Goal: Communication & Community: Answer question/provide support

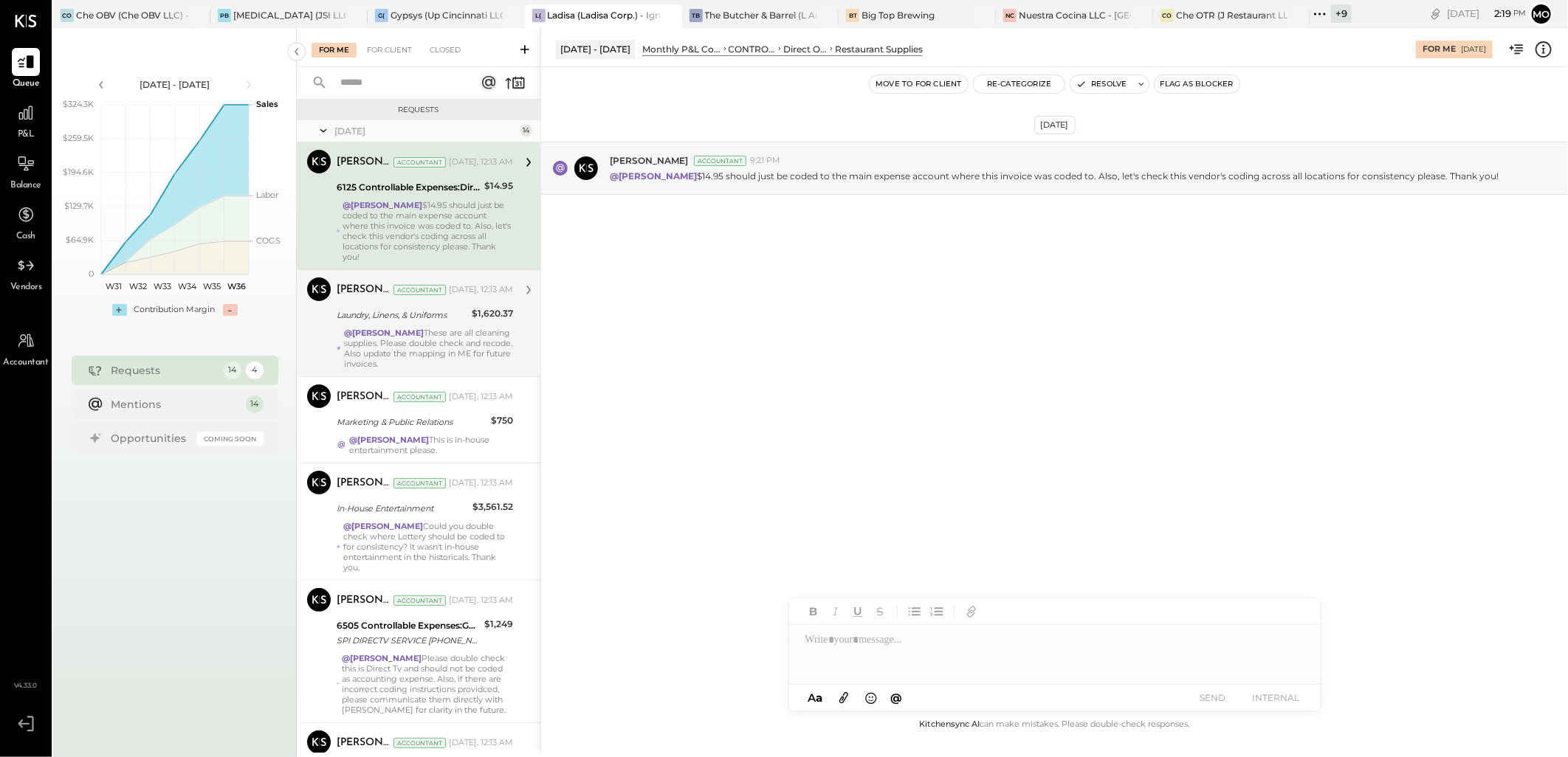
scroll to position [164, 0]
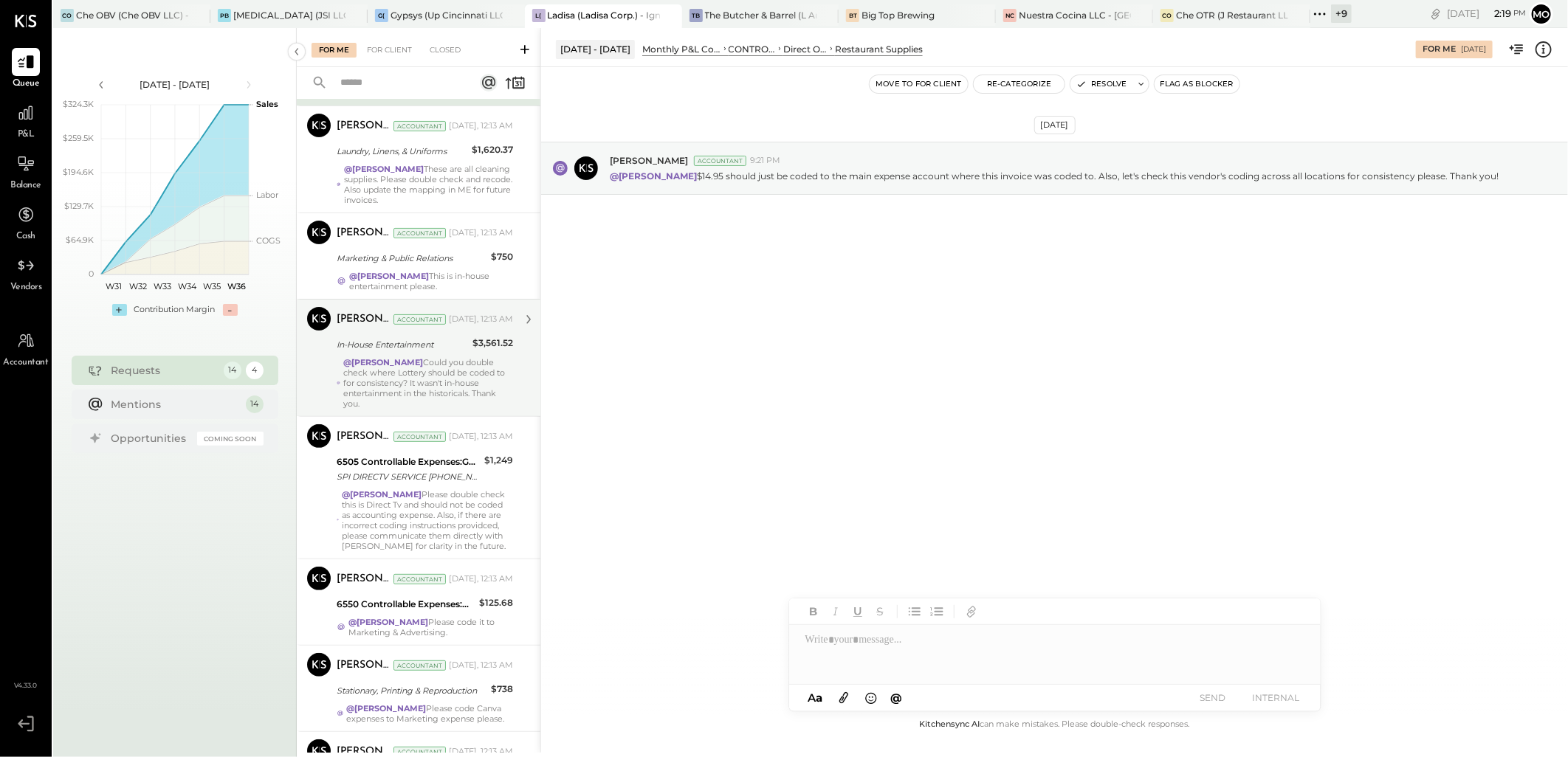
drag, startPoint x: 437, startPoint y: 374, endPoint x: 460, endPoint y: 336, distance: 44.4
click at [437, 374] on div "@[PERSON_NAME] Could you double check where Lottery should be coded to for cons…" at bounding box center [427, 383] width 169 height 52
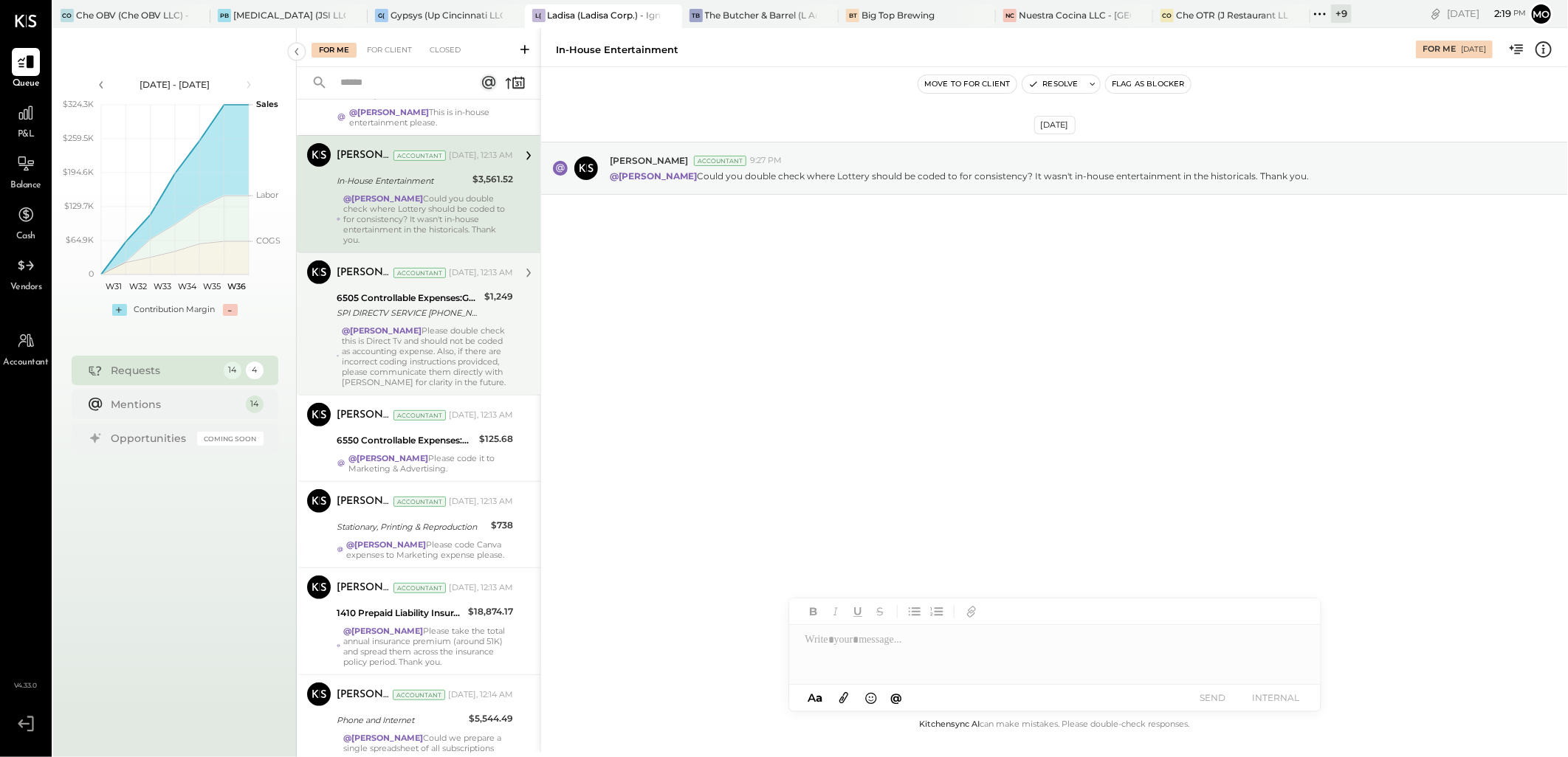
click at [446, 348] on div "@[PERSON_NAME] Please double check this is Direct Tv and should not be coded as…" at bounding box center [427, 356] width 171 height 62
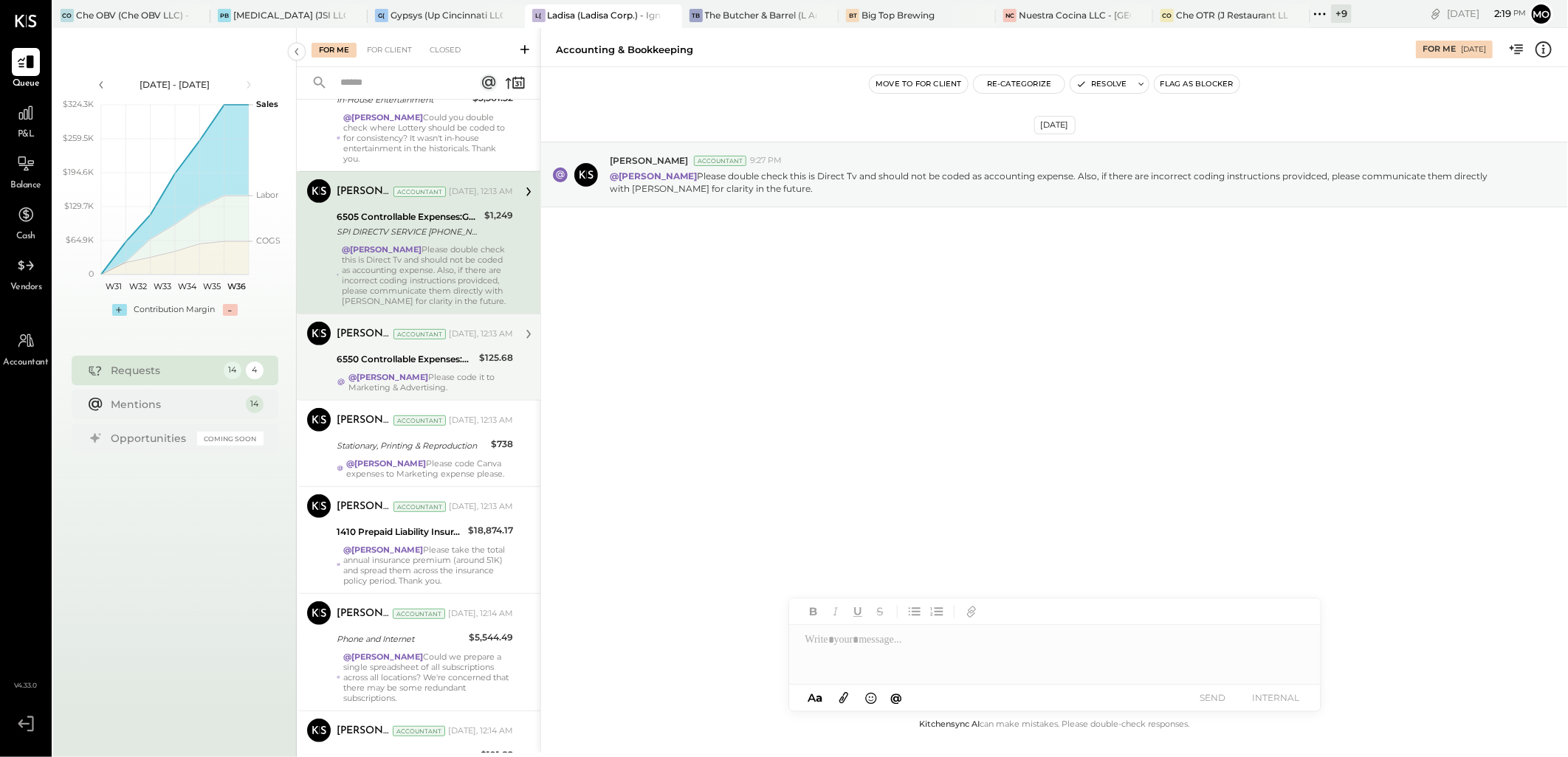
scroll to position [410, 0]
click at [428, 381] on strong "@[PERSON_NAME]" at bounding box center [388, 376] width 80 height 10
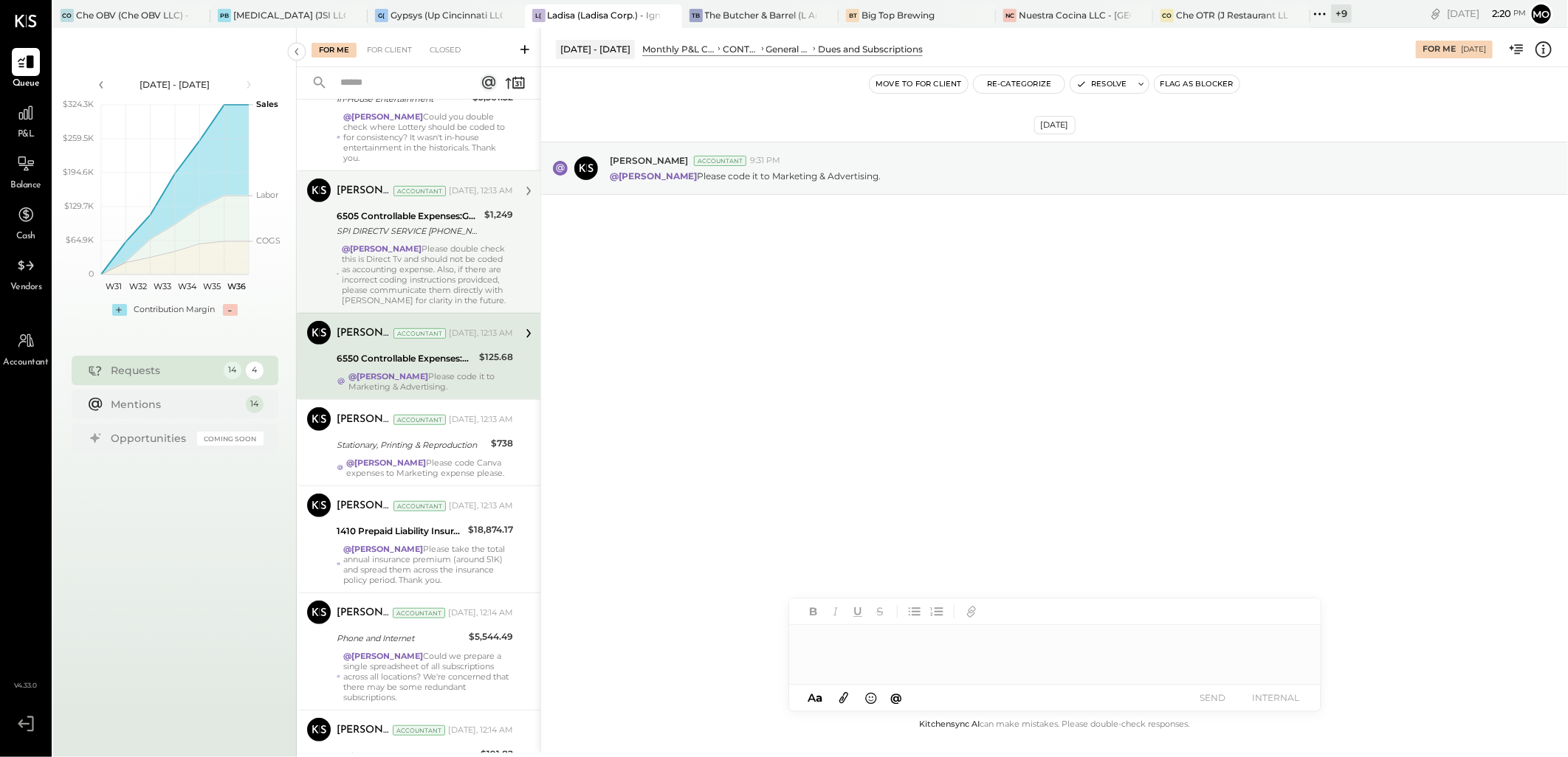
click at [889, 647] on div at bounding box center [1055, 654] width 532 height 59
drag, startPoint x: 903, startPoint y: 616, endPoint x: 920, endPoint y: 621, distance: 17.7
click at [909, 616] on div "JS [PERSON_NAME]" at bounding box center [911, 623] width 169 height 29
click at [1191, 701] on button "SEND" at bounding box center [1213, 698] width 59 height 20
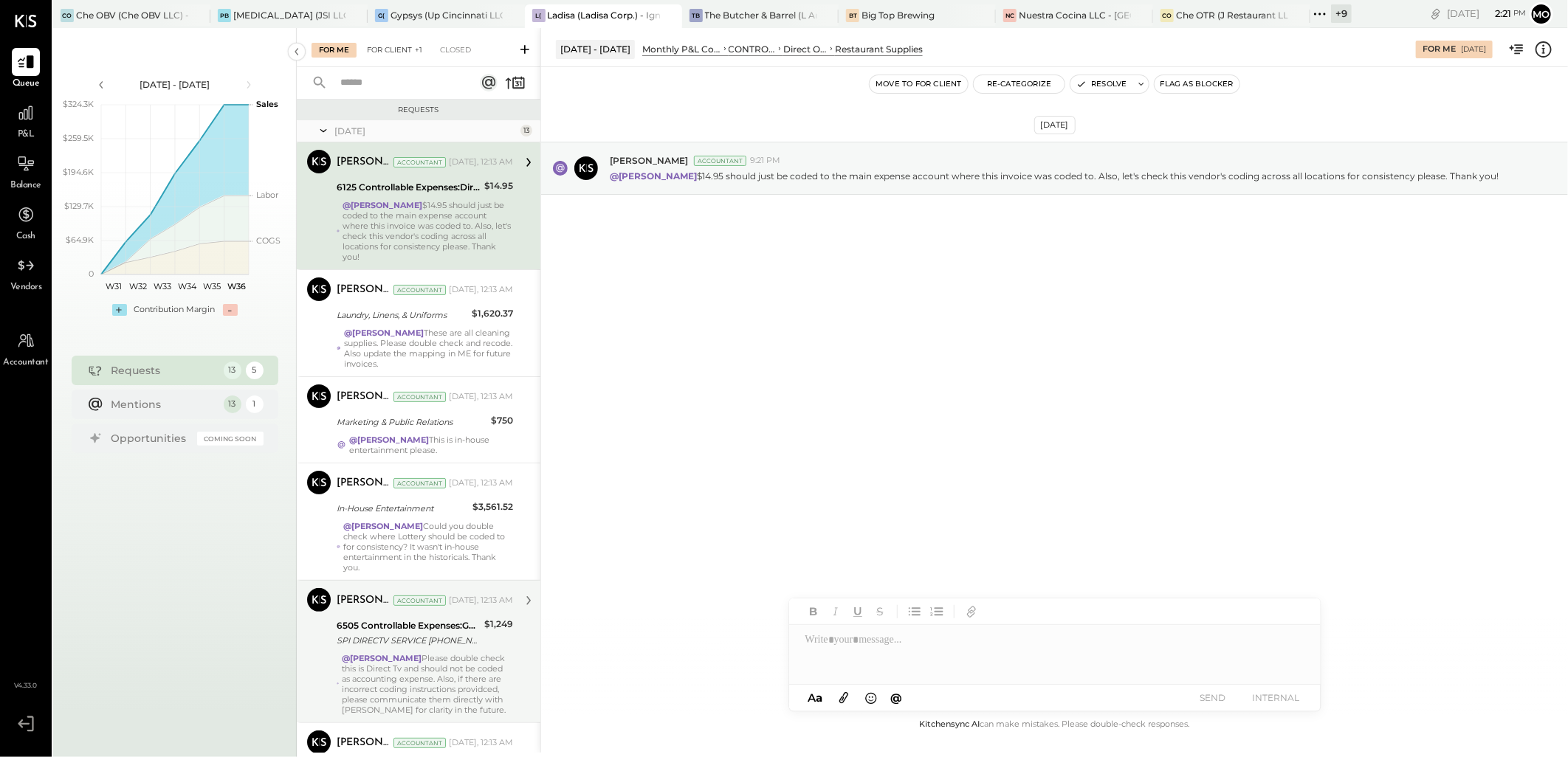
click at [412, 56] on div "For Client +1" at bounding box center [395, 50] width 70 height 15
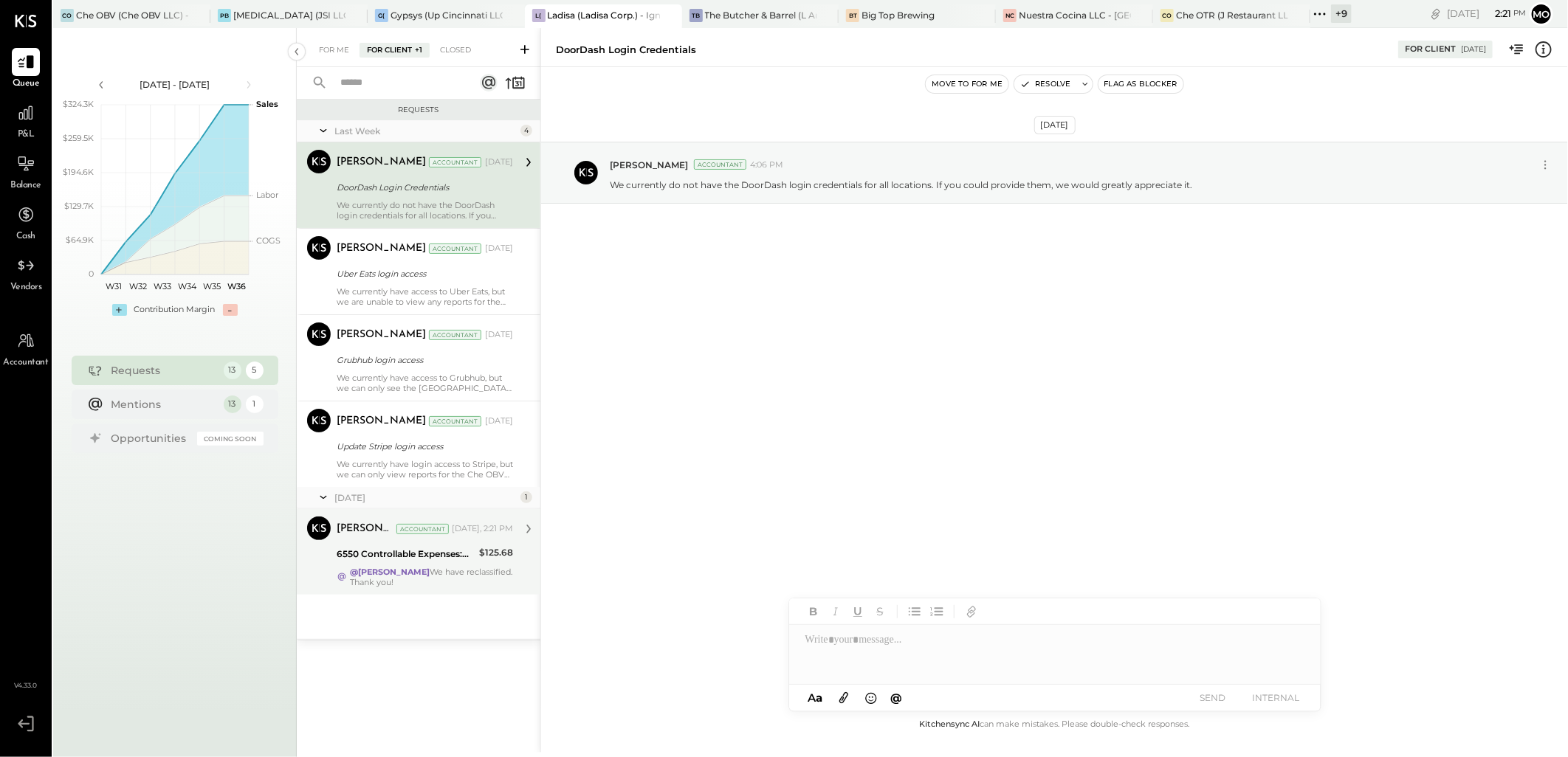
click at [438, 582] on div "@[PERSON_NAME] We have reclassified. Thank you!" at bounding box center [431, 577] width 163 height 21
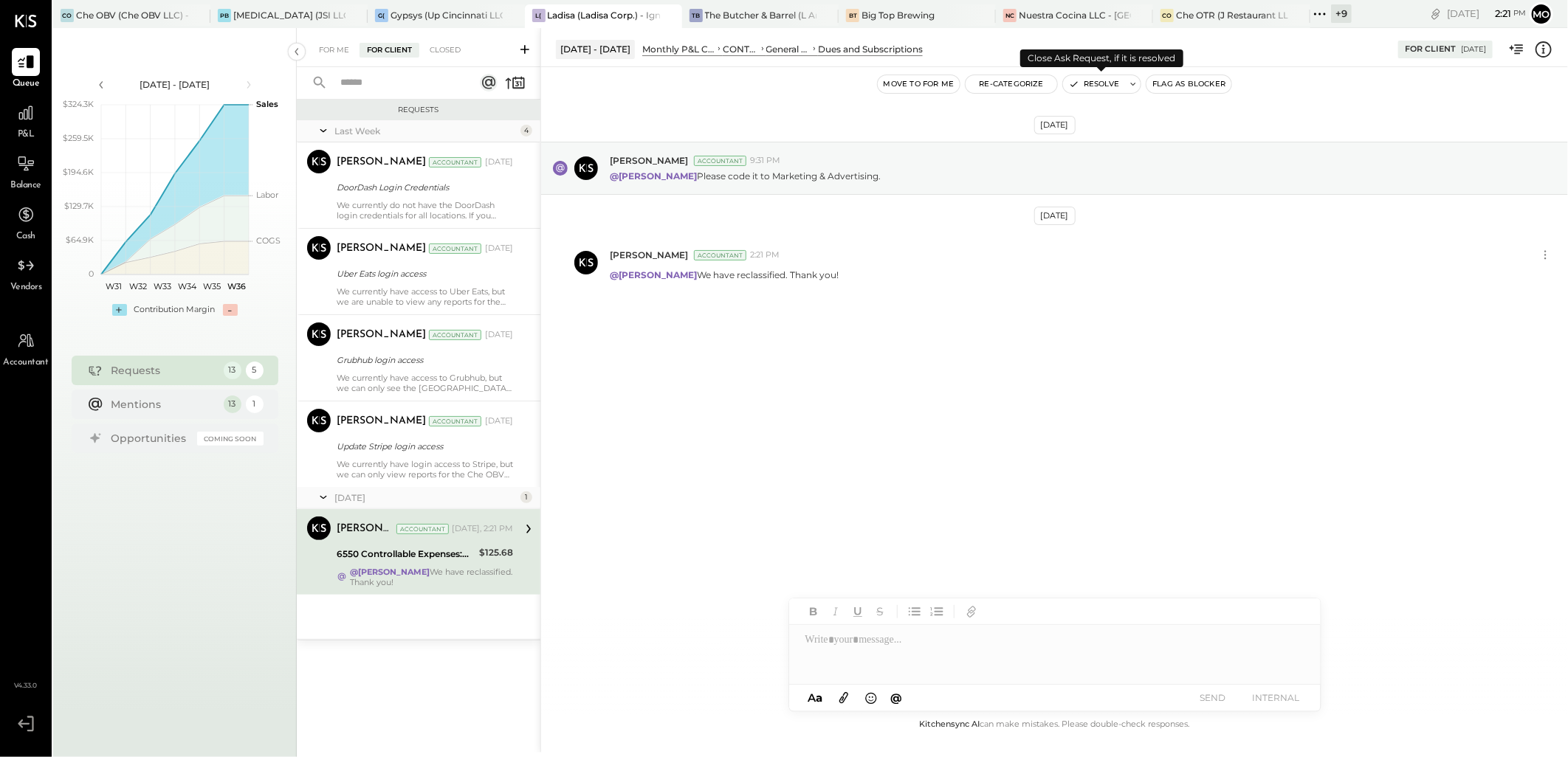
click at [1101, 81] on button "Resolve" at bounding box center [1094, 83] width 62 height 18
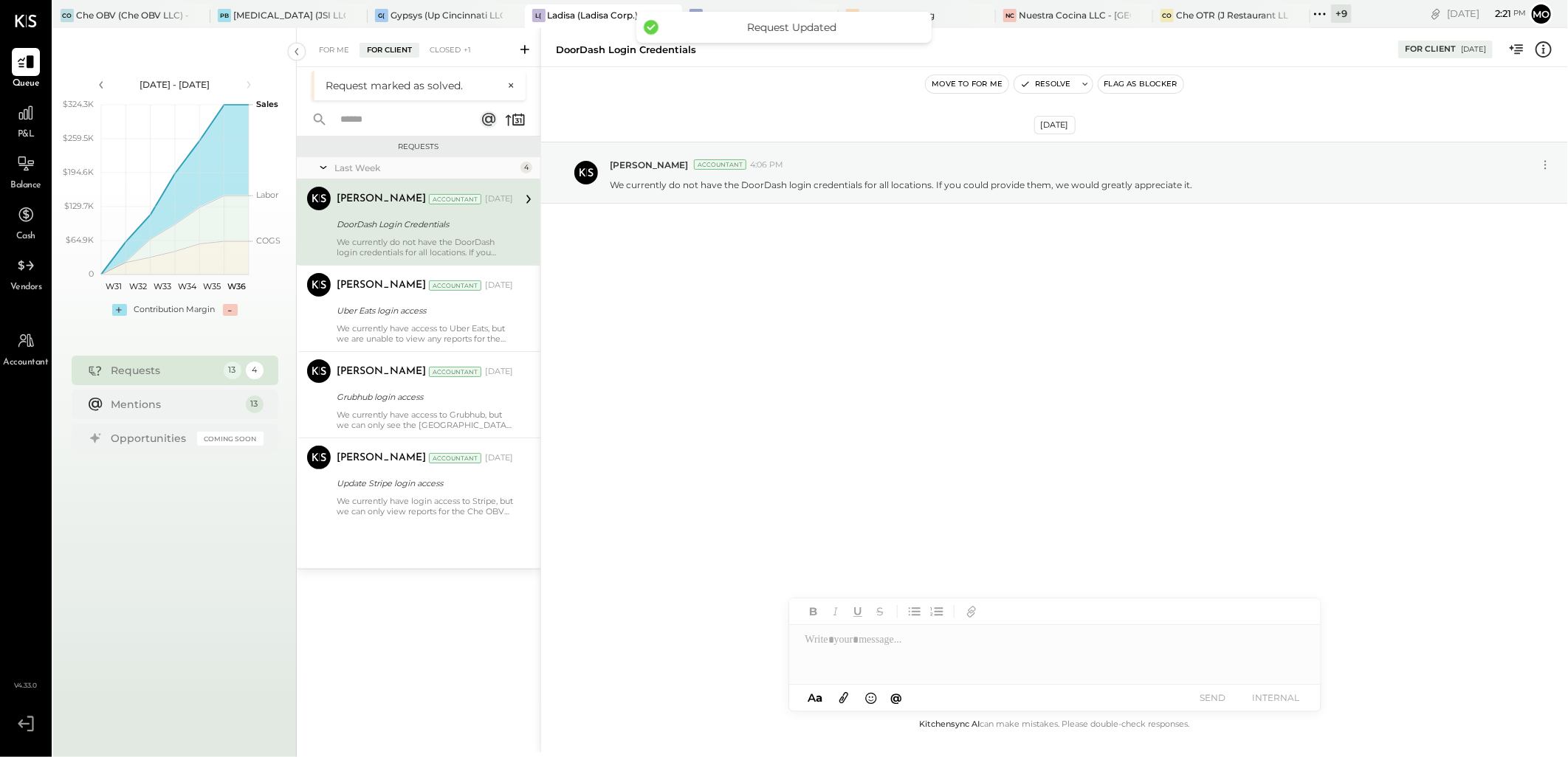
click at [341, 45] on div "For Me" at bounding box center [334, 50] width 45 height 15
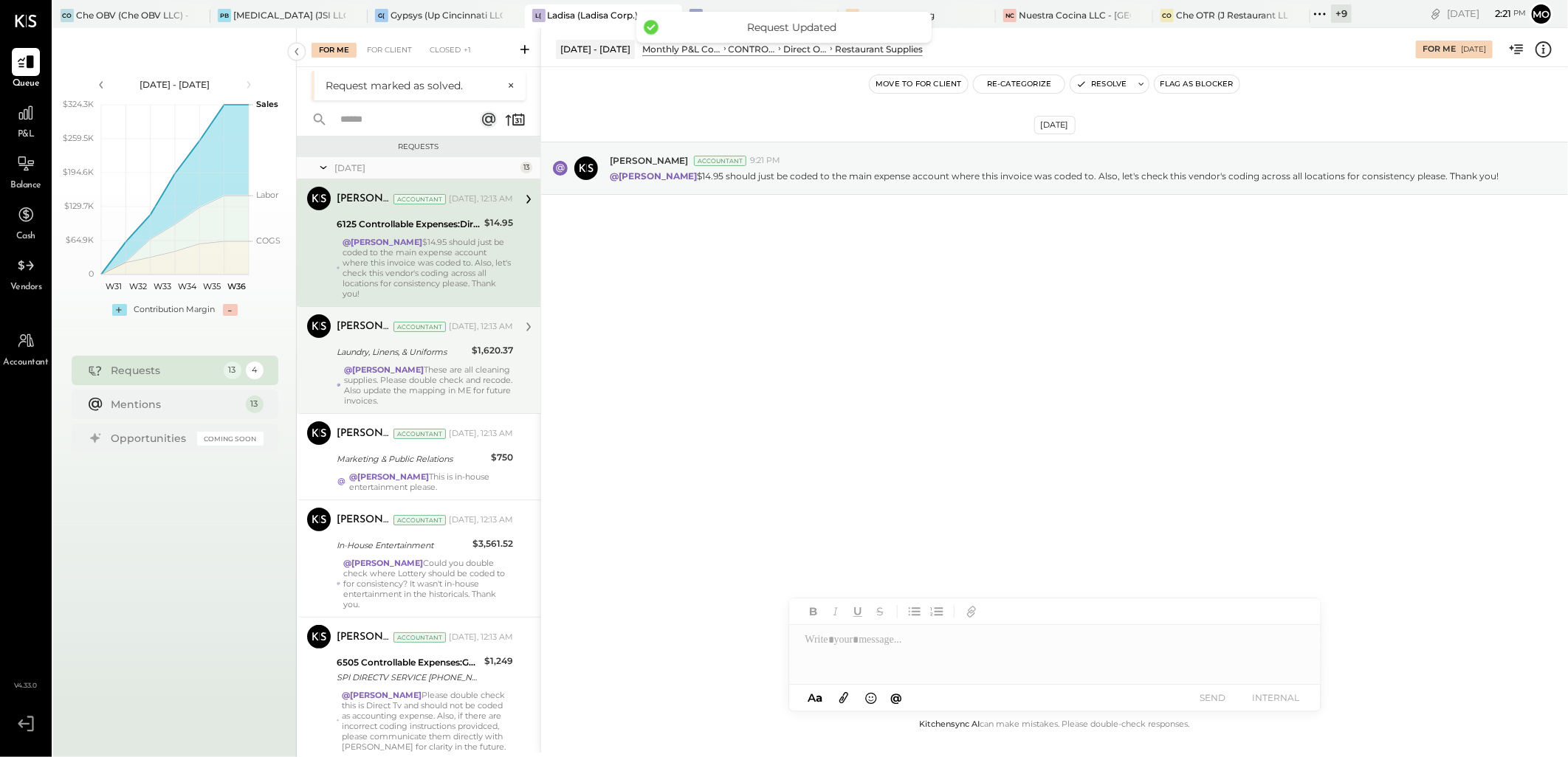
click at [459, 367] on div "@Mohammadsalkin Ansari These are all cleaning supplies. Please double check and…" at bounding box center [428, 386] width 169 height 42
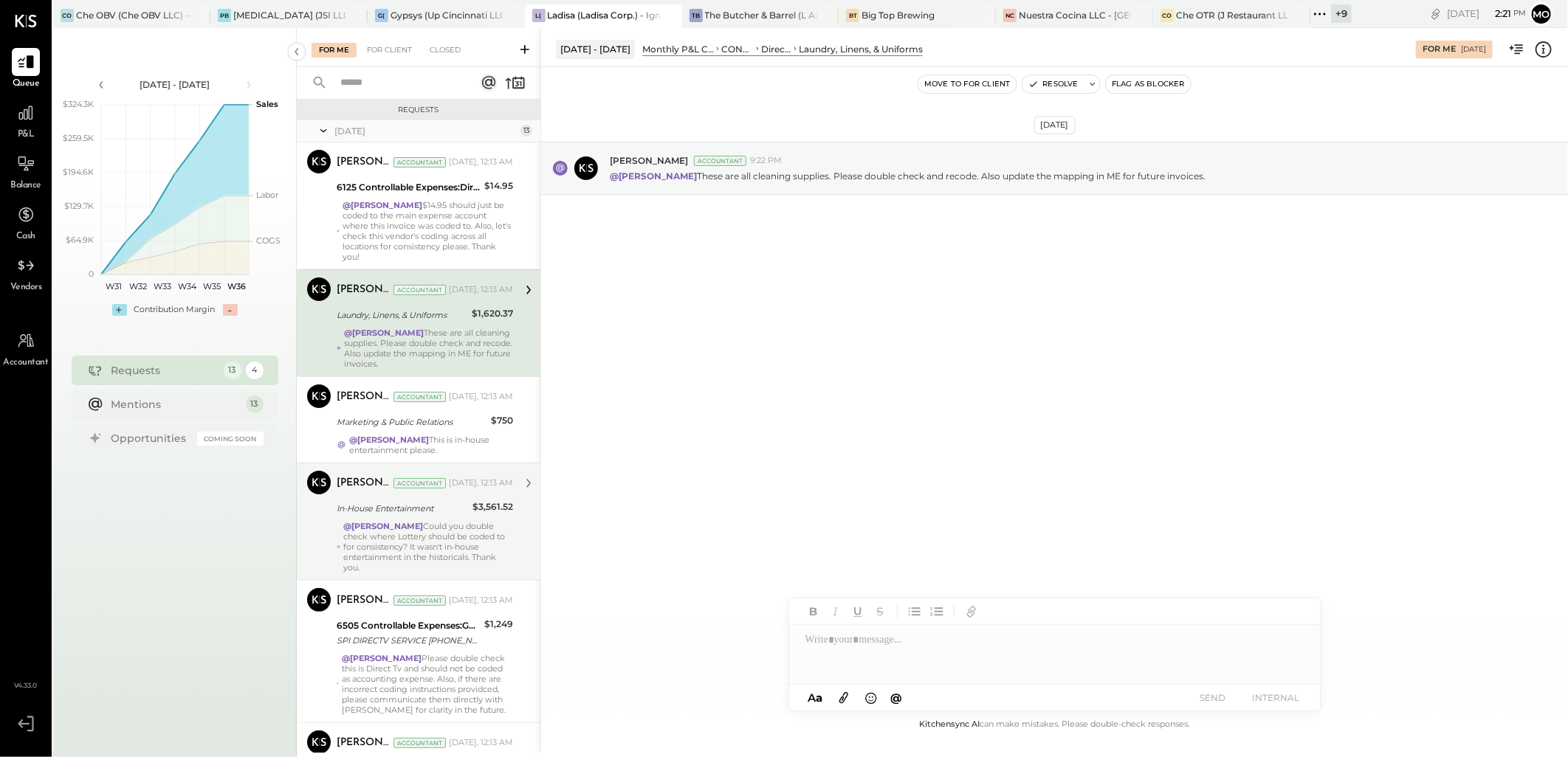
drag, startPoint x: 447, startPoint y: 442, endPoint x: 482, endPoint y: 469, distance: 44.2
click at [429, 442] on strong "@[PERSON_NAME]" at bounding box center [389, 440] width 80 height 10
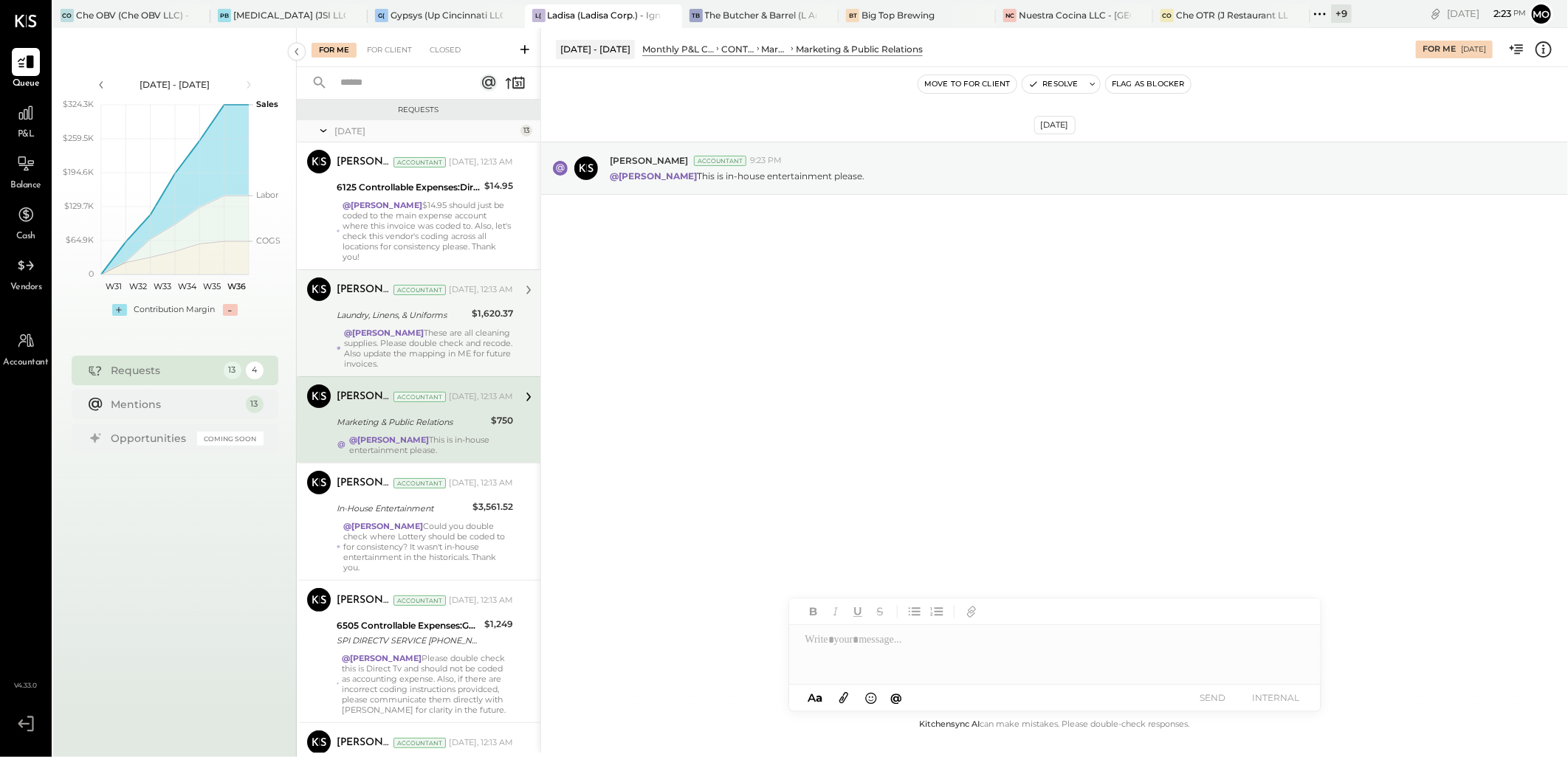
click at [850, 635] on div at bounding box center [1055, 654] width 532 height 59
click at [918, 631] on div "JS [PERSON_NAME]" at bounding box center [911, 623] width 169 height 29
click at [1216, 701] on button "SEND" at bounding box center [1213, 698] width 59 height 20
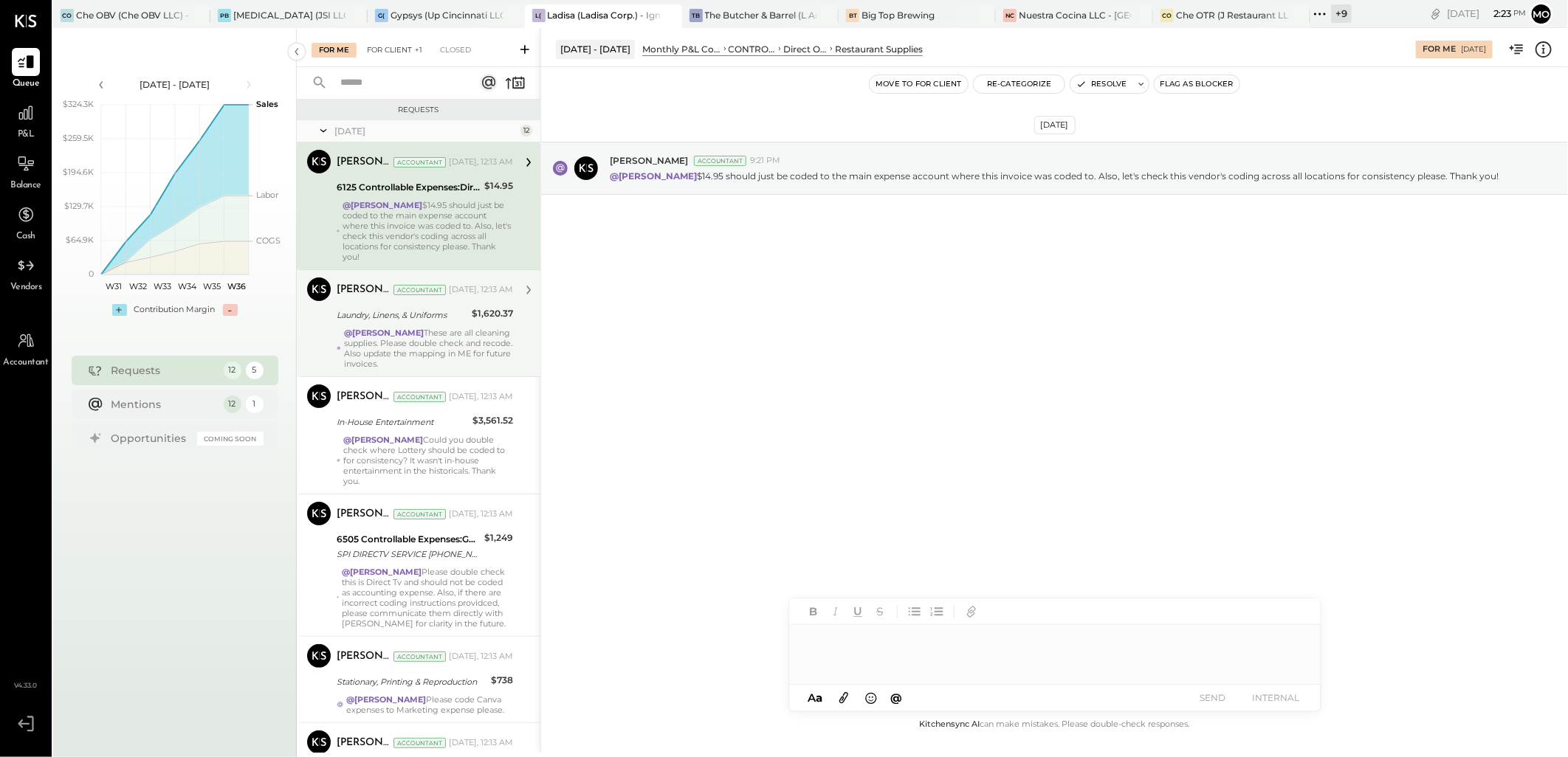
click at [393, 55] on div "For Client +1" at bounding box center [395, 50] width 70 height 15
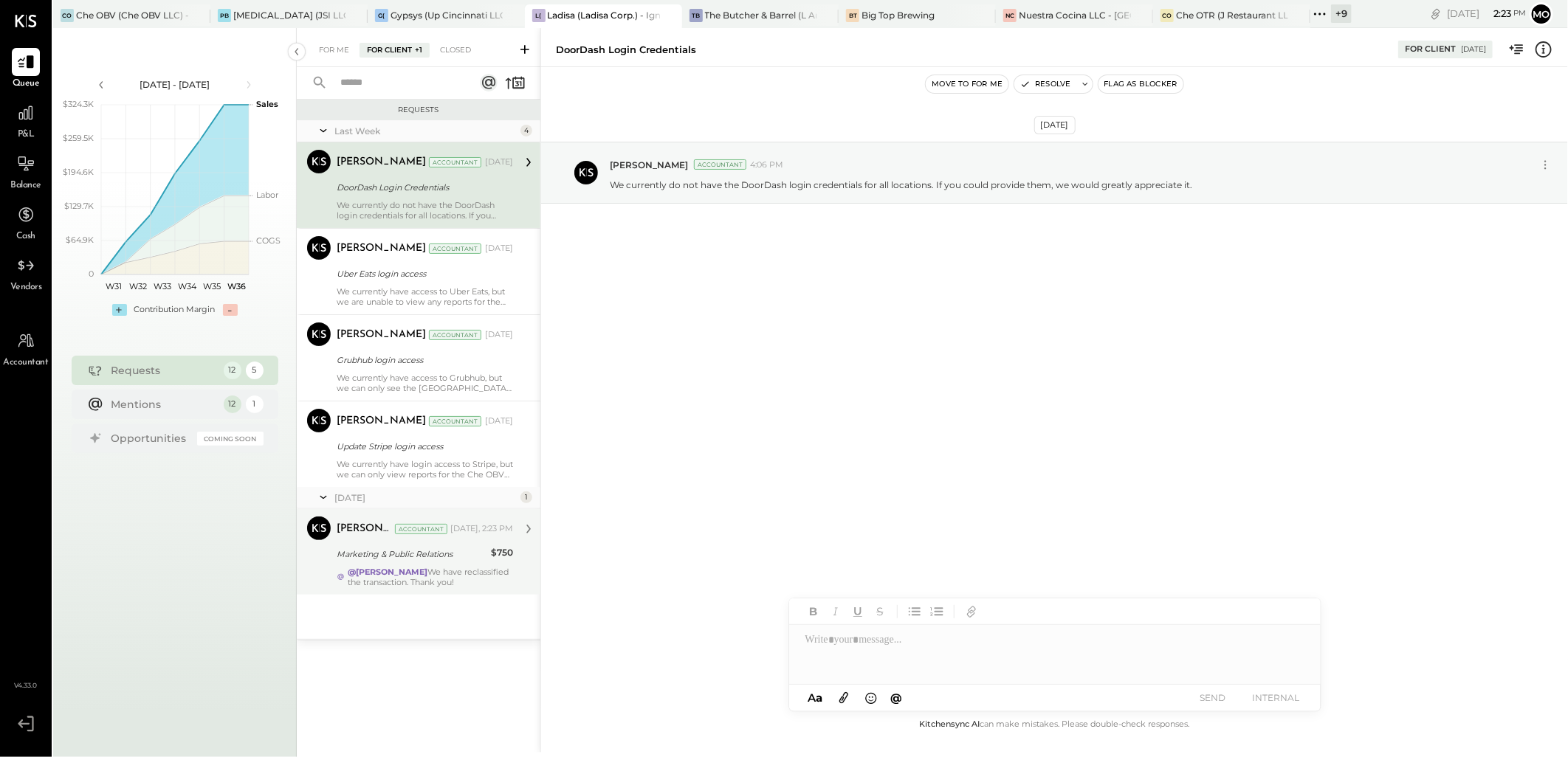
click at [431, 570] on div "@[PERSON_NAME] We have reclassified the transaction. Thank you!" at bounding box center [431, 577] width 165 height 21
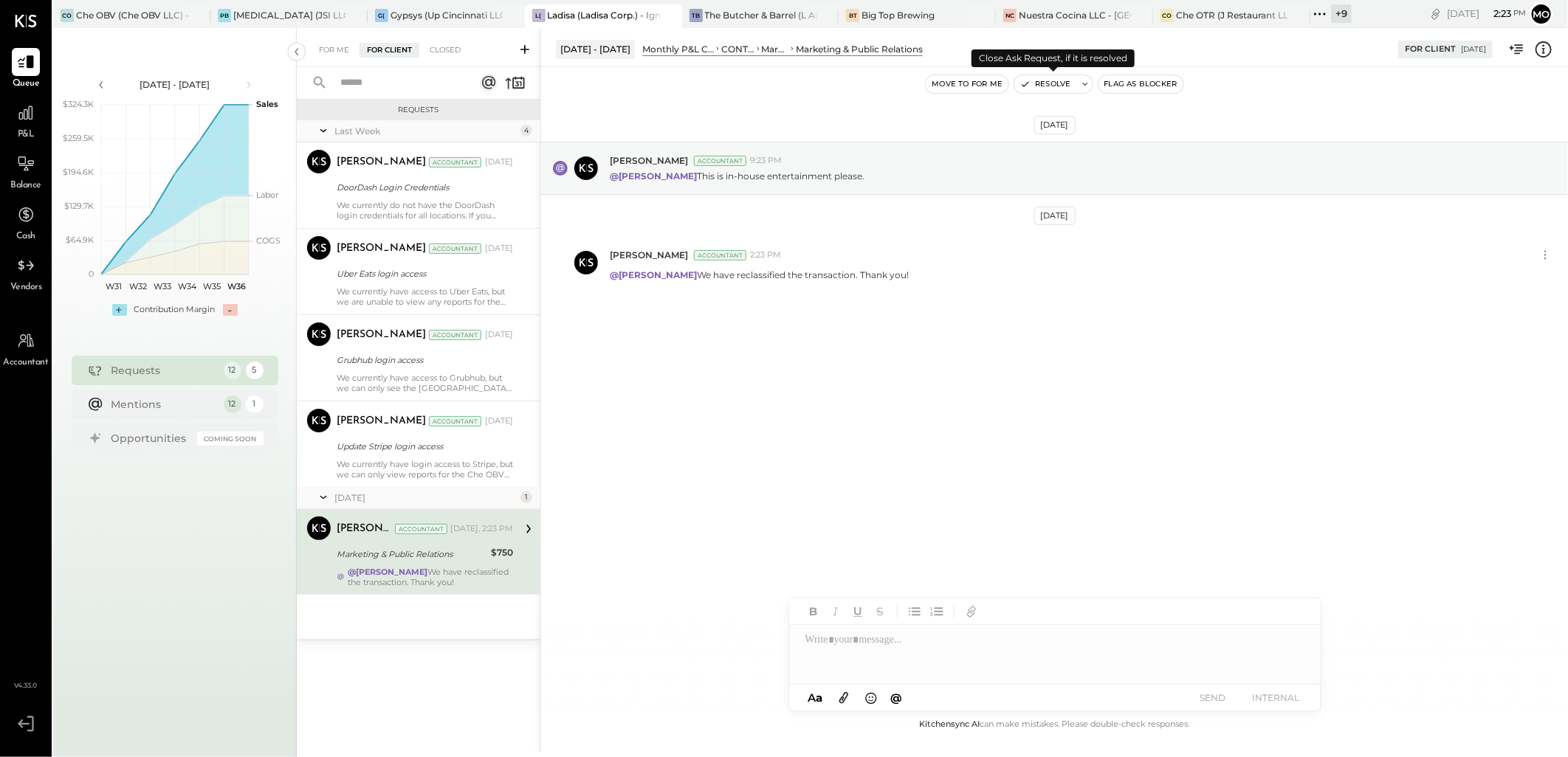
click at [1056, 80] on button "Resolve" at bounding box center [1045, 83] width 62 height 18
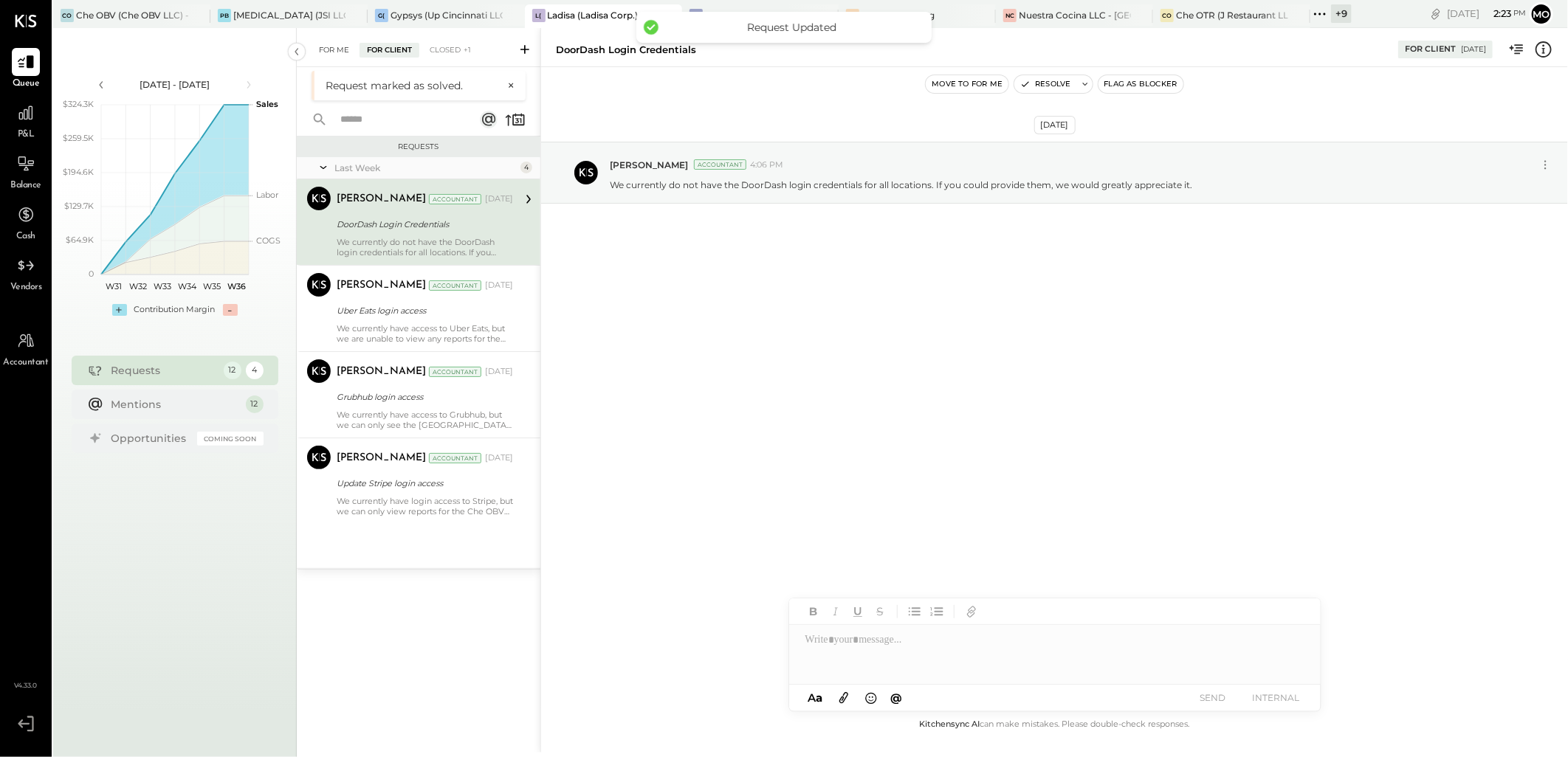
click at [328, 45] on div "For Me" at bounding box center [334, 50] width 45 height 15
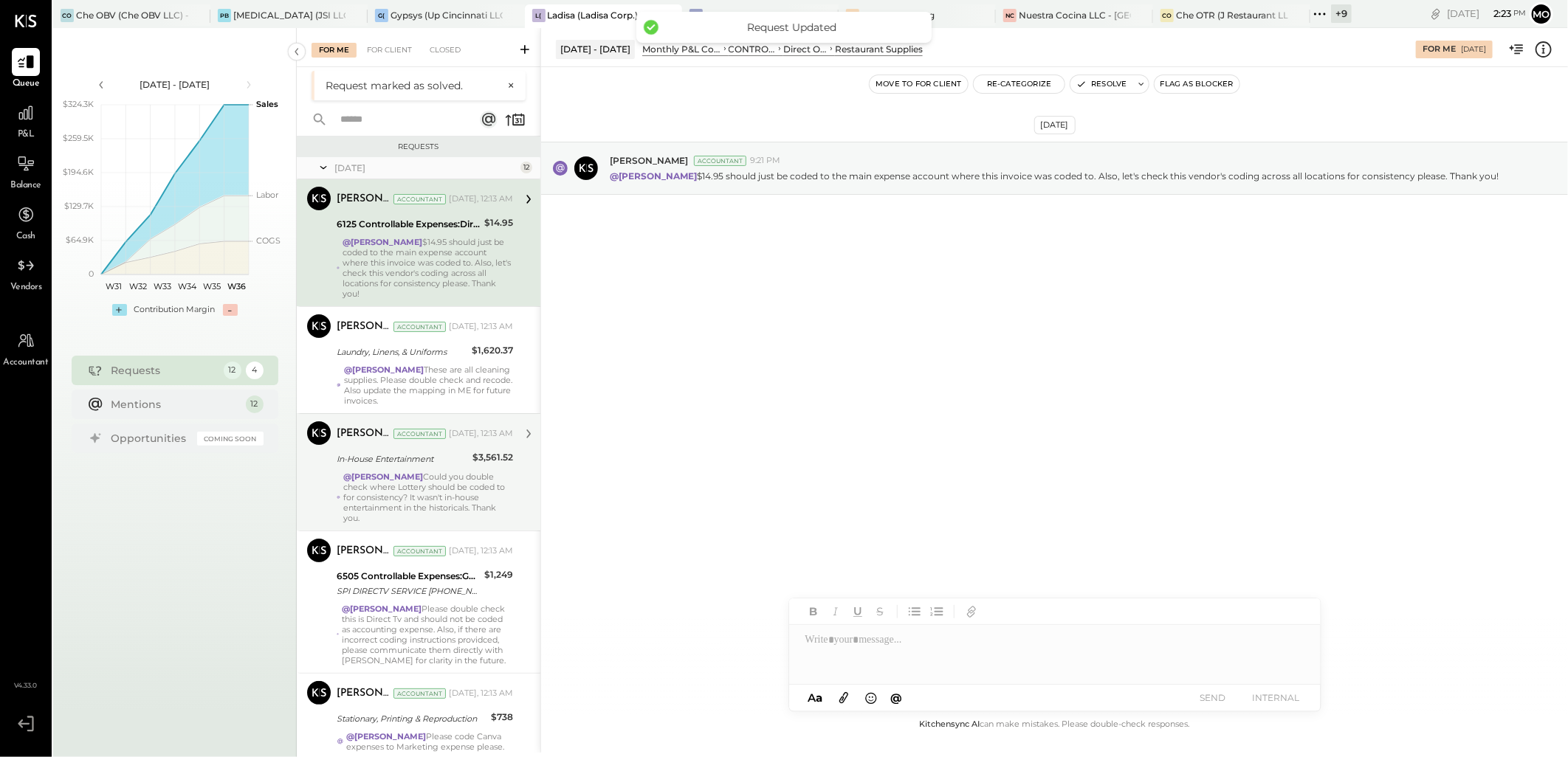
click at [466, 474] on div "@[PERSON_NAME] Could you double check where Lottery should be coded to for cons…" at bounding box center [427, 497] width 169 height 52
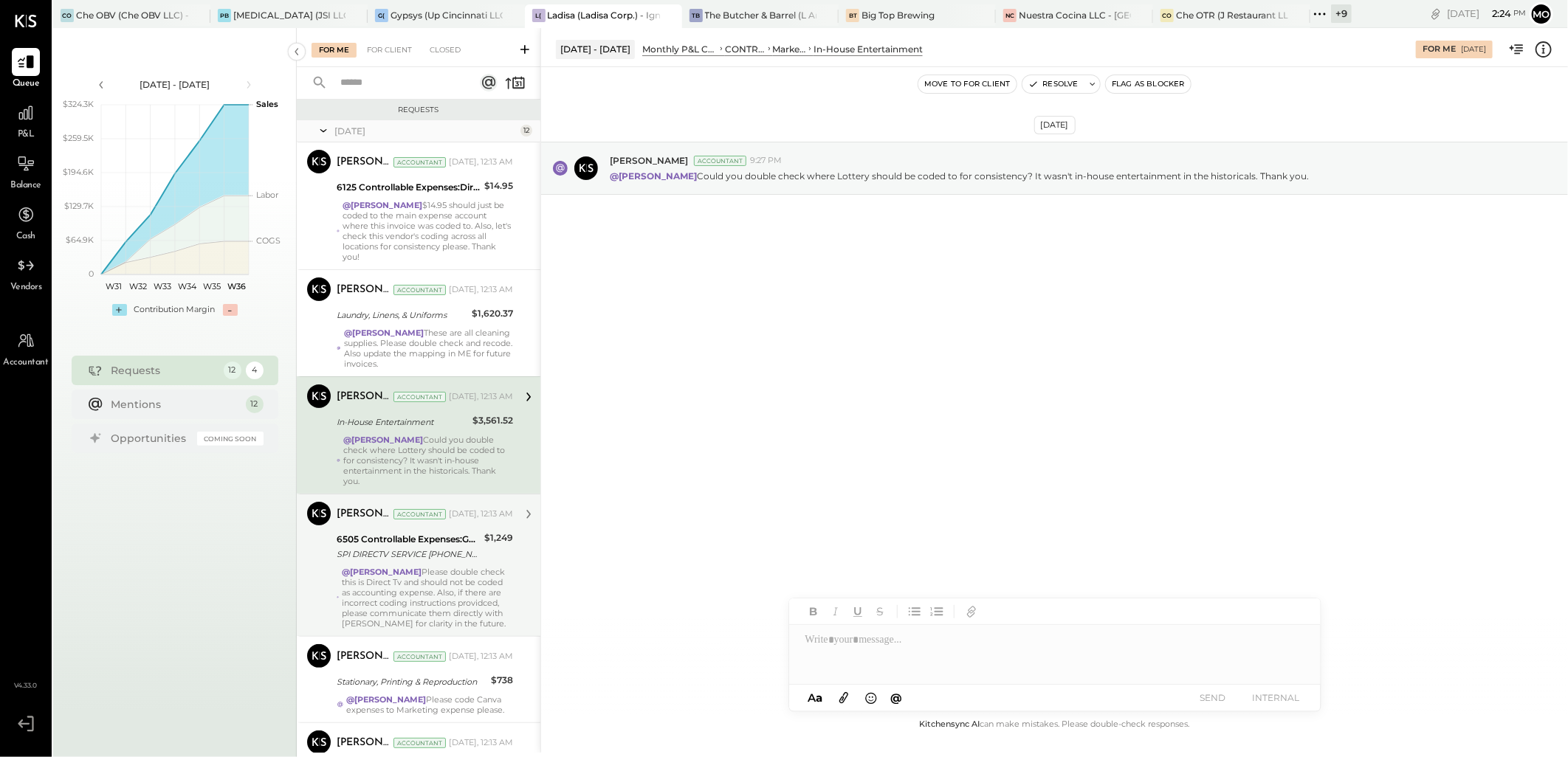
click at [469, 578] on div "@[PERSON_NAME] Please double check this is Direct Tv and should not be coded as…" at bounding box center [427, 598] width 171 height 62
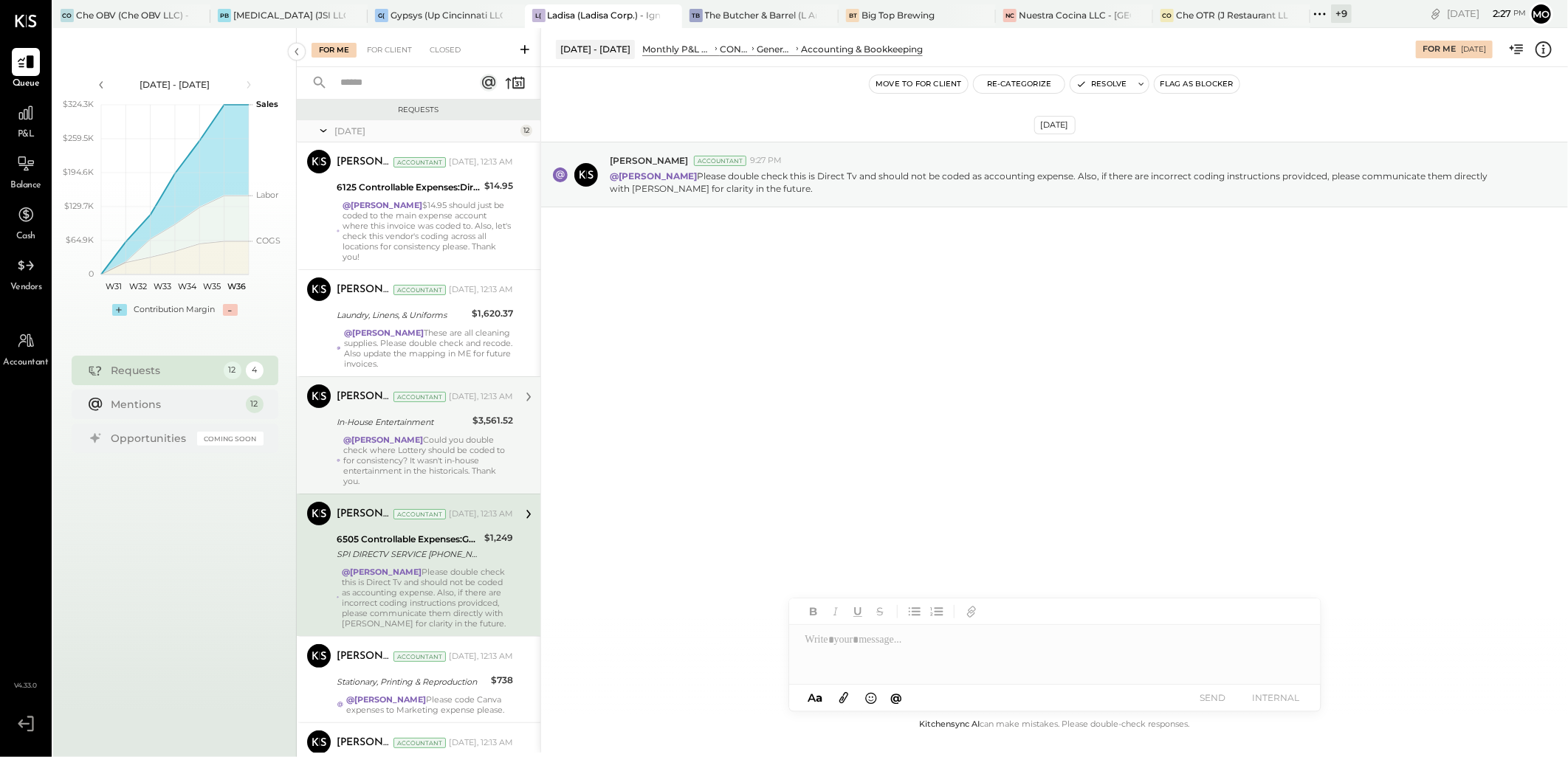
click at [860, 650] on div at bounding box center [1055, 654] width 532 height 59
click at [929, 622] on span "[PERSON_NAME]" at bounding box center [931, 623] width 116 height 14
drag, startPoint x: 1226, startPoint y: 702, endPoint x: 1210, endPoint y: 698, distance: 16.5
click at [1226, 702] on button "SEND" at bounding box center [1213, 698] width 59 height 20
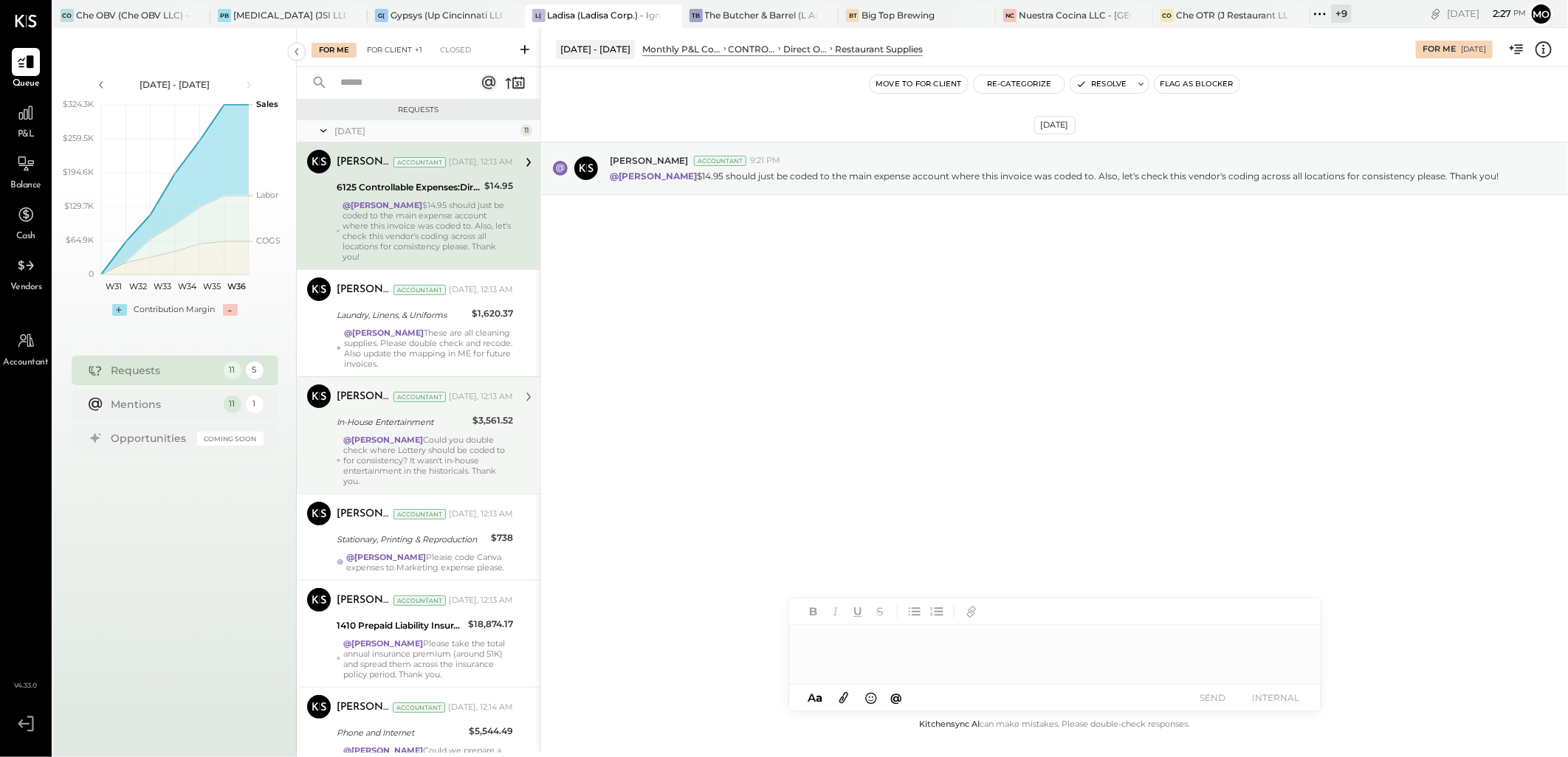
click at [407, 48] on div "For Client +1" at bounding box center [395, 50] width 70 height 15
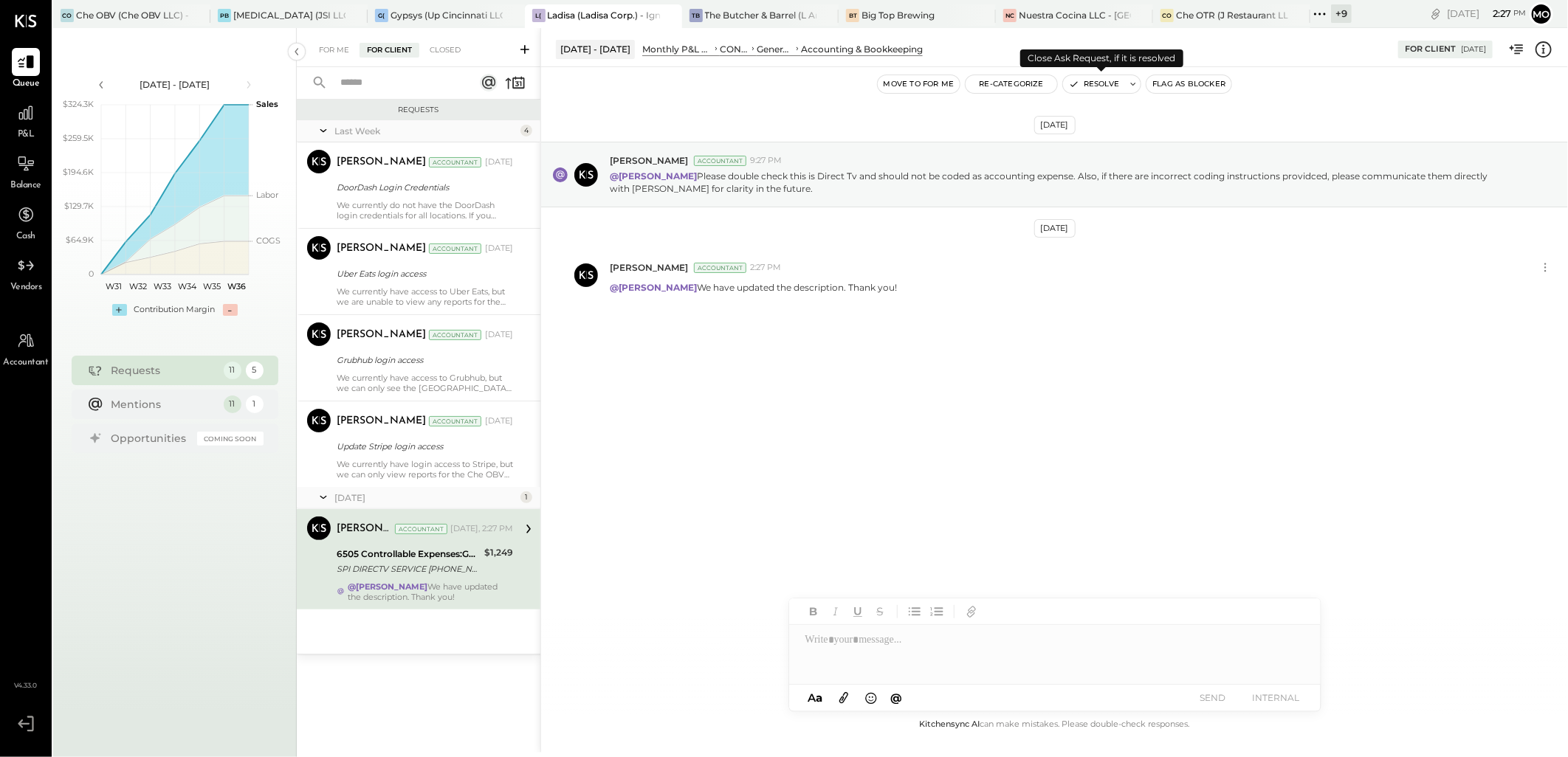
click at [1115, 85] on button "Resolve" at bounding box center [1094, 83] width 62 height 18
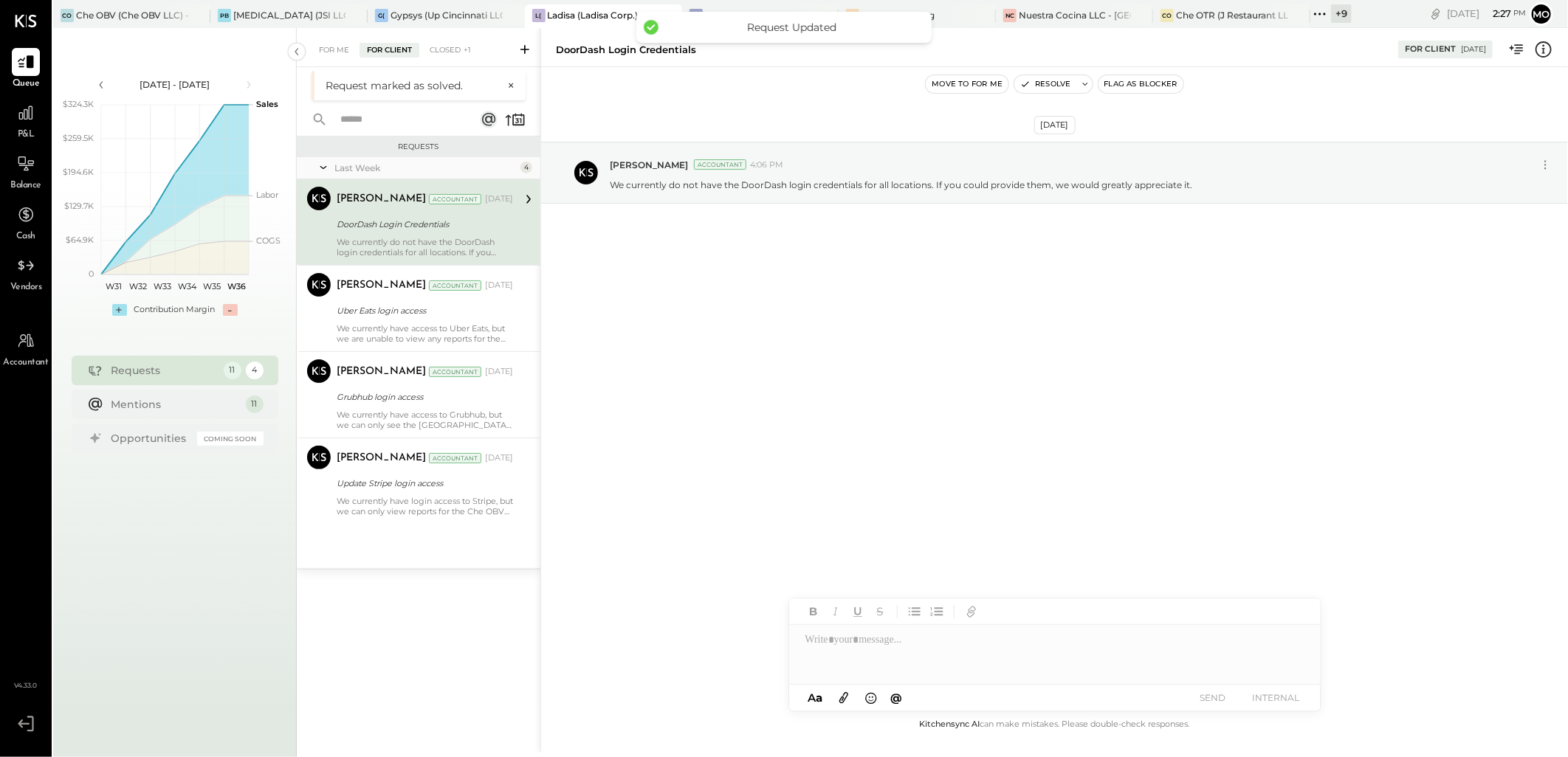
click at [342, 39] on div "For Me For Client Closed +1" at bounding box center [419, 48] width 244 height 39
click at [344, 50] on div "For Me" at bounding box center [334, 50] width 45 height 15
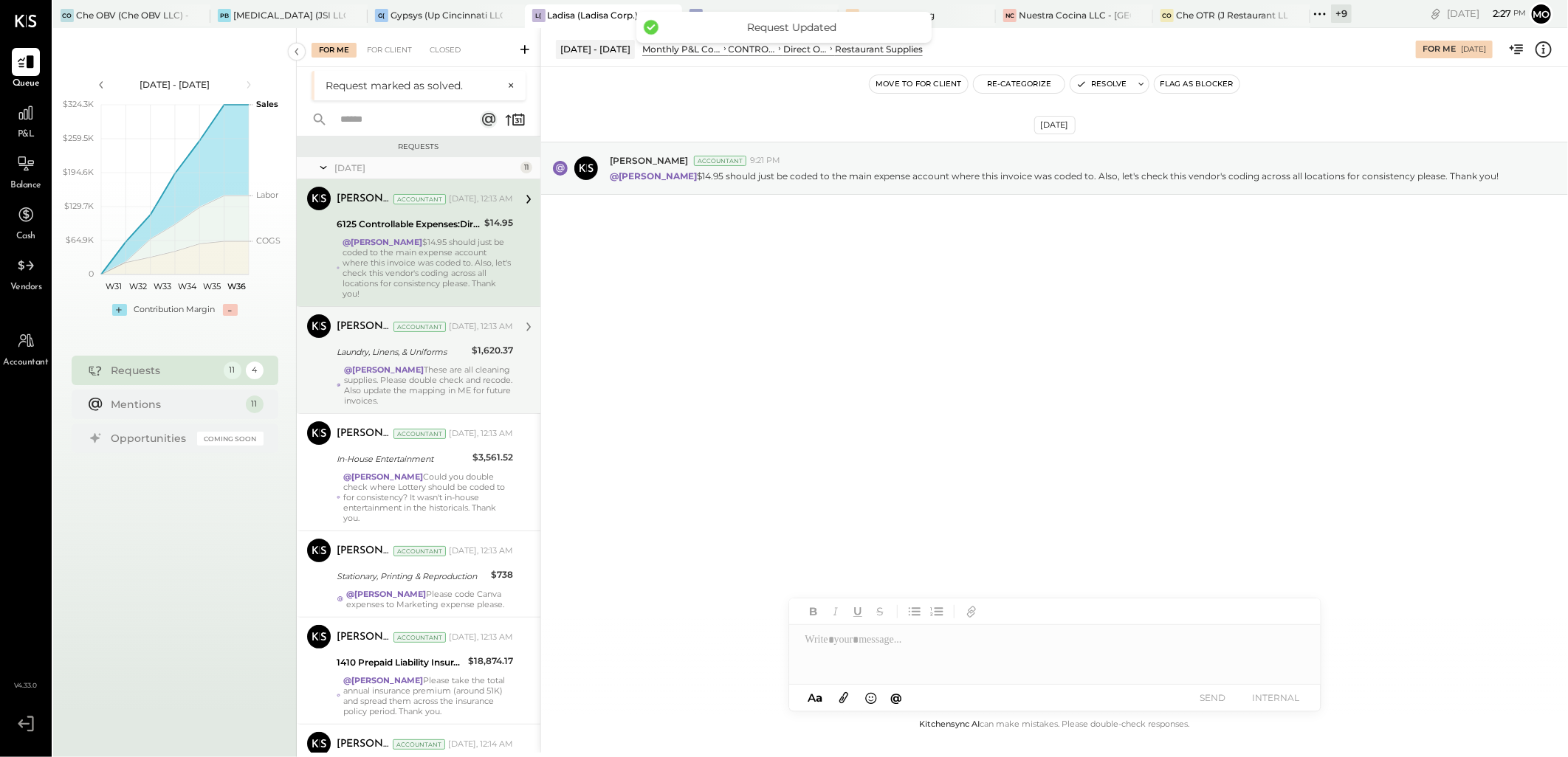
click at [387, 351] on div "Laundry, Linens, & Uniforms" at bounding box center [402, 352] width 131 height 15
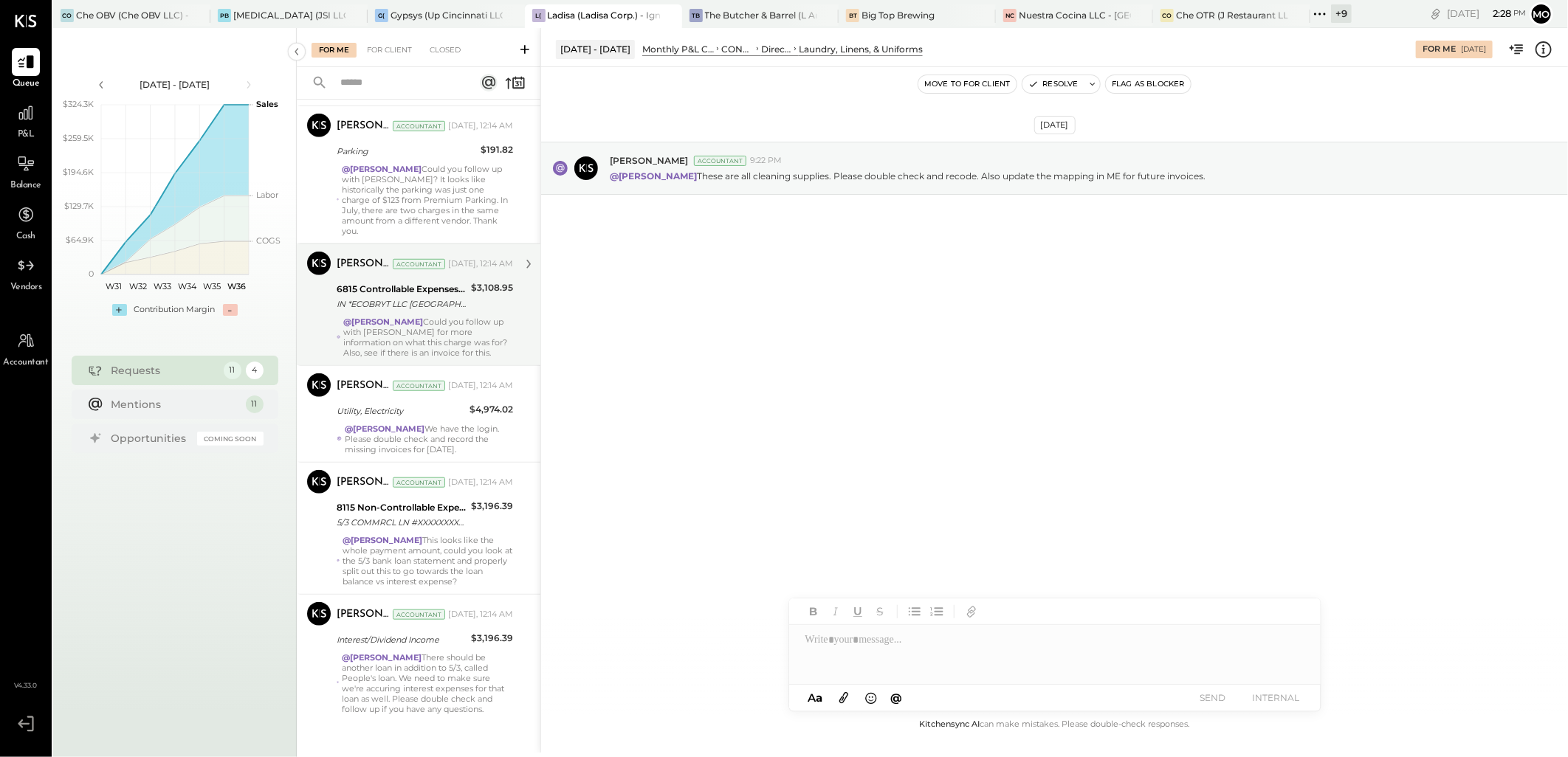
scroll to position [724, 0]
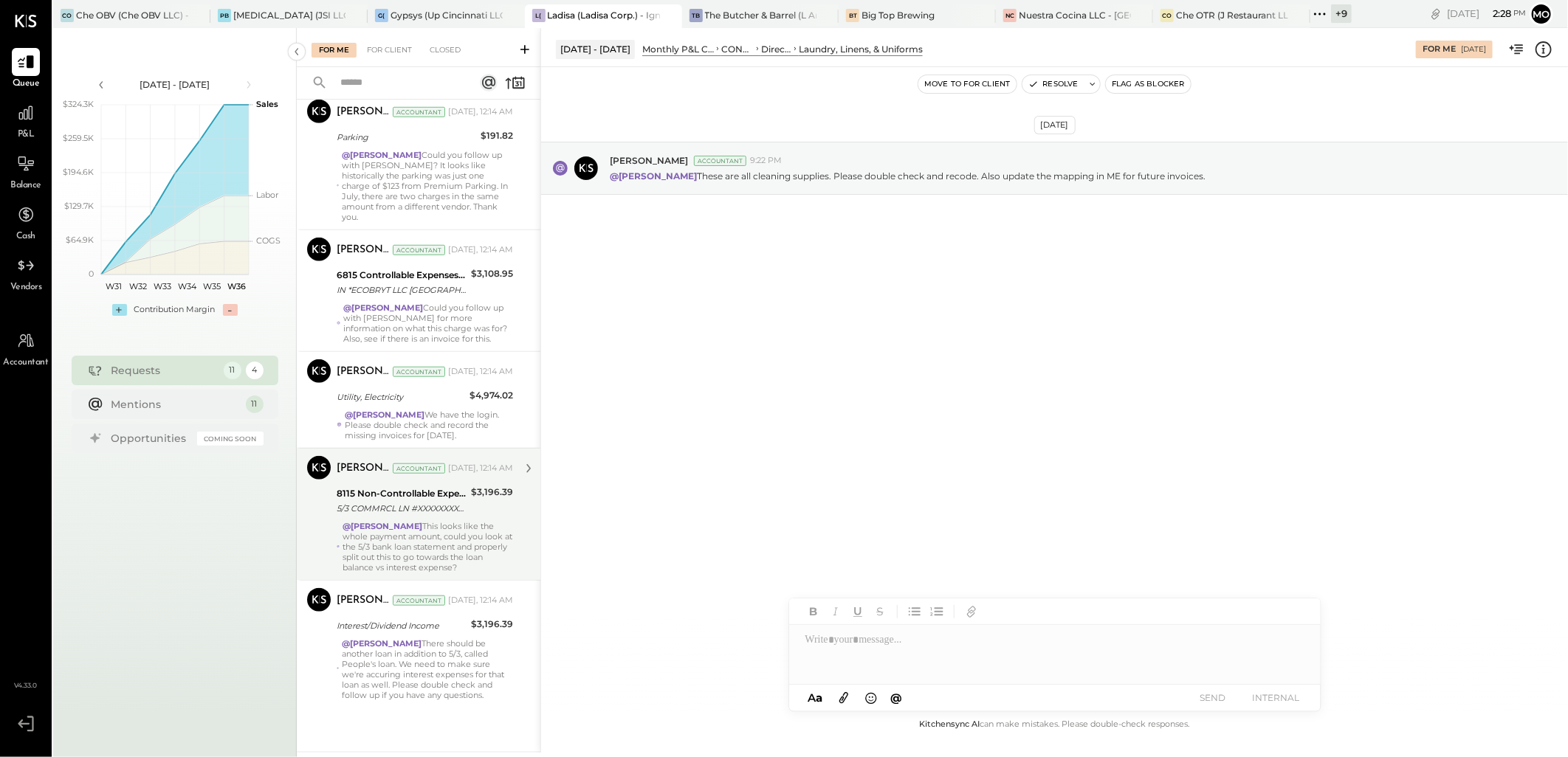
drag, startPoint x: 482, startPoint y: 642, endPoint x: 482, endPoint y: 573, distance: 69.0
click at [482, 642] on div "@Mohammadsalkin Ansari There should be another loan in addition to 5/3, called …" at bounding box center [427, 669] width 171 height 62
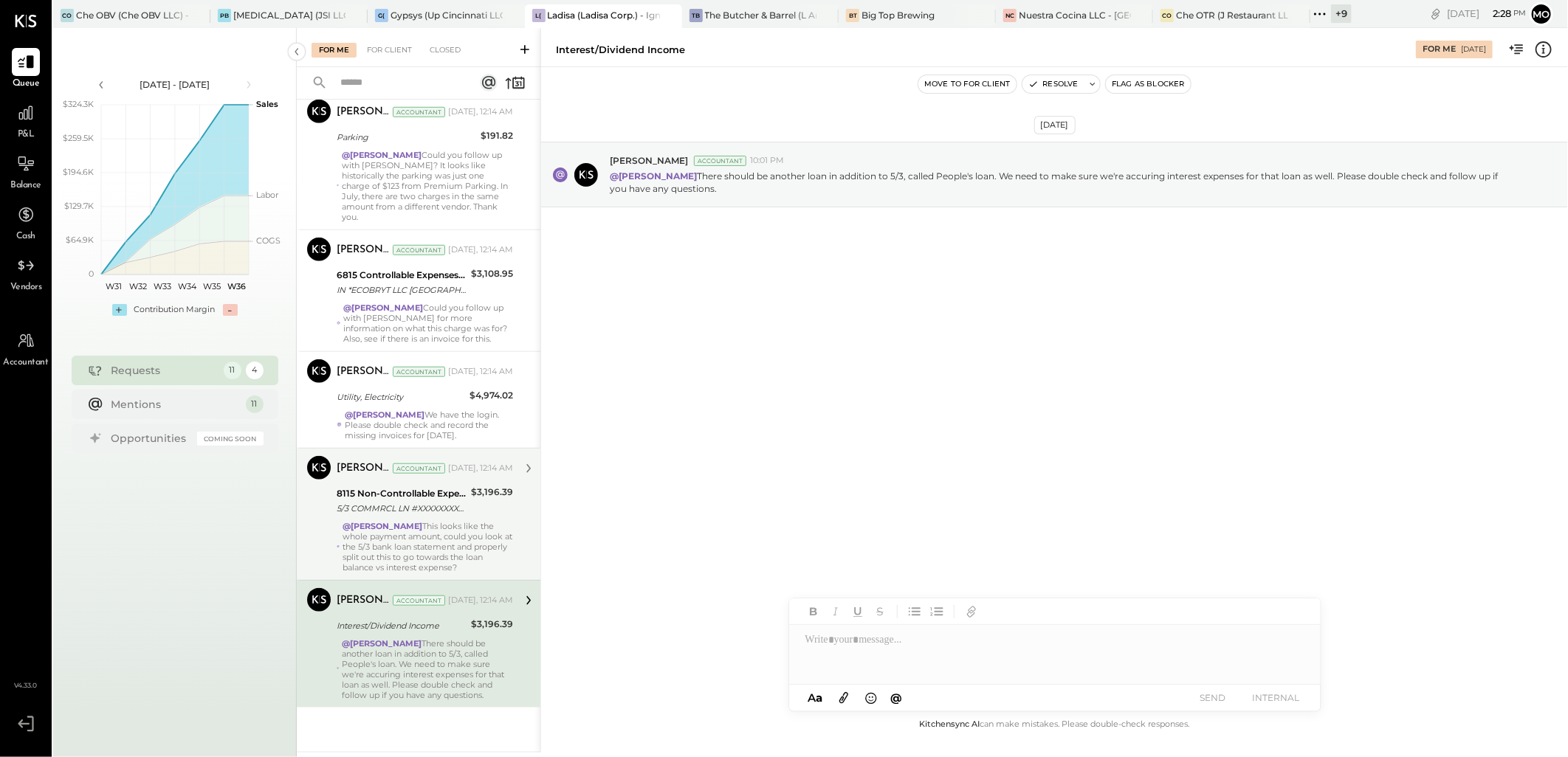
click at [480, 506] on div "$3,196.39" at bounding box center [492, 501] width 42 height 33
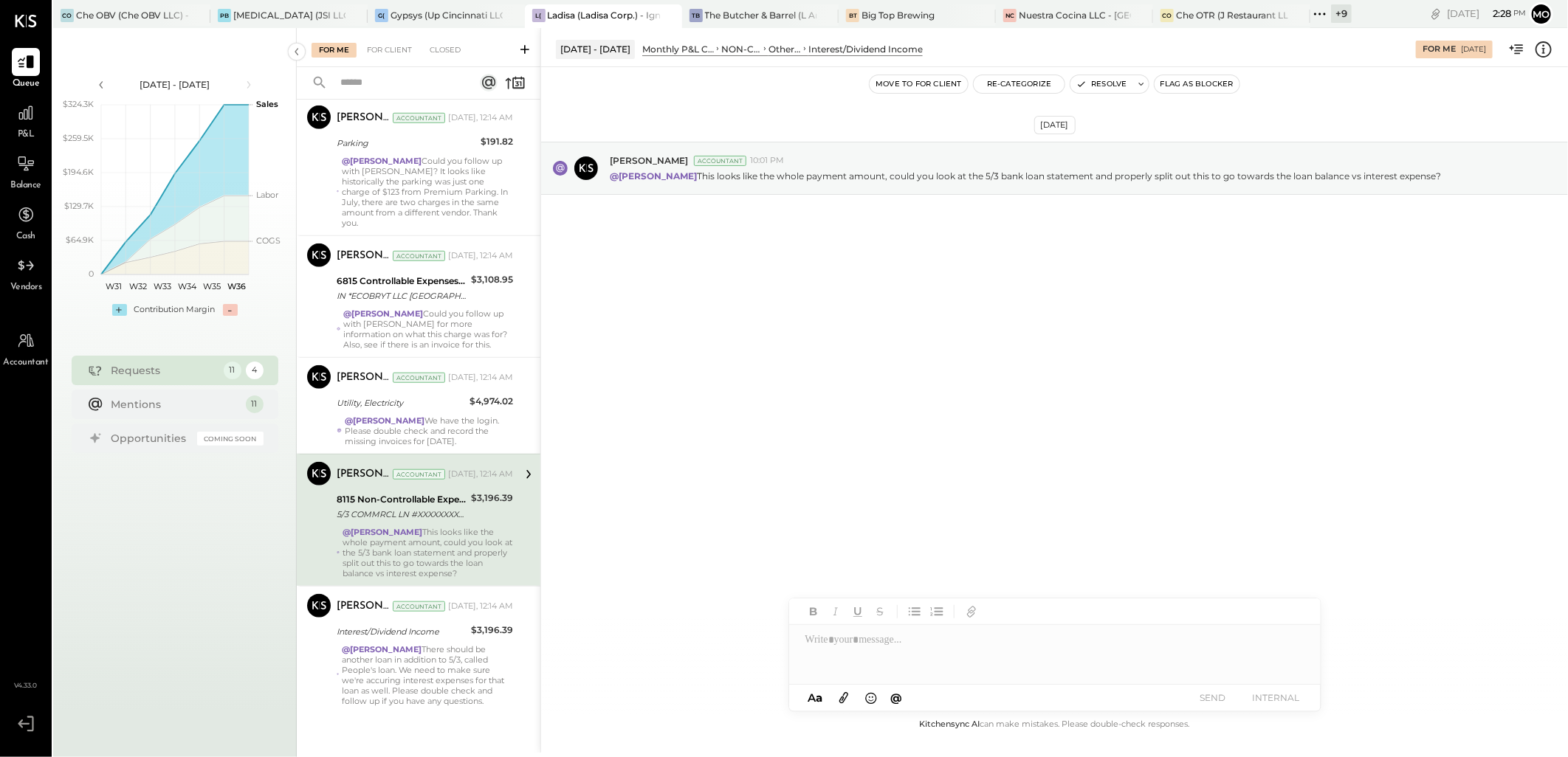
scroll to position [724, 0]
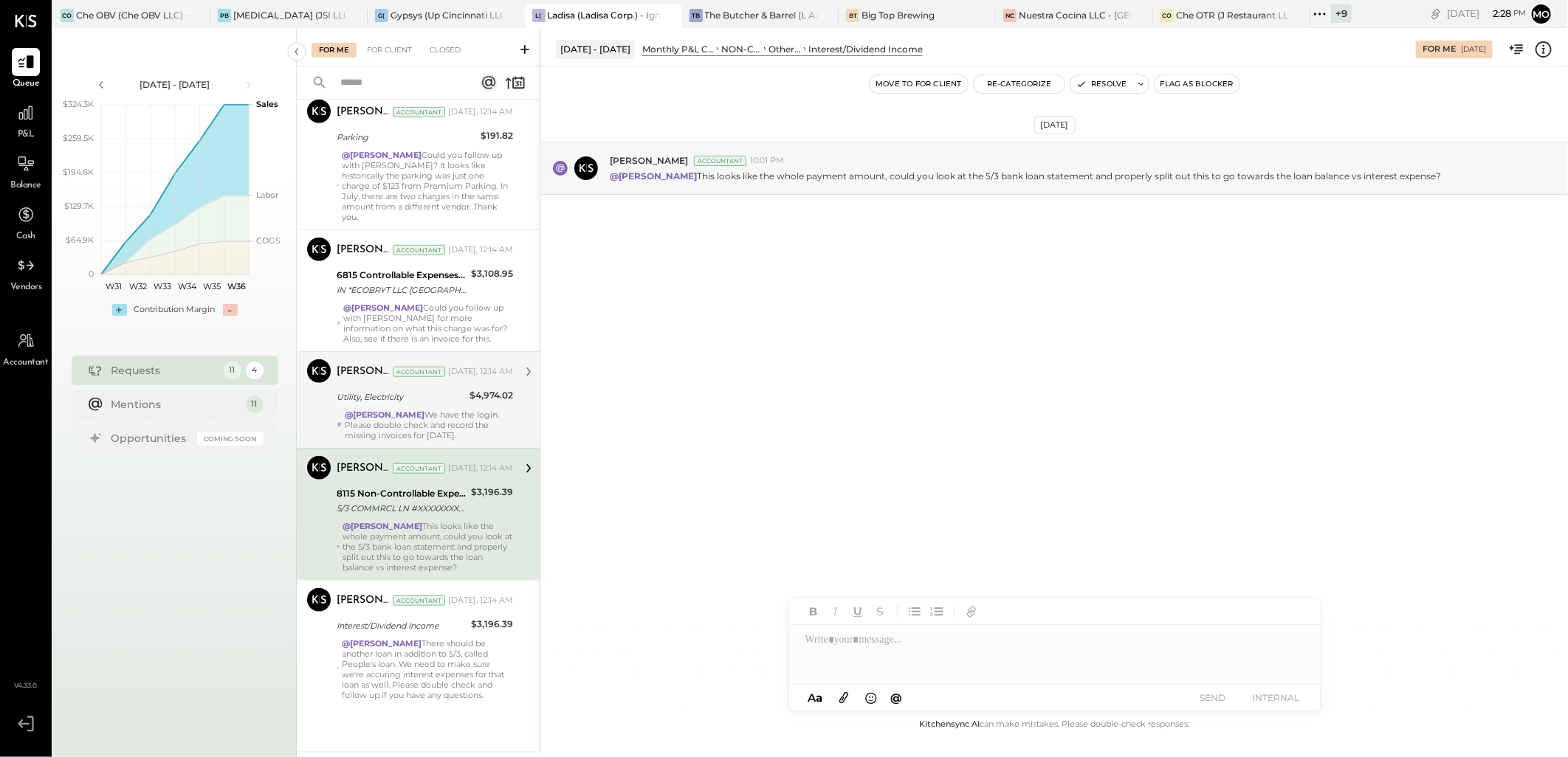
click at [425, 411] on strong "@[PERSON_NAME]" at bounding box center [385, 415] width 80 height 10
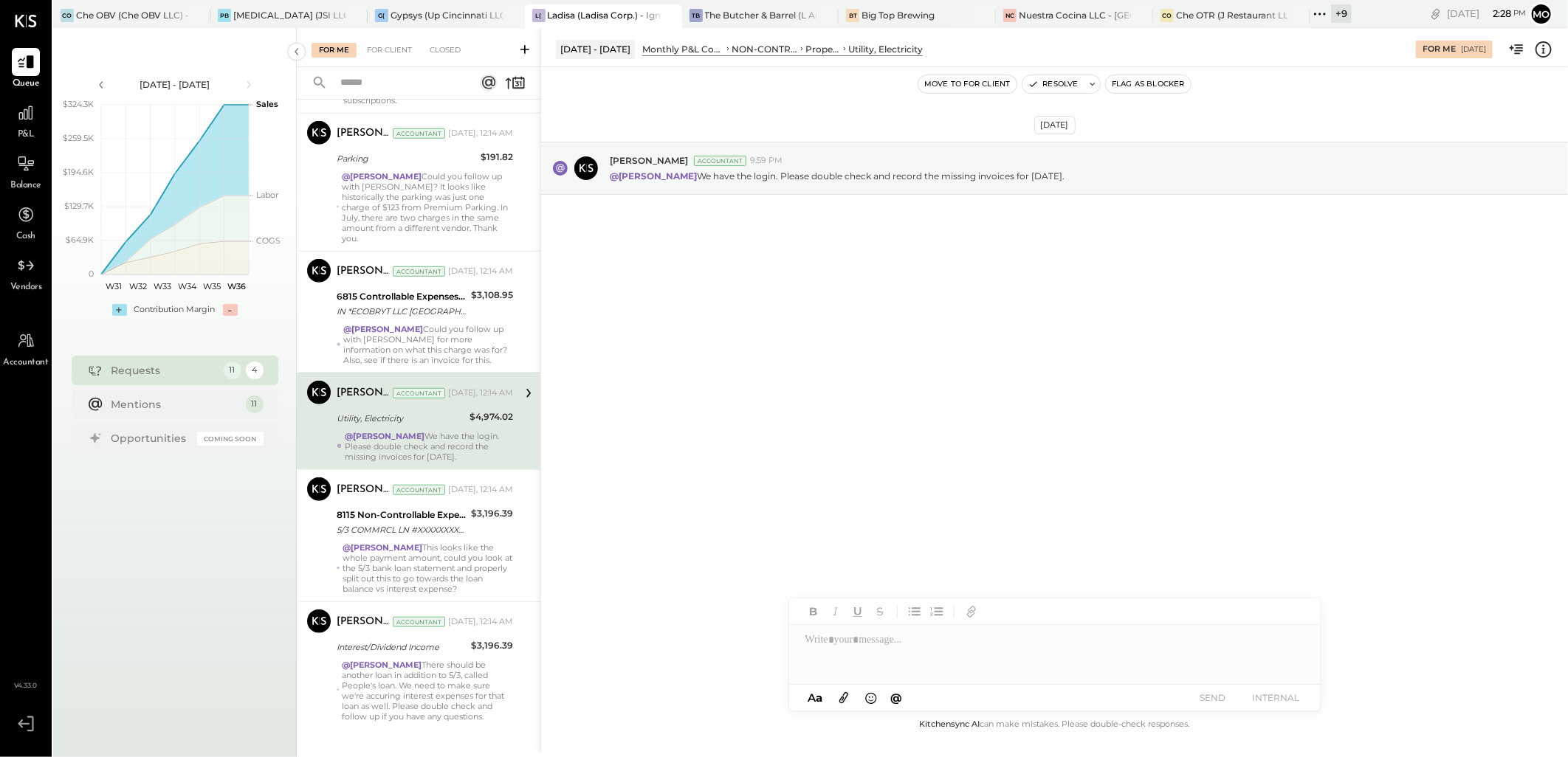
scroll to position [724, 0]
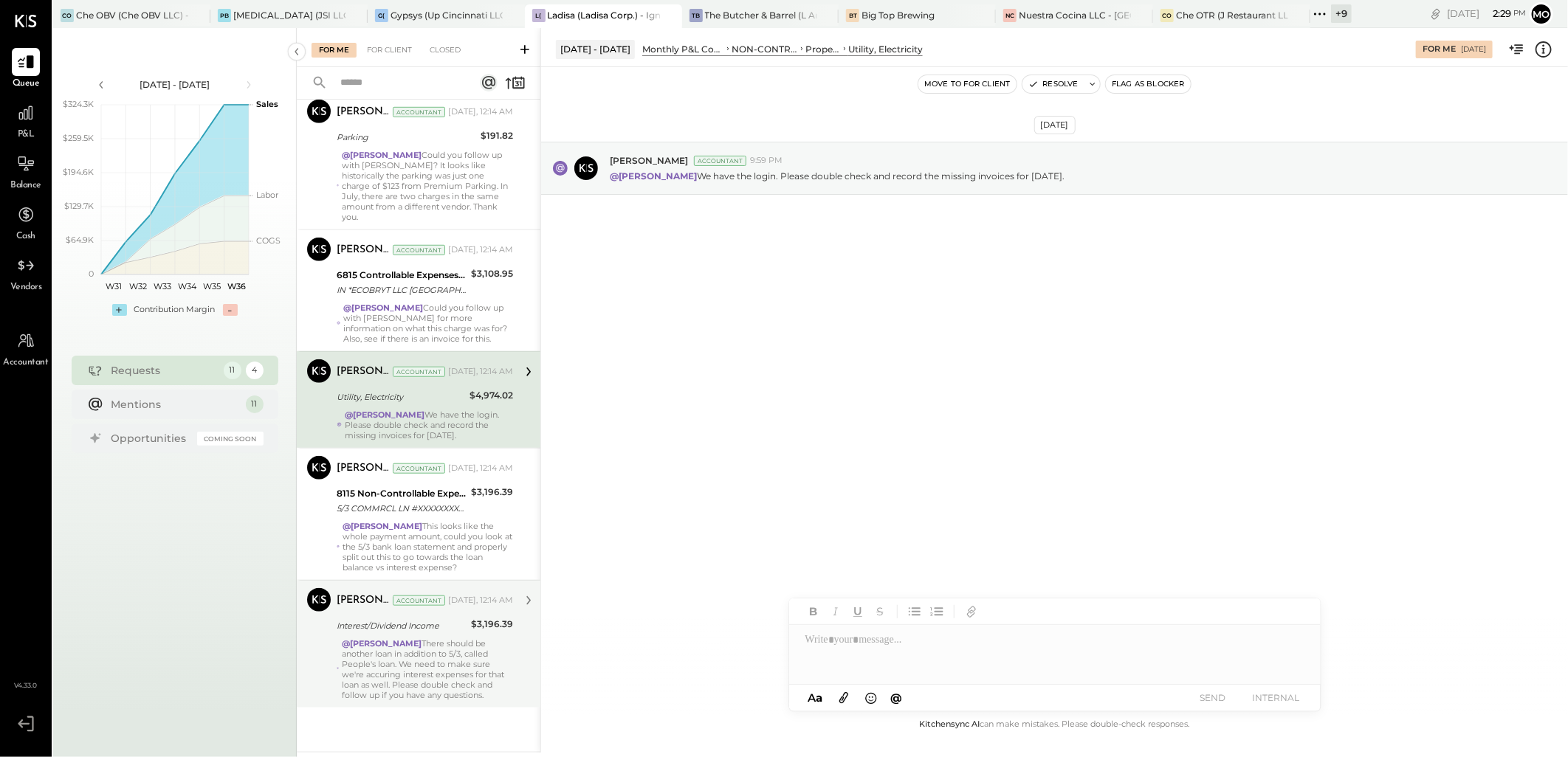
click at [426, 670] on div "@Mohammadsalkin Ansari There should be another loan in addition to 5/3, called …" at bounding box center [427, 669] width 171 height 62
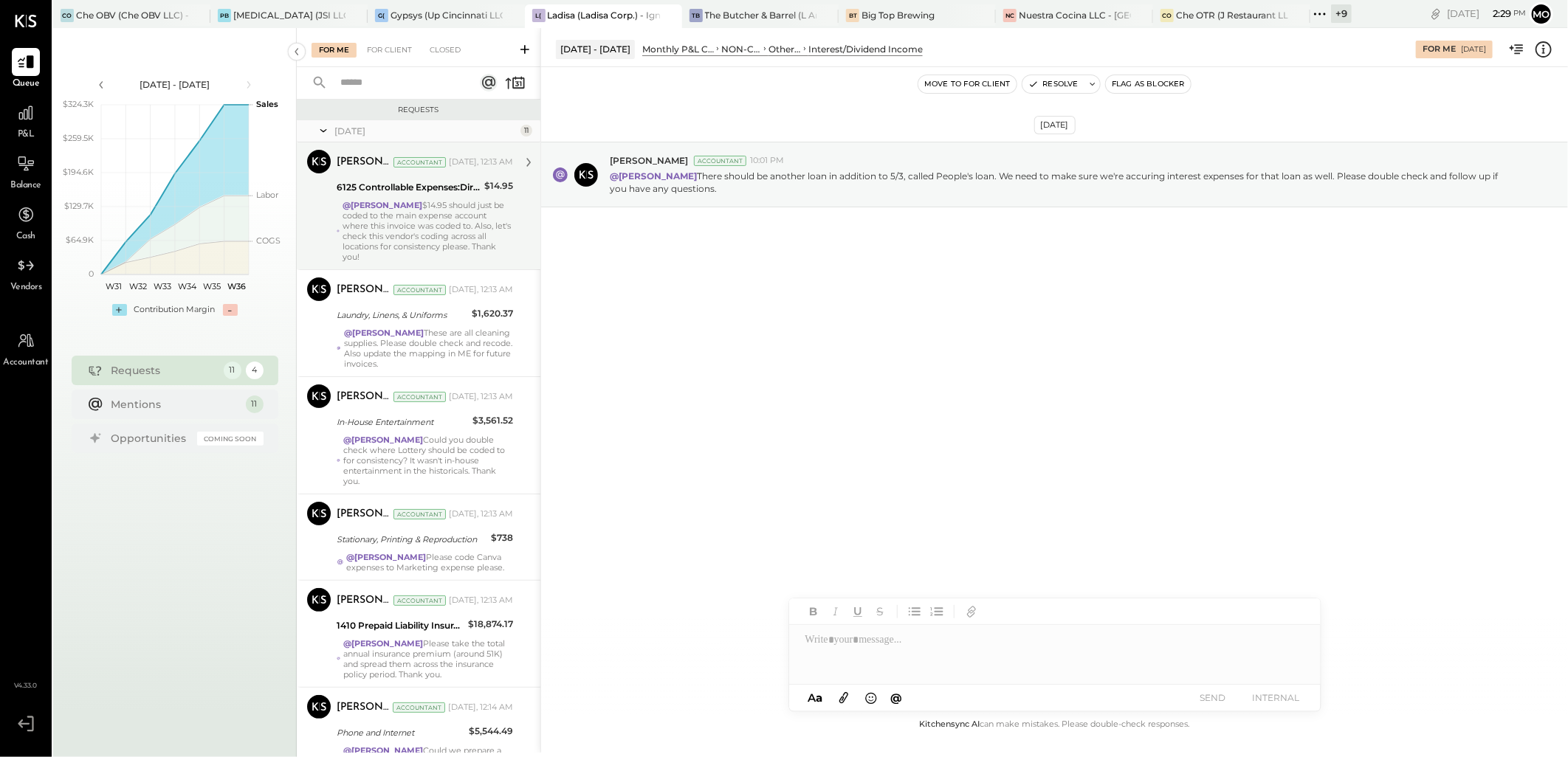
click at [434, 214] on div "@Mohammadsalkin Ansari $14.95 should just be coded to the main expense account …" at bounding box center [427, 231] width 170 height 62
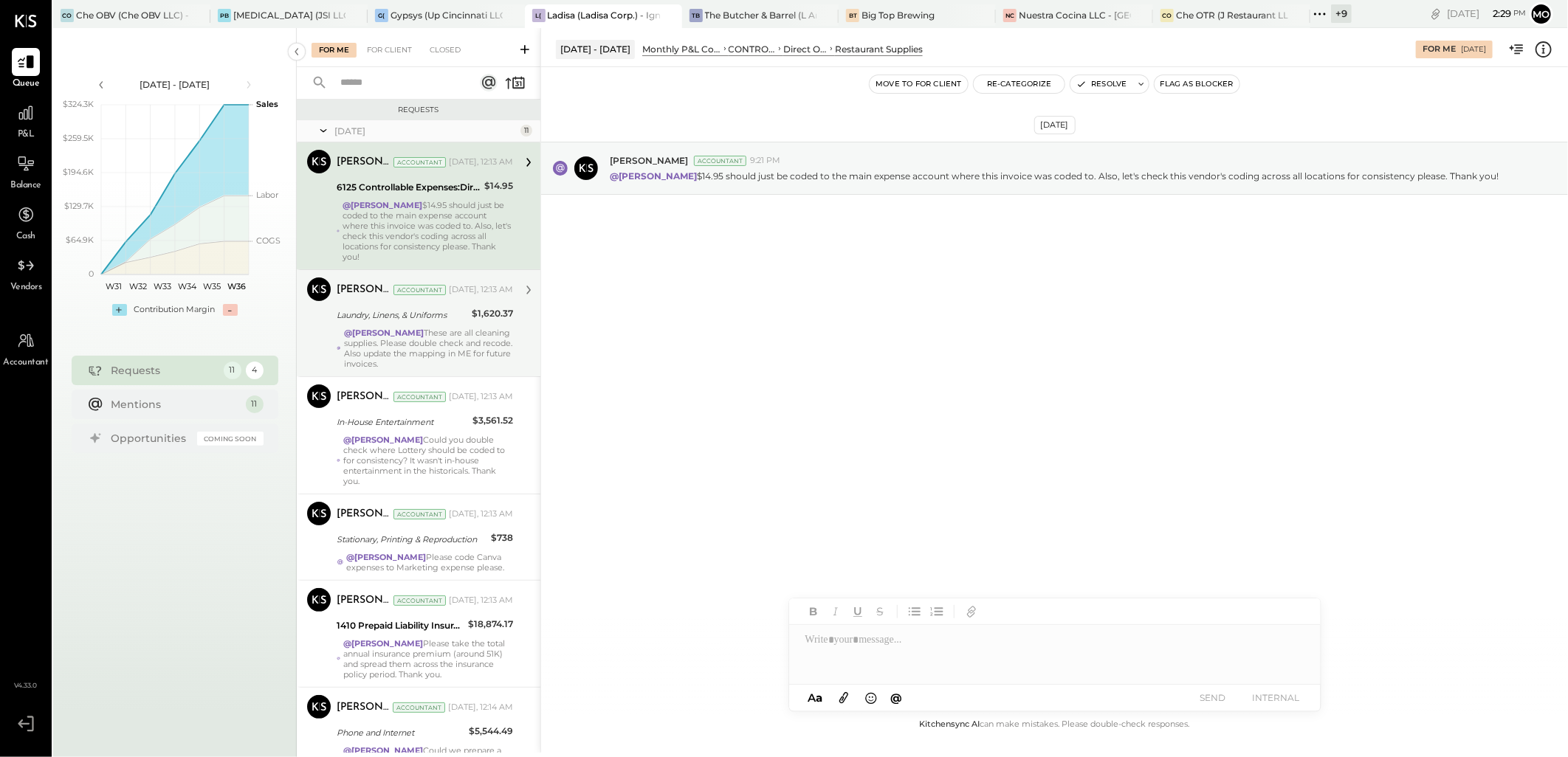
click at [418, 347] on div "@Mohammadsalkin Ansari These are all cleaning supplies. Please double check and…" at bounding box center [428, 349] width 169 height 42
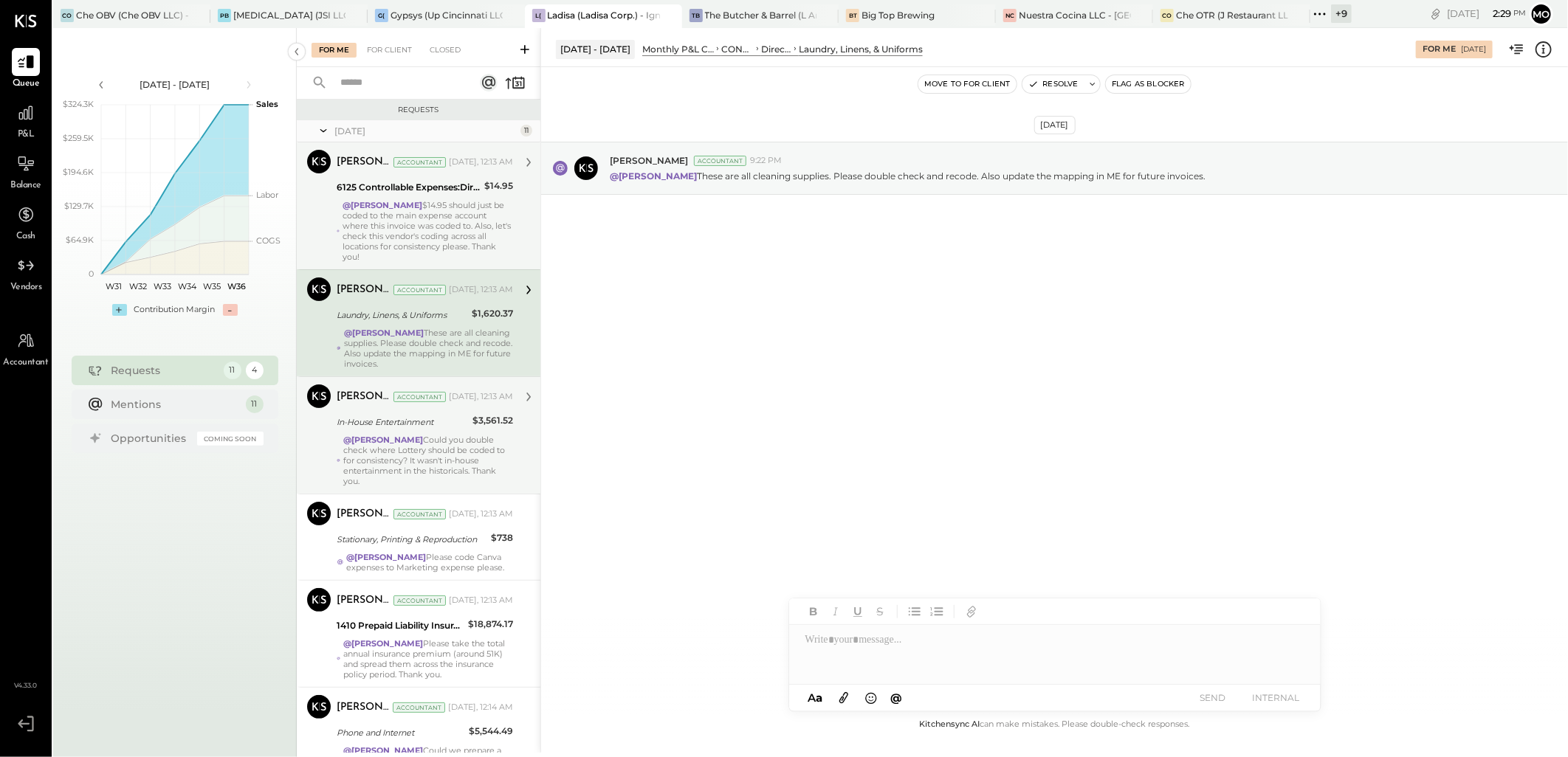
drag, startPoint x: 452, startPoint y: 426, endPoint x: 478, endPoint y: 426, distance: 26.0
click at [452, 426] on div "In-House Entertainment" at bounding box center [402, 422] width 131 height 15
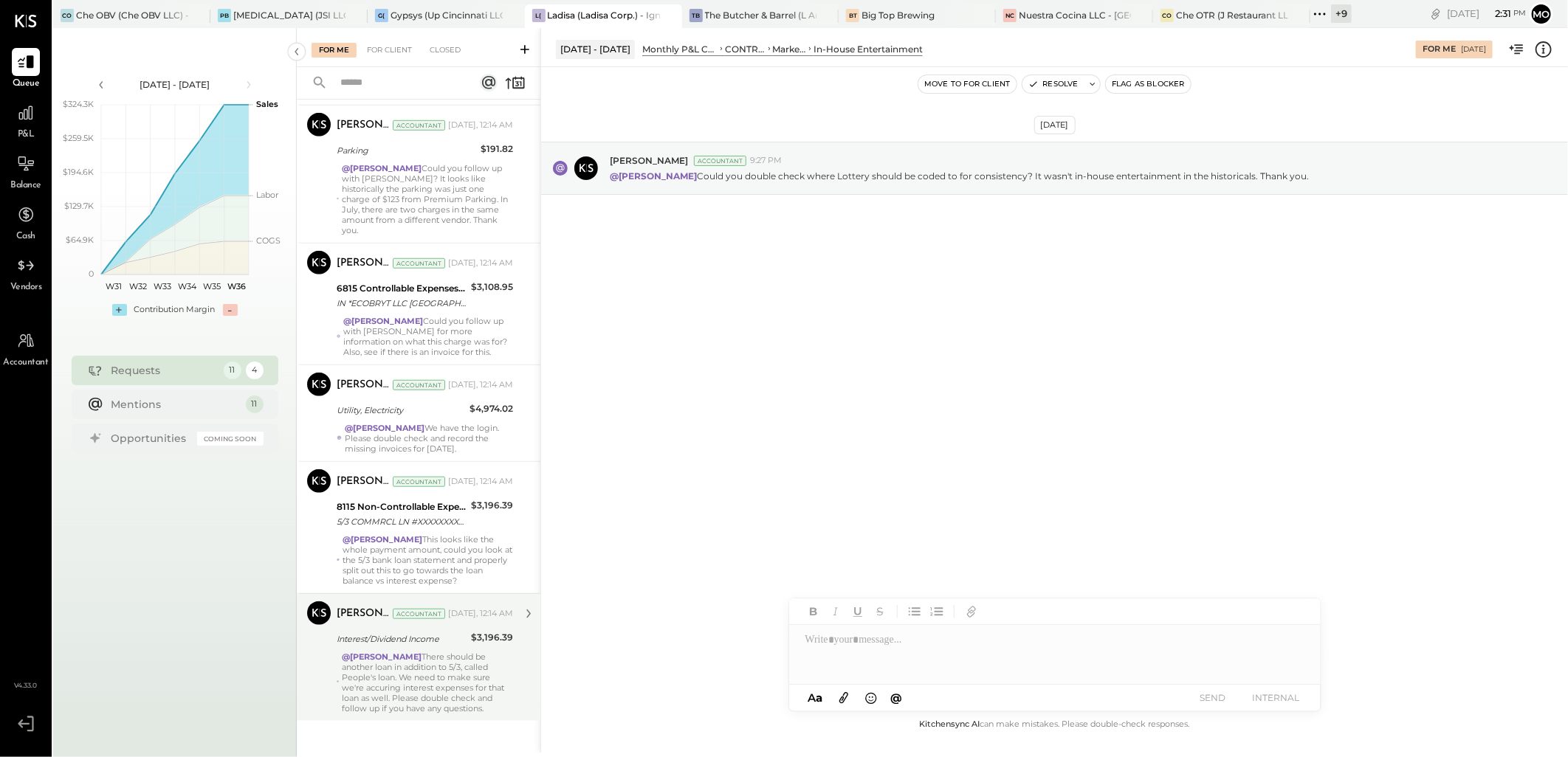
scroll to position [724, 0]
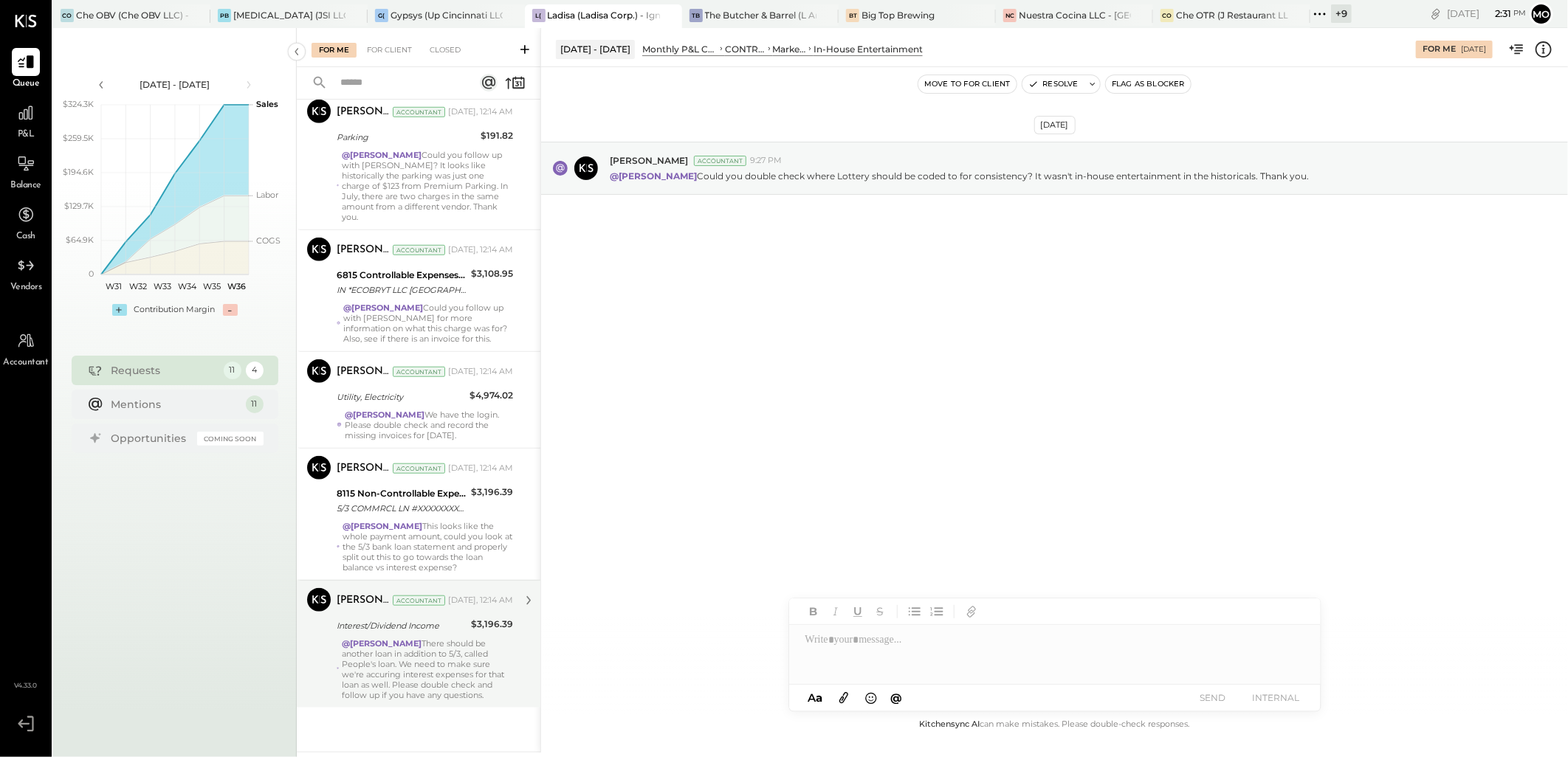
click at [422, 646] on strong "@[PERSON_NAME]" at bounding box center [382, 643] width 80 height 10
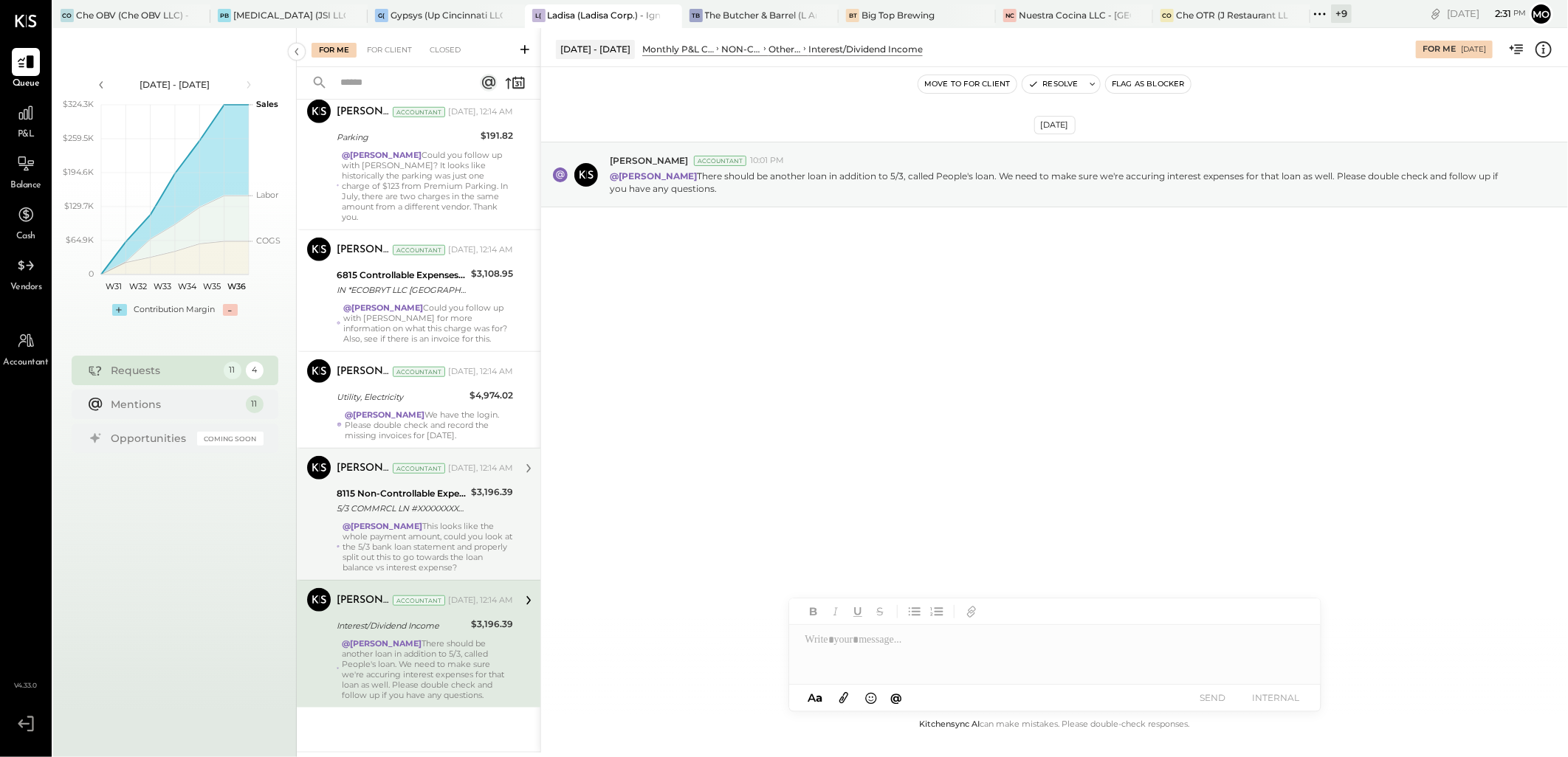
click at [424, 537] on div "@[PERSON_NAME] This looks like the whole payment amount, could you look at the …" at bounding box center [427, 547] width 170 height 52
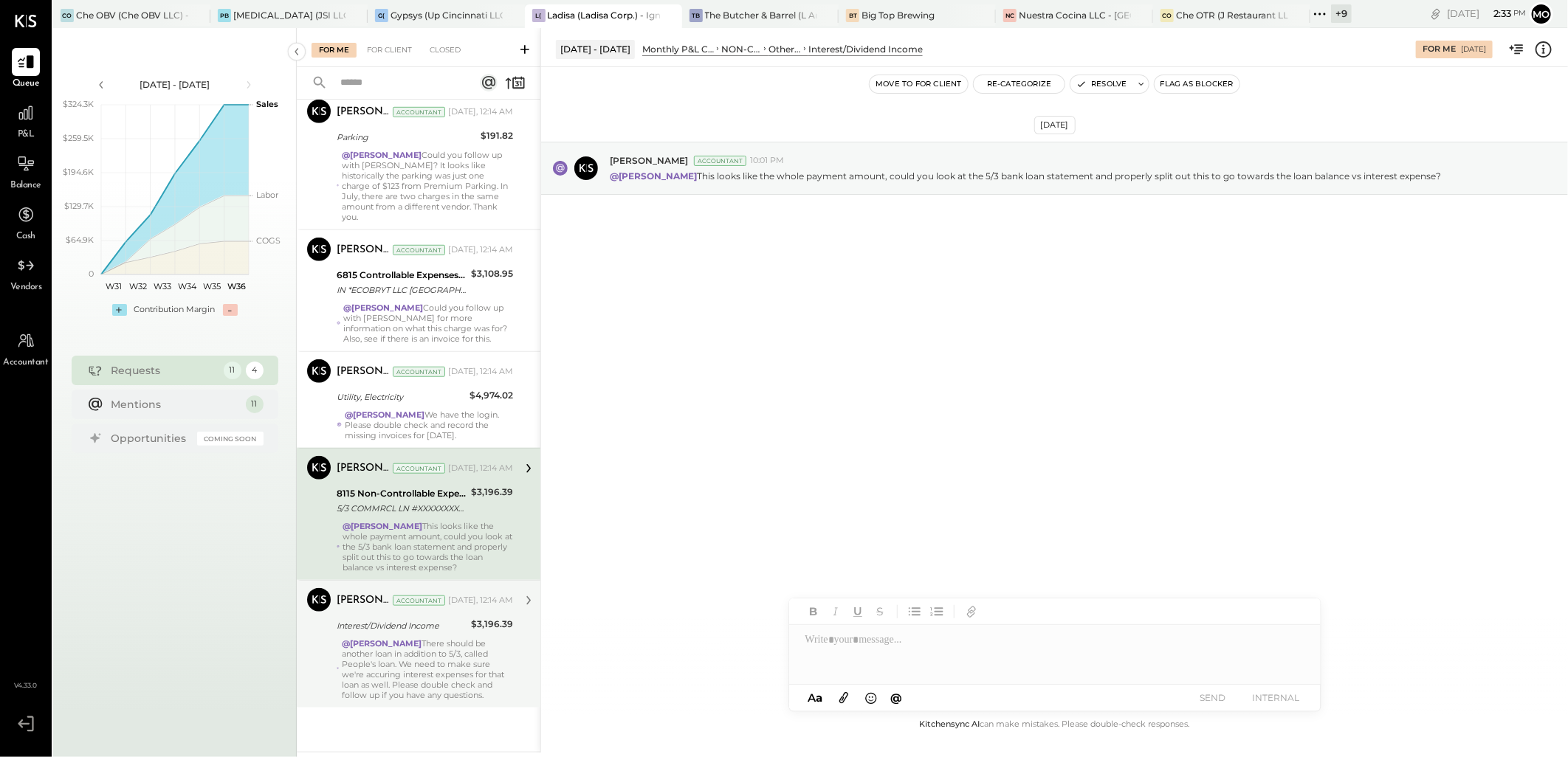
click at [501, 652] on div "@Mohammadsalkin Ansari There should be another loan in addition to 5/3, called …" at bounding box center [427, 669] width 171 height 62
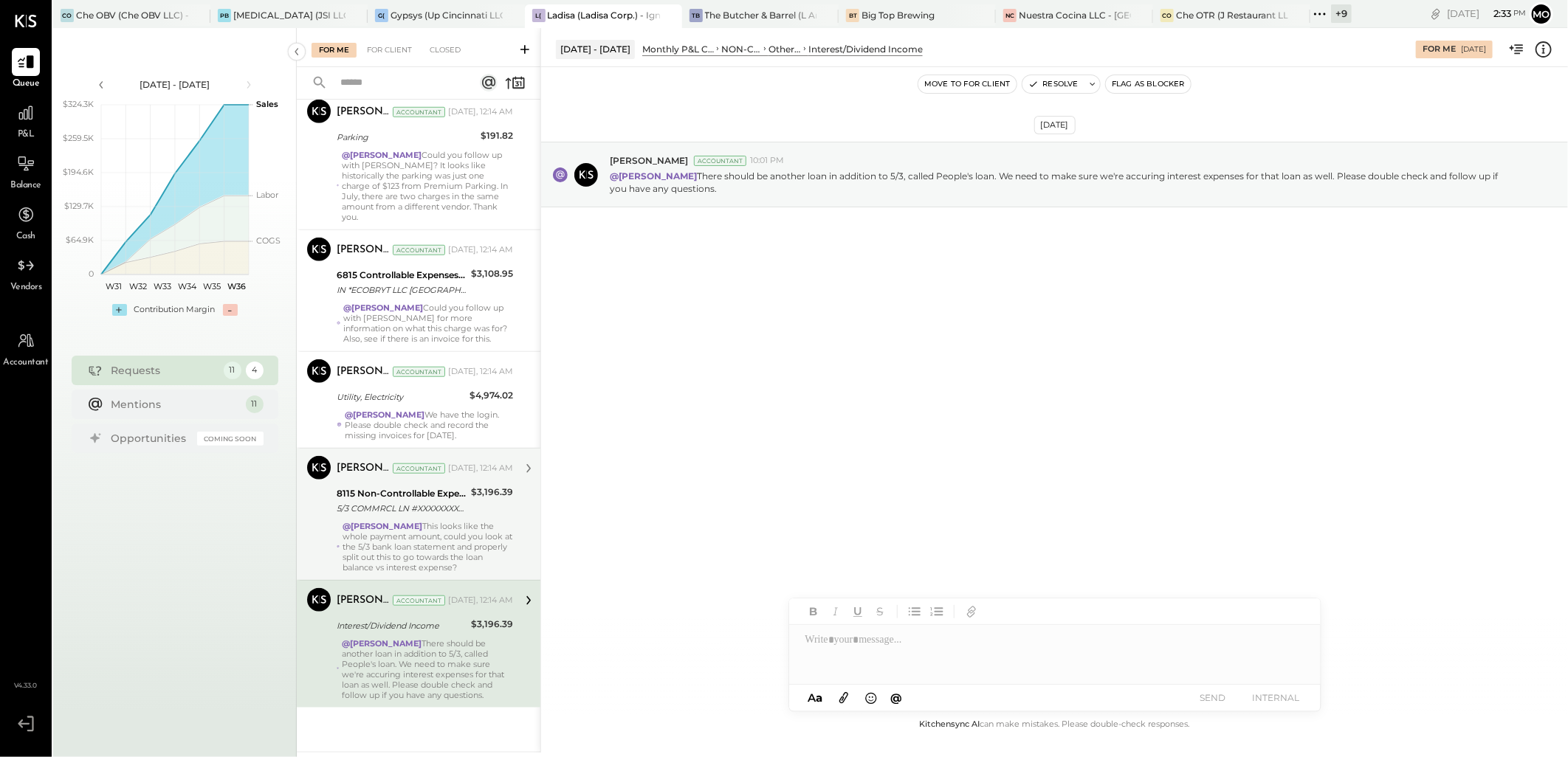
click at [438, 517] on div "8115 Non-Controllable Expenses:Other Income and Expenses:Interest/Dividend Inco…" at bounding box center [402, 501] width 130 height 33
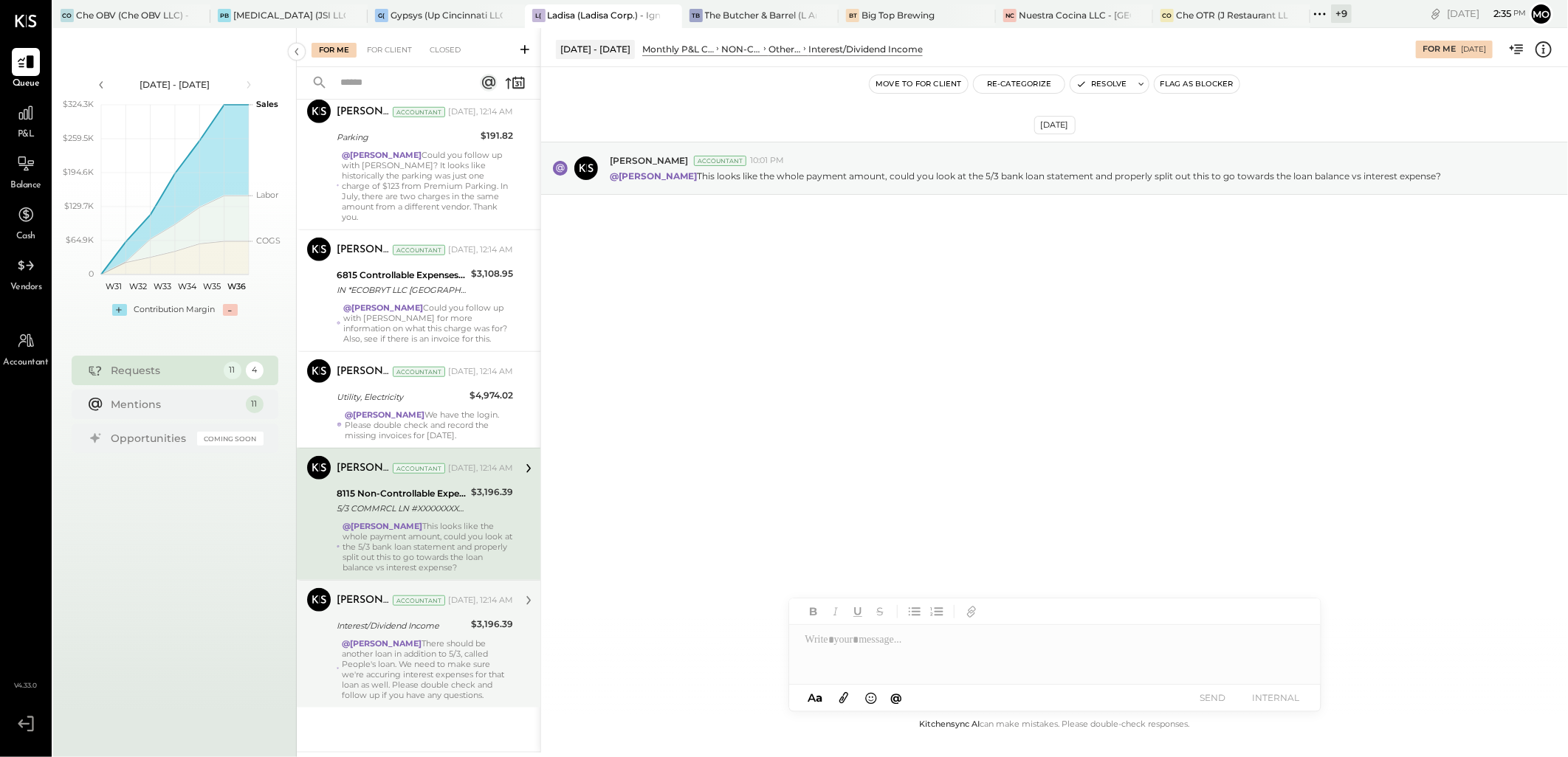
click at [862, 643] on div at bounding box center [1055, 654] width 532 height 59
type input "*"
click at [892, 621] on span "[PERSON_NAME]" at bounding box center [931, 623] width 116 height 14
click at [1208, 704] on button "SEND" at bounding box center [1213, 698] width 59 height 20
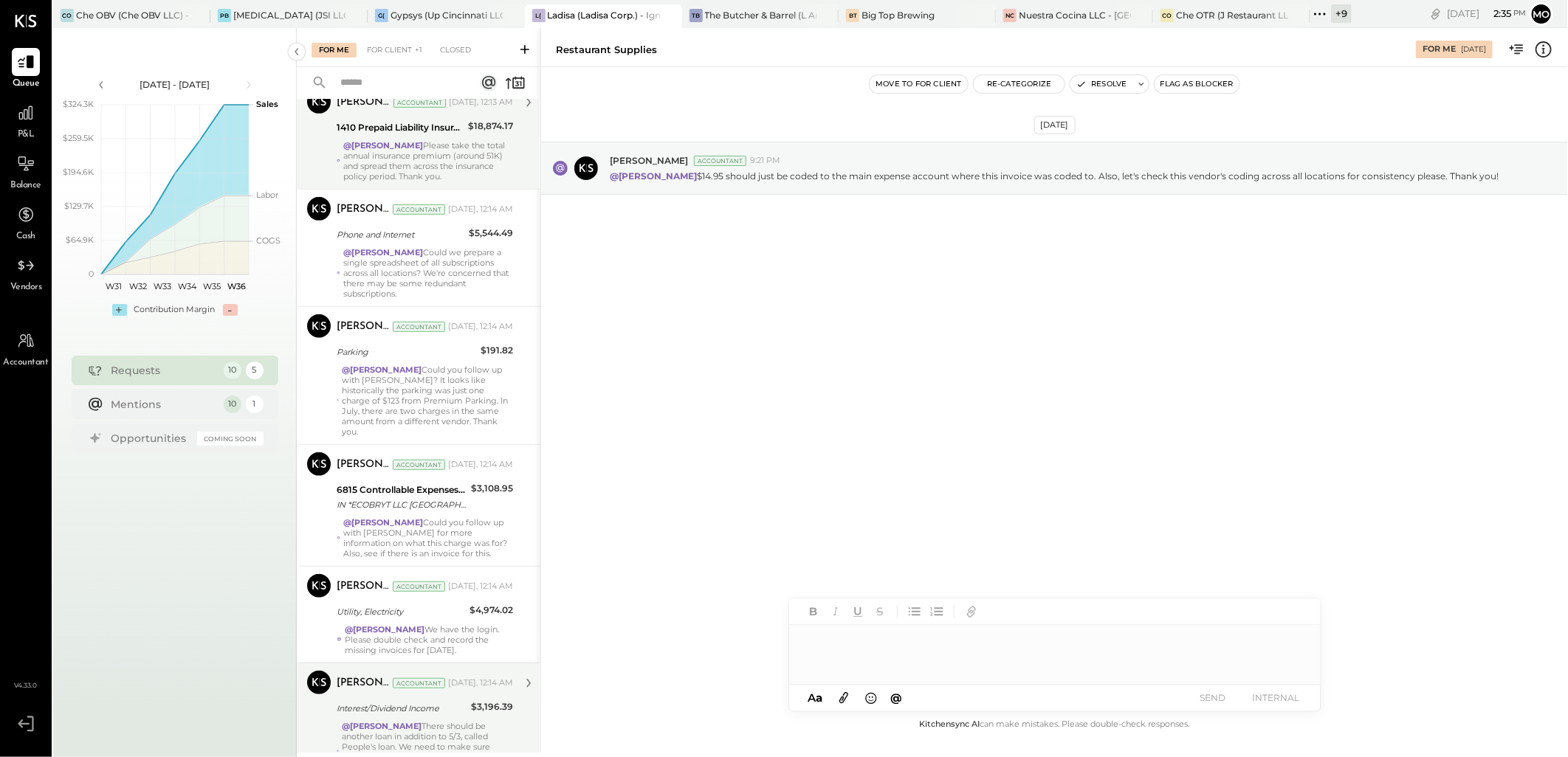
scroll to position [591, 0]
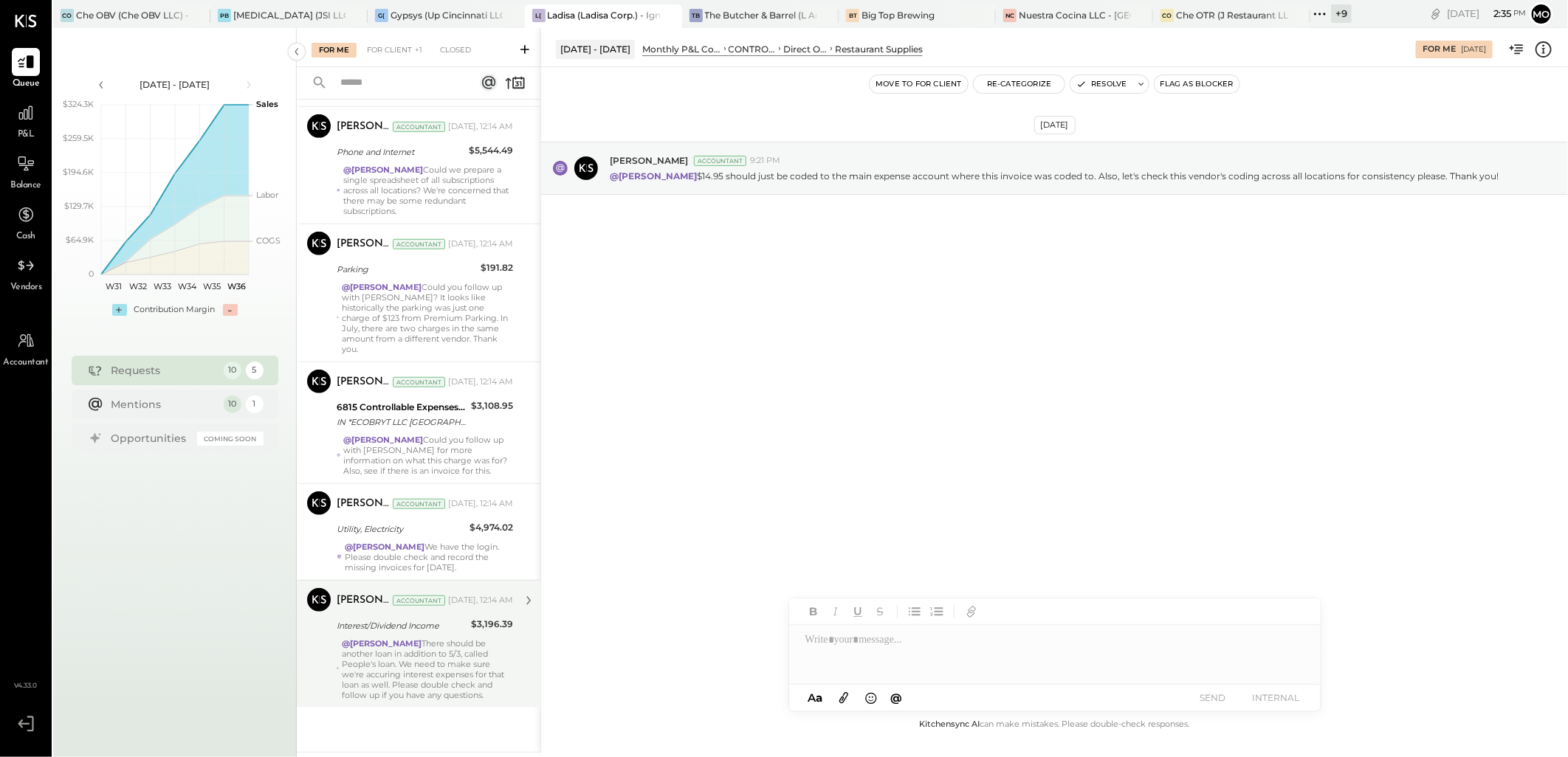
click at [422, 643] on strong "@[PERSON_NAME]" at bounding box center [382, 643] width 80 height 10
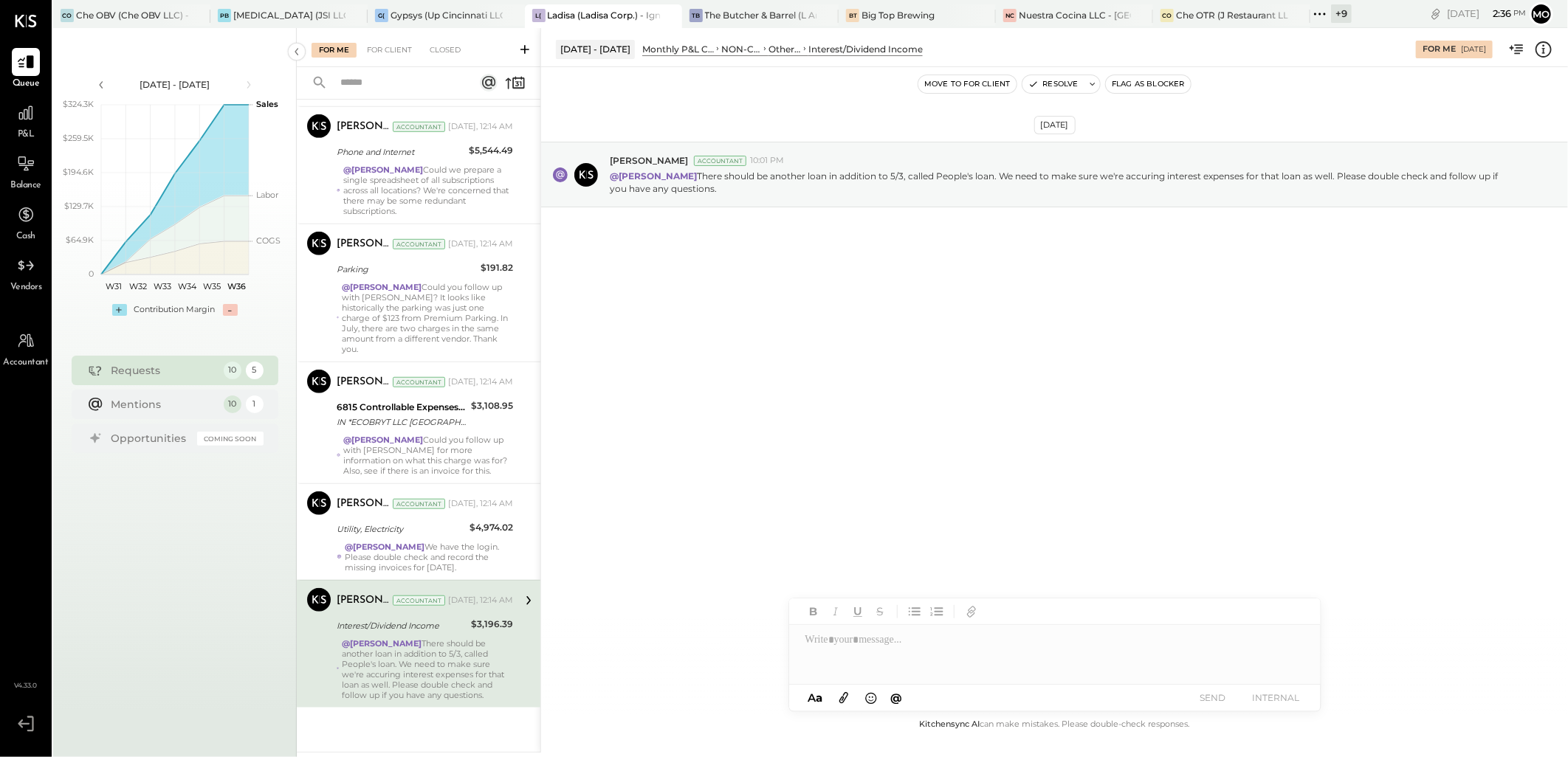
click at [821, 644] on div at bounding box center [1055, 654] width 532 height 59
click at [861, 631] on div "JS [PERSON_NAME]" at bounding box center [911, 623] width 169 height 29
click at [1222, 703] on button "SEND" at bounding box center [1213, 698] width 59 height 20
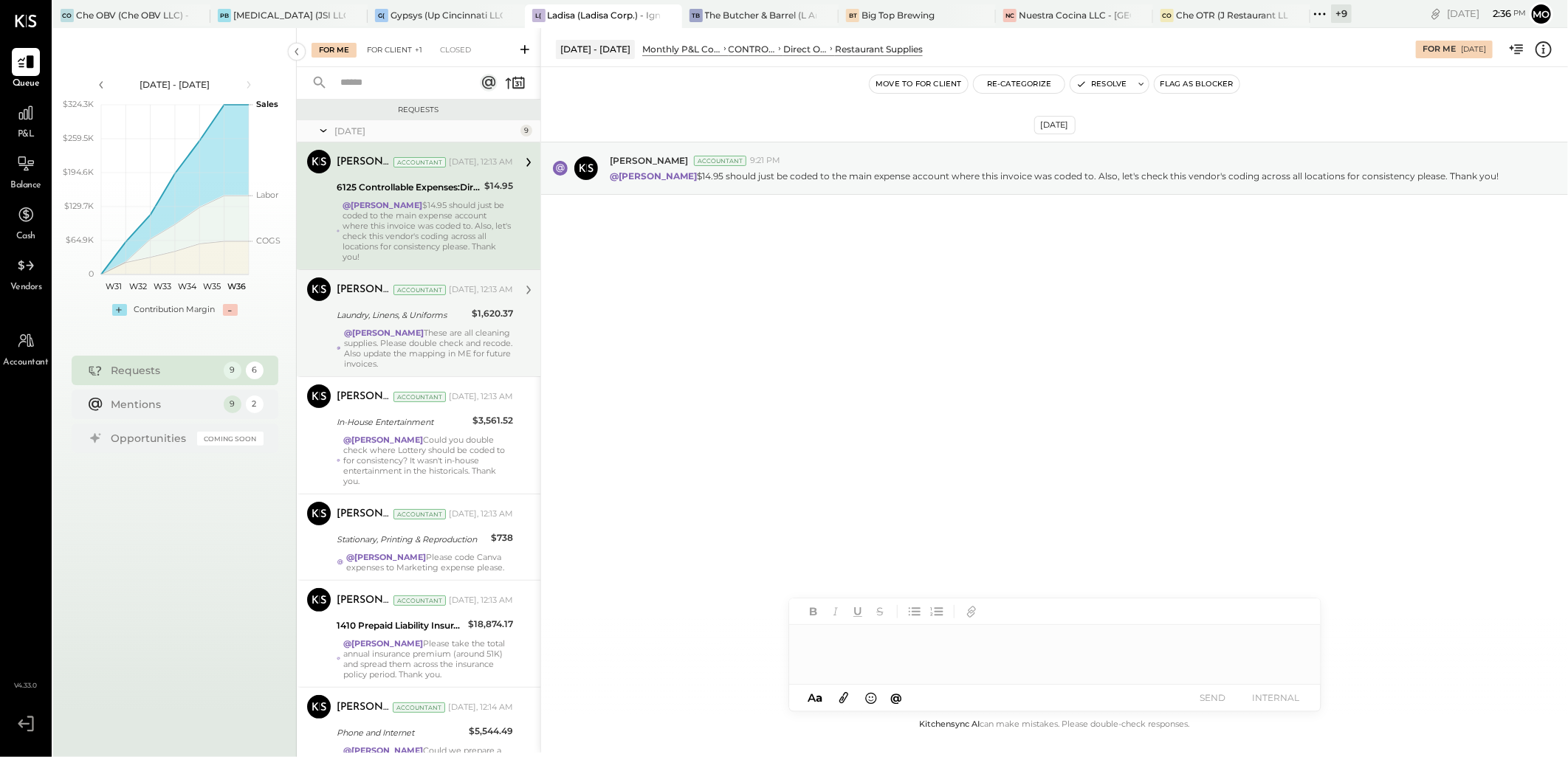
click at [417, 46] on span "+1" at bounding box center [418, 50] width 10 height 15
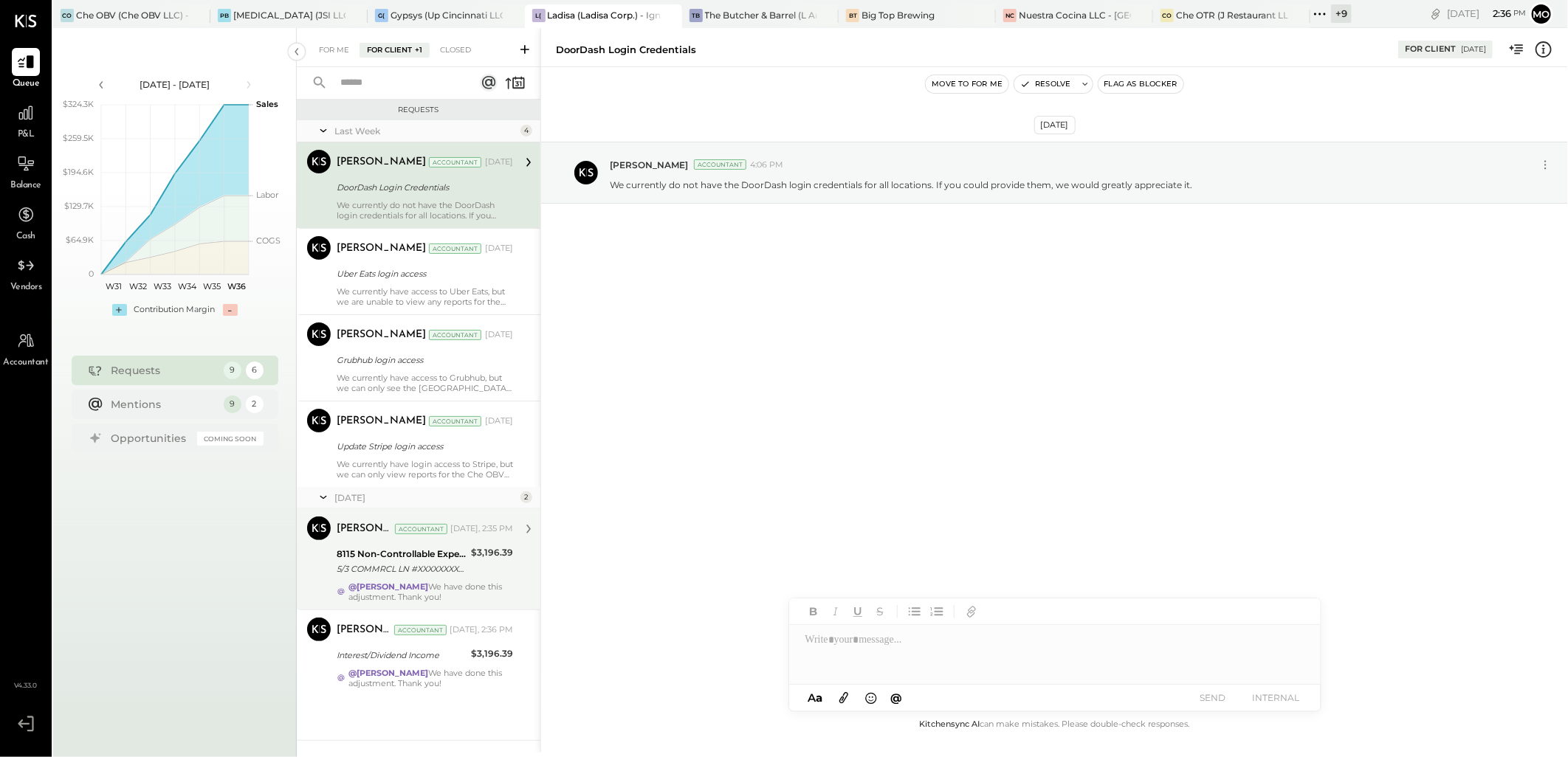
click at [434, 568] on div "5/3 COMMRCL LN #XXXXXXXXXXX0026 PAID BY AUTO BILLPAYER" at bounding box center [402, 569] width 130 height 15
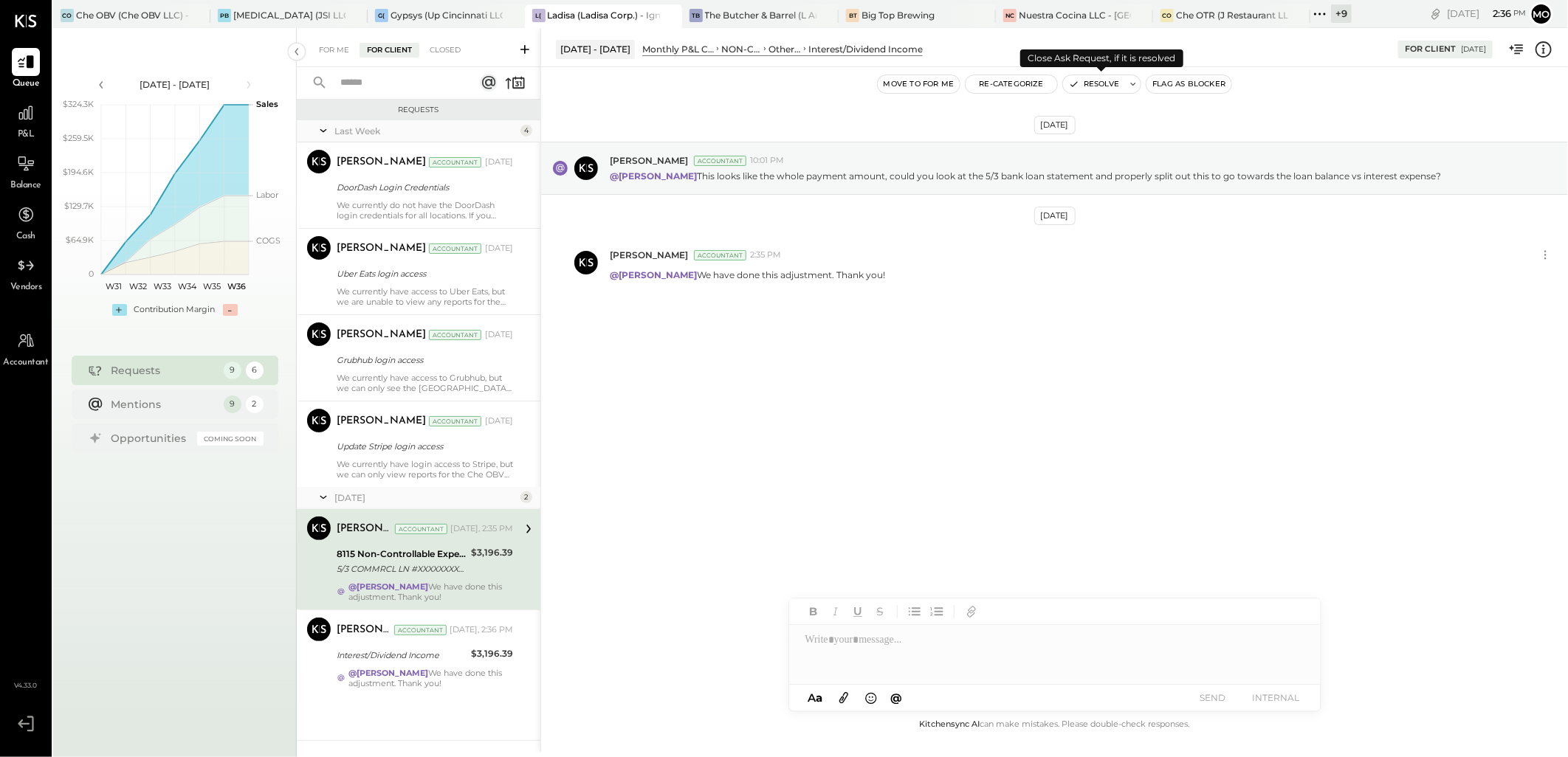
click at [1112, 86] on button "Resolve" at bounding box center [1094, 83] width 62 height 18
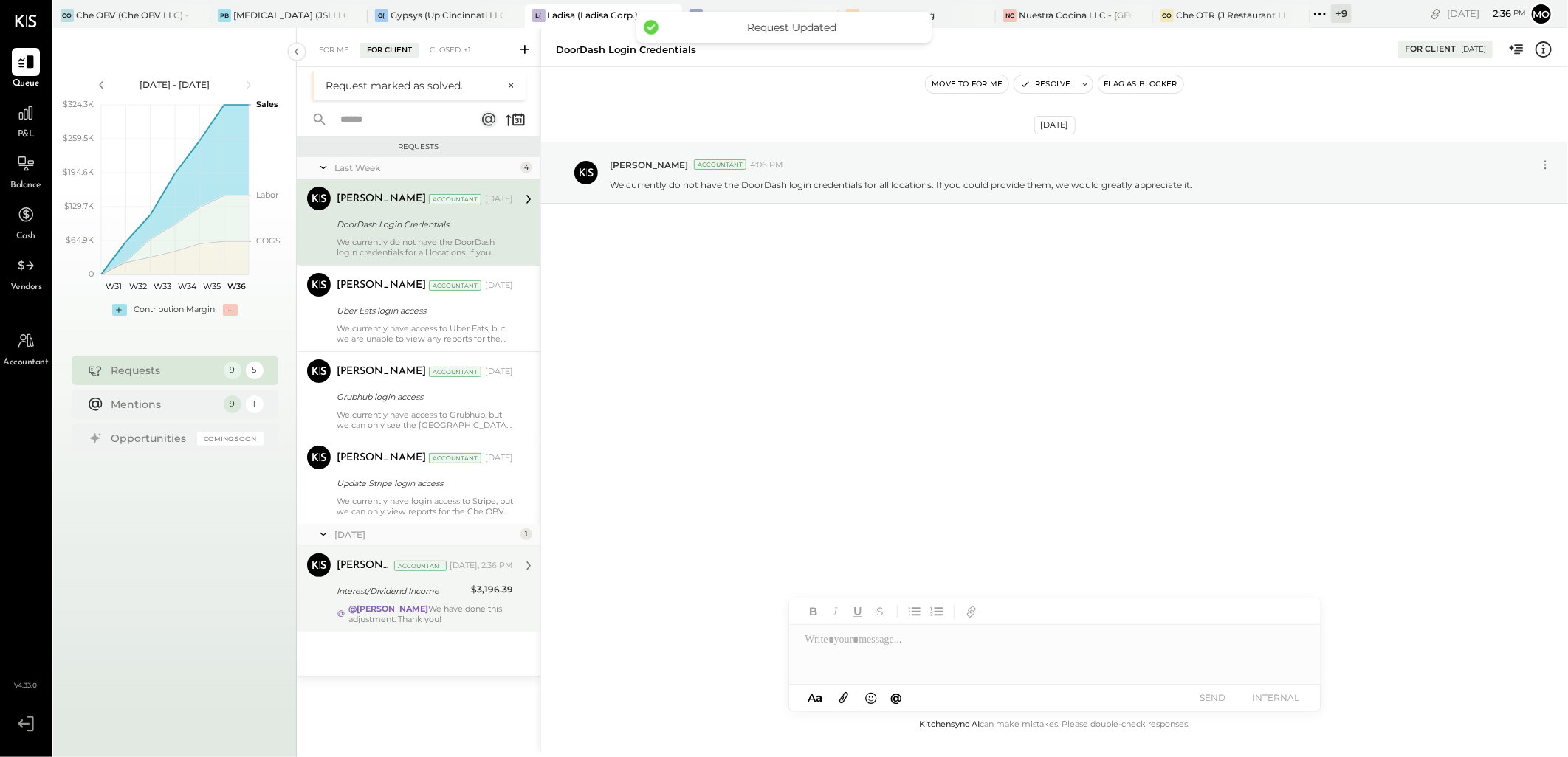
click at [493, 616] on div "@[PERSON_NAME] We have done this adjustment. Thank you!" at bounding box center [430, 613] width 164 height 21
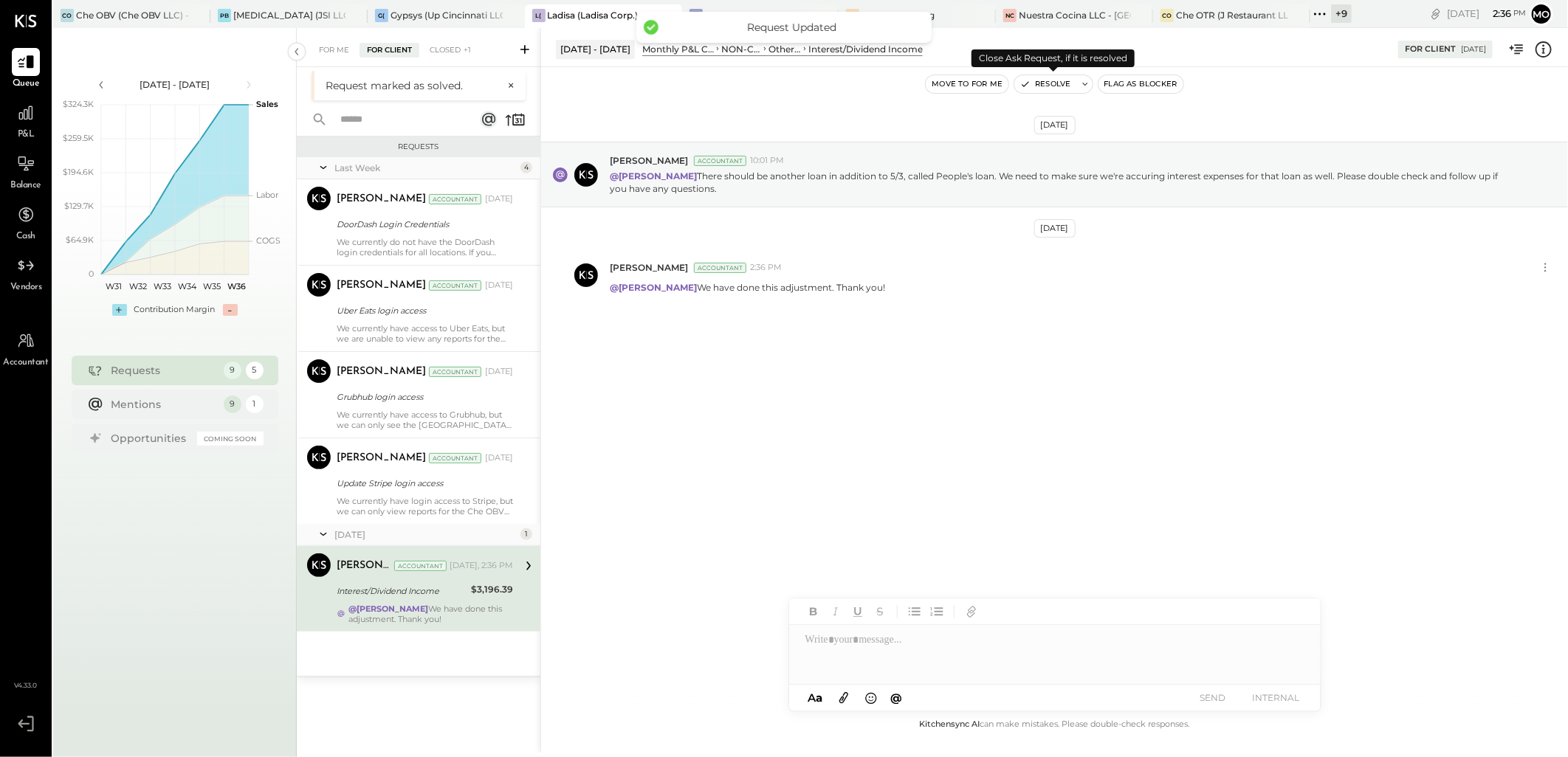
click at [1070, 83] on button "Resolve" at bounding box center [1045, 83] width 62 height 18
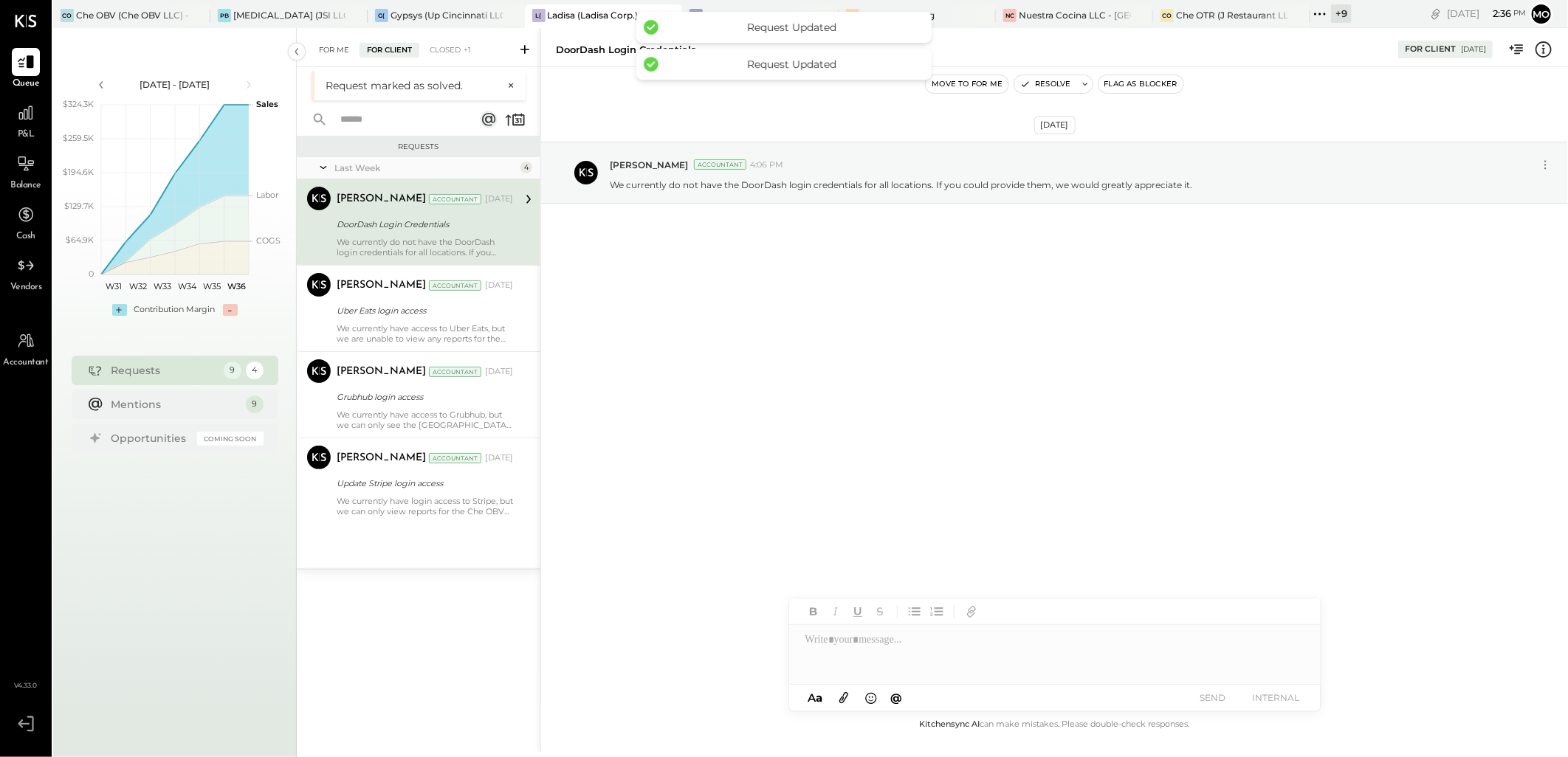
click at [332, 54] on div "For Me" at bounding box center [334, 50] width 45 height 15
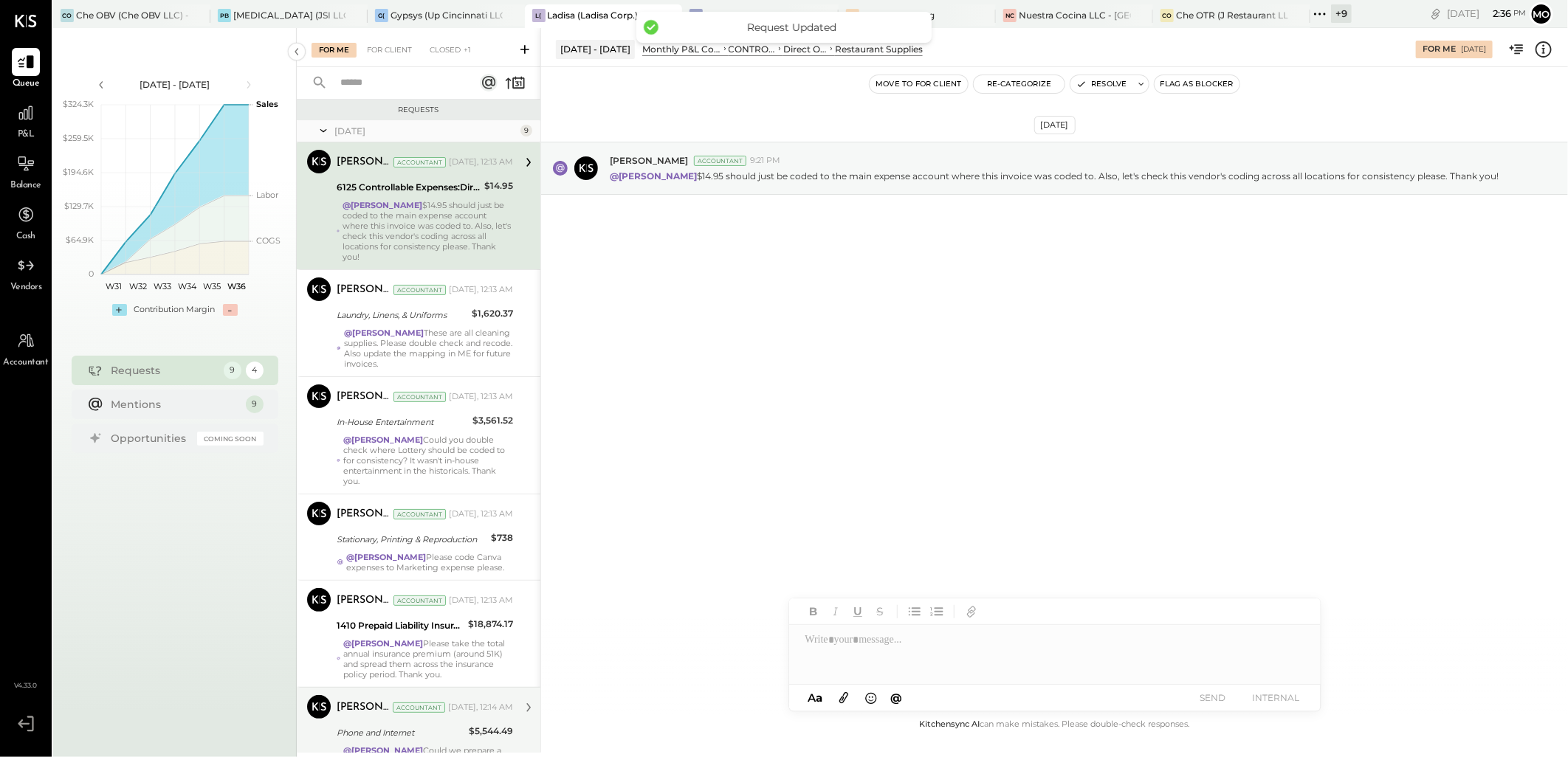
scroll to position [462, 0]
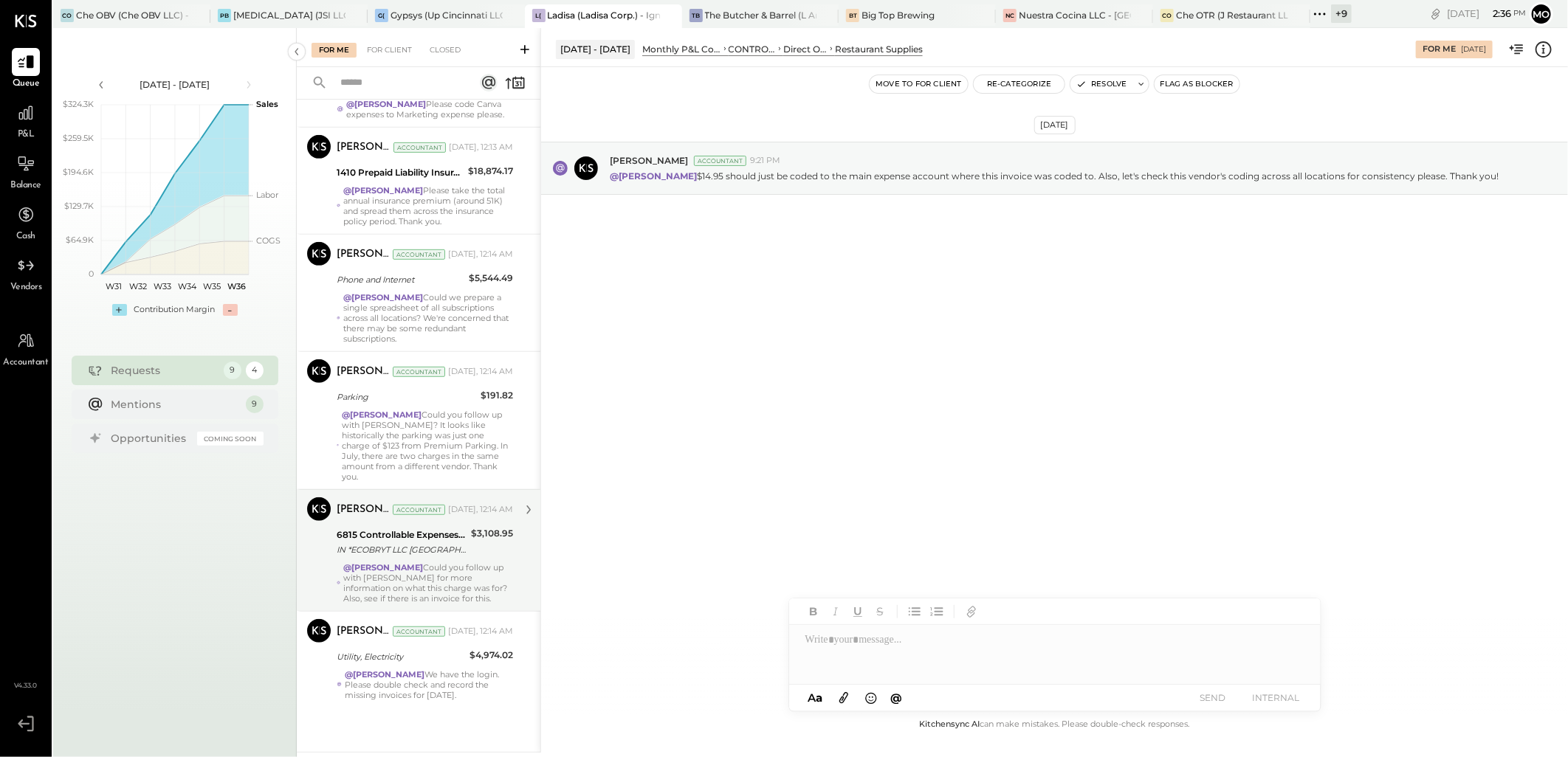
click at [438, 578] on div "@[PERSON_NAME] Could you follow up with [PERSON_NAME] for more information on w…" at bounding box center [427, 583] width 169 height 42
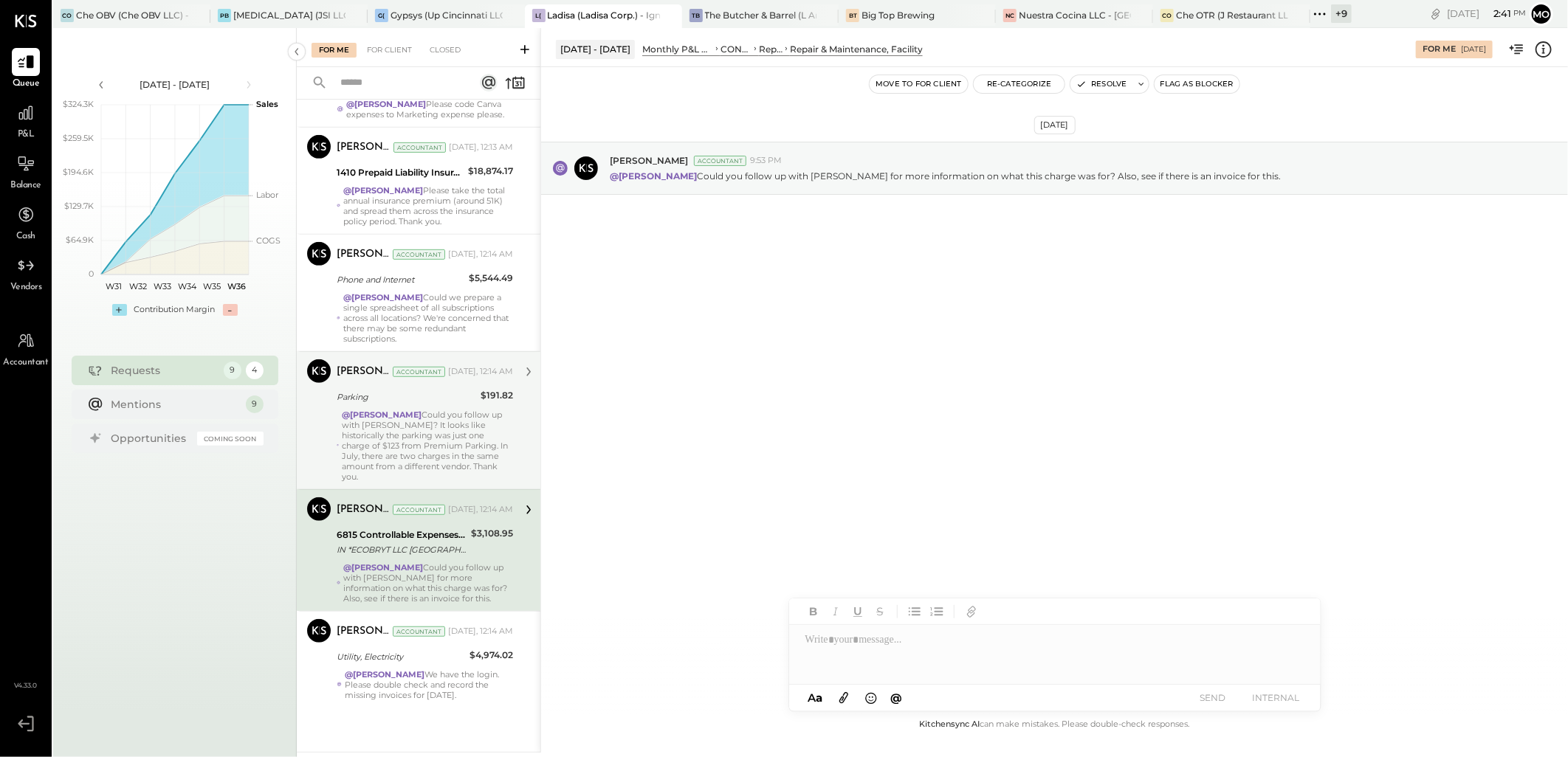
click at [433, 439] on div "@[PERSON_NAME] Could you follow up with [PERSON_NAME]? It looks like historical…" at bounding box center [427, 446] width 171 height 73
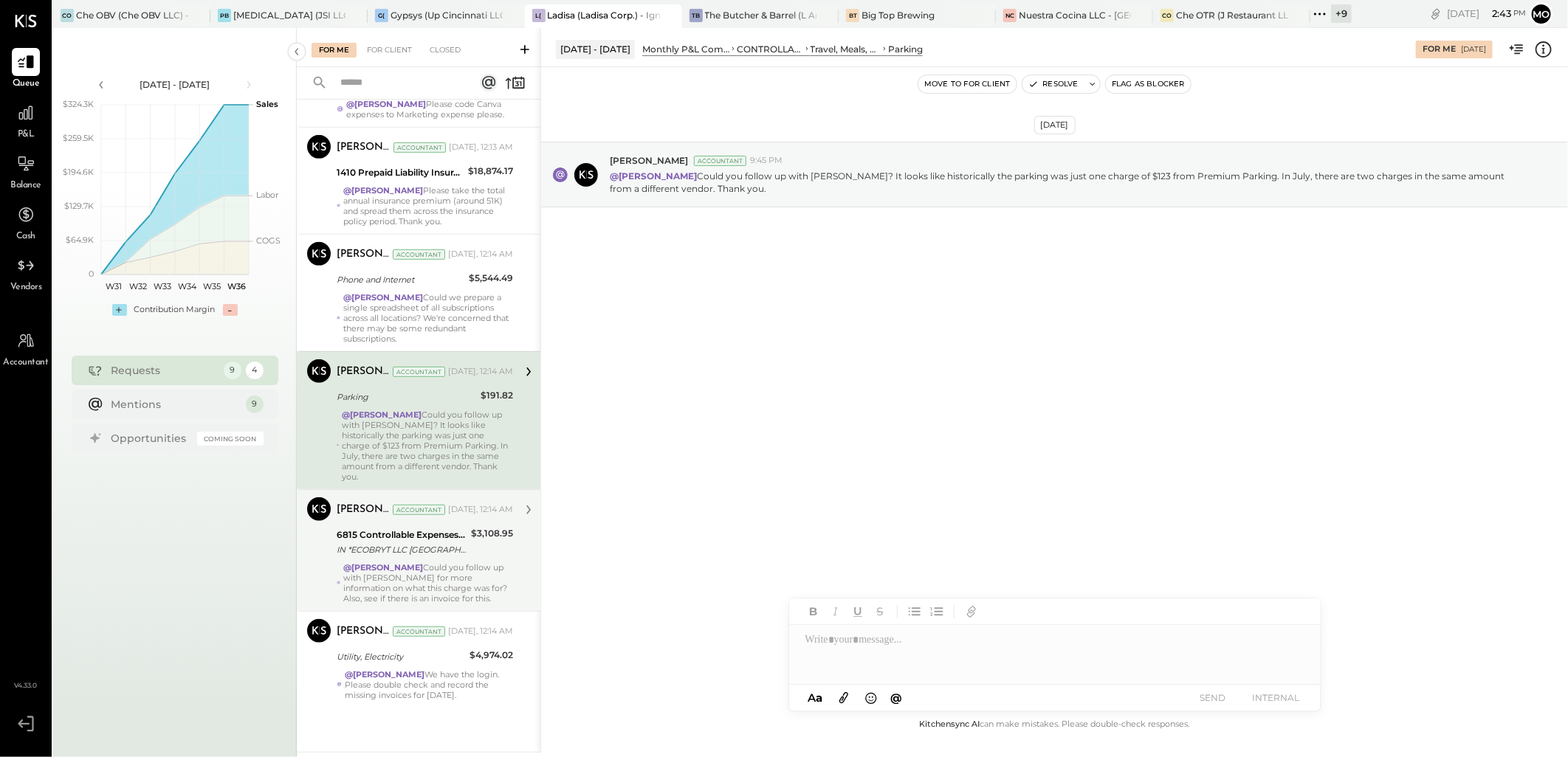
drag, startPoint x: 458, startPoint y: 300, endPoint x: 595, endPoint y: 331, distance: 140.5
click at [458, 300] on div "@Mohammadsalkin [PERSON_NAME] Could we prepare a single spreadsheet of all subs…" at bounding box center [427, 318] width 169 height 52
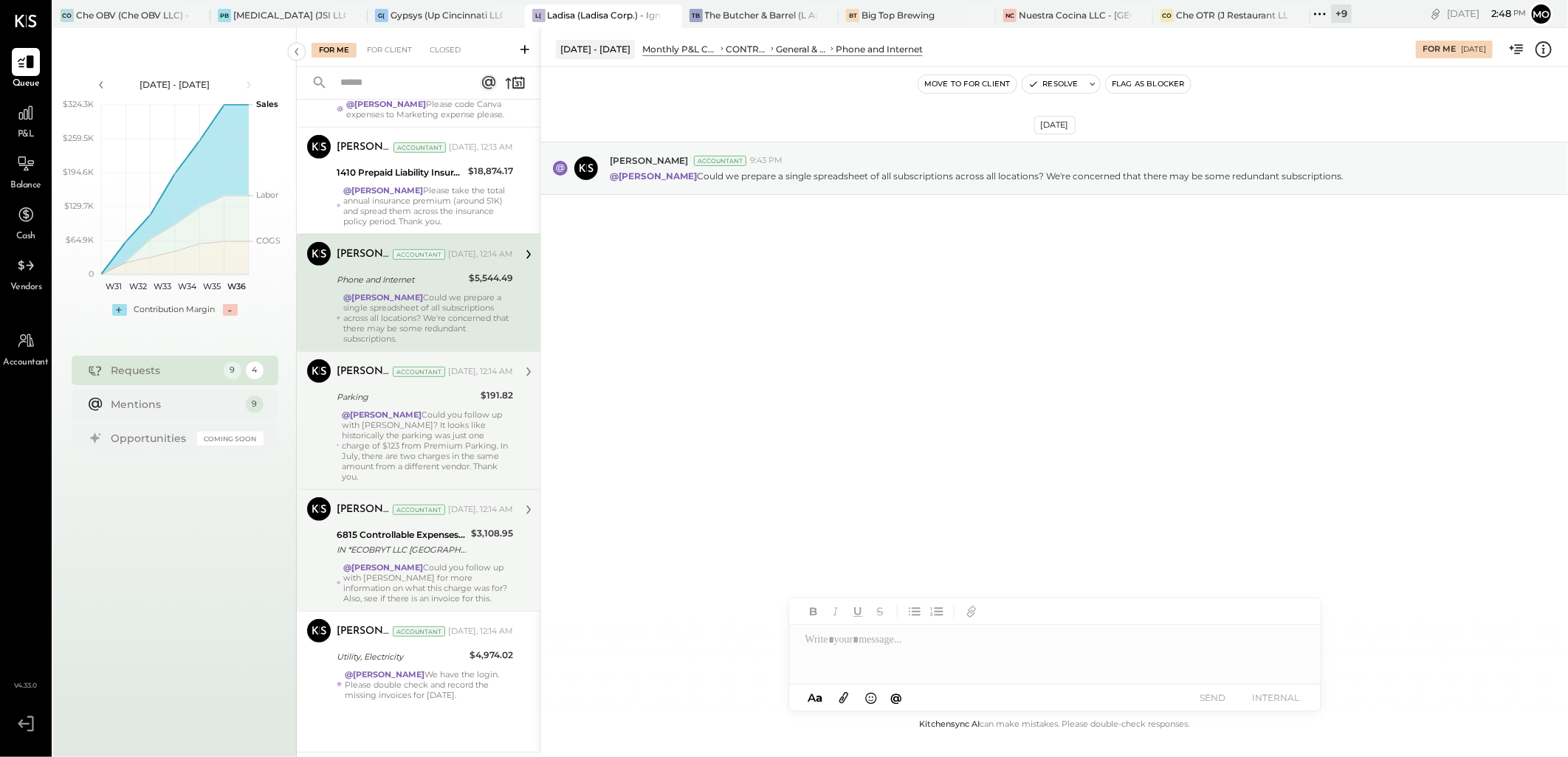
click at [429, 429] on div "@[PERSON_NAME] Could you follow up with [PERSON_NAME]? It looks like historical…" at bounding box center [427, 446] width 171 height 73
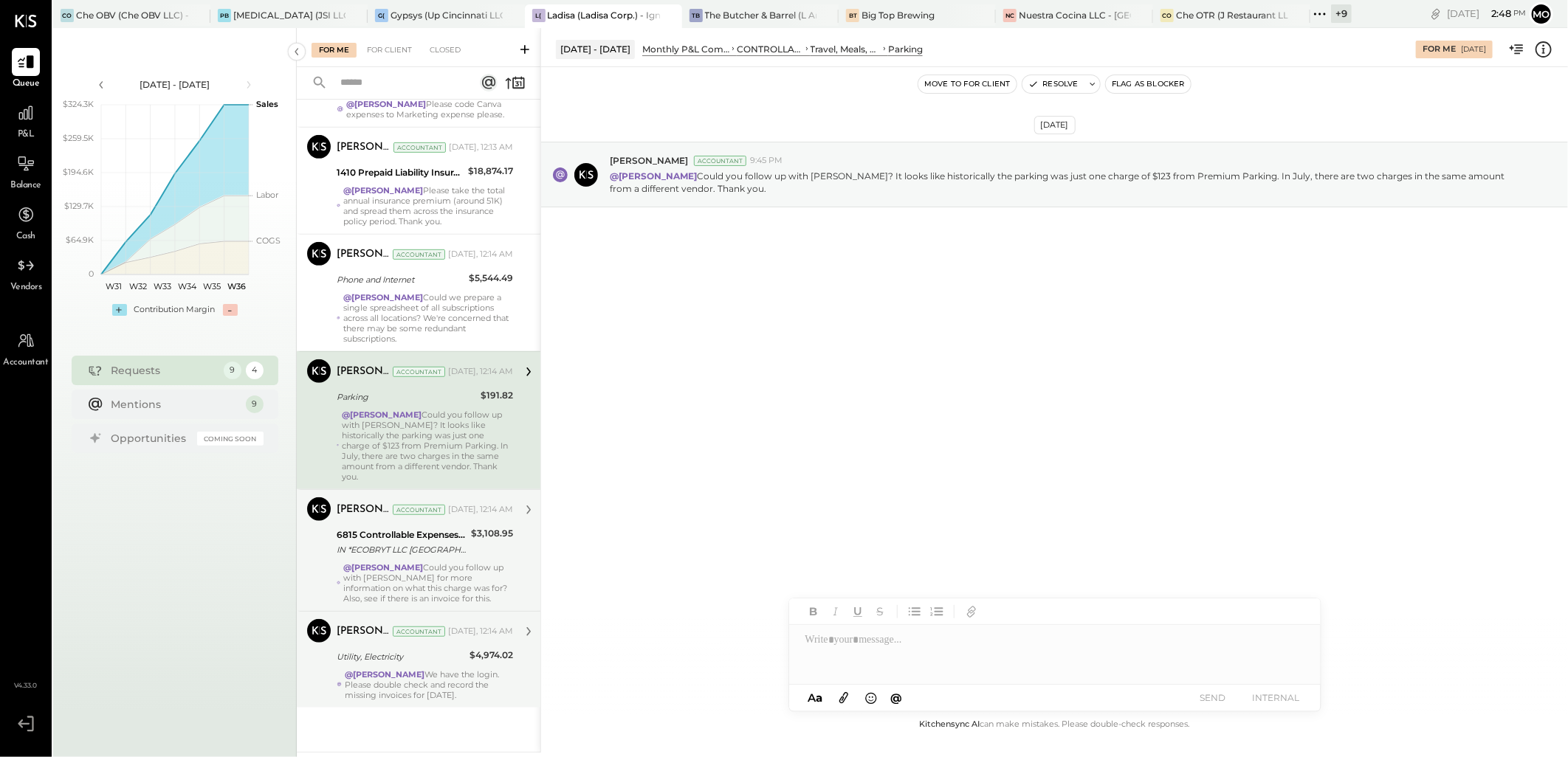
click at [415, 652] on div "Utility, Electricity" at bounding box center [401, 657] width 129 height 15
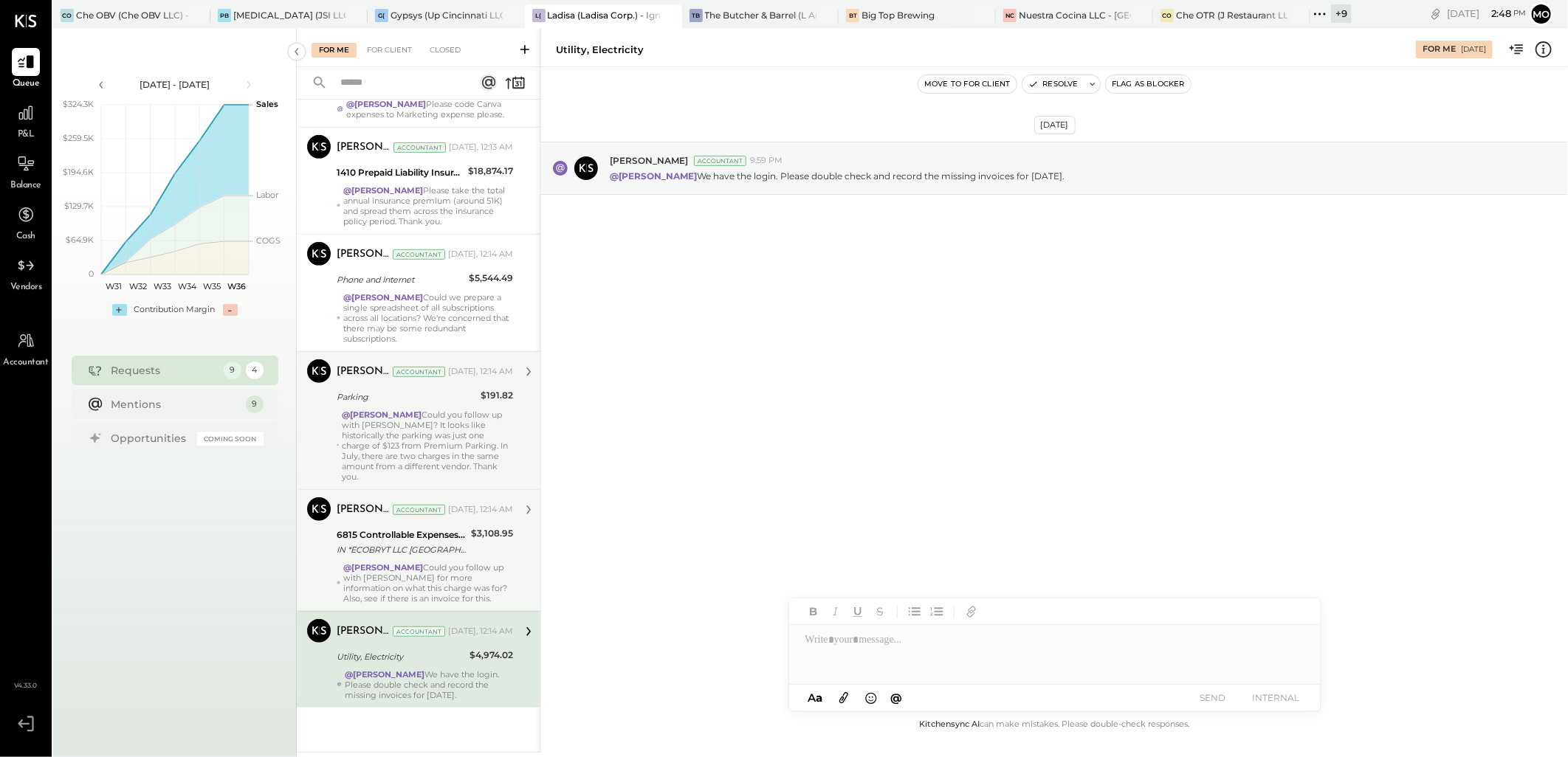
click at [488, 550] on div "$3,108.95" at bounding box center [492, 543] width 42 height 33
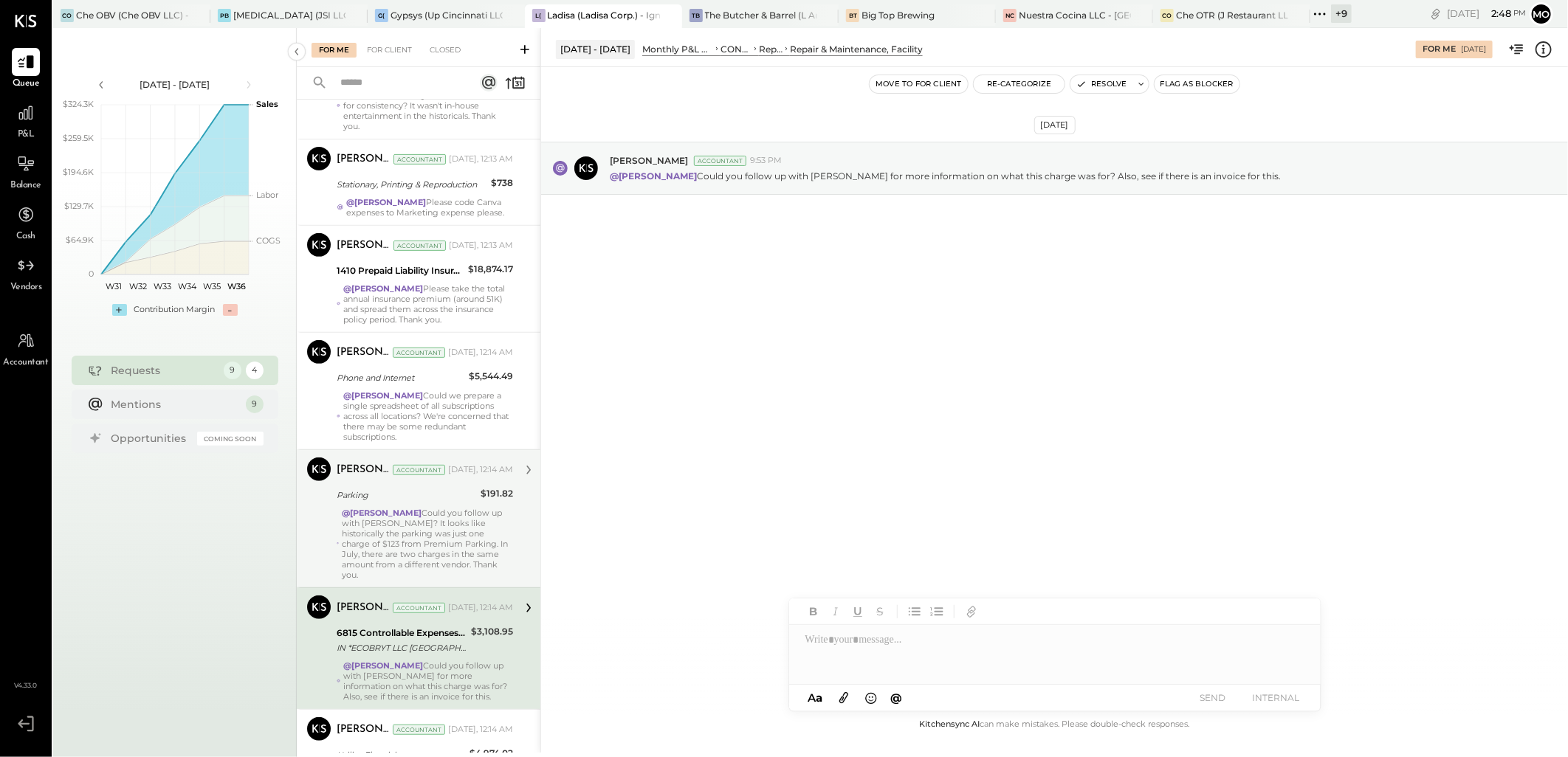
scroll to position [299, 0]
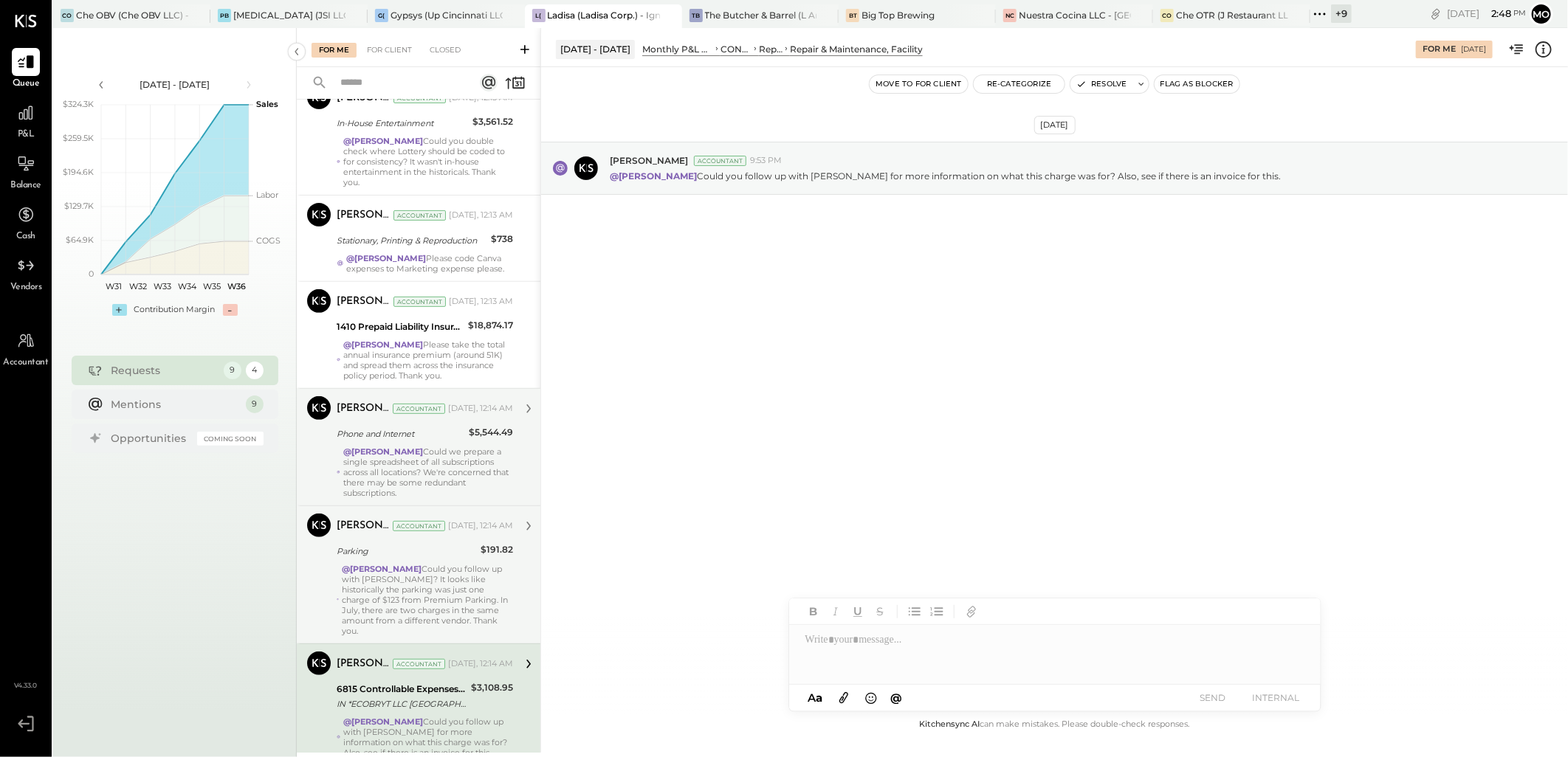
click at [470, 498] on div "@Mohammadsalkin [PERSON_NAME] Could we prepare a single spreadsheet of all subs…" at bounding box center [427, 472] width 169 height 52
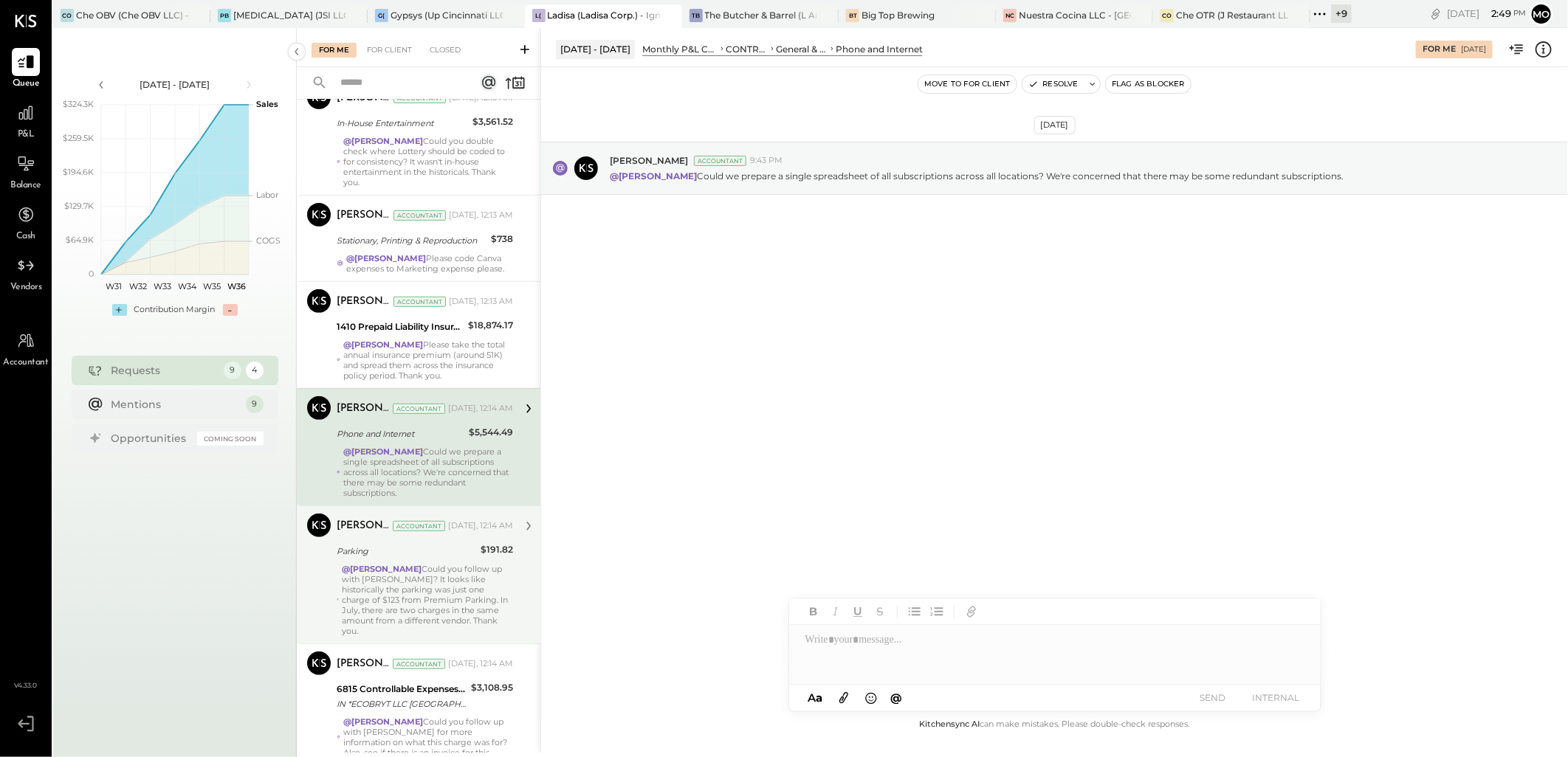
drag, startPoint x: 508, startPoint y: 345, endPoint x: 825, endPoint y: 371, distance: 318.1
click at [508, 336] on div "$18,874.17" at bounding box center [491, 326] width 45 height 18
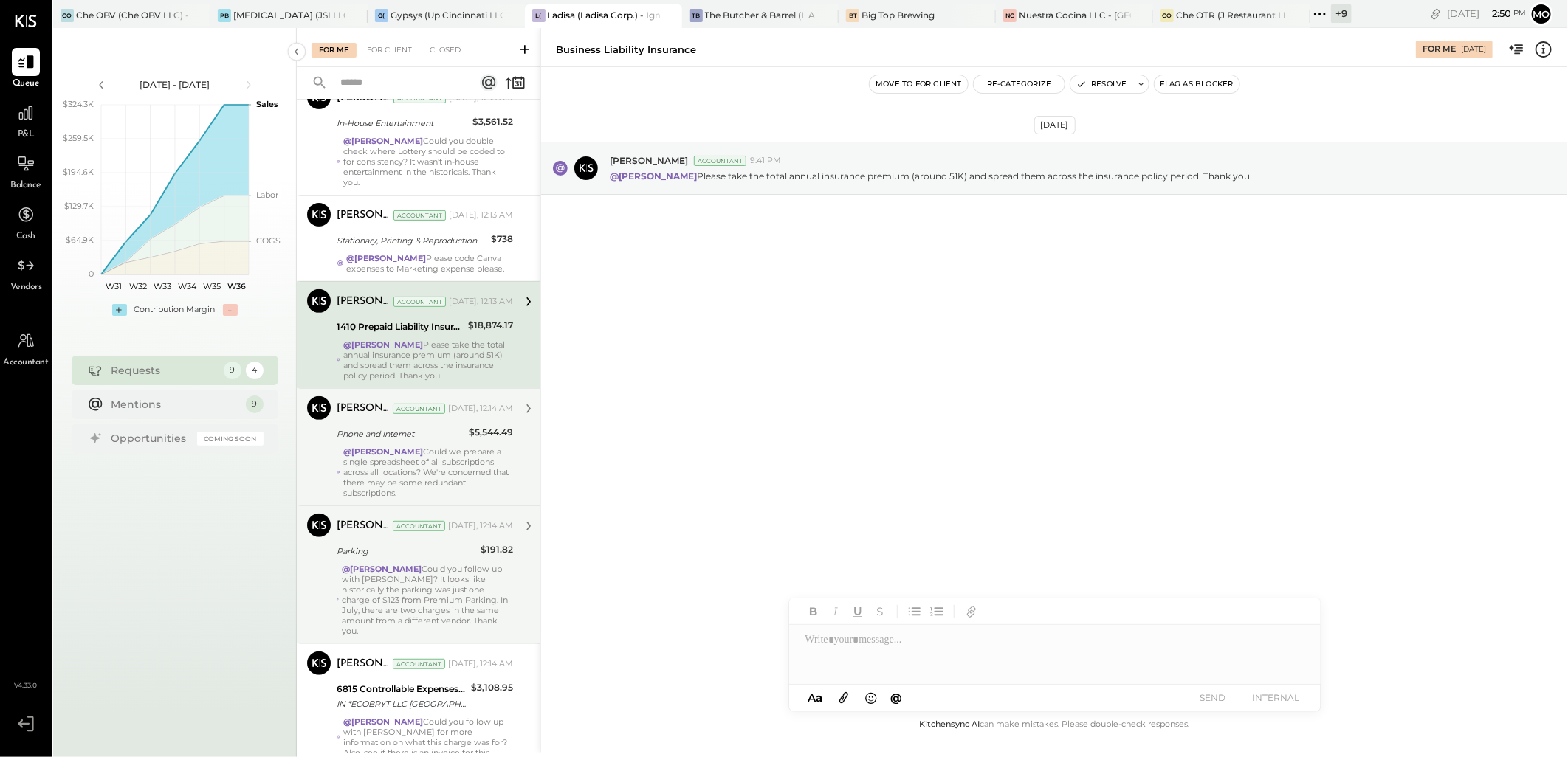
scroll to position [135, 0]
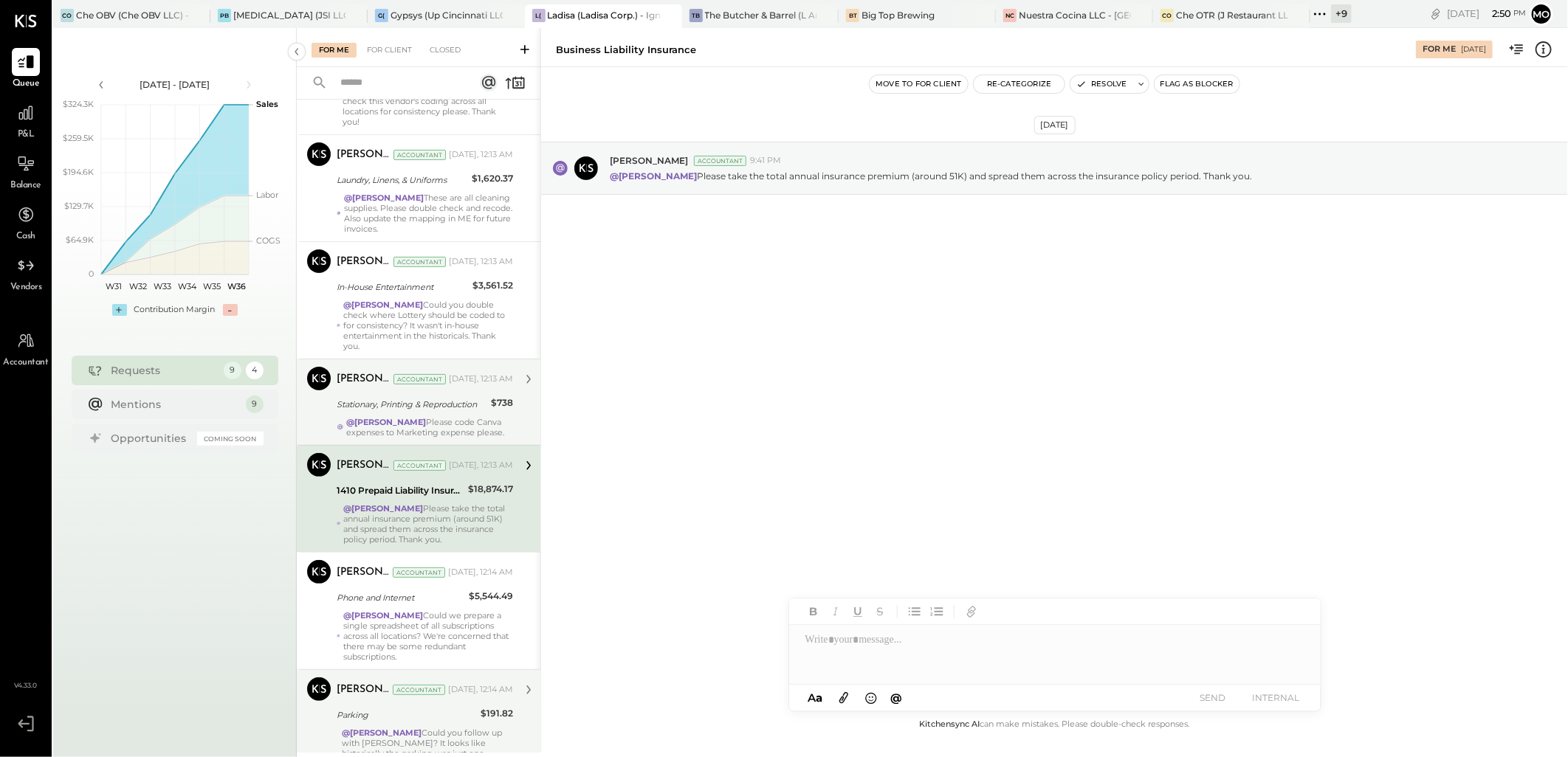
click at [449, 384] on div "[DATE], 12:13 AM" at bounding box center [481, 379] width 64 height 12
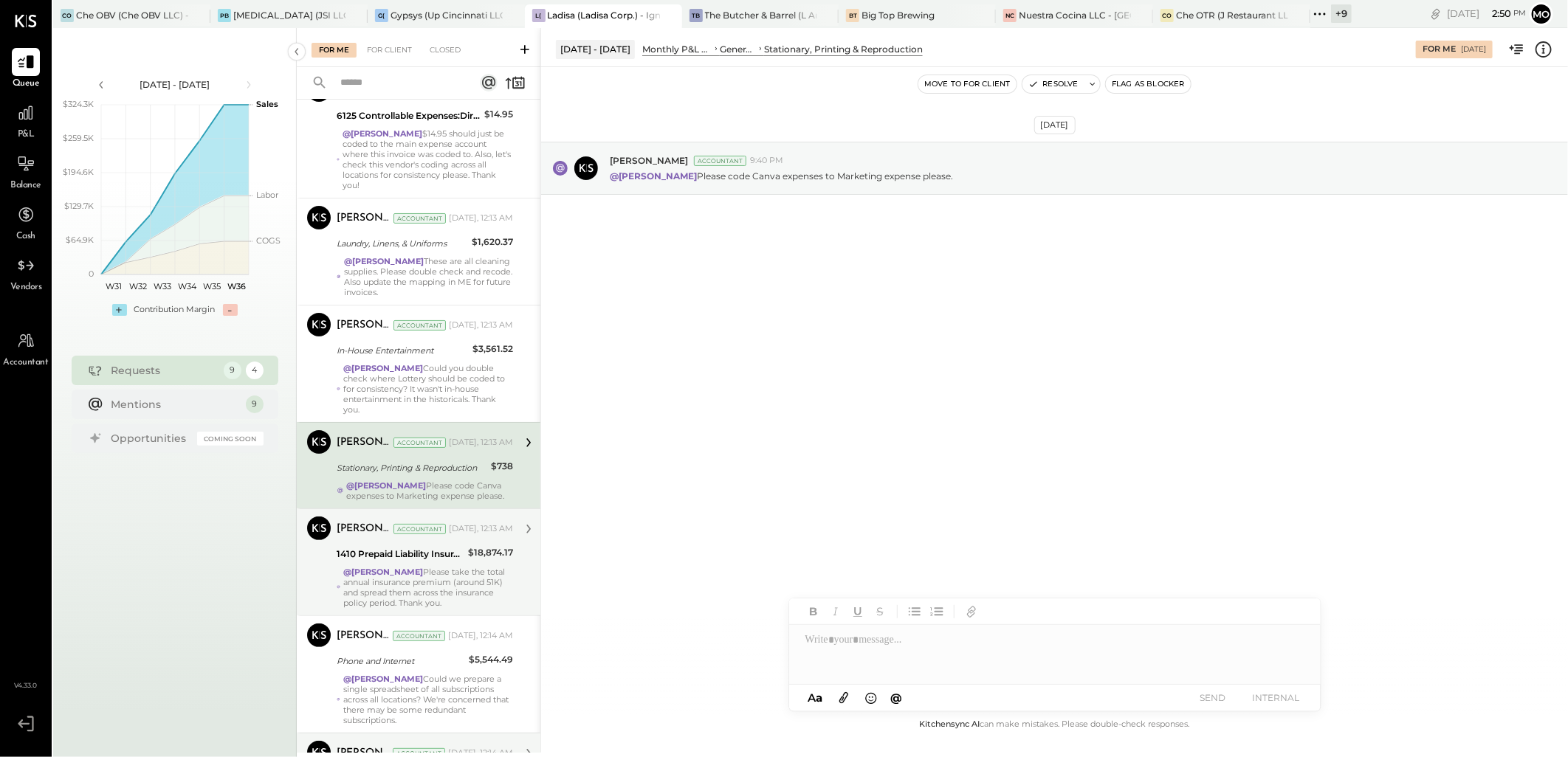
scroll to position [53, 0]
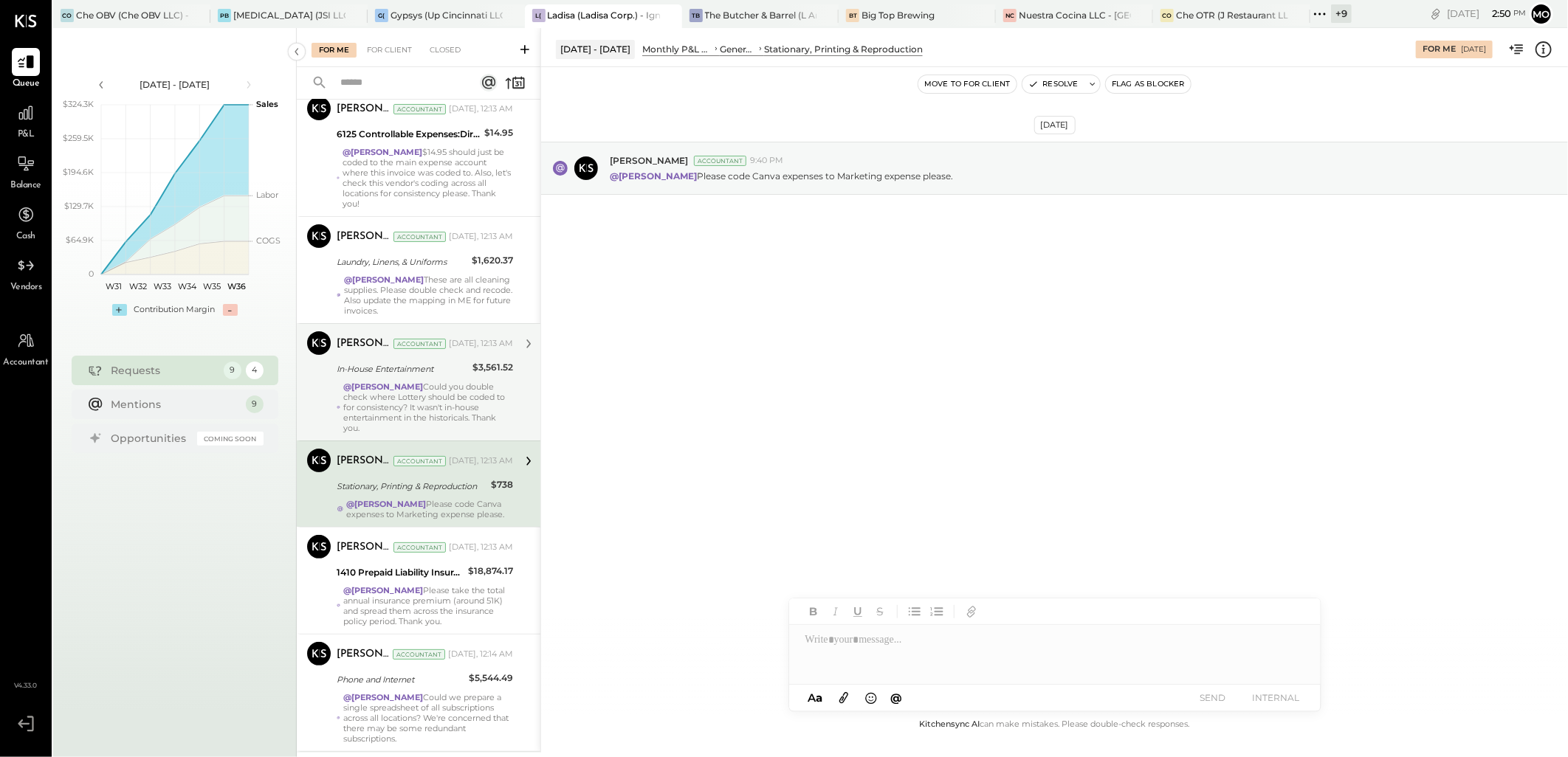
click at [432, 354] on div "[PERSON_NAME] Accountant [DATE], 12:13 AM" at bounding box center [424, 344] width 176 height 25
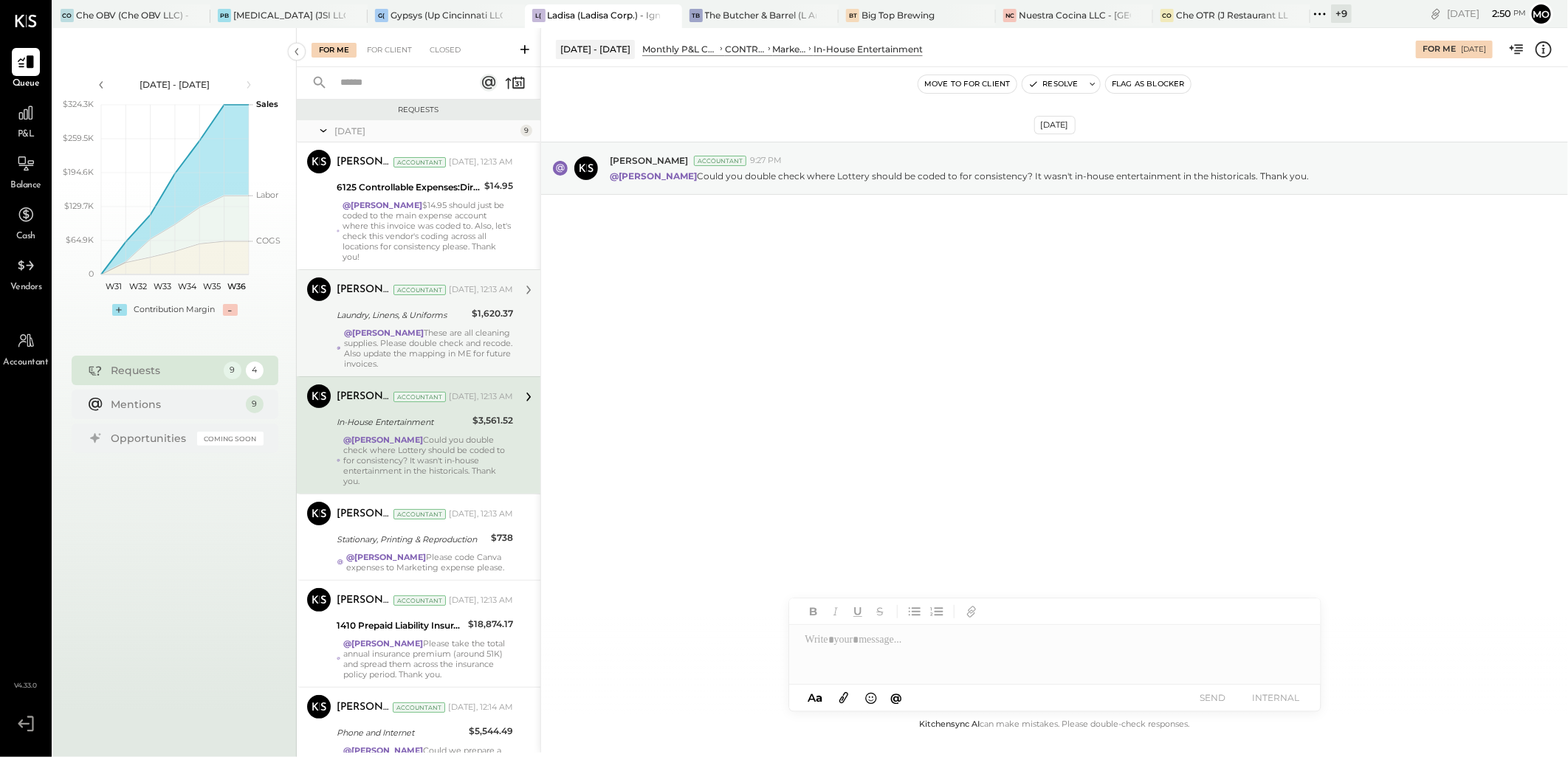
click at [458, 333] on div "@Mohammadsalkin Ansari These are all cleaning supplies. Please double check and…" at bounding box center [428, 349] width 169 height 42
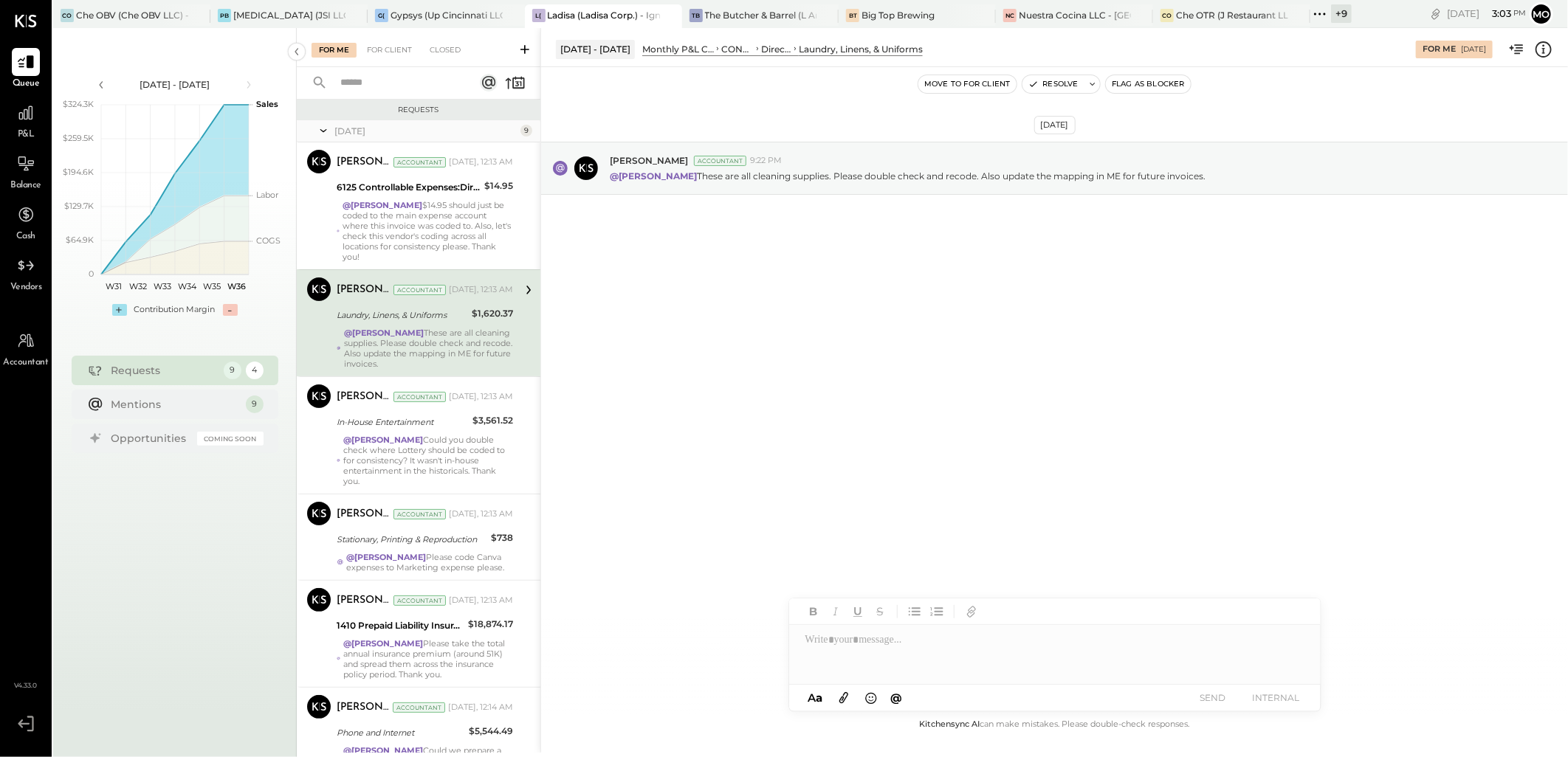
click at [817, 633] on div at bounding box center [1055, 654] width 532 height 59
click at [878, 625] on span "[PERSON_NAME]" at bounding box center [931, 623] width 116 height 14
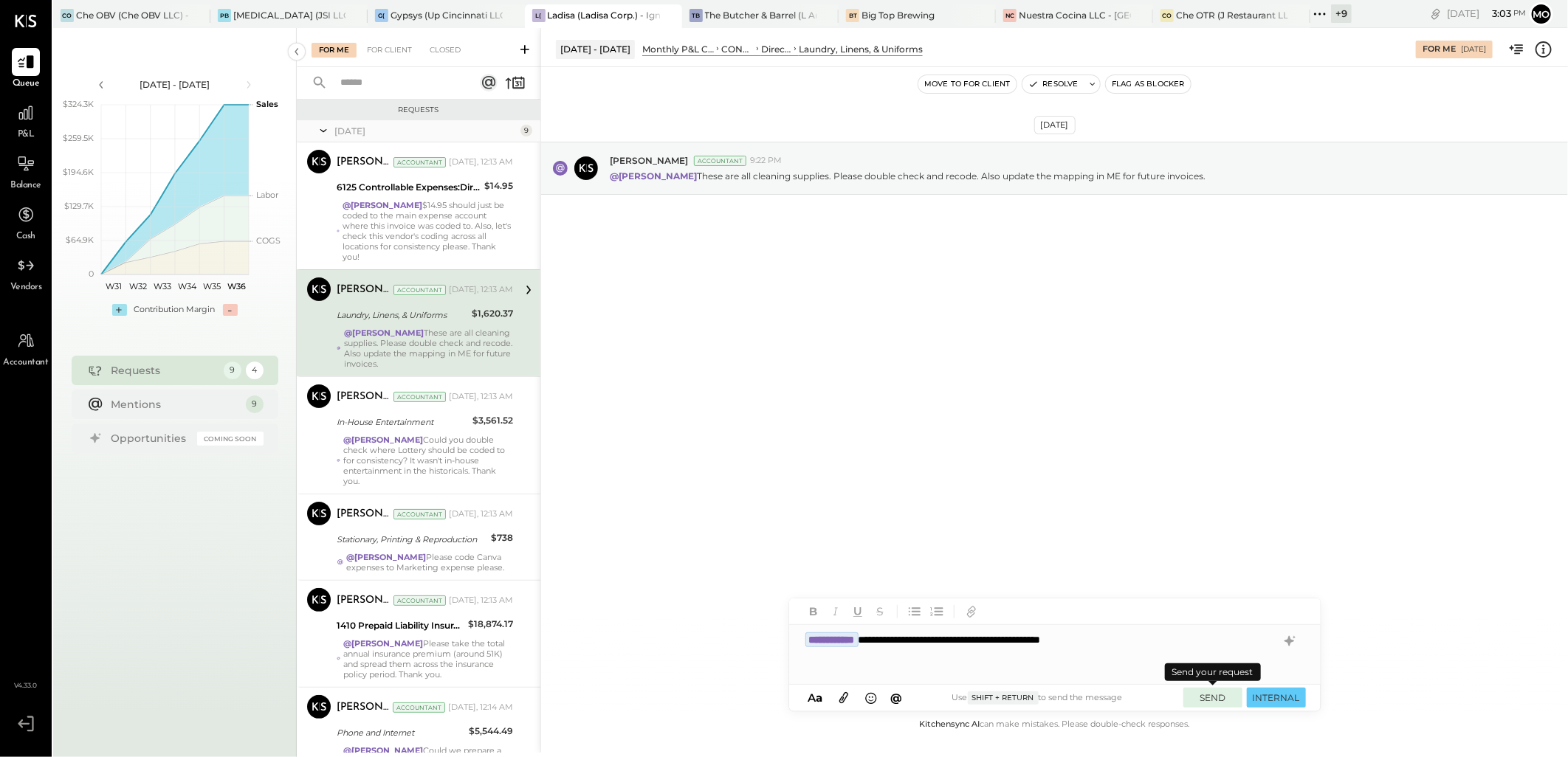
click at [1224, 698] on button "SEND" at bounding box center [1213, 698] width 59 height 20
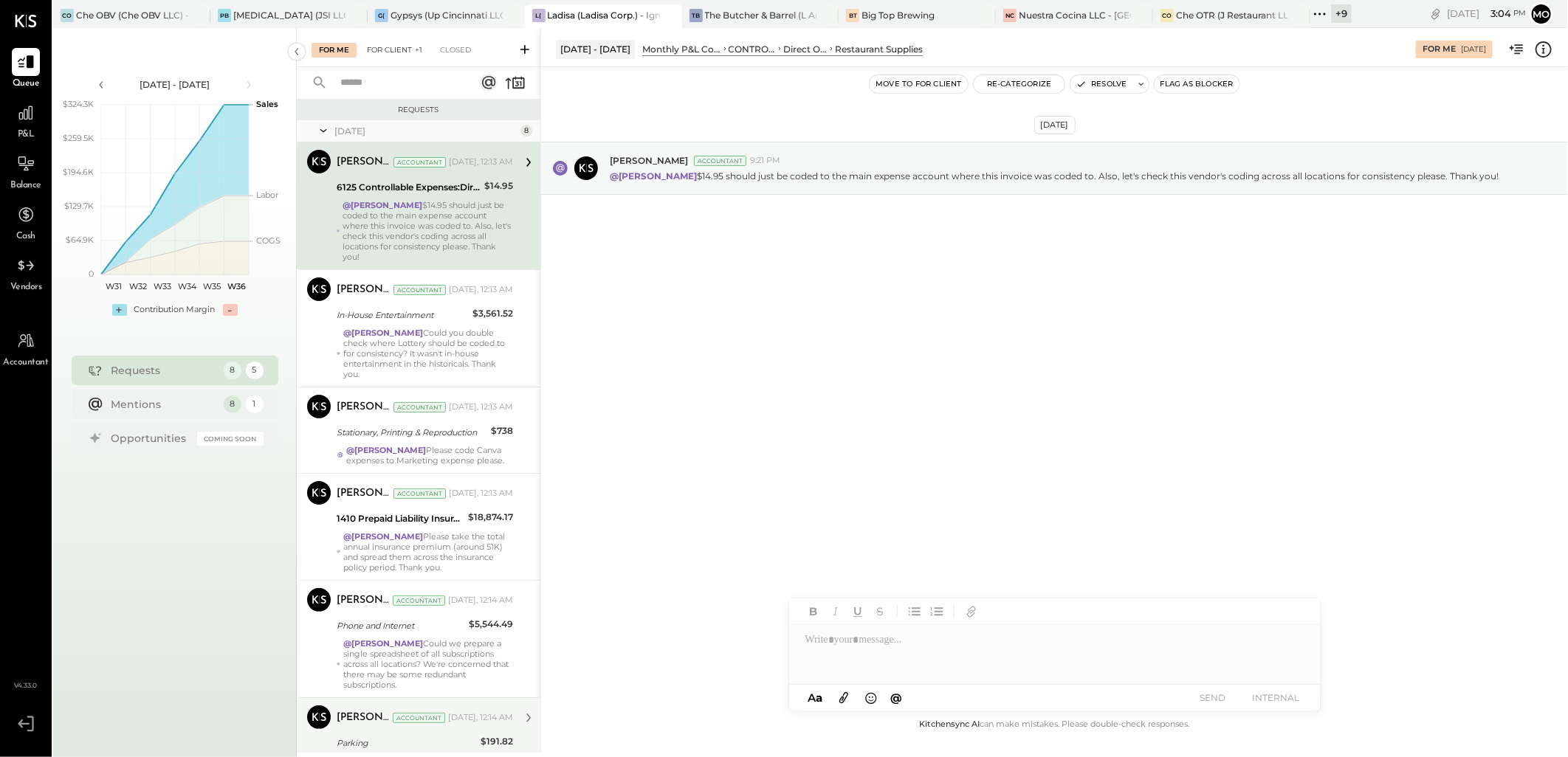
click at [407, 48] on div "For Client +1" at bounding box center [395, 50] width 70 height 15
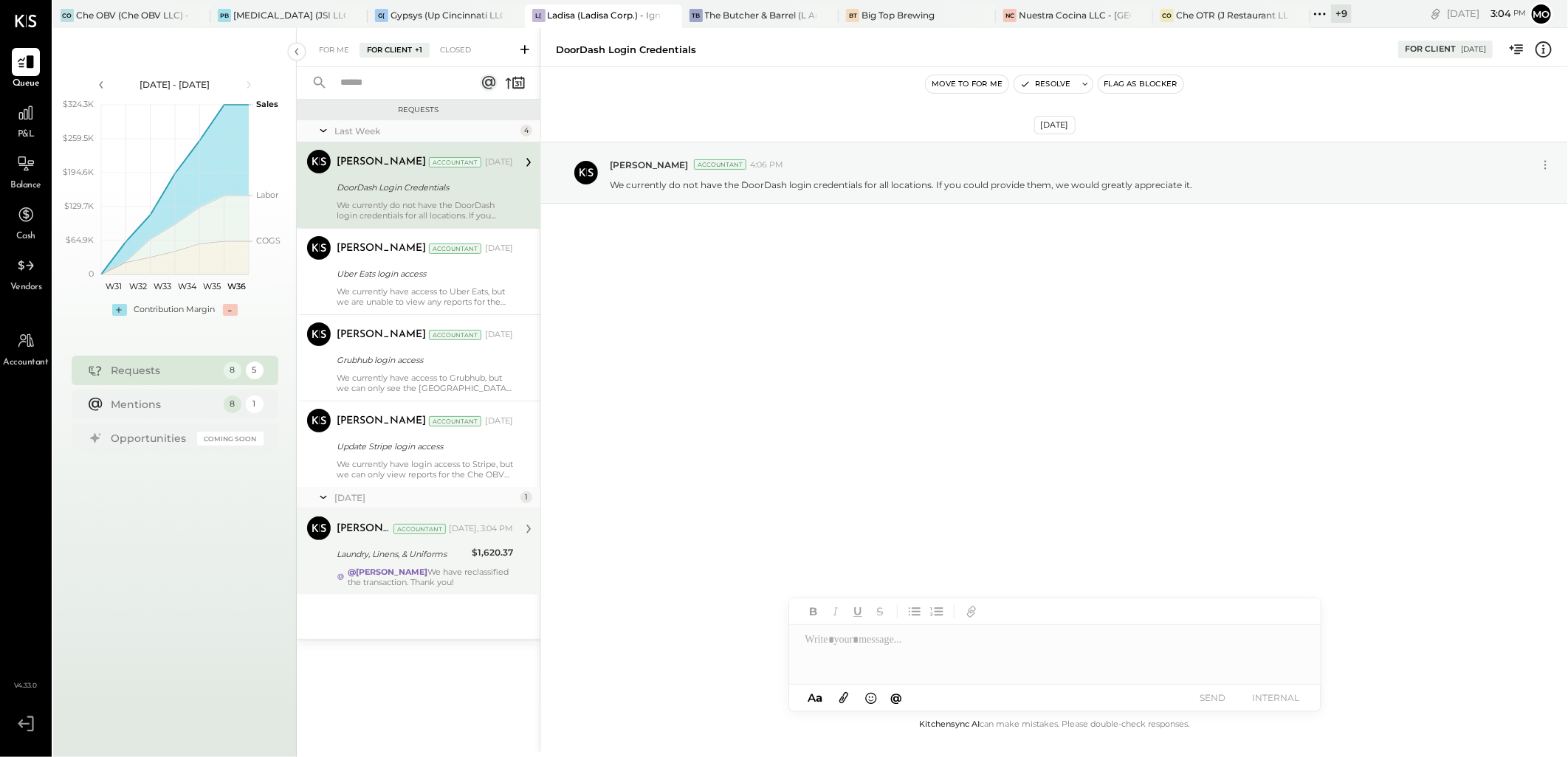
click at [438, 586] on div "@[PERSON_NAME] We have reclassified the transaction. Thank you!" at bounding box center [431, 577] width 165 height 21
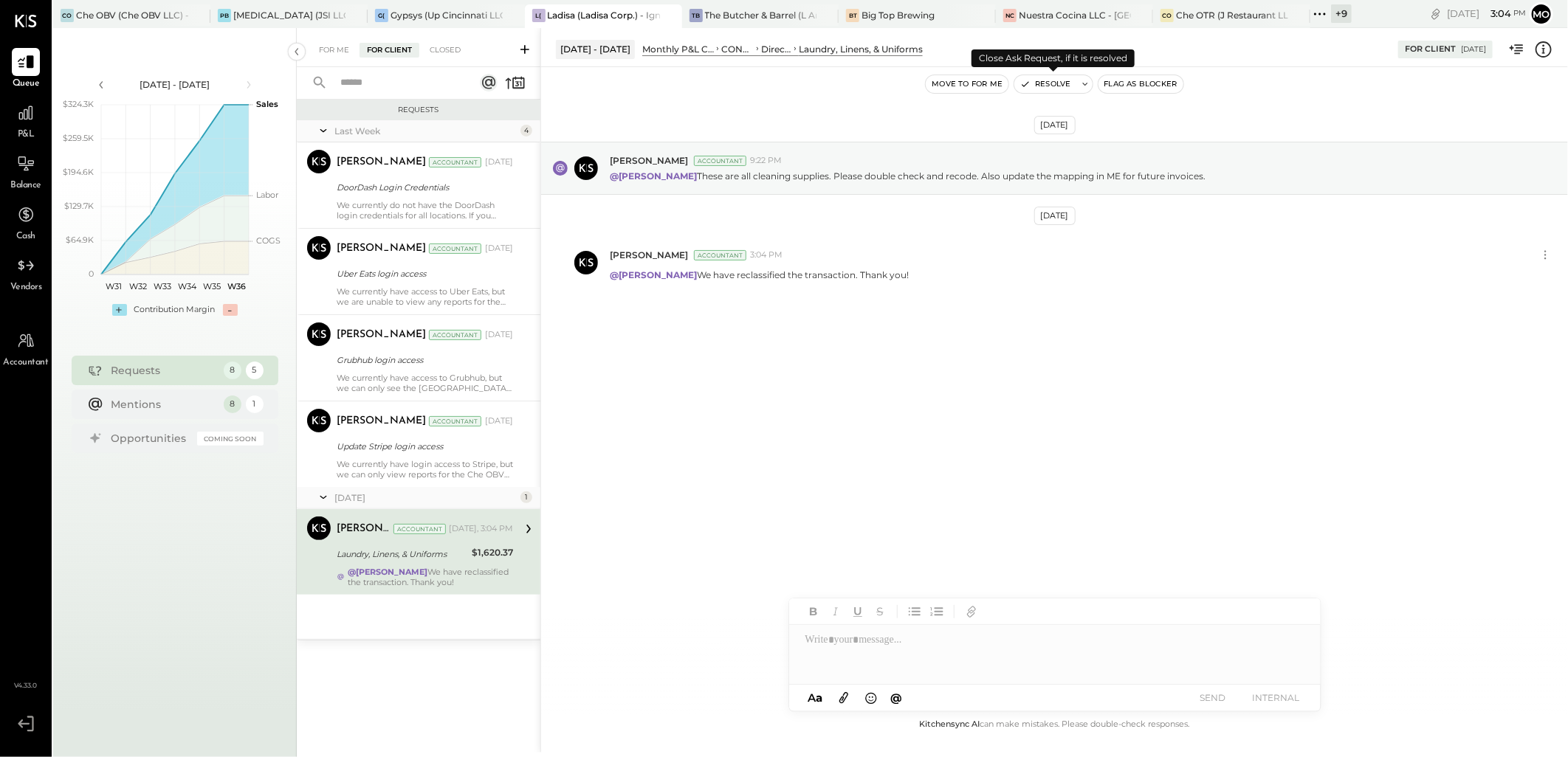
click at [1041, 83] on button "Resolve" at bounding box center [1045, 83] width 62 height 18
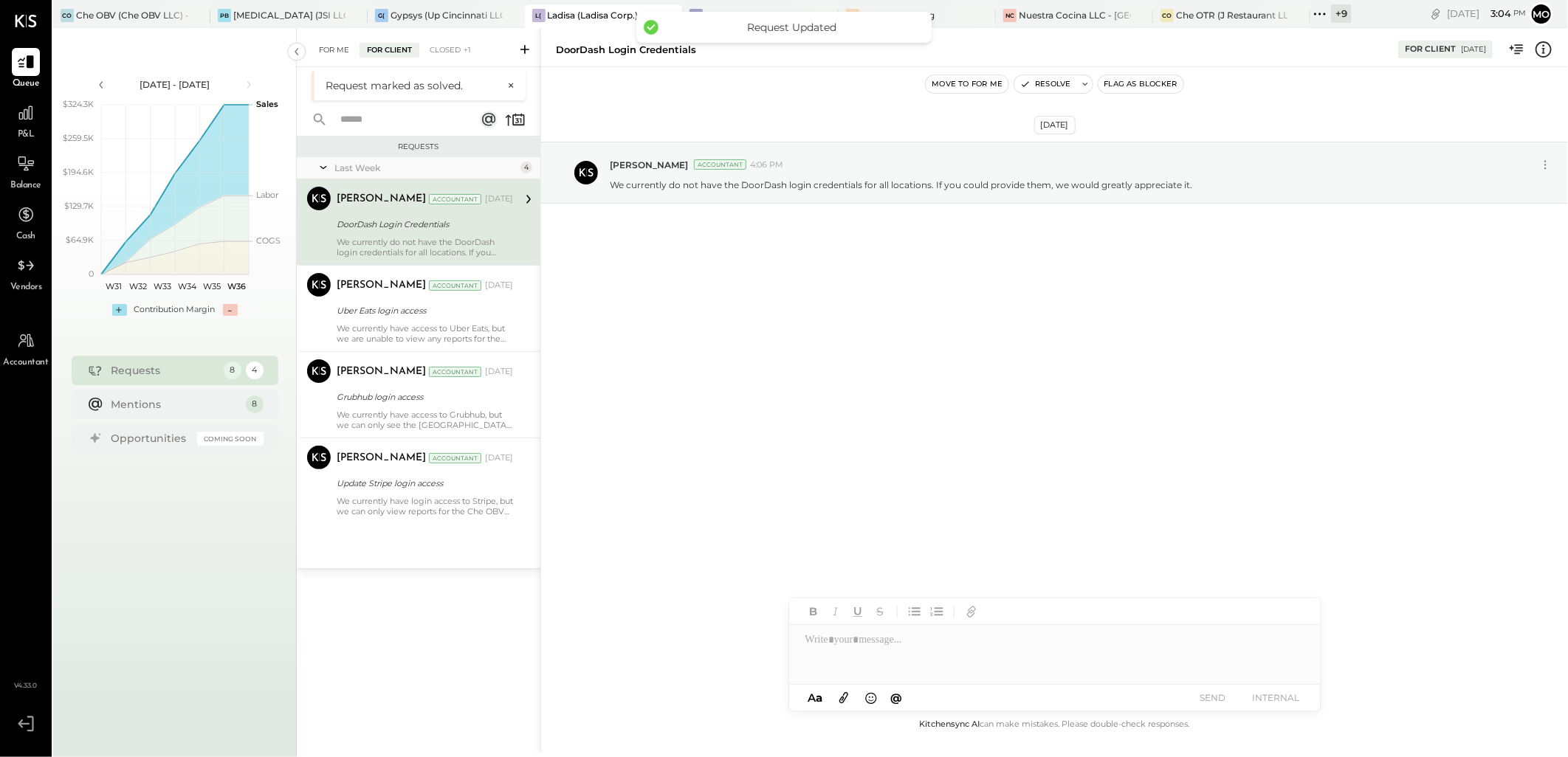
click at [331, 49] on div "For Me" at bounding box center [334, 50] width 45 height 15
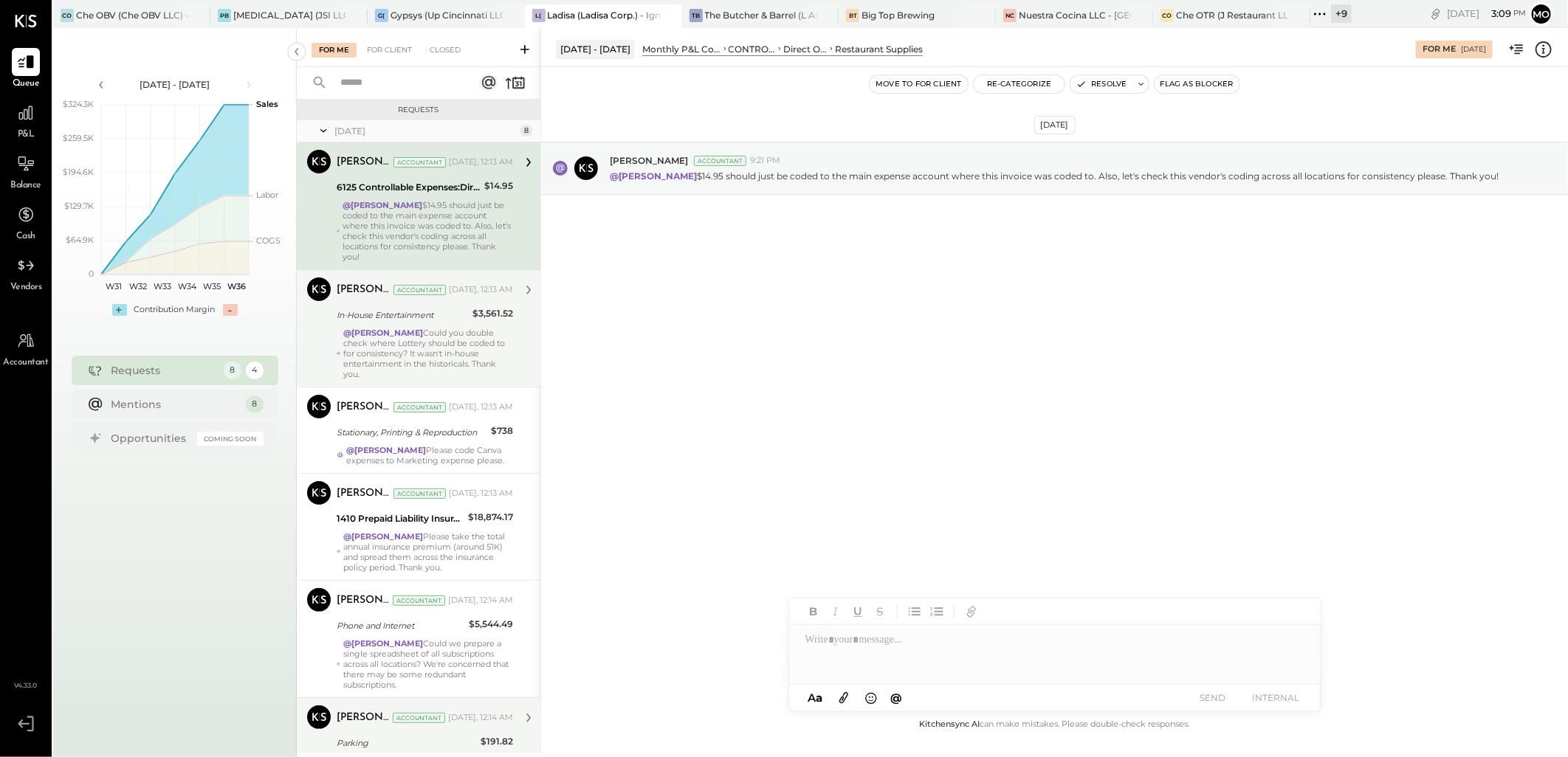
click at [478, 335] on div "@[PERSON_NAME] Could you double check where Lottery should be coded to for cons…" at bounding box center [427, 354] width 169 height 52
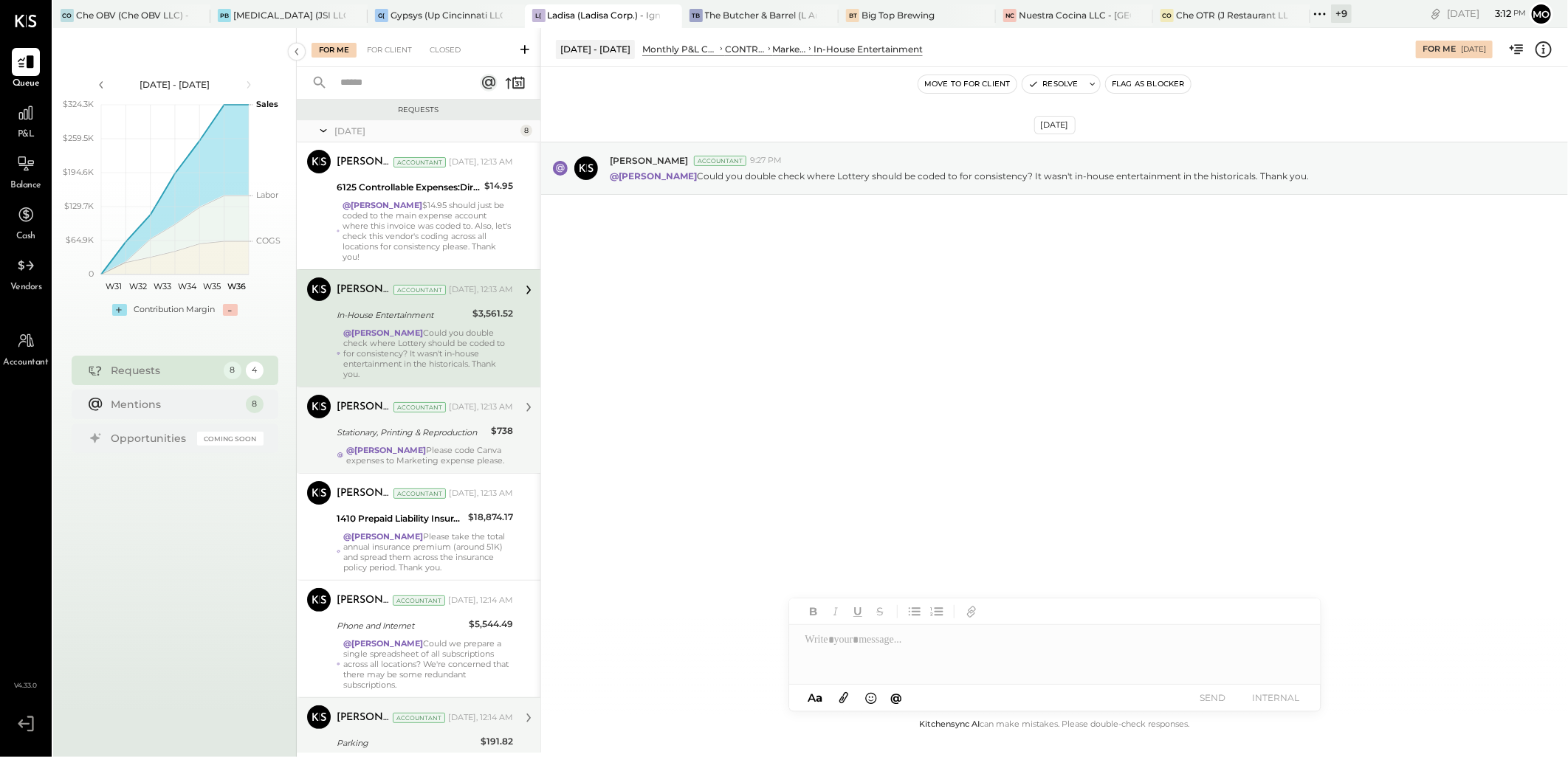
click at [422, 419] on div "[PERSON_NAME] Accountant [DATE], 12:13 AM" at bounding box center [424, 407] width 176 height 25
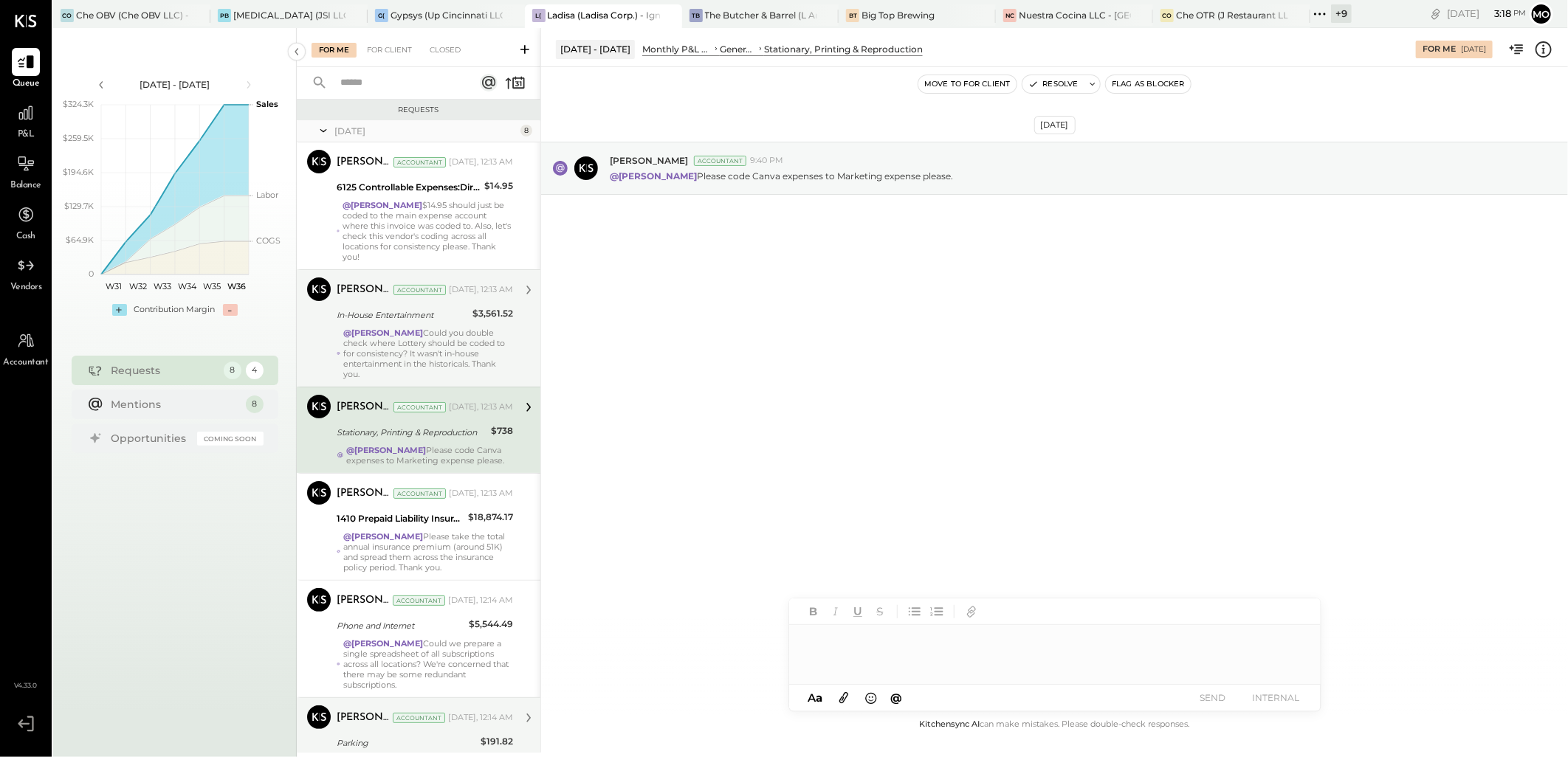
click at [878, 635] on div at bounding box center [1055, 654] width 532 height 59
click at [879, 629] on span "[PERSON_NAME]" at bounding box center [931, 623] width 116 height 14
click at [1039, 635] on div "**********" at bounding box center [1055, 654] width 532 height 59
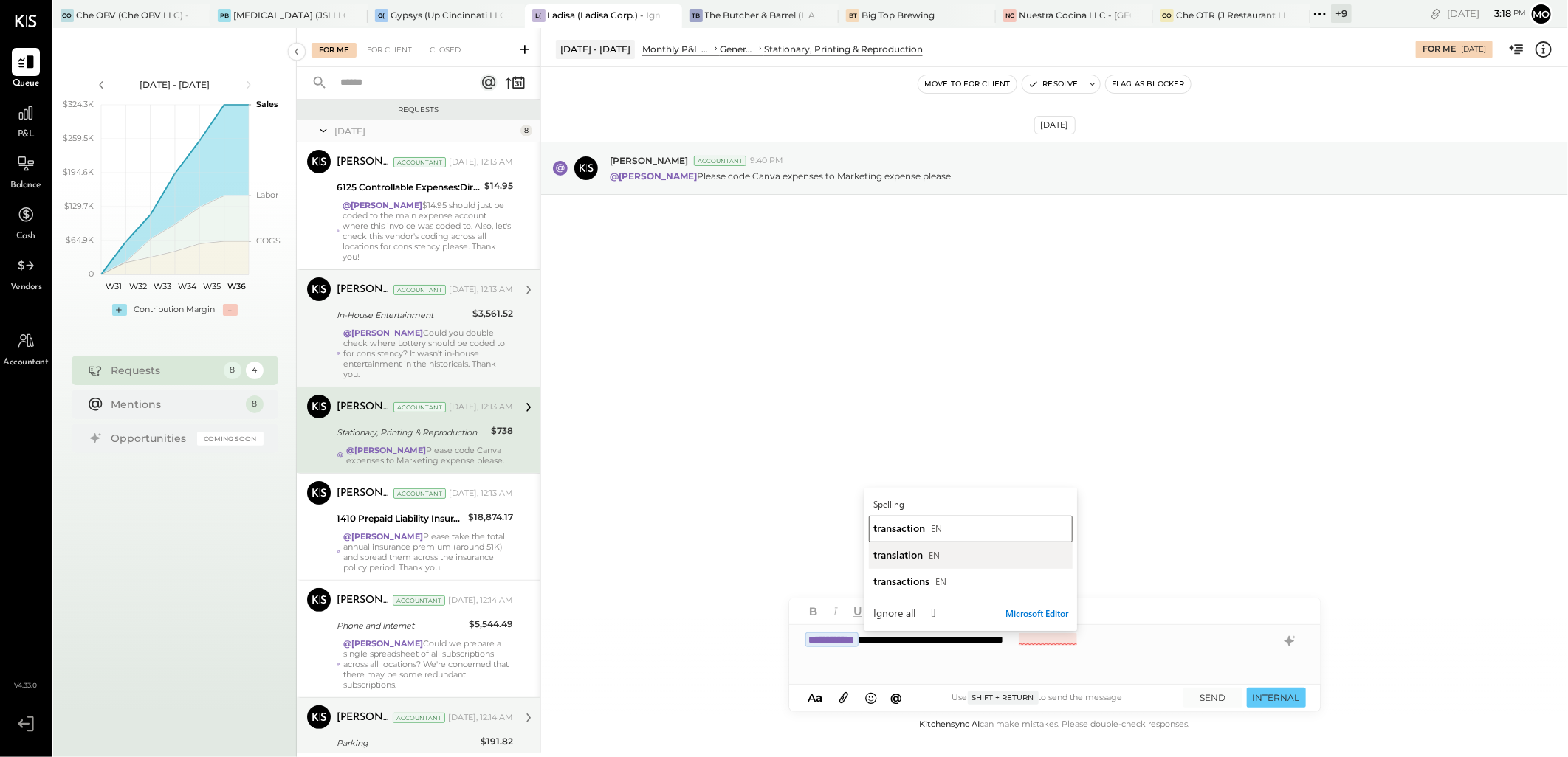
click at [921, 525] on span "transaction" at bounding box center [899, 527] width 52 height 14
click at [1119, 637] on div "**********" at bounding box center [1055, 654] width 532 height 59
click at [1221, 691] on button "SEND" at bounding box center [1213, 698] width 59 height 20
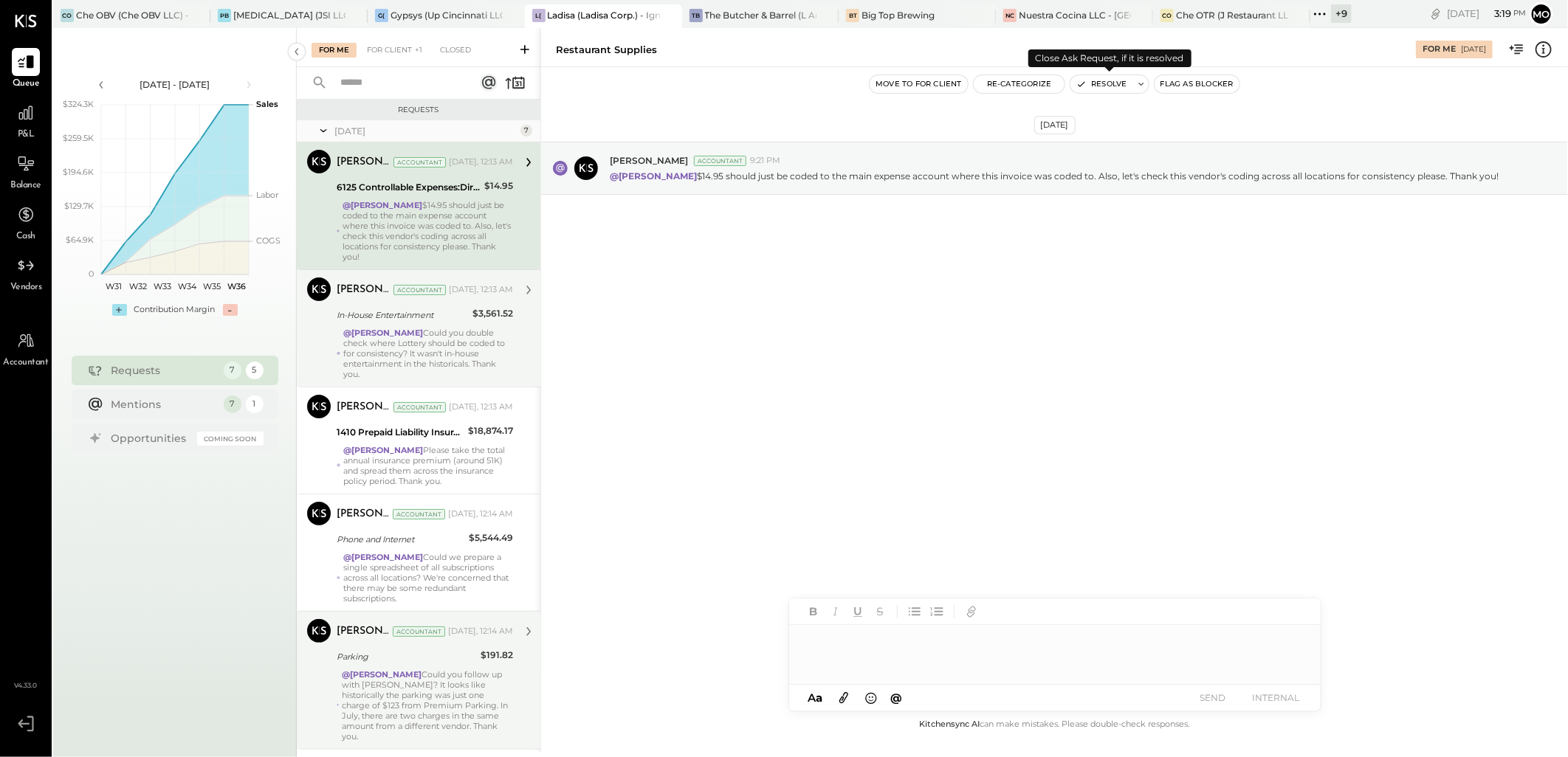
click at [1108, 75] on button "Resolve" at bounding box center [1101, 83] width 62 height 18
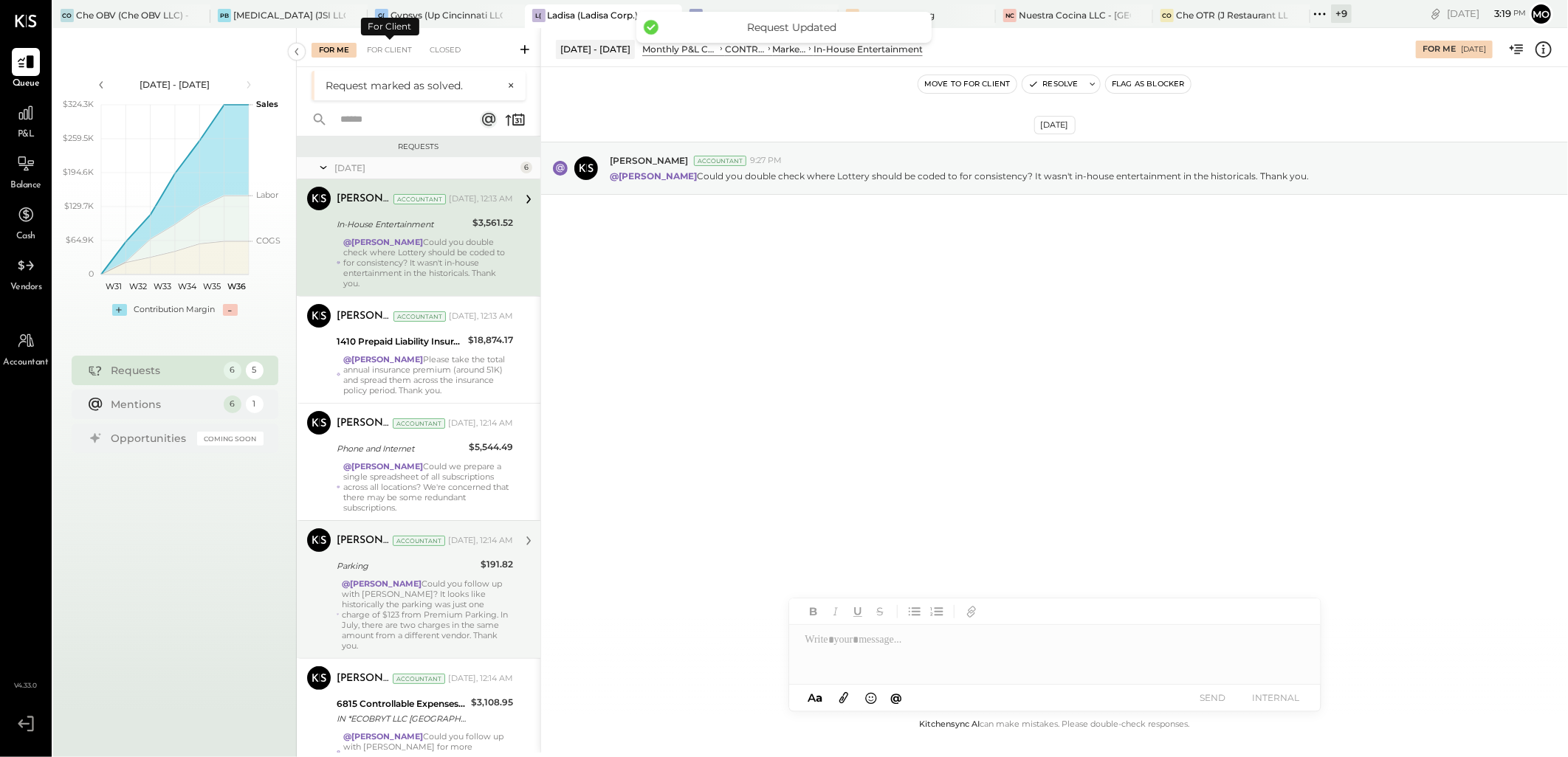
click at [446, 41] on div "For Me For Client Closed" at bounding box center [419, 48] width 244 height 39
click at [450, 54] on div "Closed" at bounding box center [445, 50] width 46 height 15
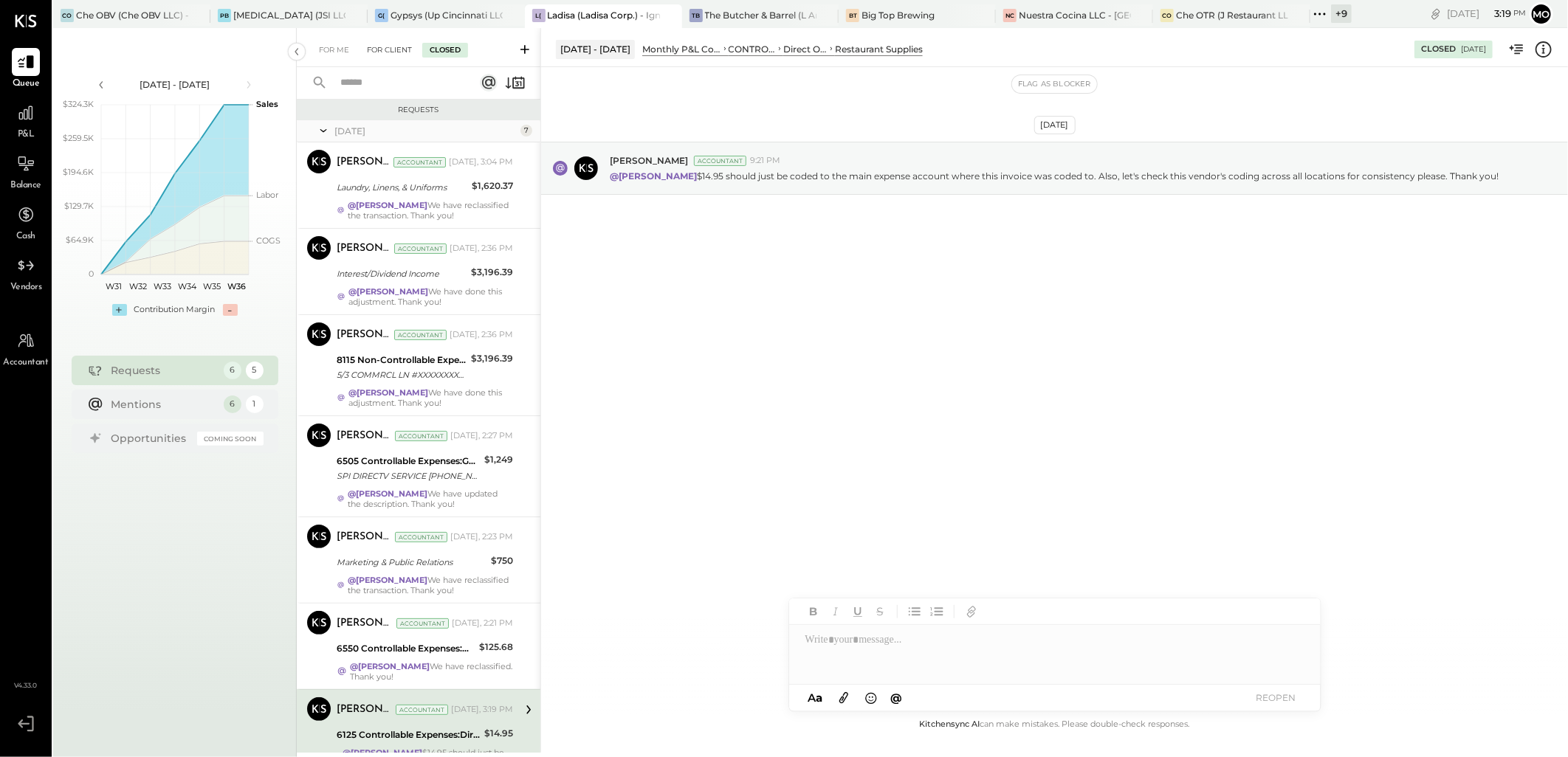
click at [403, 53] on div "For Client" at bounding box center [390, 50] width 60 height 15
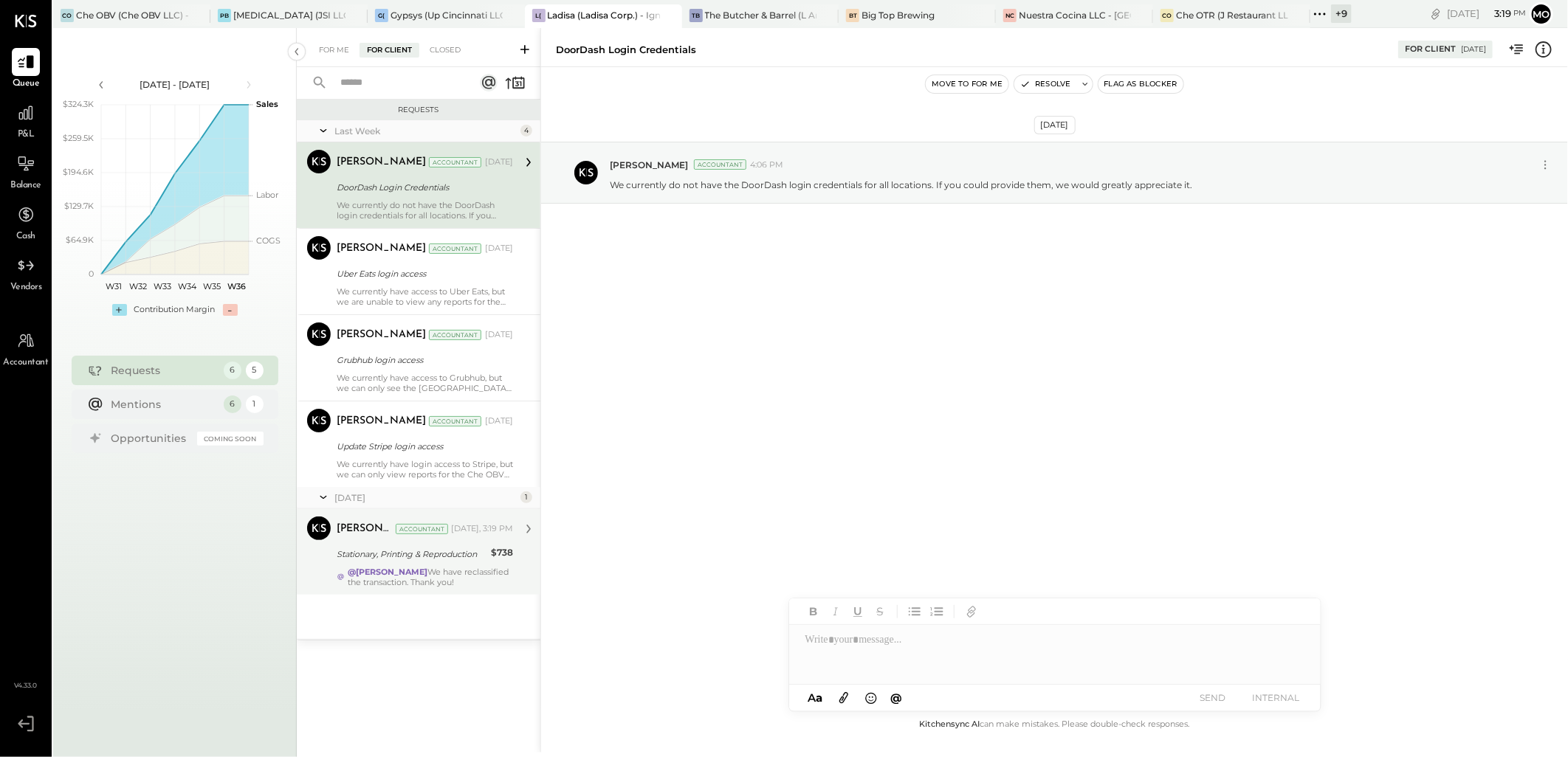
click at [432, 588] on div "Mohammadsalkin Ansari Accountant [PERSON_NAME] Accountant [DATE], 3:19 PM Stati…" at bounding box center [419, 552] width 244 height 86
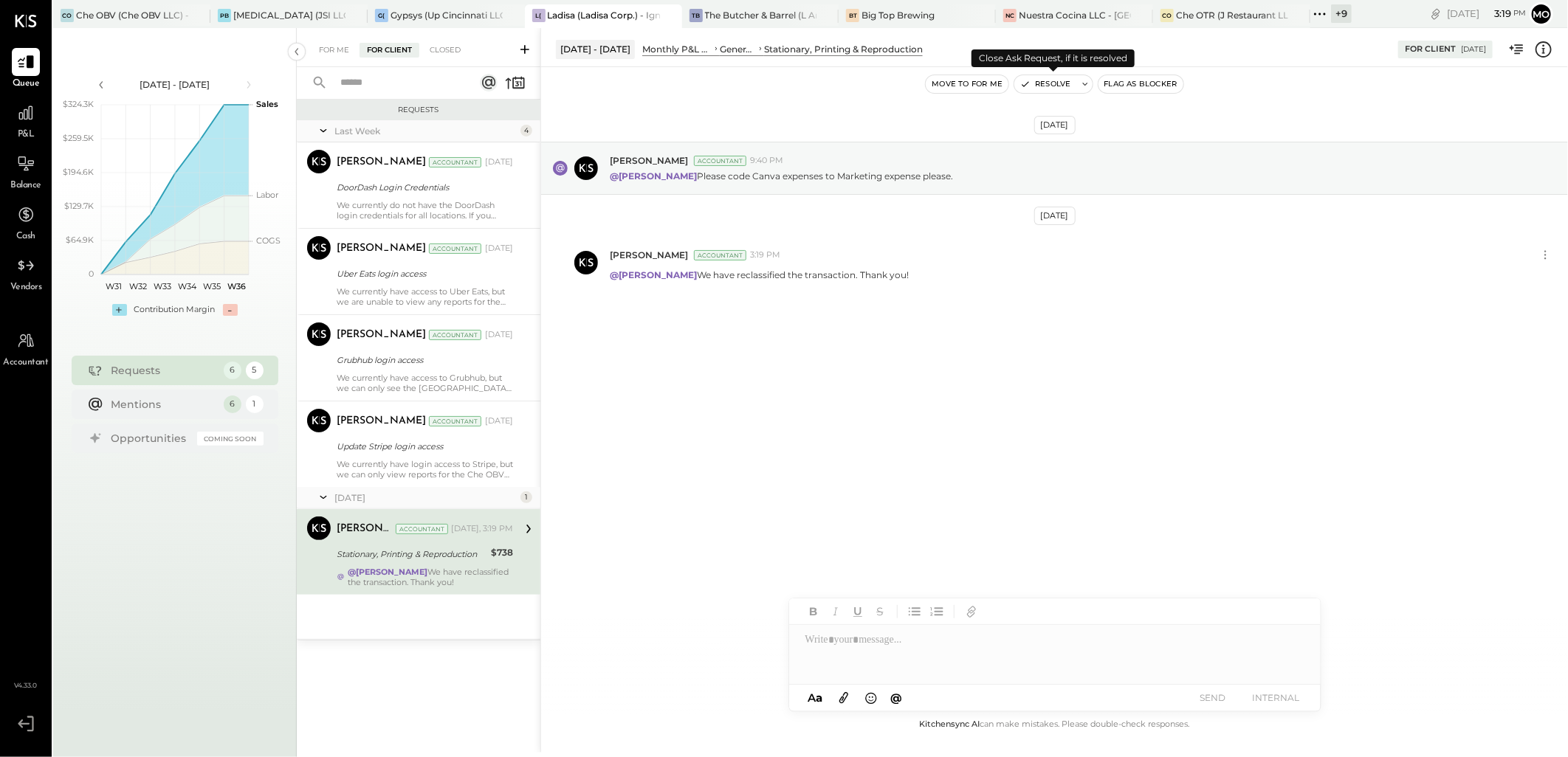
click at [1070, 85] on button "Resolve" at bounding box center [1045, 83] width 62 height 18
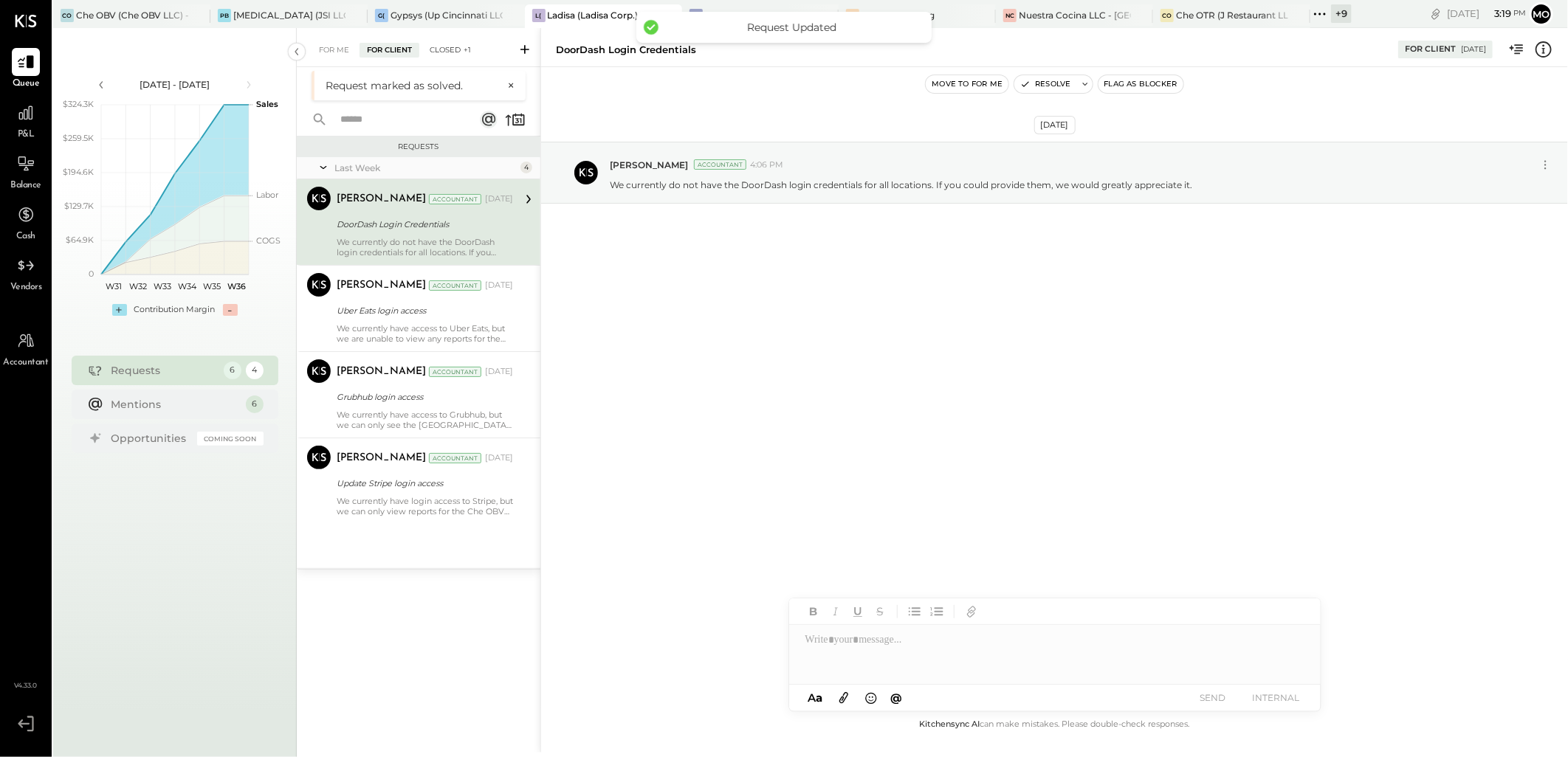
click at [453, 48] on div "Closed +1" at bounding box center [450, 50] width 56 height 15
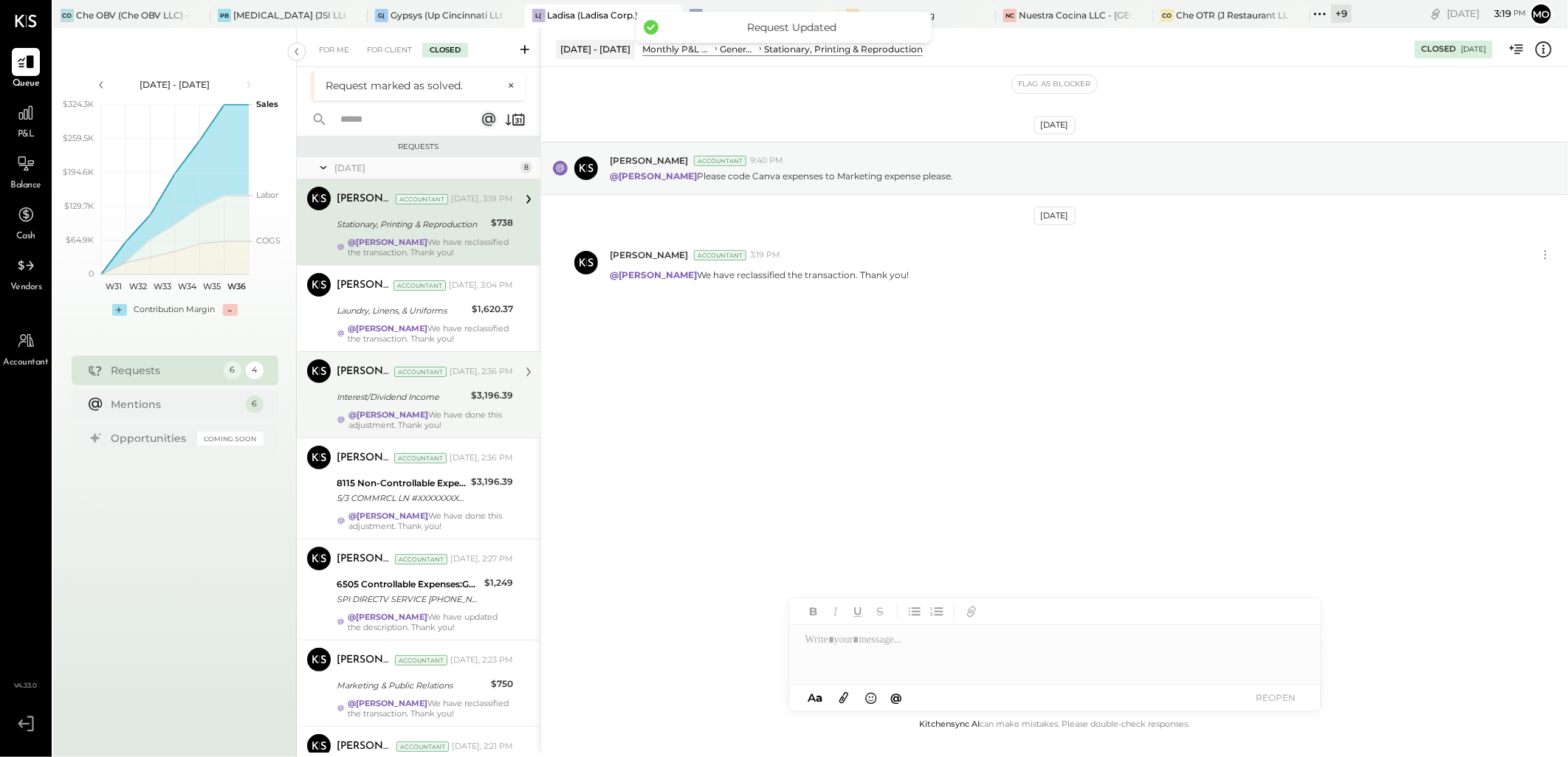
scroll to position [261, 0]
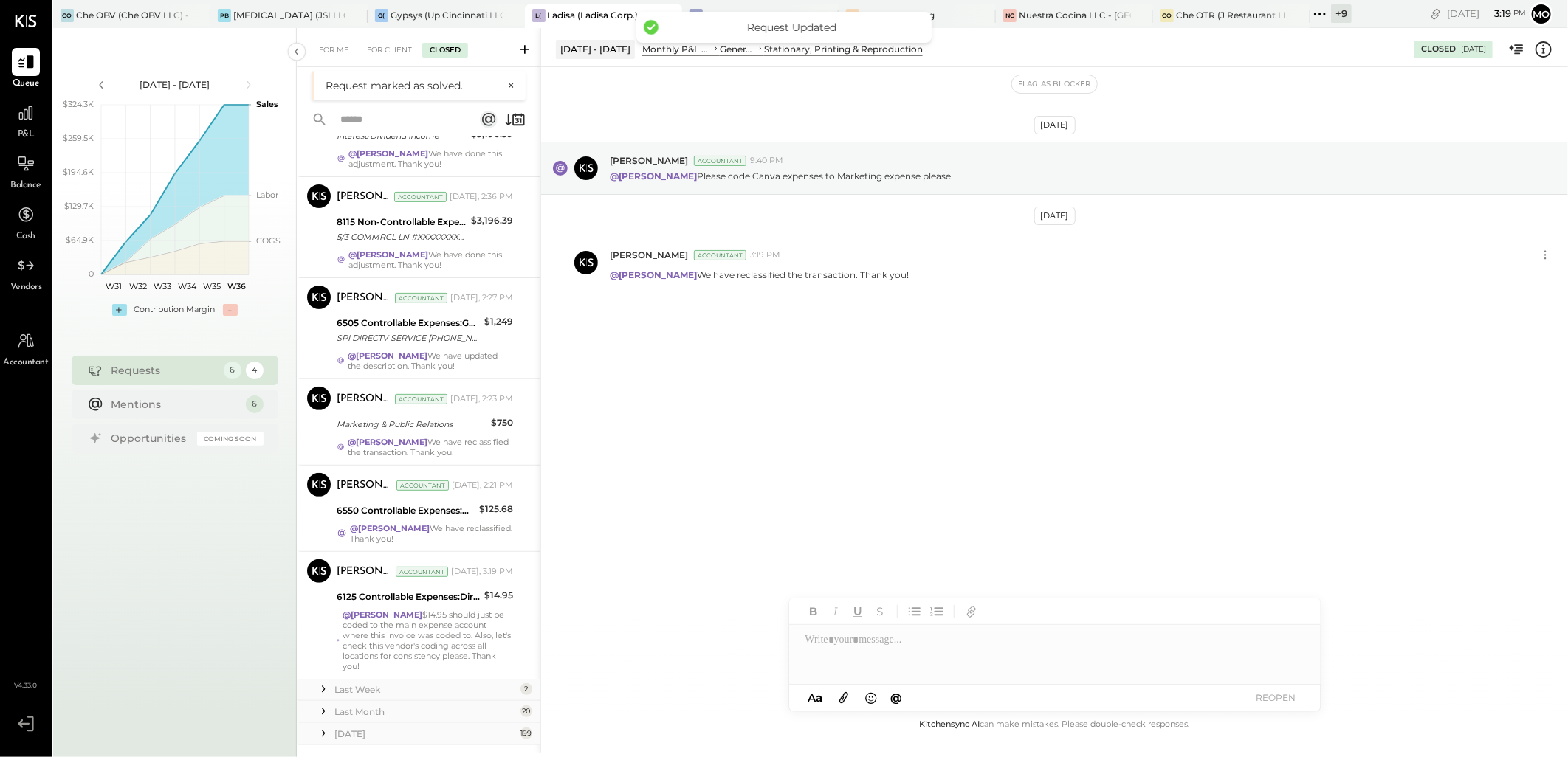
click at [422, 613] on strong "@[PERSON_NAME]" at bounding box center [382, 614] width 80 height 10
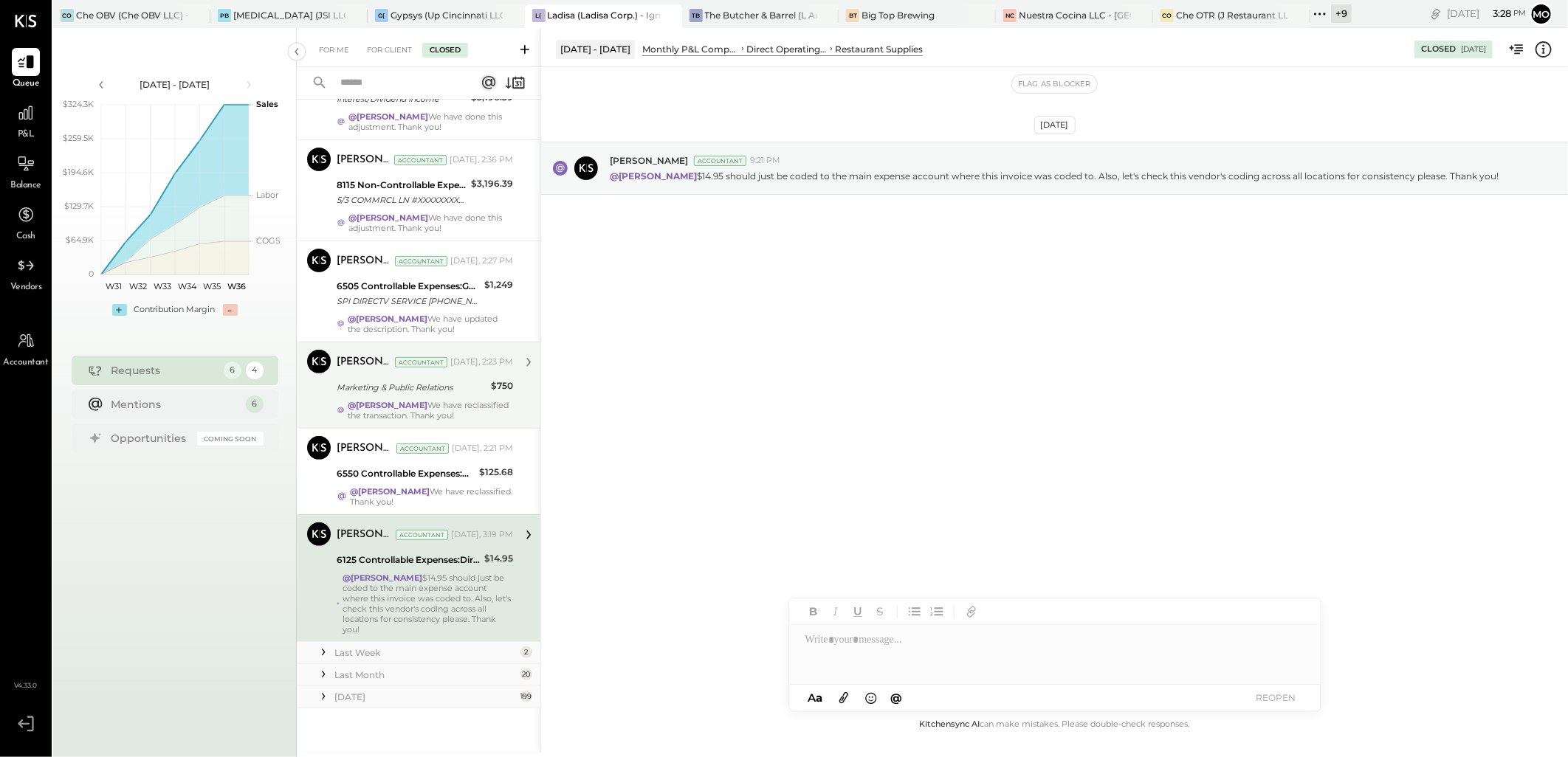
click at [440, 390] on div "Marketing & Public Relations" at bounding box center [412, 387] width 150 height 15
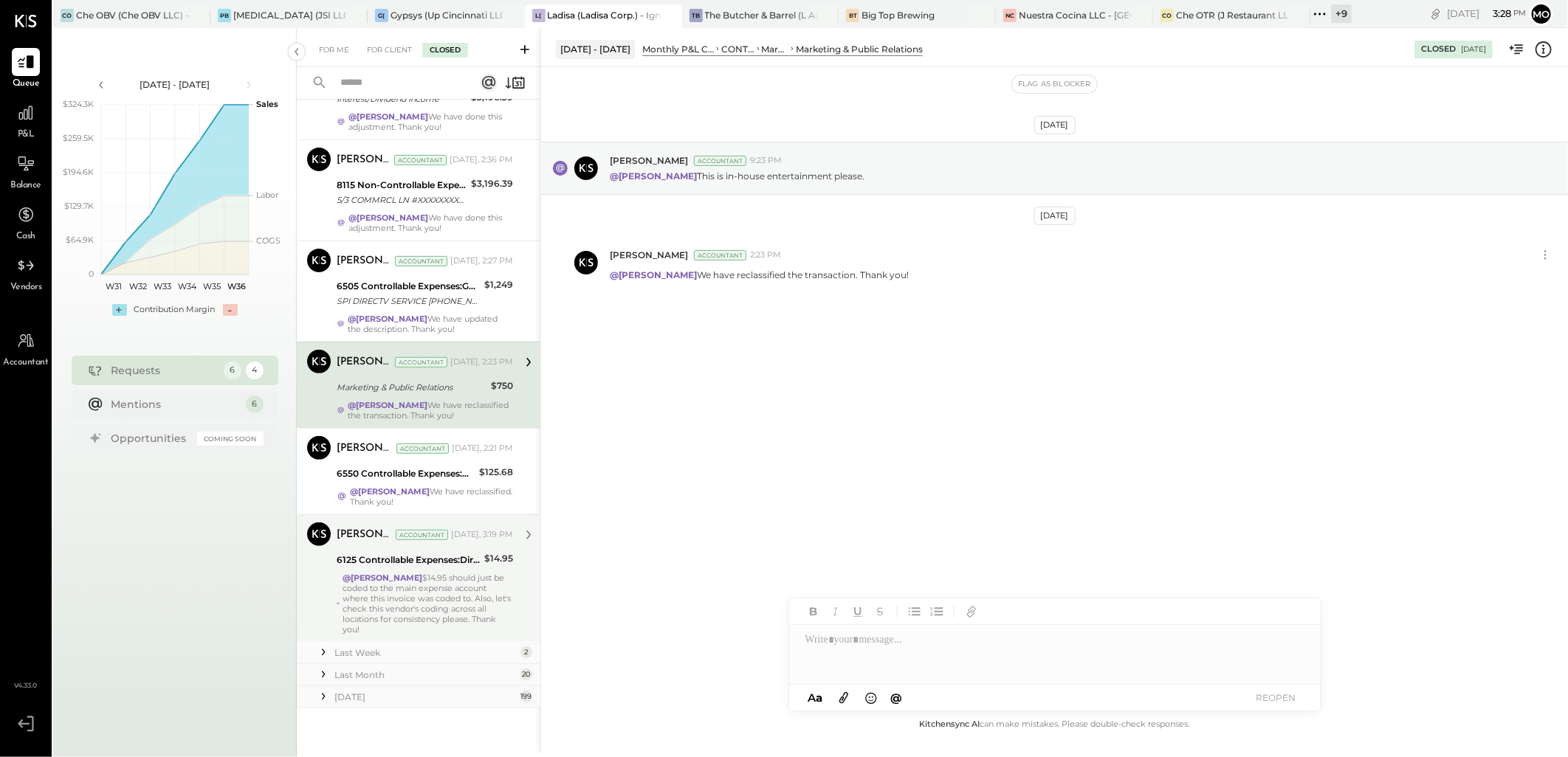
click at [491, 576] on div "@Mohammadsalkin Ansari $14.95 should just be coded to the main expense account …" at bounding box center [427, 603] width 170 height 62
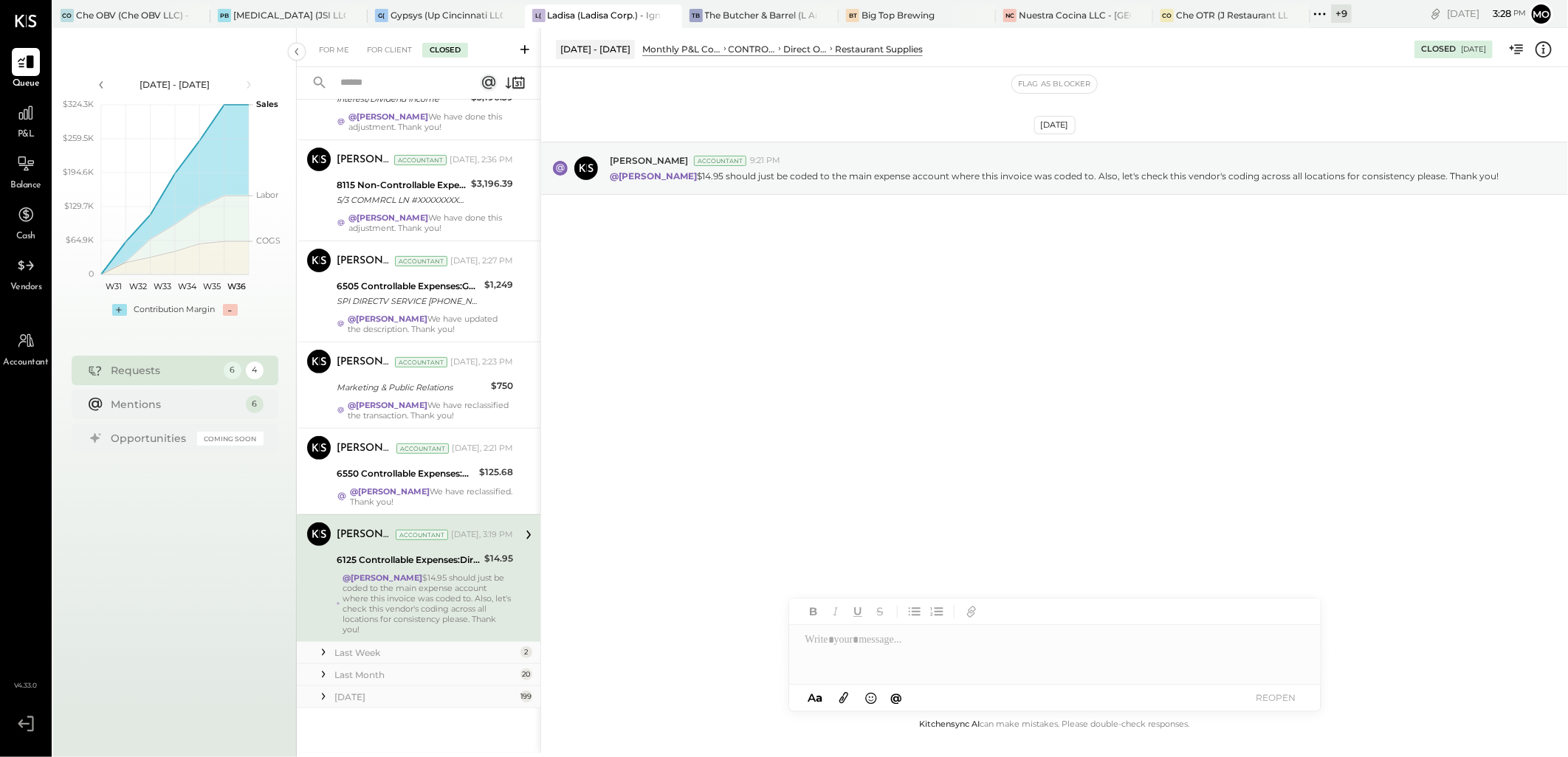
click at [859, 636] on div at bounding box center [1055, 654] width 532 height 59
click at [906, 638] on div "*****" at bounding box center [1055, 654] width 532 height 59
click at [935, 611] on div "JS [PERSON_NAME]" at bounding box center [911, 623] width 169 height 29
click at [1267, 694] on button "REOPEN" at bounding box center [1277, 698] width 59 height 20
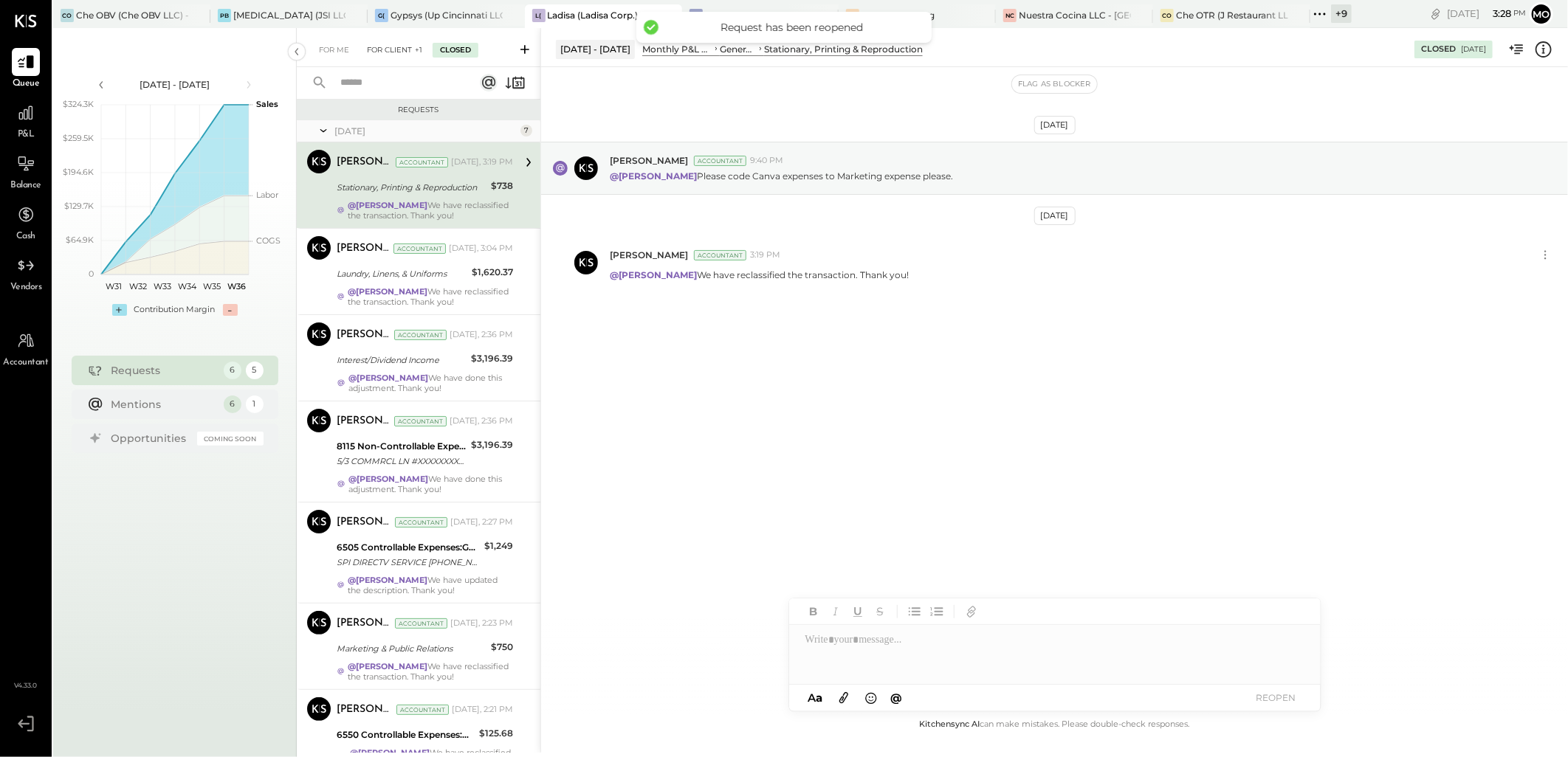
click at [372, 49] on div "For Client +1" at bounding box center [395, 50] width 70 height 15
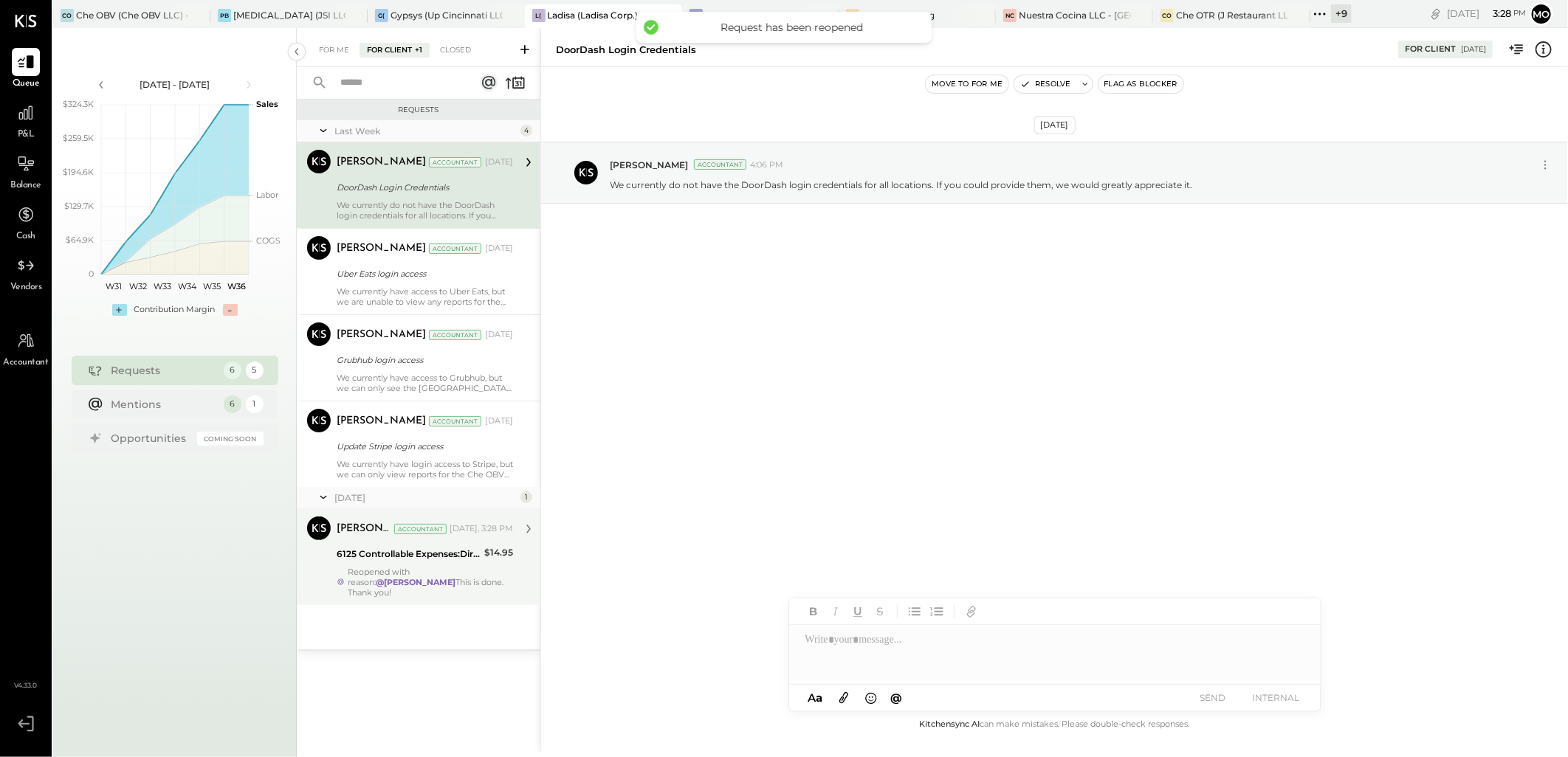
click at [473, 559] on div "6125 Controllable Expenses:Direct Operating Expenses:Restaurant Supplies" at bounding box center [408, 554] width 144 height 15
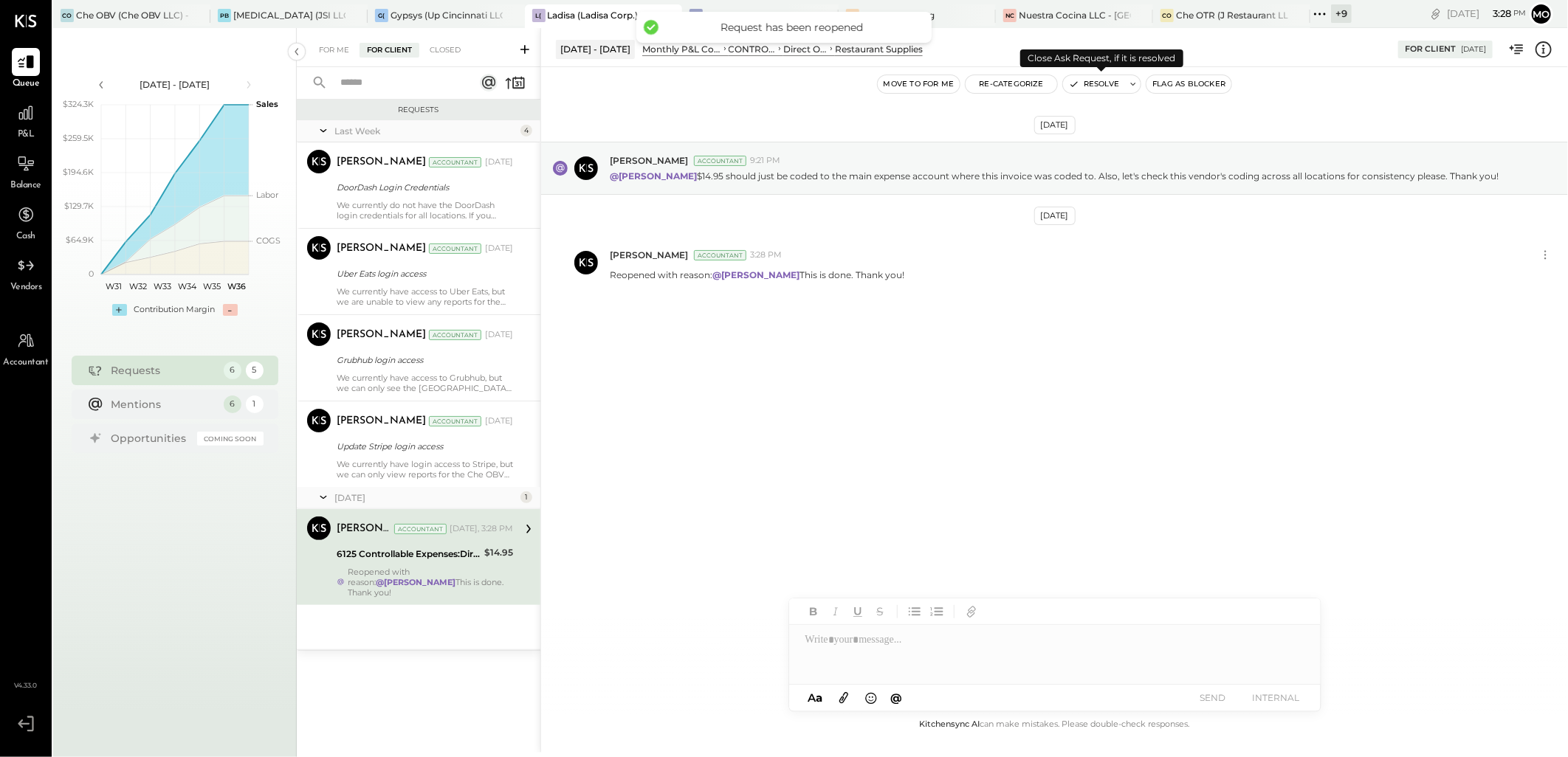
click at [1104, 86] on button "Resolve" at bounding box center [1094, 83] width 62 height 18
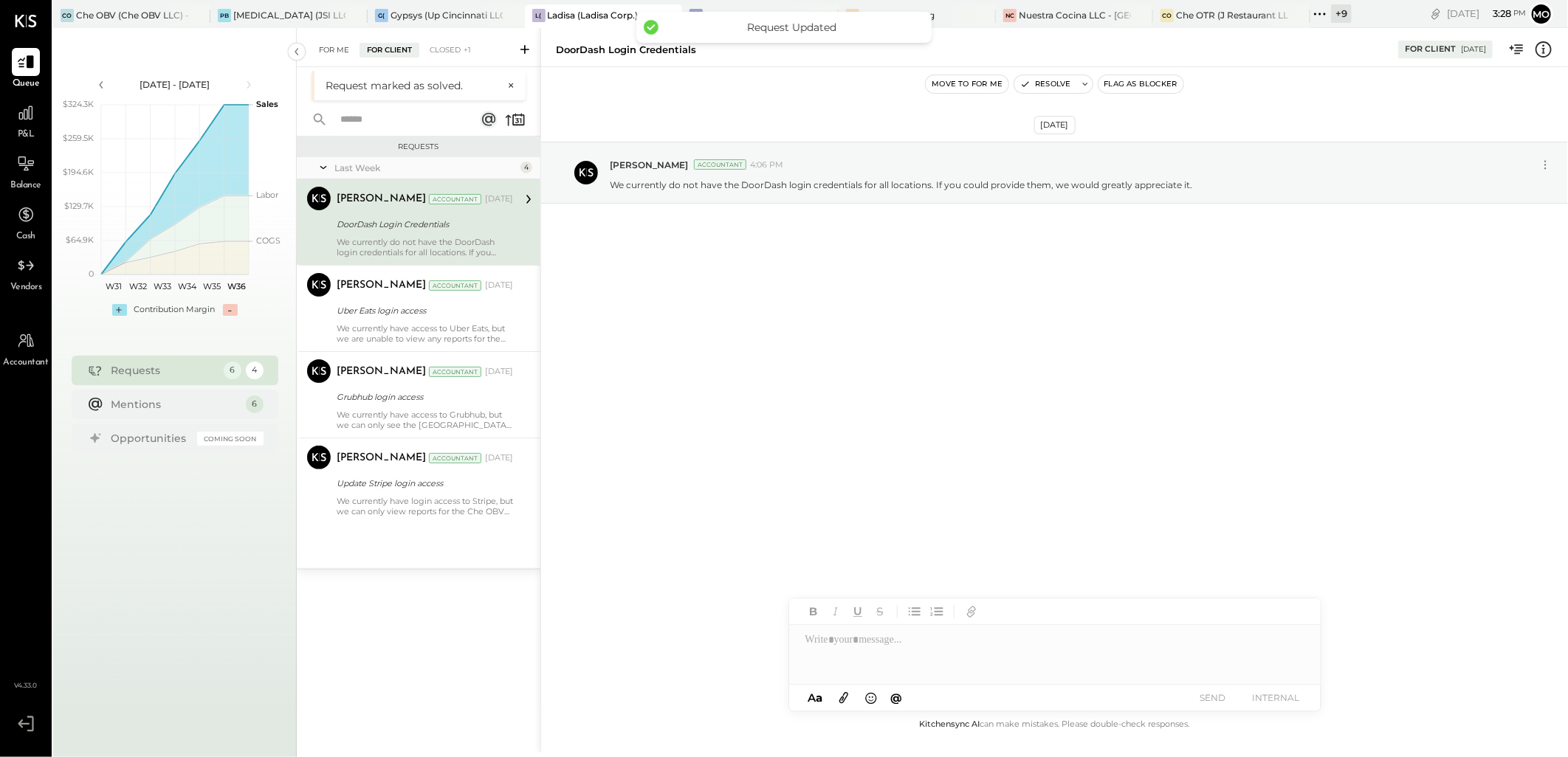
click at [340, 52] on div "For Me" at bounding box center [334, 50] width 45 height 15
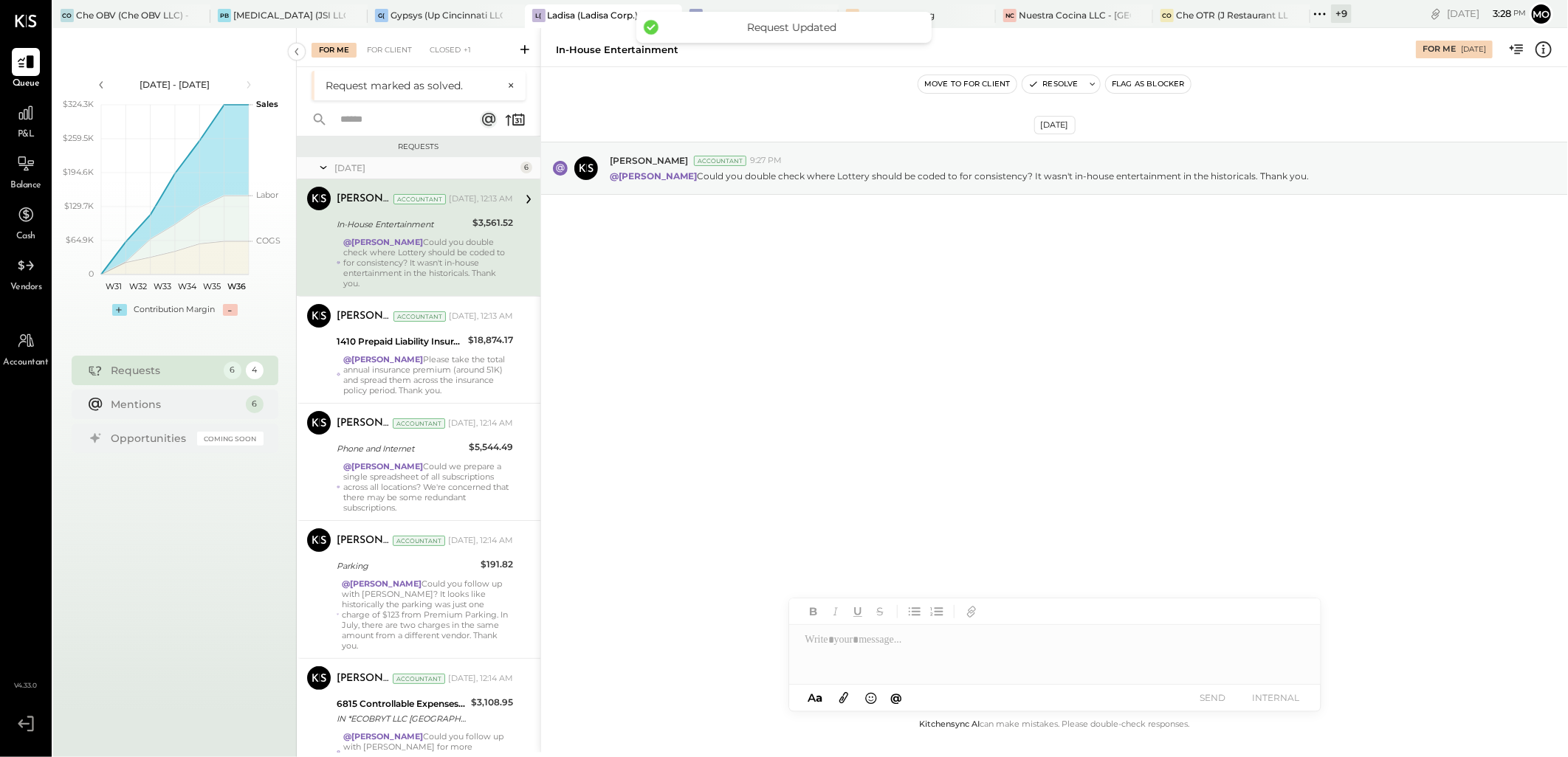
click at [417, 259] on div "@[PERSON_NAME] Could you double check where Lottery should be coded to for cons…" at bounding box center [427, 263] width 169 height 52
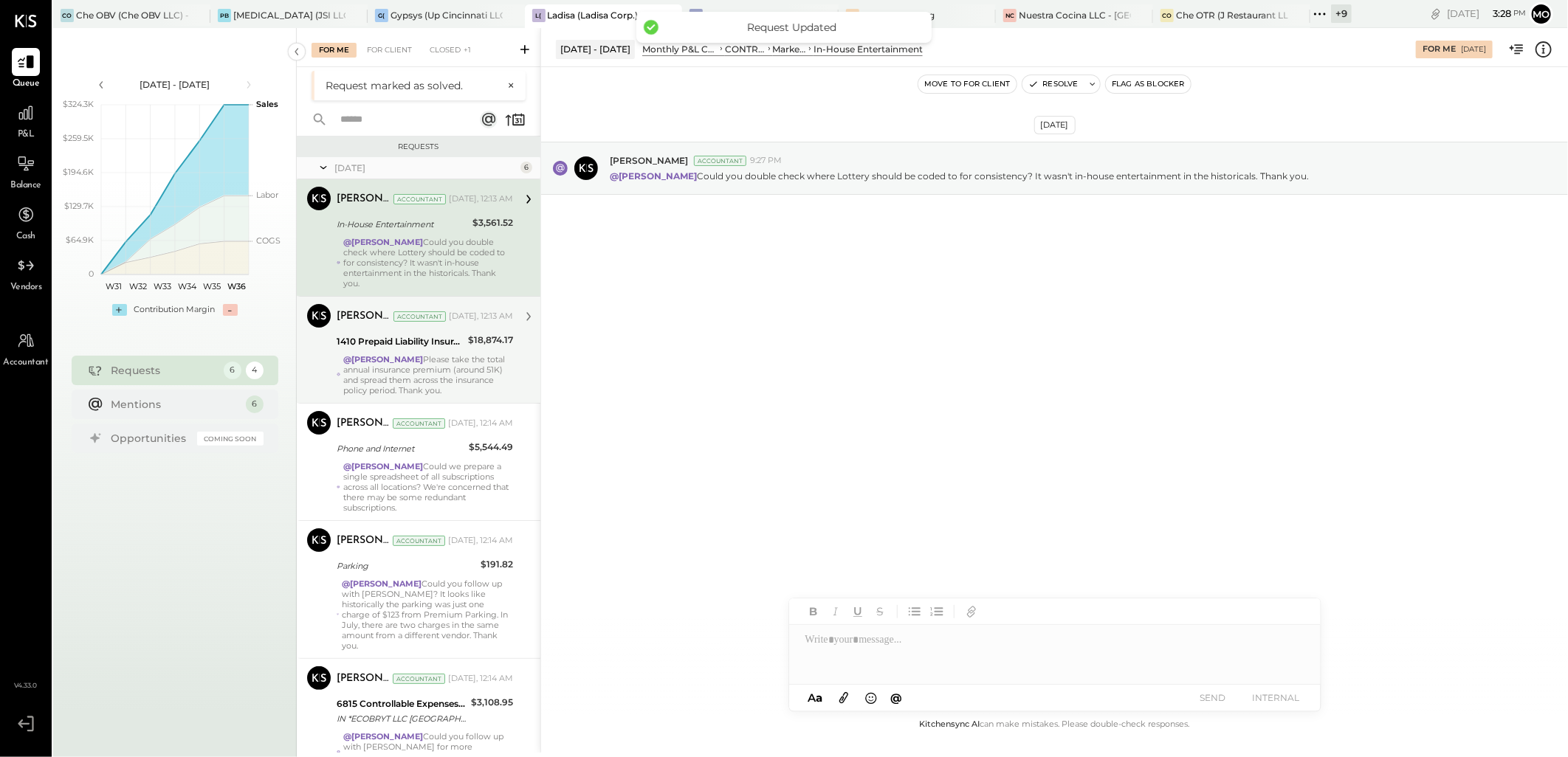
click at [422, 336] on div "1410 Prepaid Liability Insurance" at bounding box center [400, 342] width 127 height 15
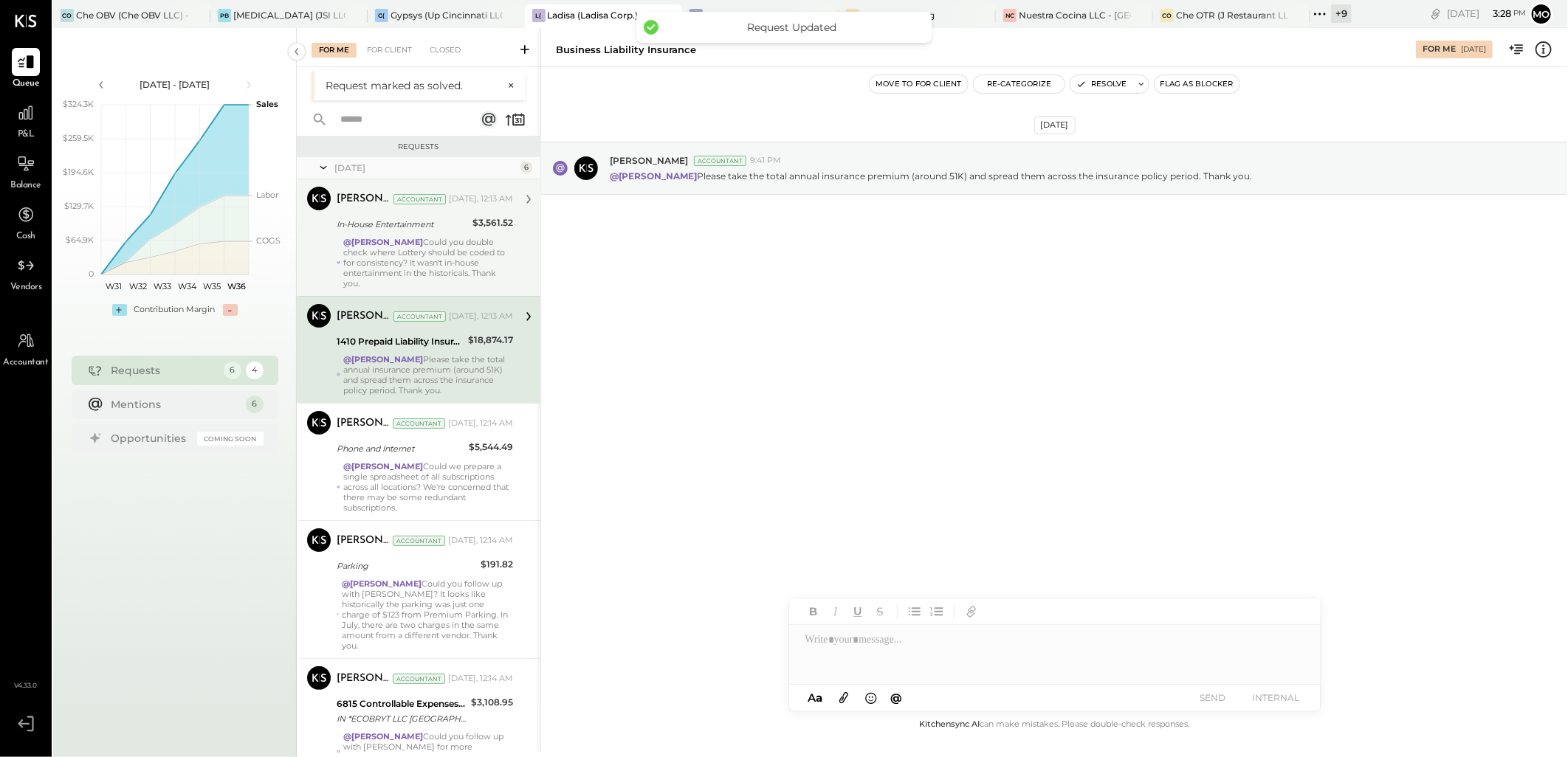
click at [449, 217] on div "In-House Entertainment" at bounding box center [402, 225] width 131 height 15
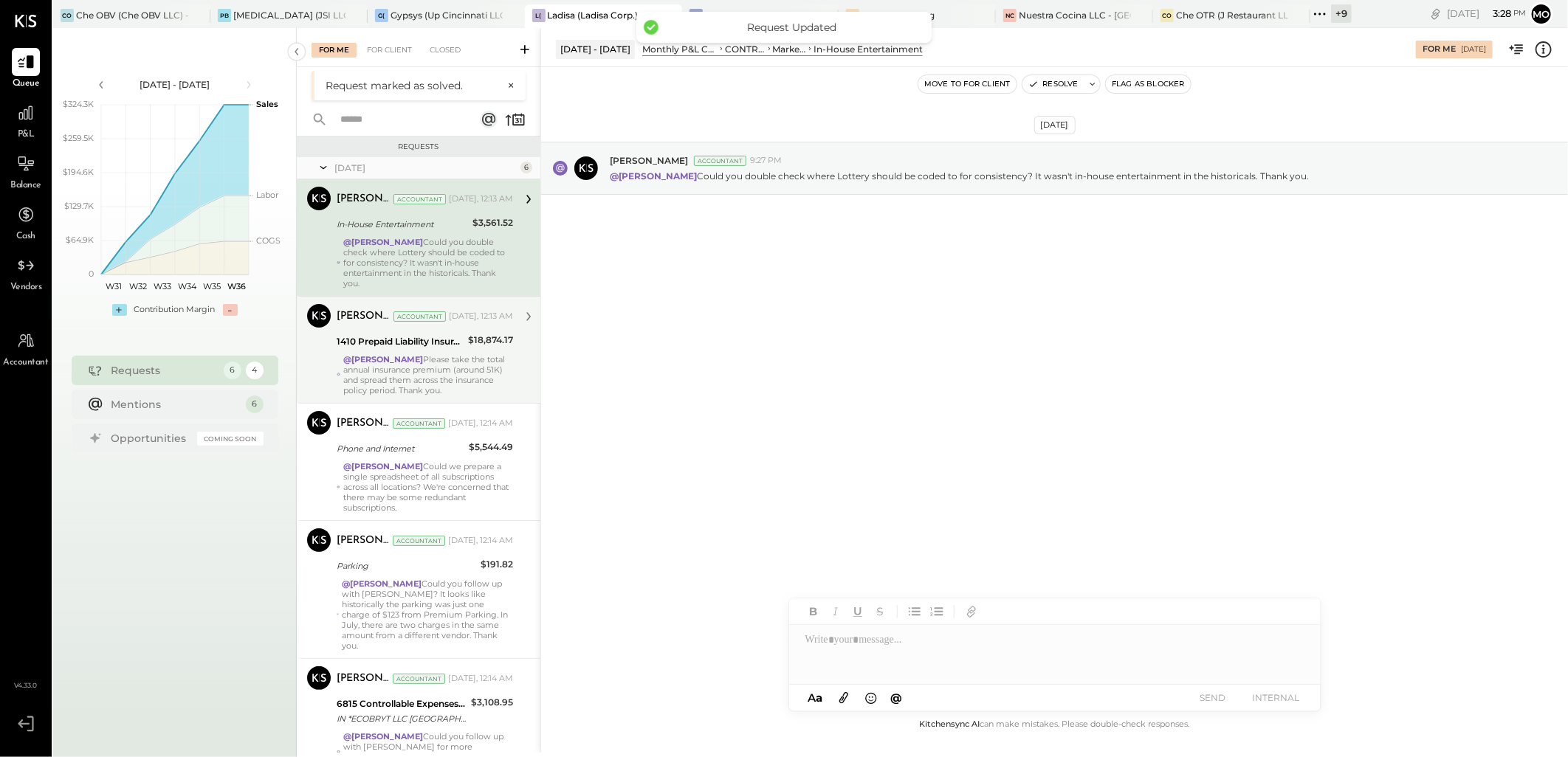
click at [426, 351] on div "[PERSON_NAME] Accountant [DATE], 12:13 AM 1410 Prepaid Liability Insurance $18,…" at bounding box center [424, 350] width 176 height 92
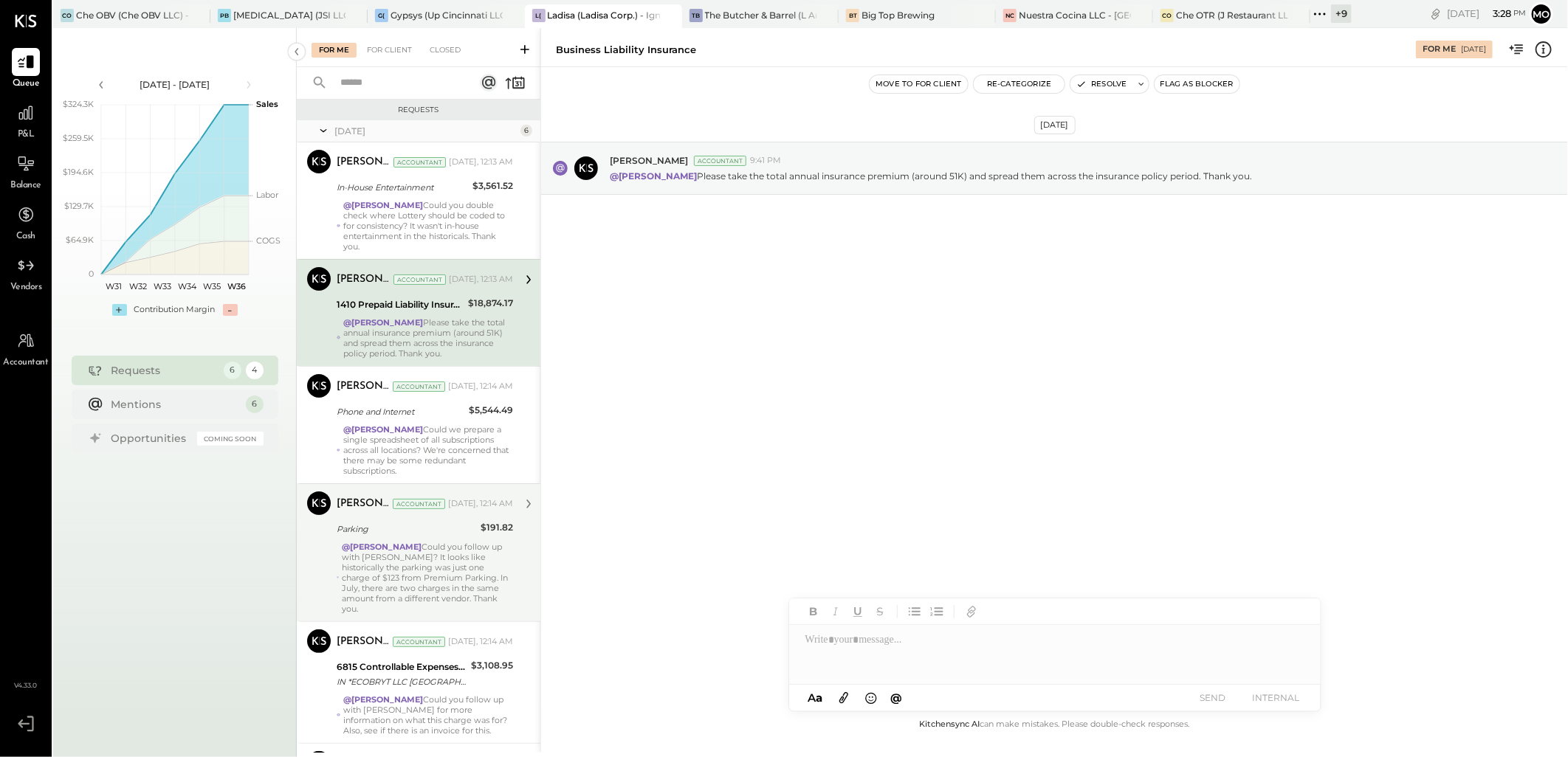
click at [438, 492] on div "[PERSON_NAME] Accountant [DATE], 12:14 AM" at bounding box center [424, 504] width 176 height 25
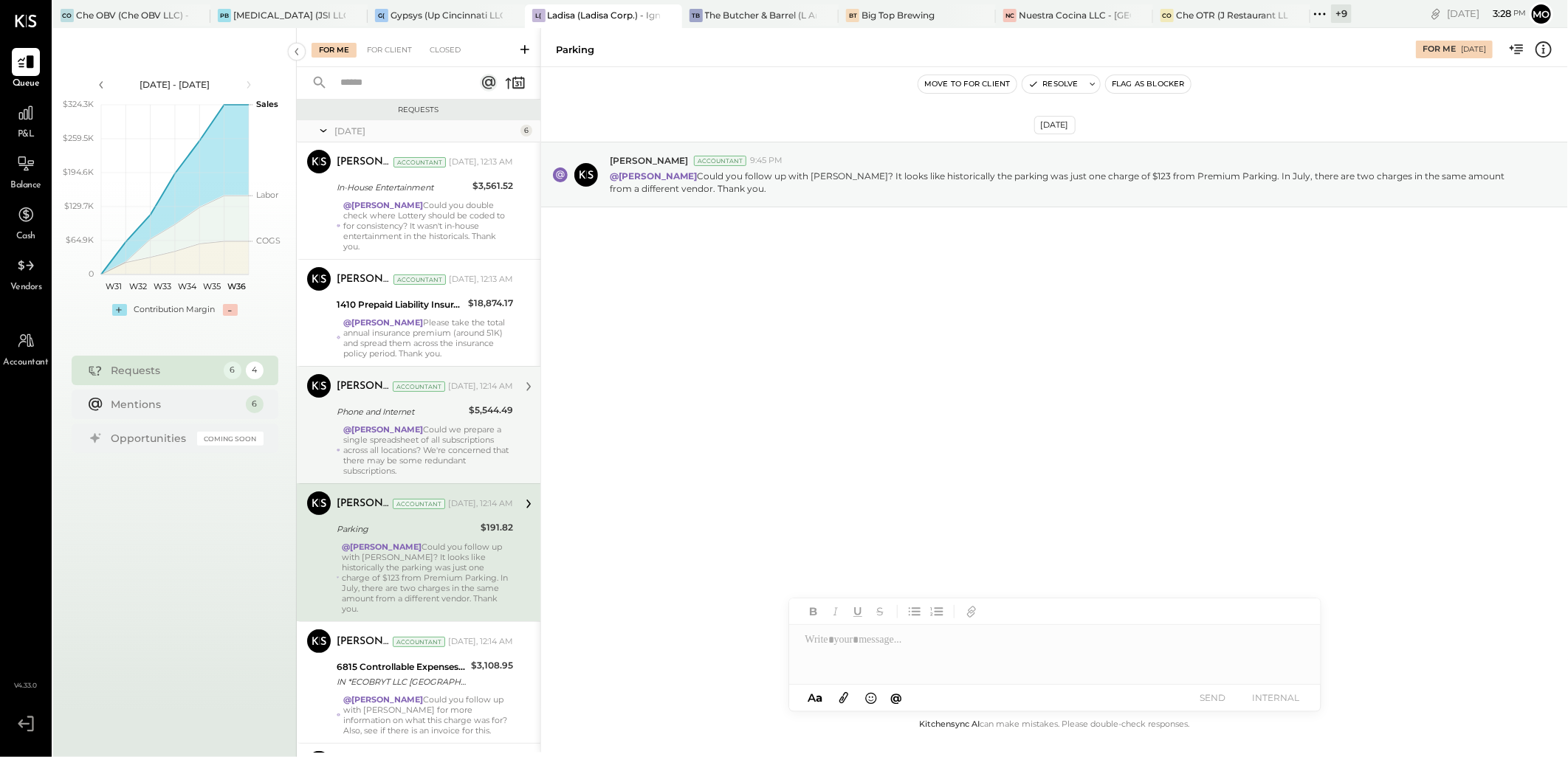
click at [423, 429] on strong "@[PERSON_NAME]" at bounding box center [383, 430] width 80 height 10
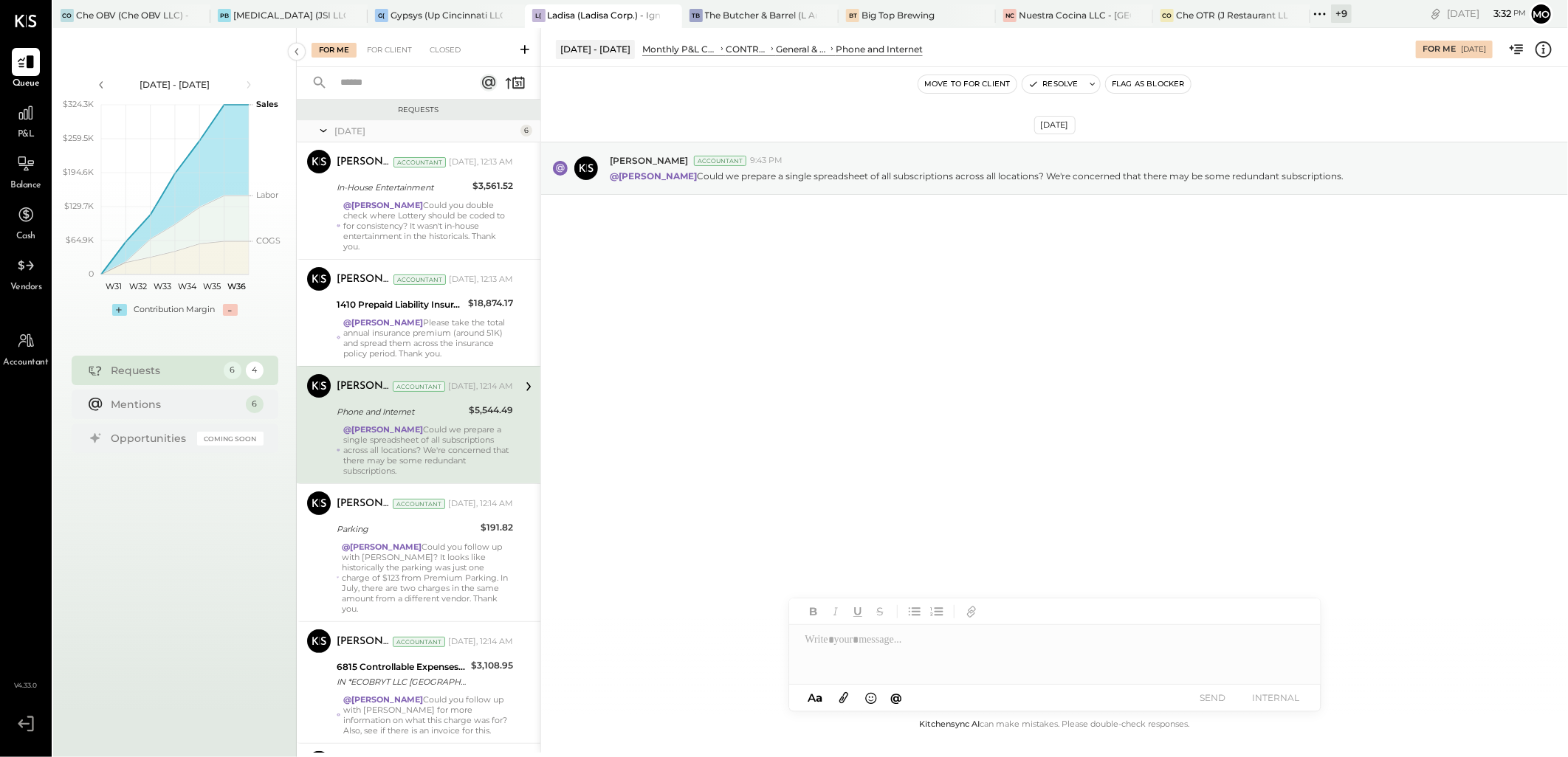
drag, startPoint x: 448, startPoint y: 440, endPoint x: 552, endPoint y: 473, distance: 109.1
click at [448, 440] on div "@Mohammadsalkin [PERSON_NAME] Could we prepare a single spreadsheet of all subs…" at bounding box center [427, 451] width 169 height 52
click at [847, 651] on div at bounding box center [1055, 654] width 532 height 59
type input "****"
click at [894, 617] on span "[PERSON_NAME]" at bounding box center [931, 623] width 116 height 14
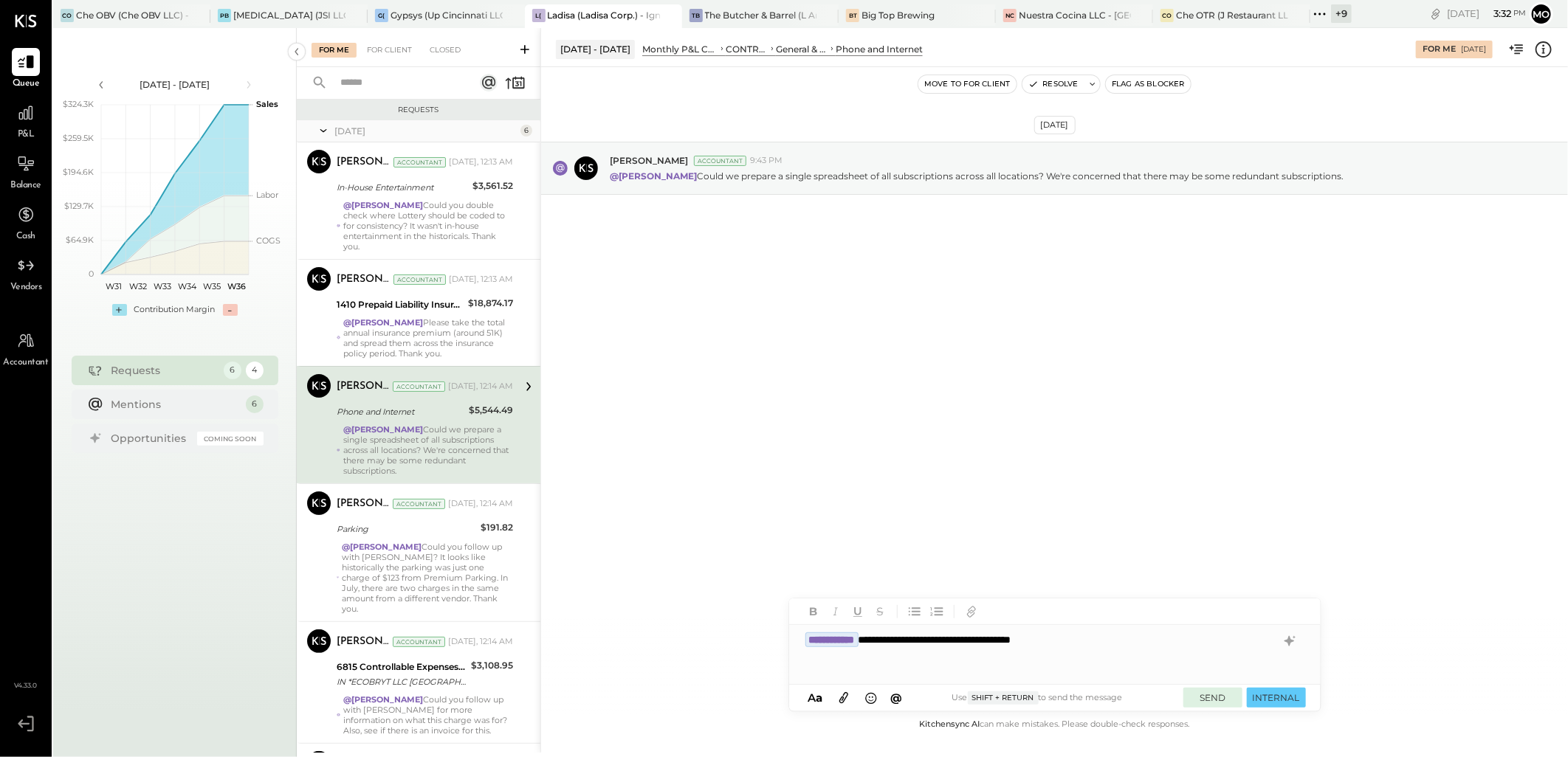
click at [1219, 699] on button "SEND" at bounding box center [1213, 698] width 59 height 20
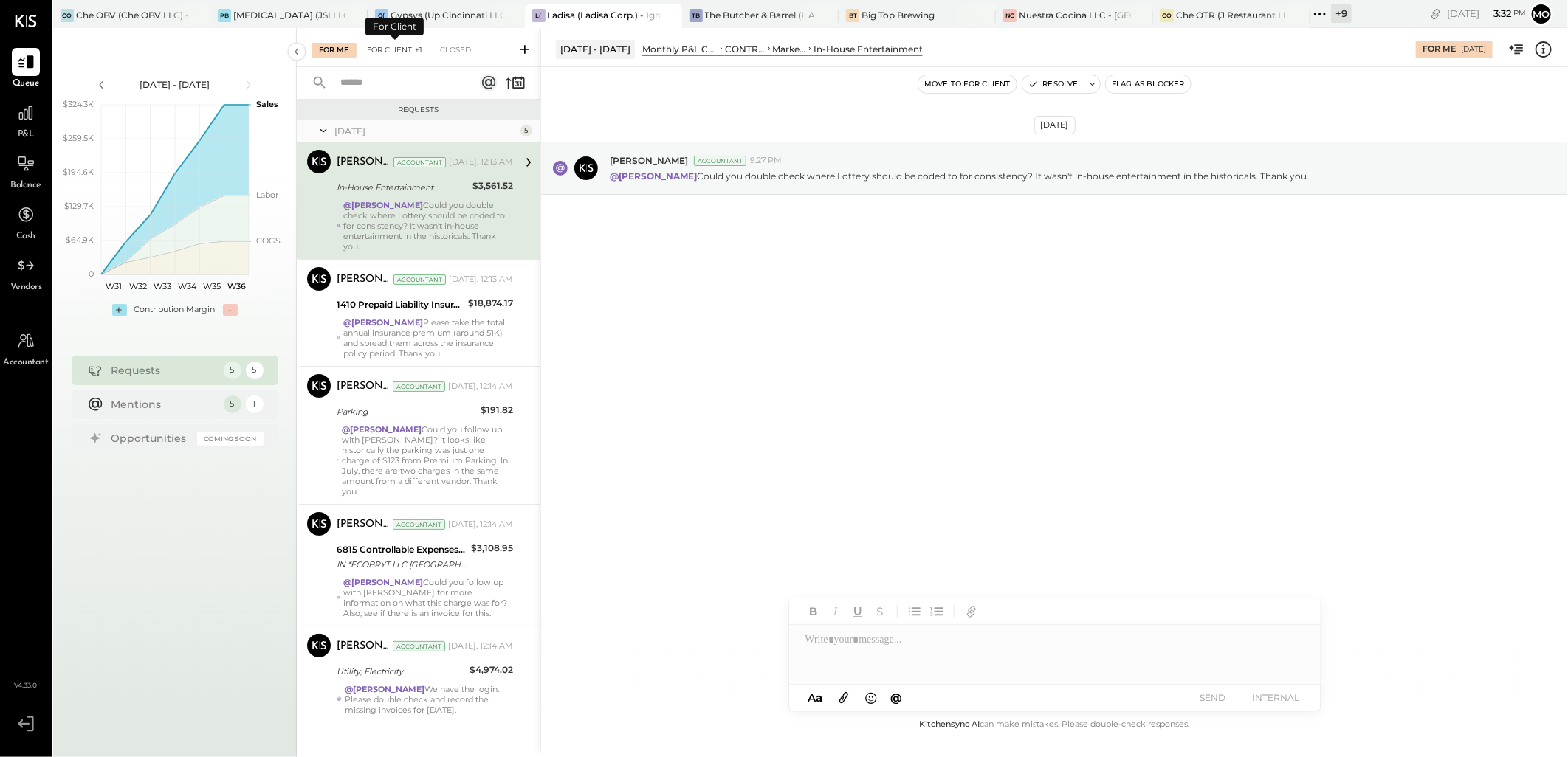
click at [409, 53] on div "For Client +1" at bounding box center [395, 50] width 70 height 15
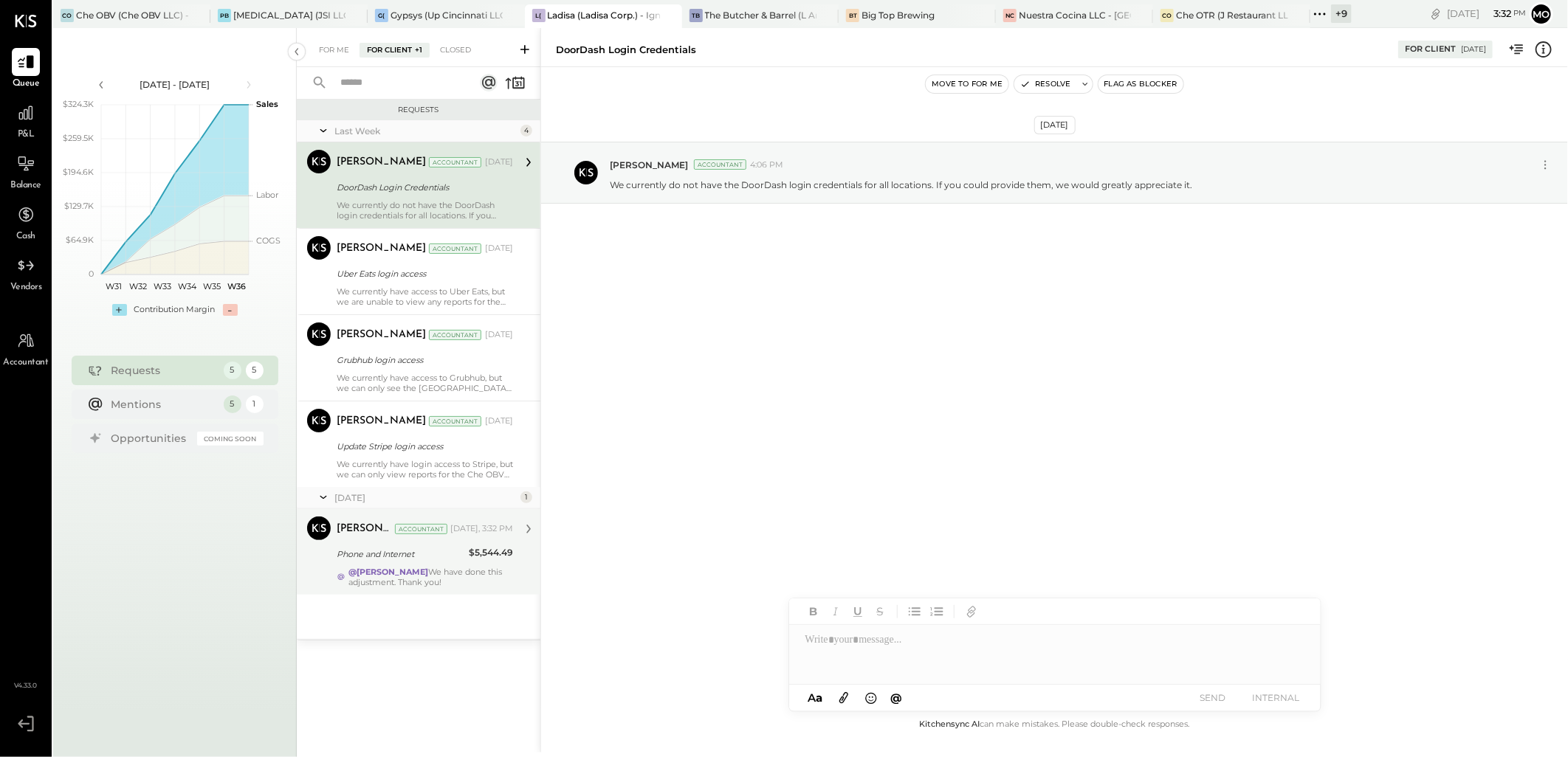
click at [418, 568] on div "@[PERSON_NAME] We have done this adjustment. Thank you!" at bounding box center [430, 577] width 164 height 21
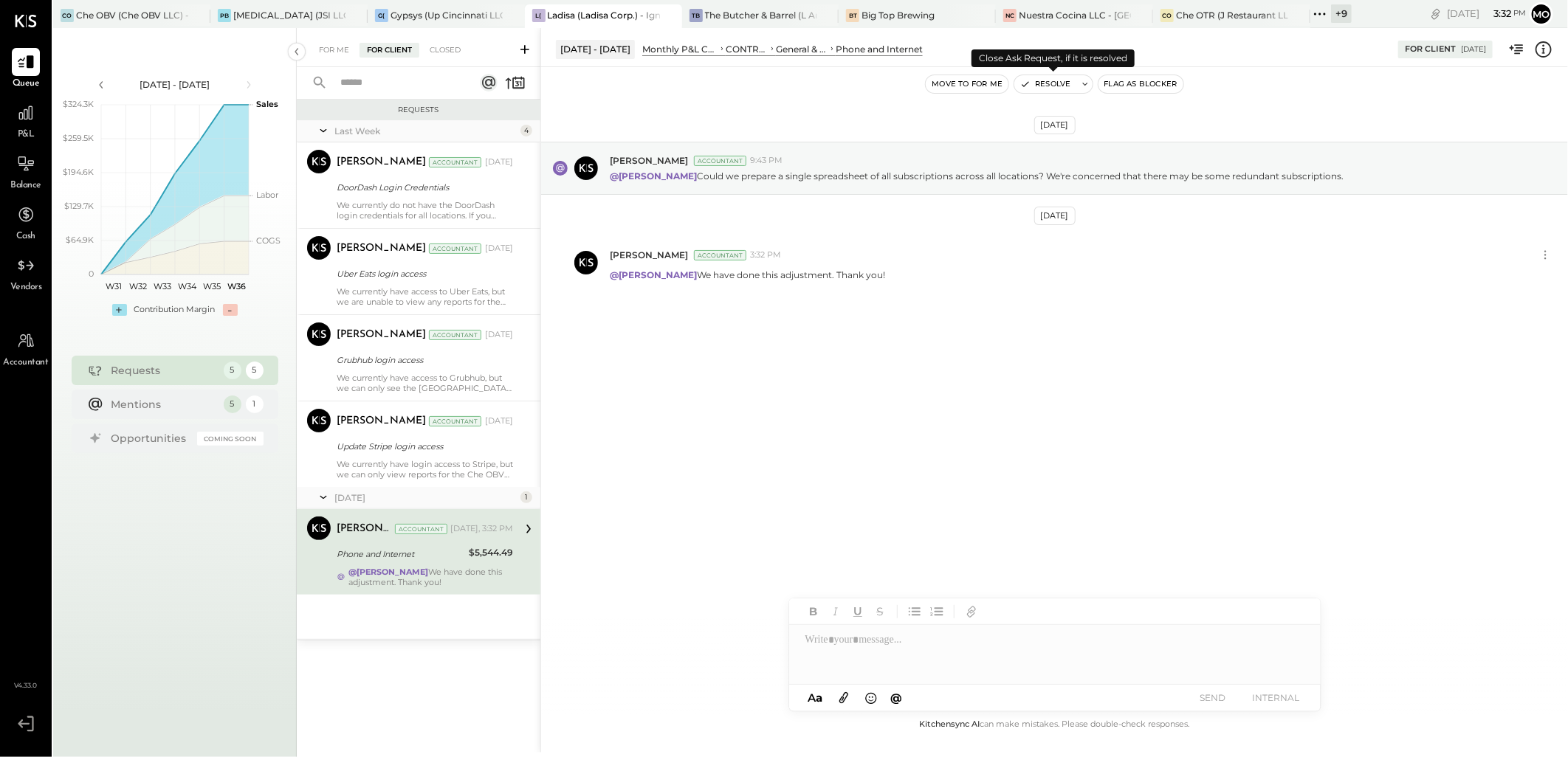
click at [1052, 85] on button "Resolve" at bounding box center [1045, 83] width 62 height 18
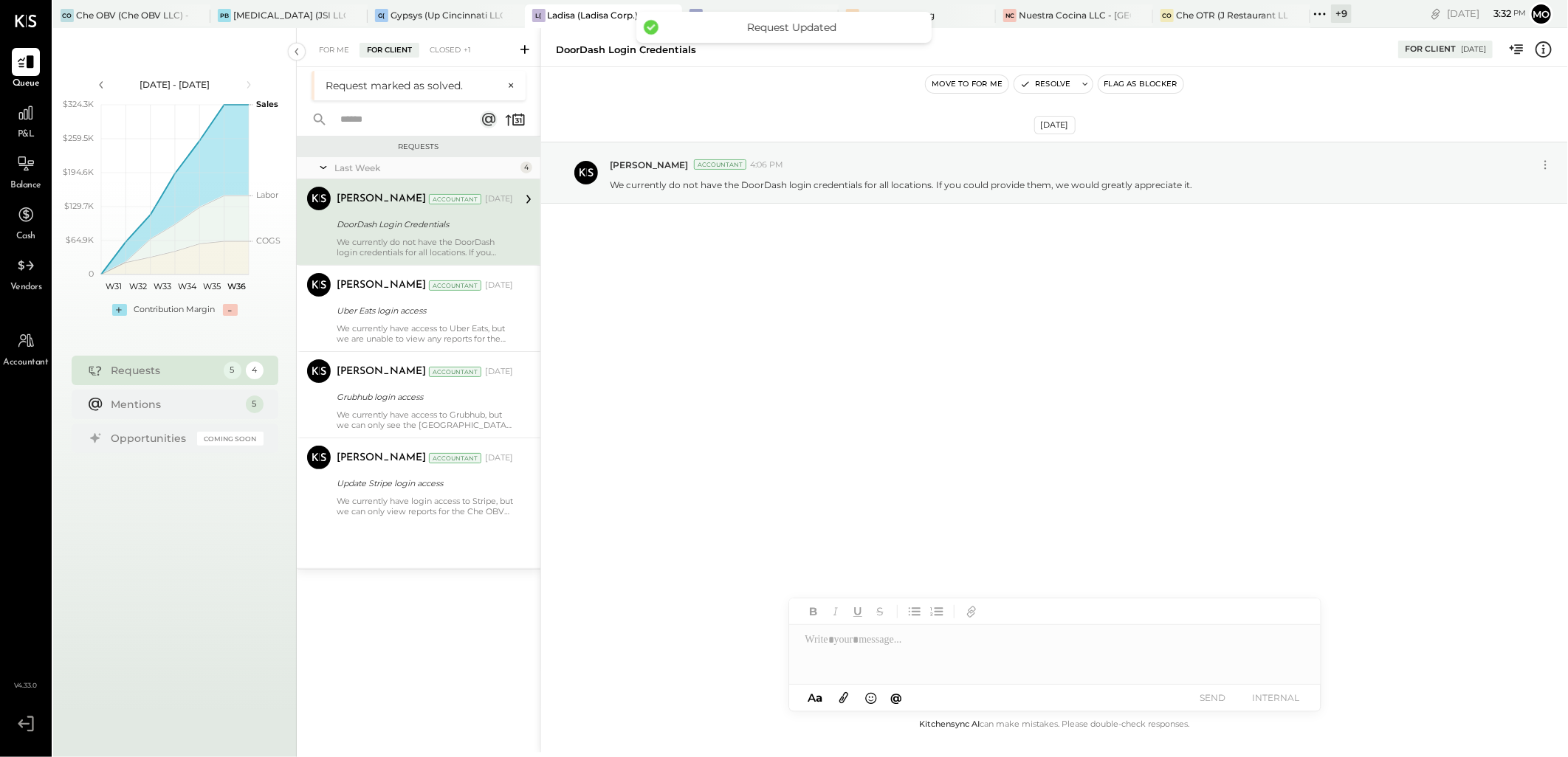
click at [335, 58] on div "For Me For Client Closed +1" at bounding box center [419, 48] width 244 height 39
click at [336, 43] on div "For Me" at bounding box center [334, 50] width 45 height 15
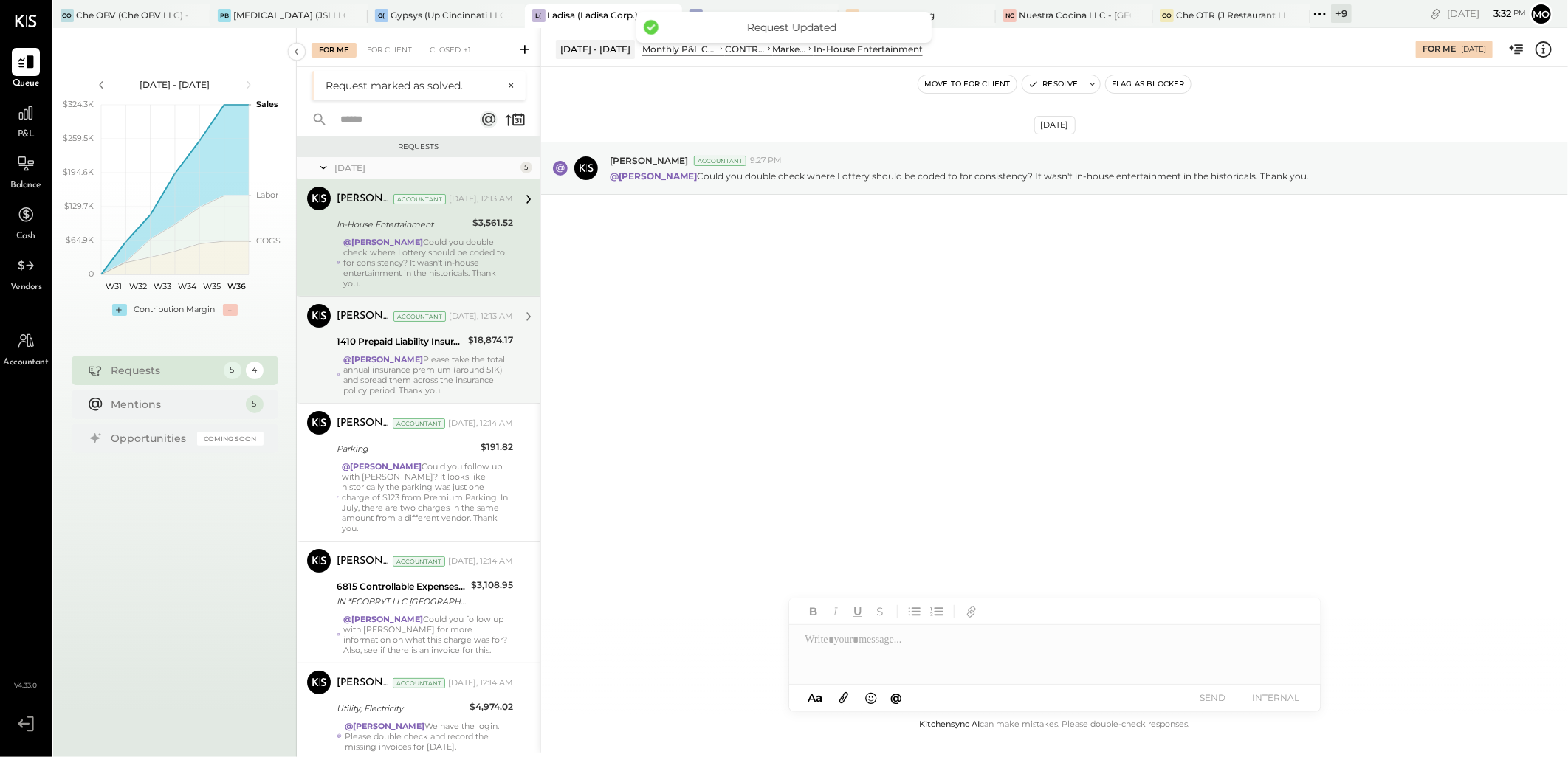
click at [474, 366] on div "@Mohammadsalkin Ansari Please take the total annual insurance premium (around 5…" at bounding box center [427, 375] width 169 height 42
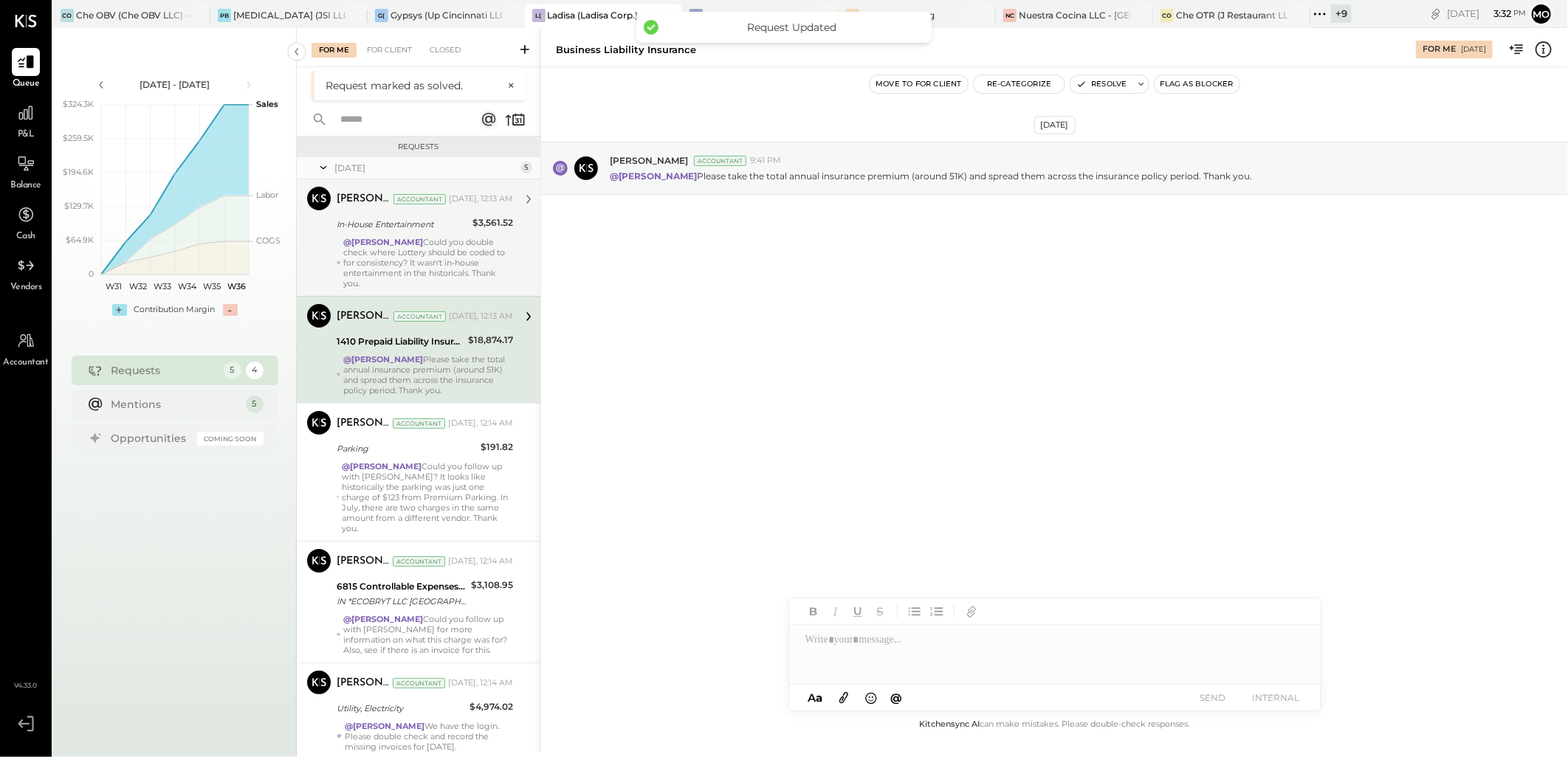
click at [465, 259] on div "@[PERSON_NAME] Could you double check where Lottery should be coded to for cons…" at bounding box center [427, 263] width 169 height 52
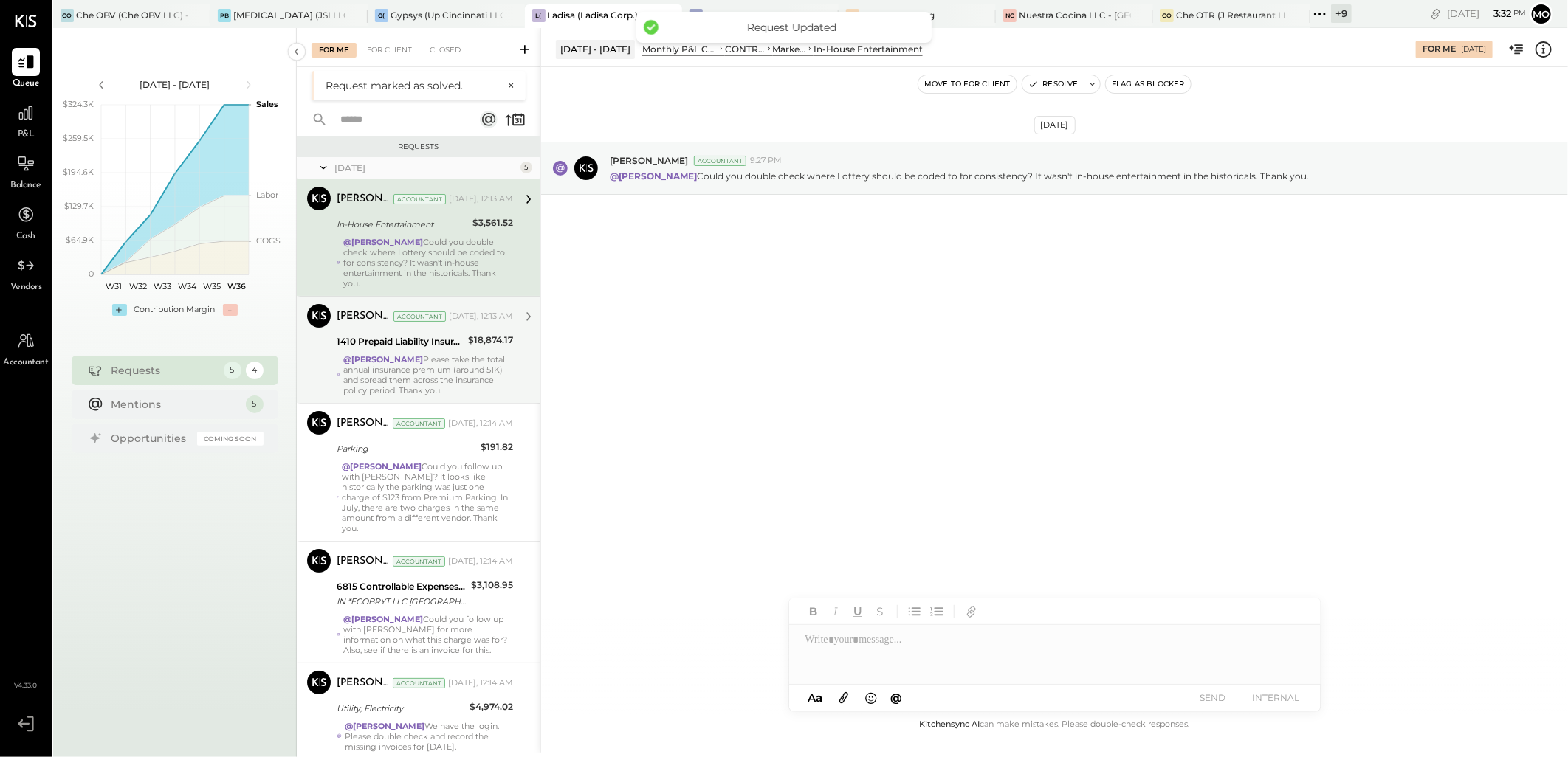
click at [468, 336] on div "$18,874.17" at bounding box center [491, 341] width 45 height 15
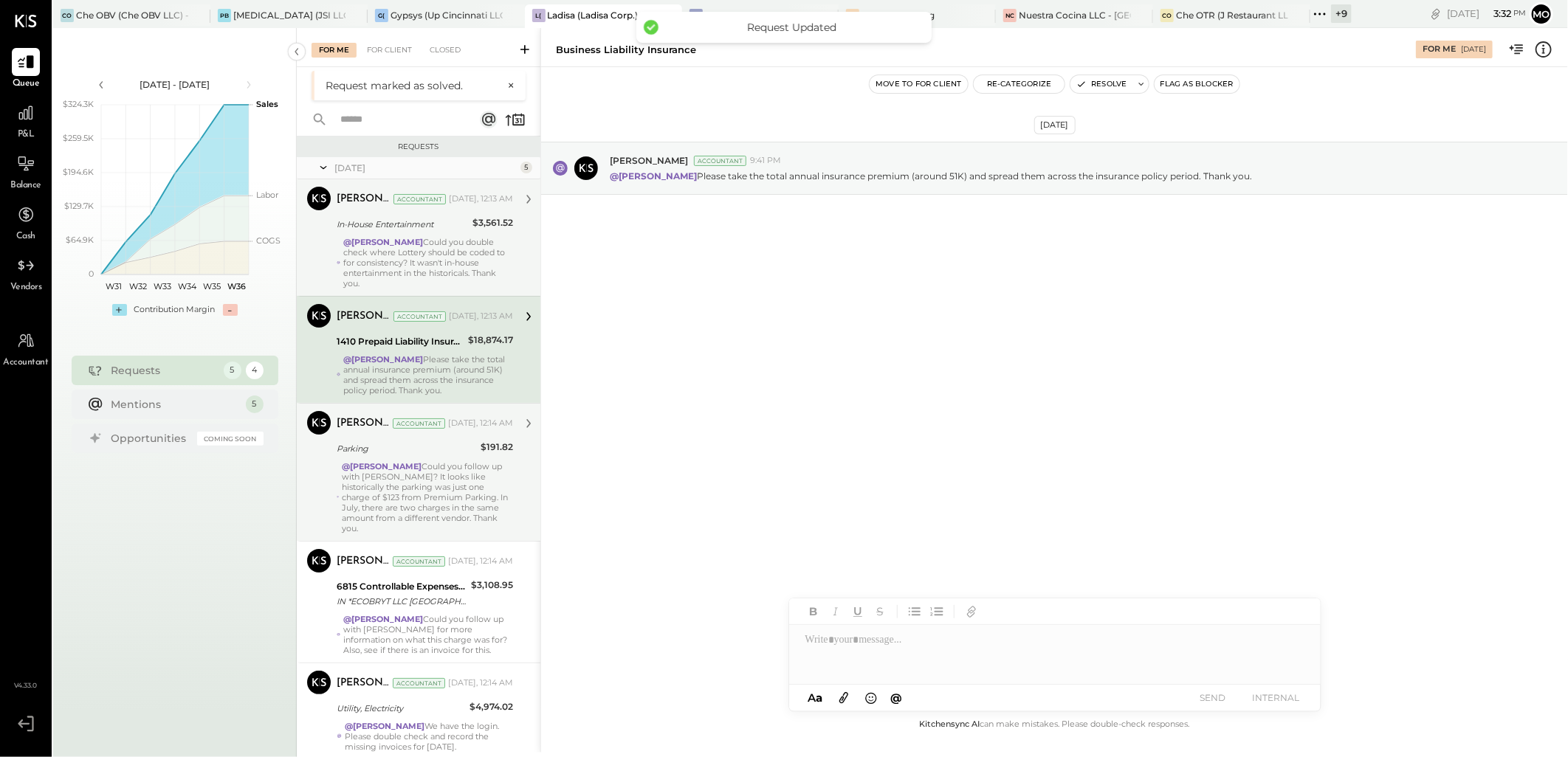
click at [488, 468] on div "@[PERSON_NAME] Could you follow up with [PERSON_NAME]? It looks like historical…" at bounding box center [427, 497] width 171 height 73
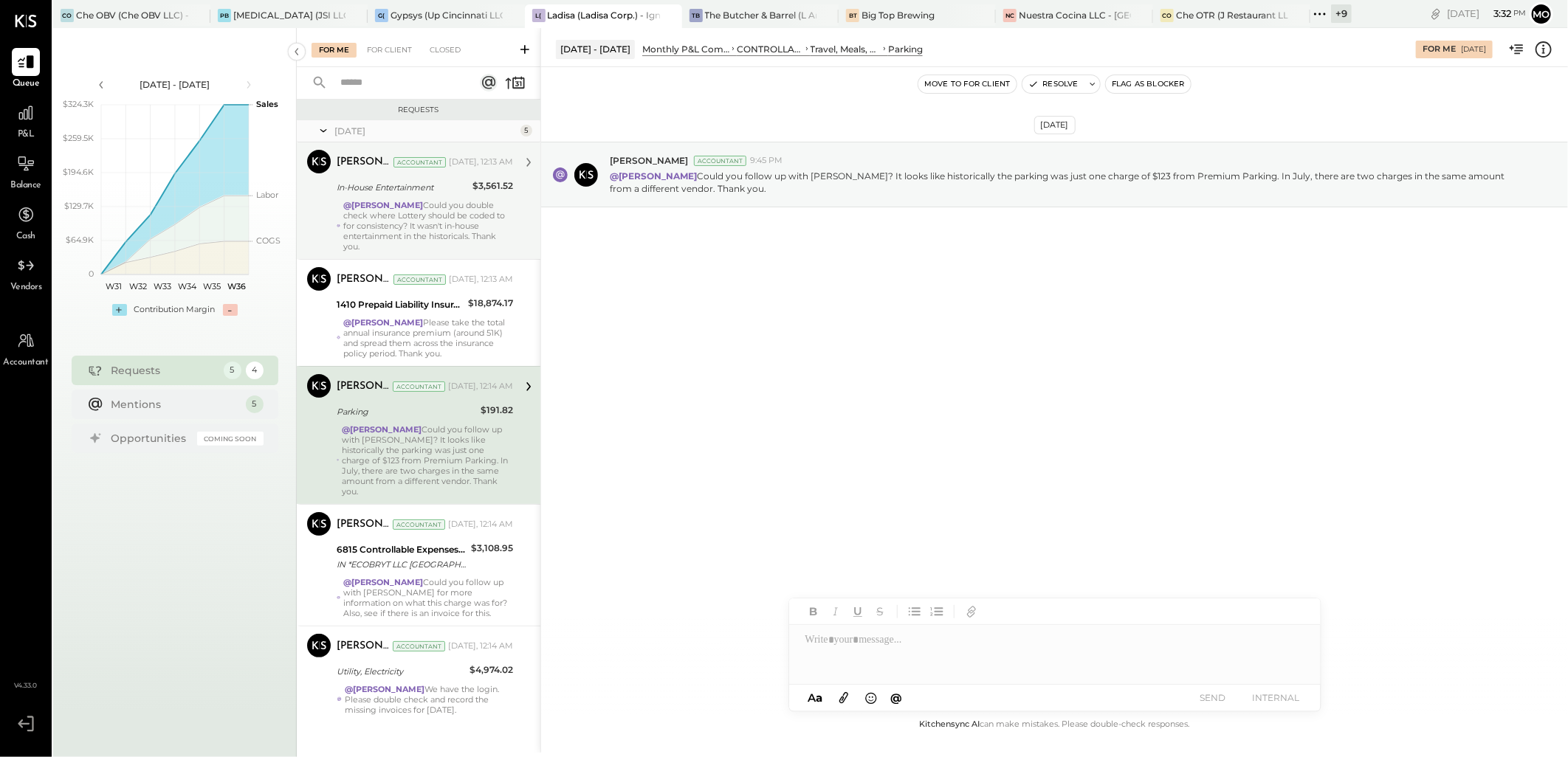
scroll to position [15, 0]
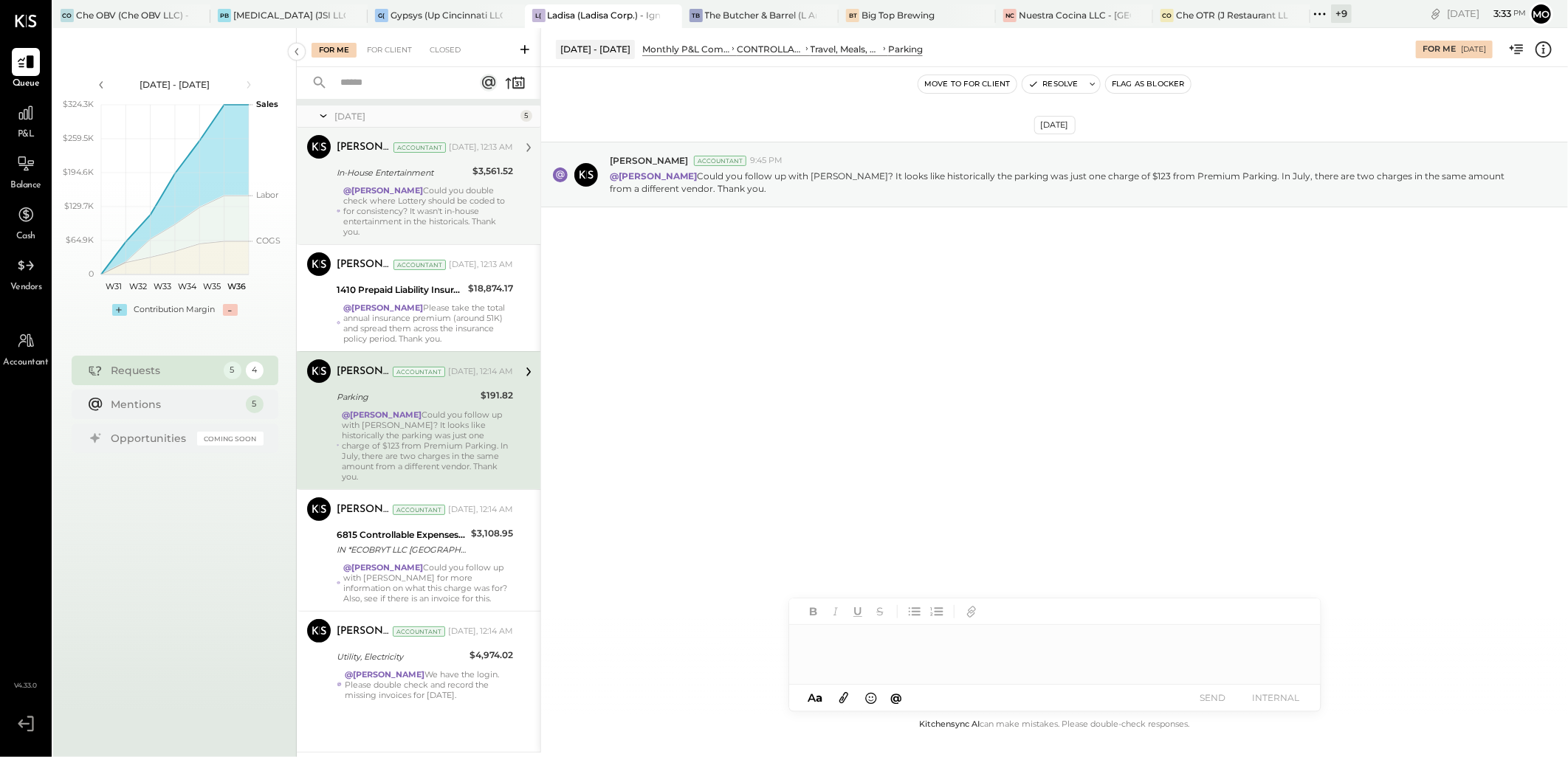
click at [865, 640] on div at bounding box center [1055, 654] width 532 height 59
type input "*"
drag, startPoint x: 903, startPoint y: 631, endPoint x: 990, endPoint y: 637, distance: 87.2
click at [904, 631] on div "JS [PERSON_NAME]" at bounding box center [911, 623] width 169 height 29
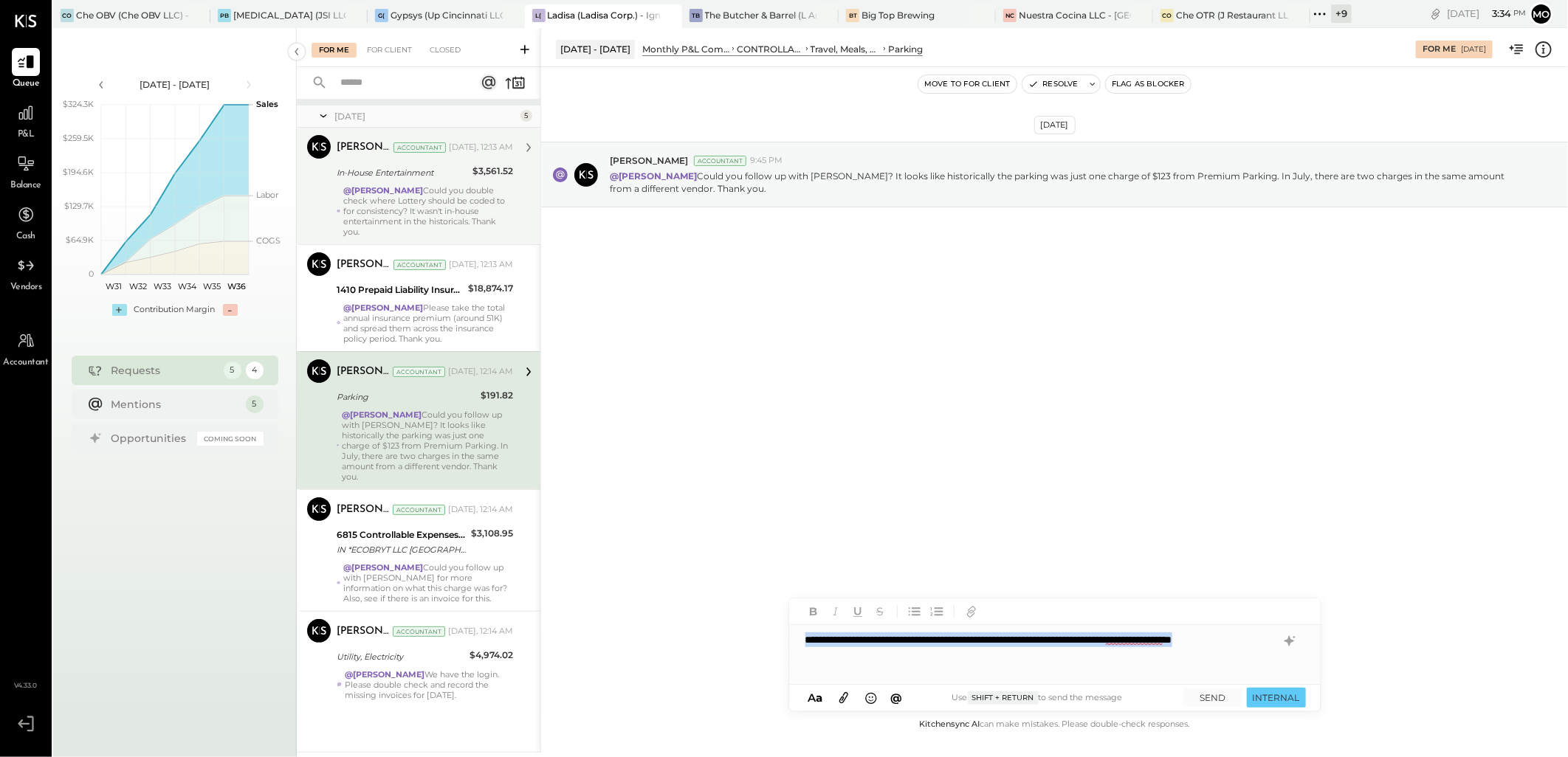
drag, startPoint x: 855, startPoint y: 650, endPoint x: 801, endPoint y: 641, distance: 54.7
click at [801, 641] on div "**********" at bounding box center [1055, 654] width 532 height 59
click at [1293, 639] on icon at bounding box center [1289, 641] width 18 height 18
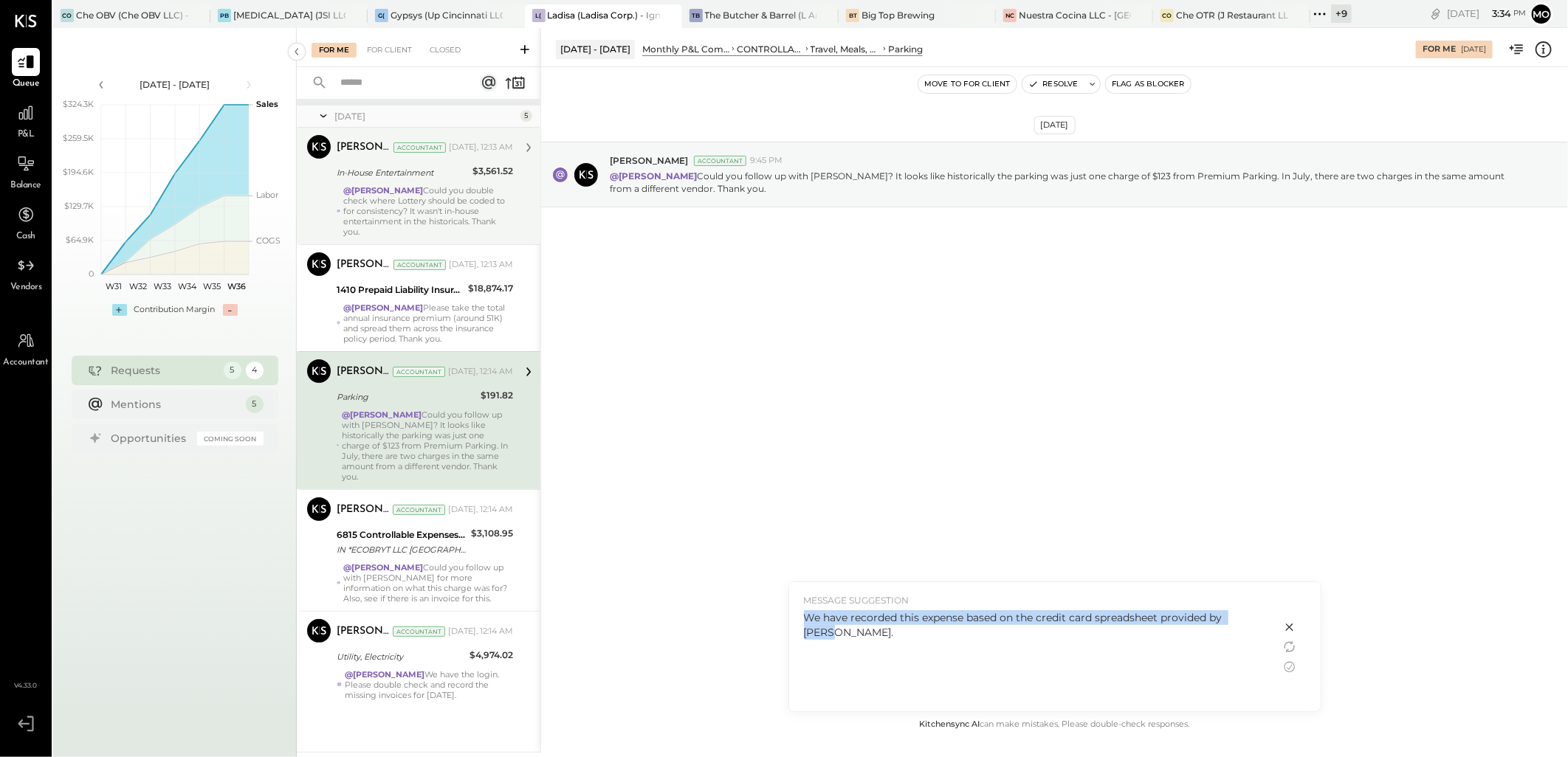
drag, startPoint x: 802, startPoint y: 615, endPoint x: 1287, endPoint y: 615, distance: 485.0
click at [1287, 615] on div "MESSAGE SUGGESTION We have recorded this expense based on the credit card sprea…" at bounding box center [1055, 647] width 532 height 129
copy div "We have recorded this expense based on the credit card spreadsheet provided by …"
click at [1289, 622] on icon at bounding box center [1289, 627] width 18 height 18
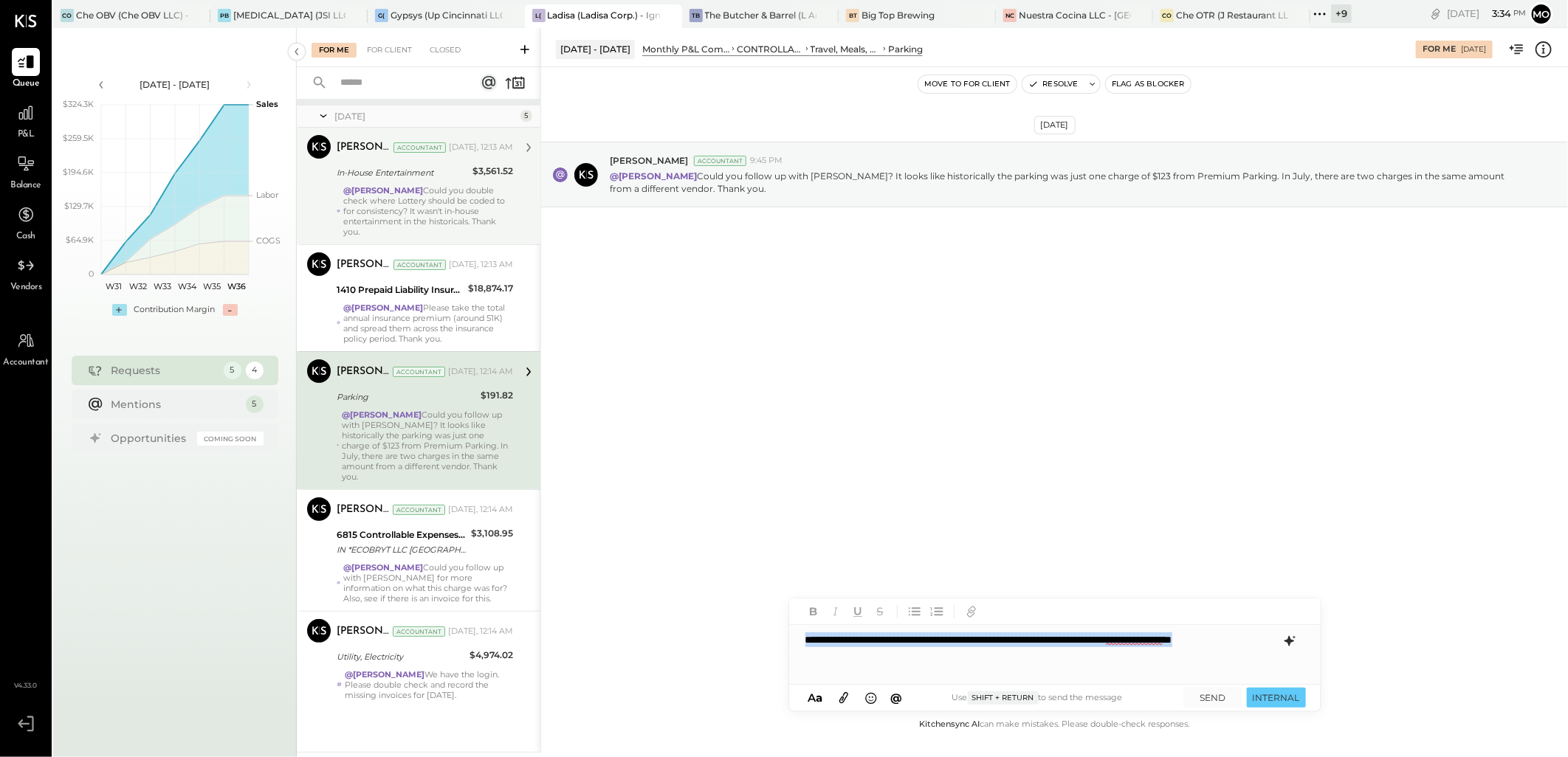
drag, startPoint x: 806, startPoint y: 633, endPoint x: 906, endPoint y: 654, distance: 102.2
click at [906, 654] on div "**********" at bounding box center [1055, 654] width 532 height 59
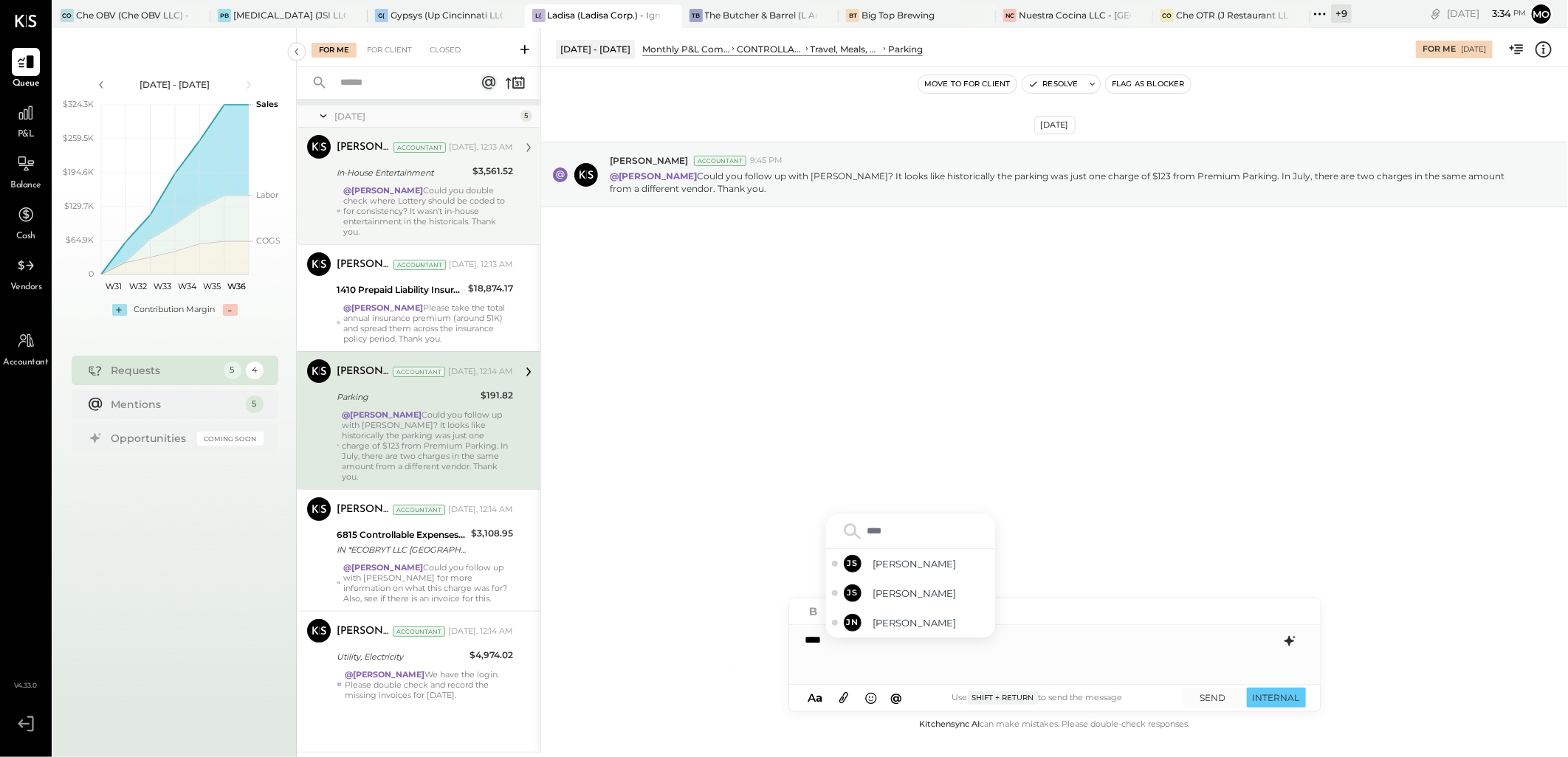
type input "*****"
click at [914, 629] on span "[PERSON_NAME]" at bounding box center [931, 623] width 116 height 14
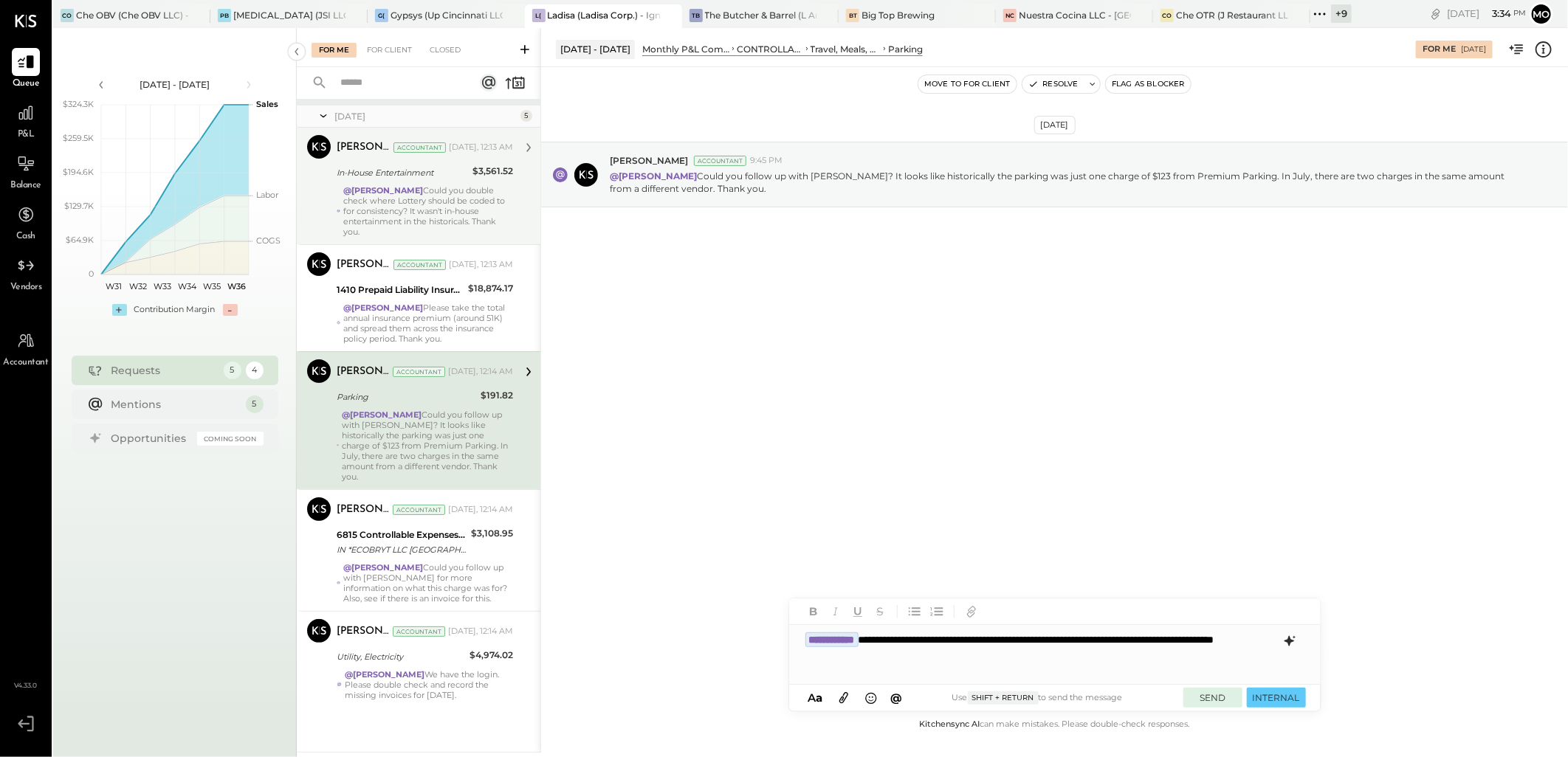
click at [1211, 699] on button "SEND" at bounding box center [1213, 698] width 59 height 20
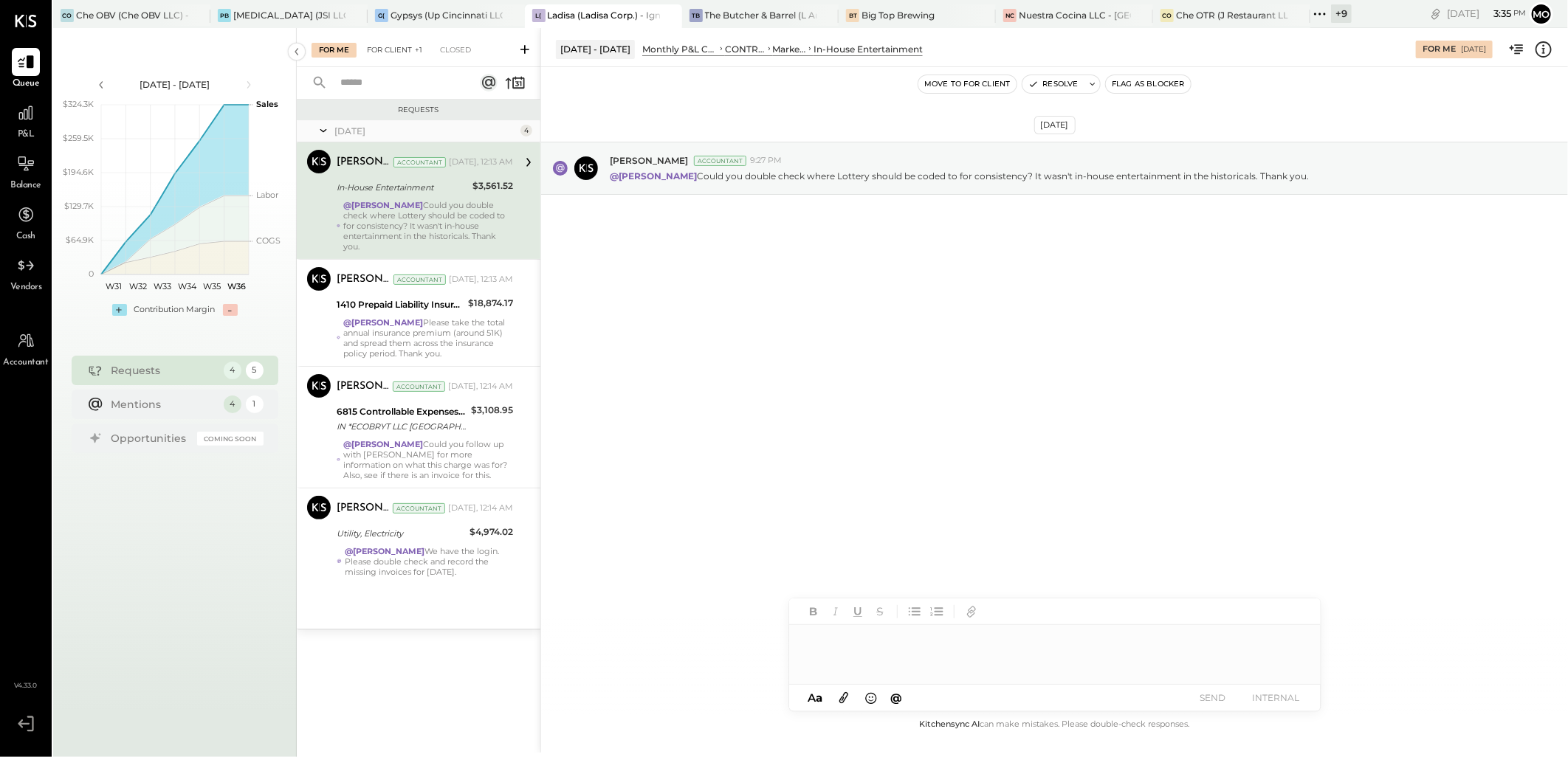
click at [386, 53] on div "For Client +1" at bounding box center [395, 50] width 70 height 15
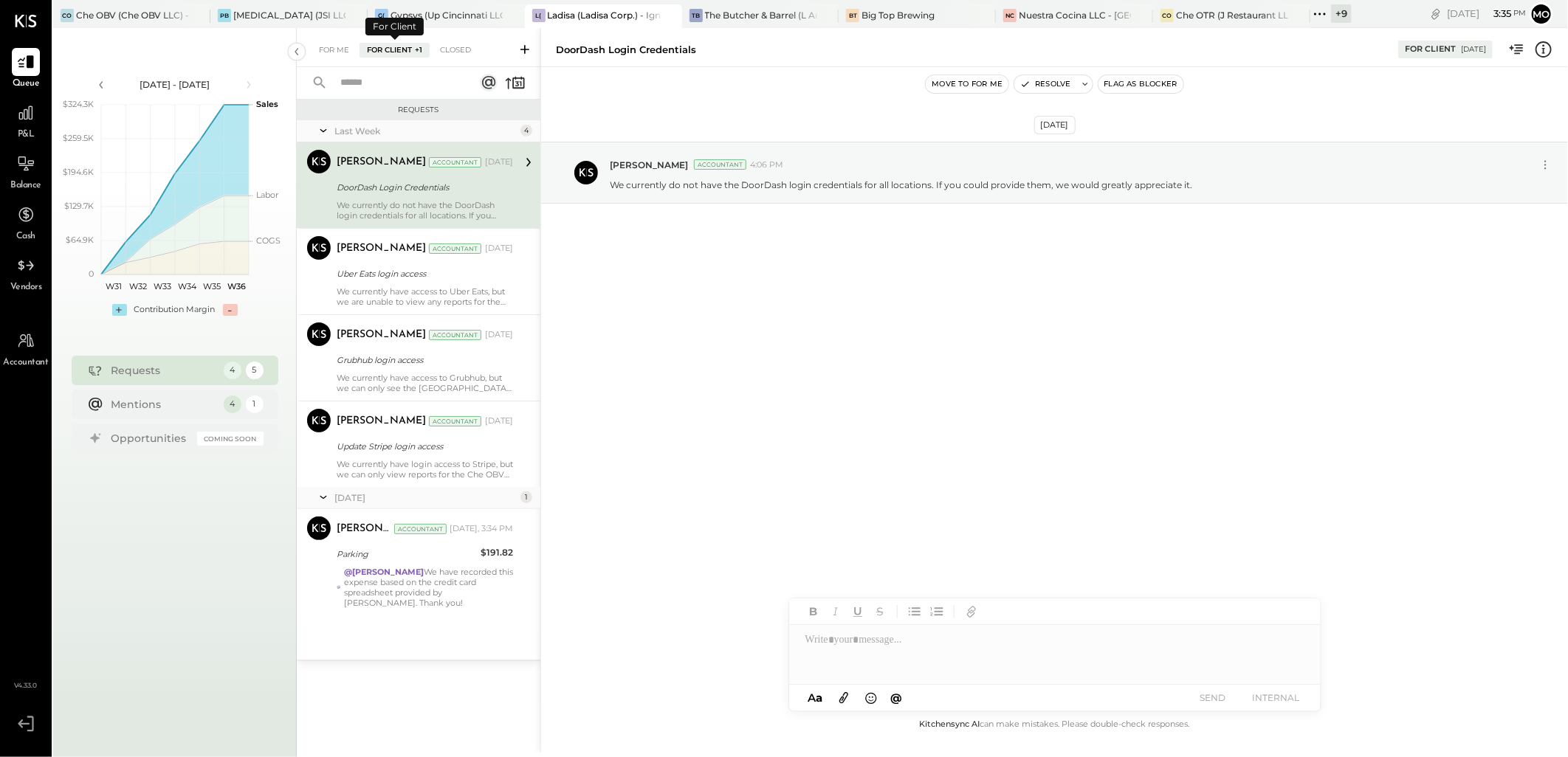
drag, startPoint x: 441, startPoint y: 558, endPoint x: 547, endPoint y: 554, distance: 106.1
click at [440, 559] on div "Parking" at bounding box center [406, 554] width 139 height 15
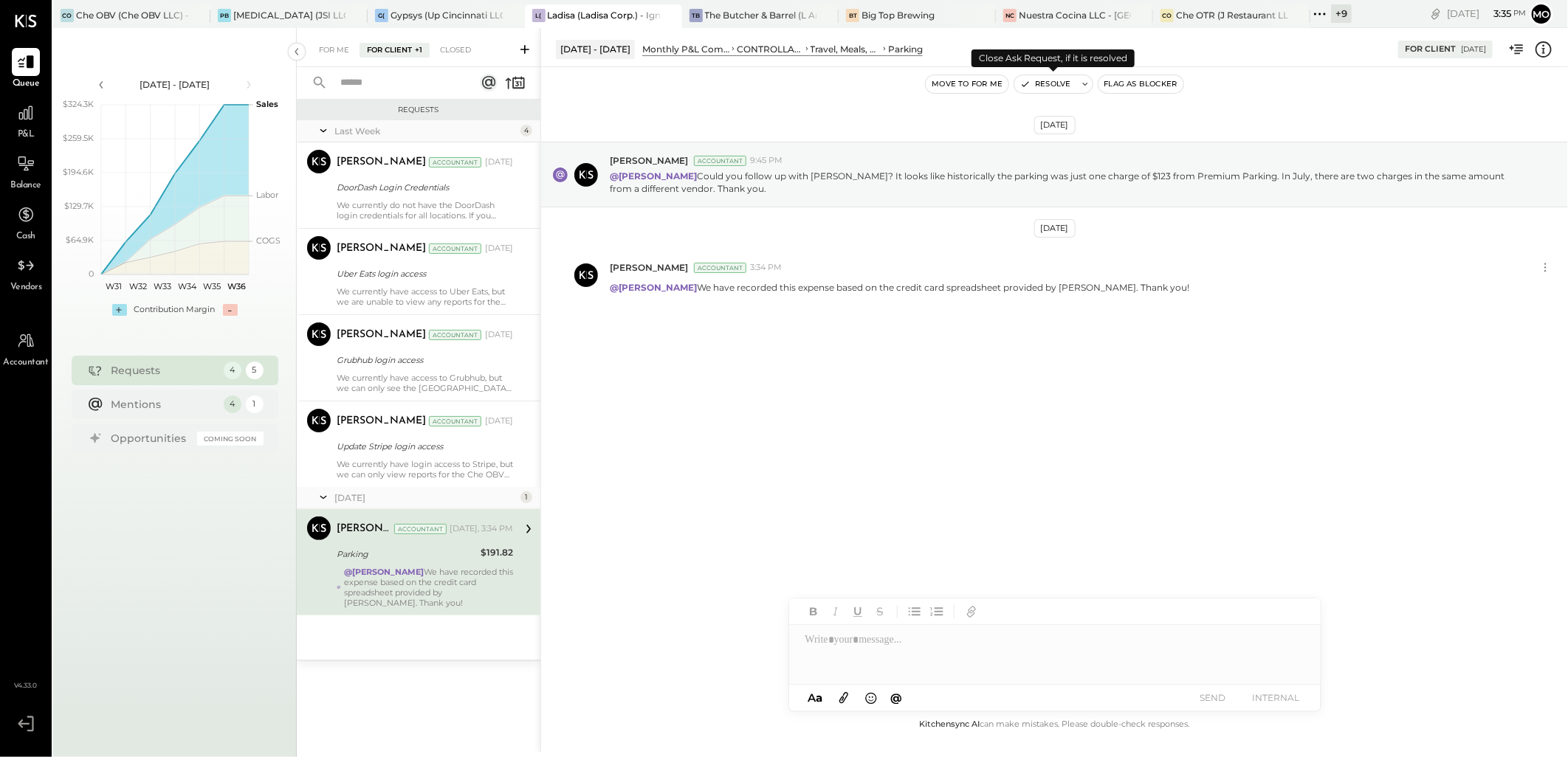
click at [1056, 75] on button "Resolve" at bounding box center [1045, 83] width 62 height 18
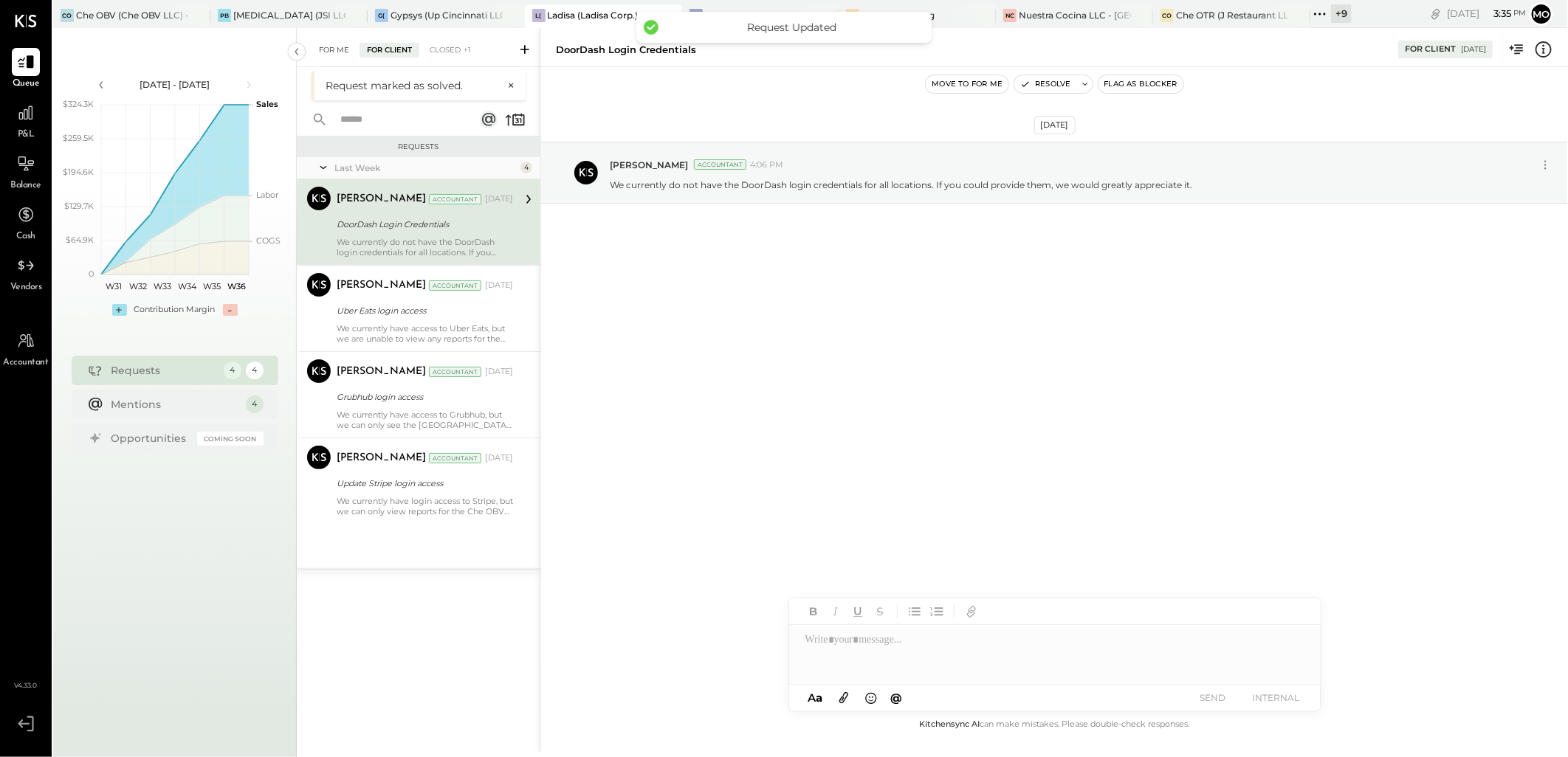
click at [329, 56] on div "For Me" at bounding box center [334, 50] width 45 height 15
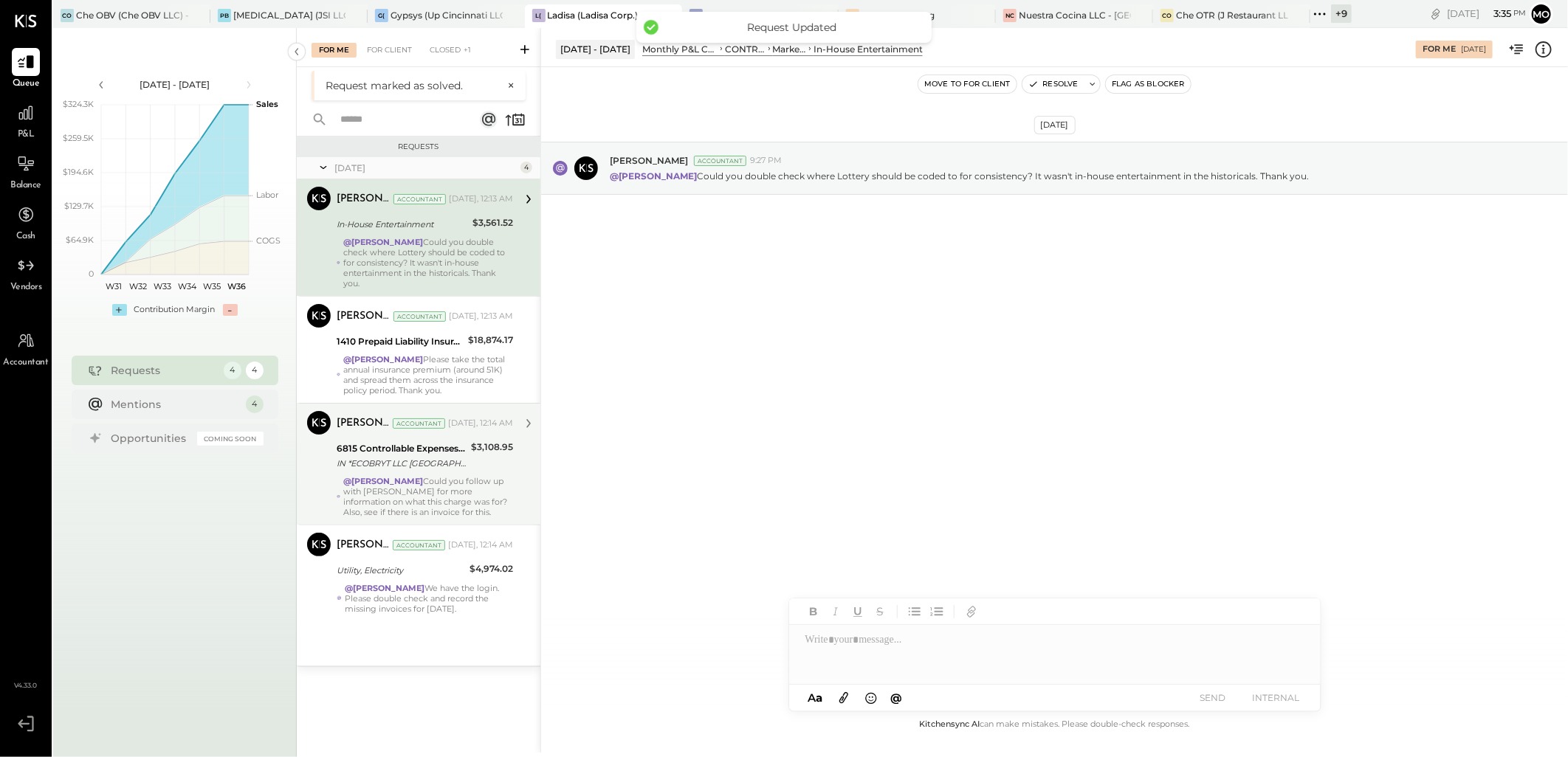
click at [408, 447] on div "6815 Controllable Expenses:Repairs & Maintenance:Repair & Maintenance, Facility" at bounding box center [402, 449] width 130 height 15
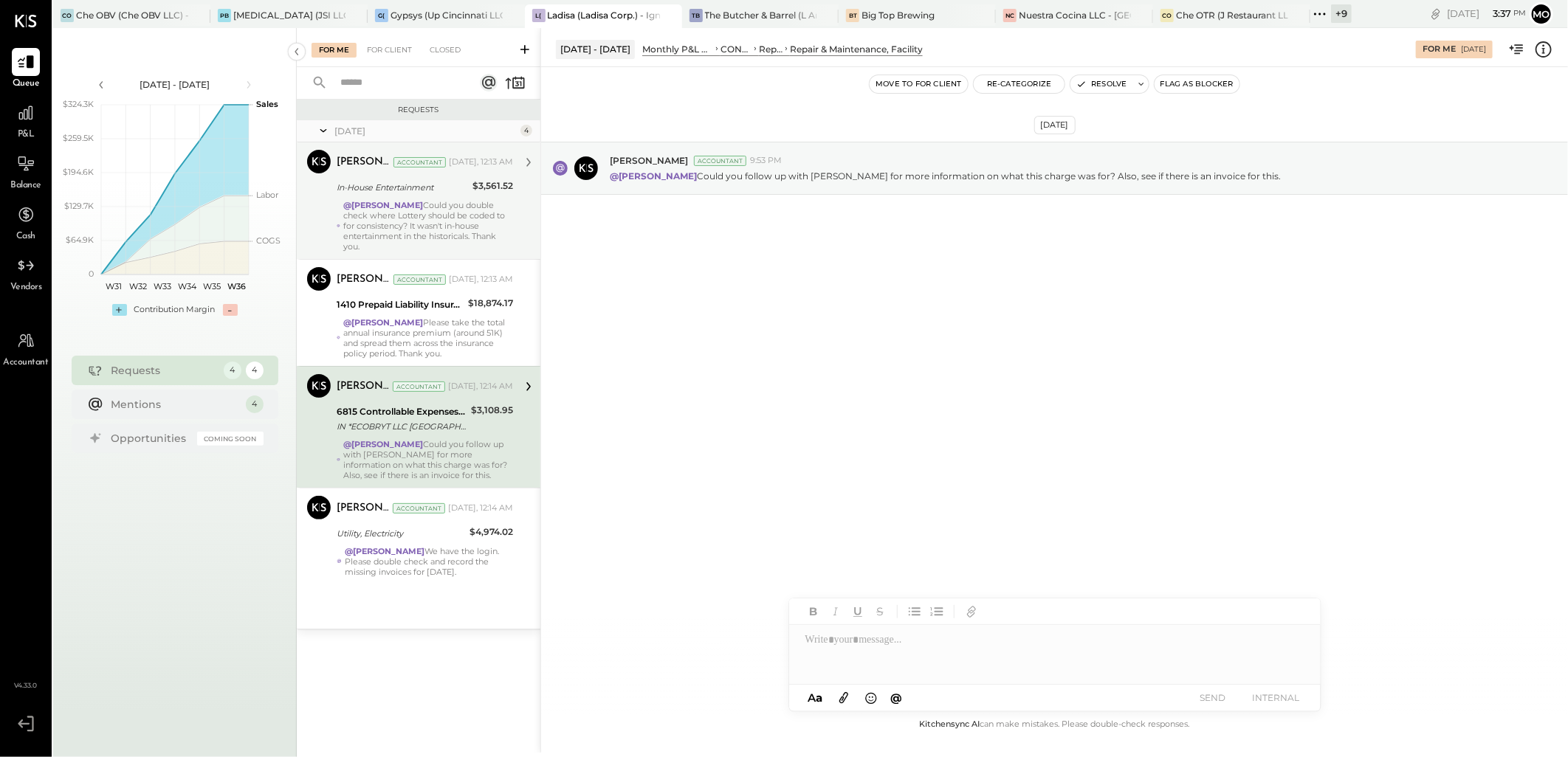
click at [423, 208] on strong "@[PERSON_NAME]" at bounding box center [383, 205] width 80 height 10
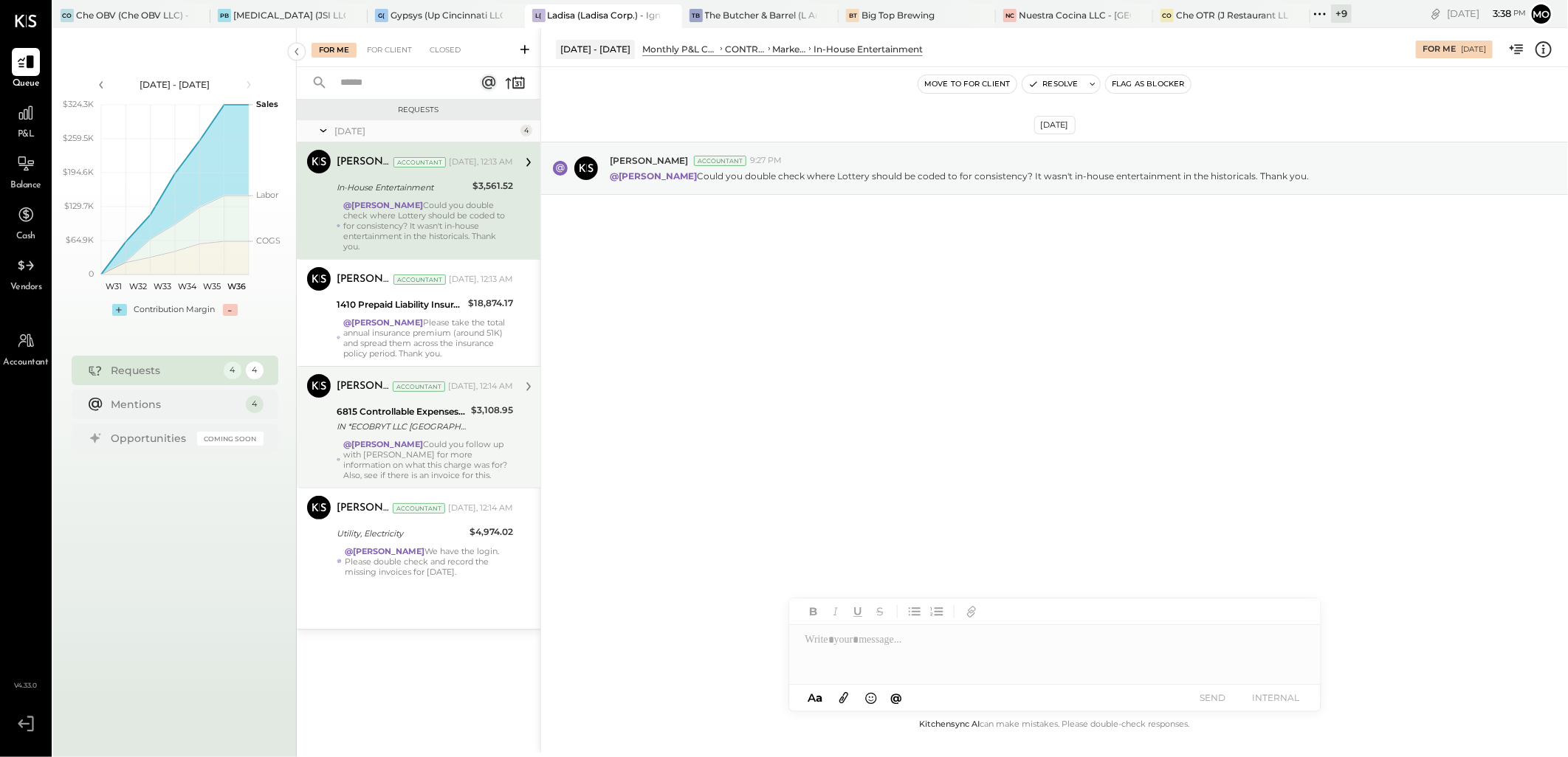
click at [409, 448] on strong "@[PERSON_NAME]" at bounding box center [383, 444] width 80 height 10
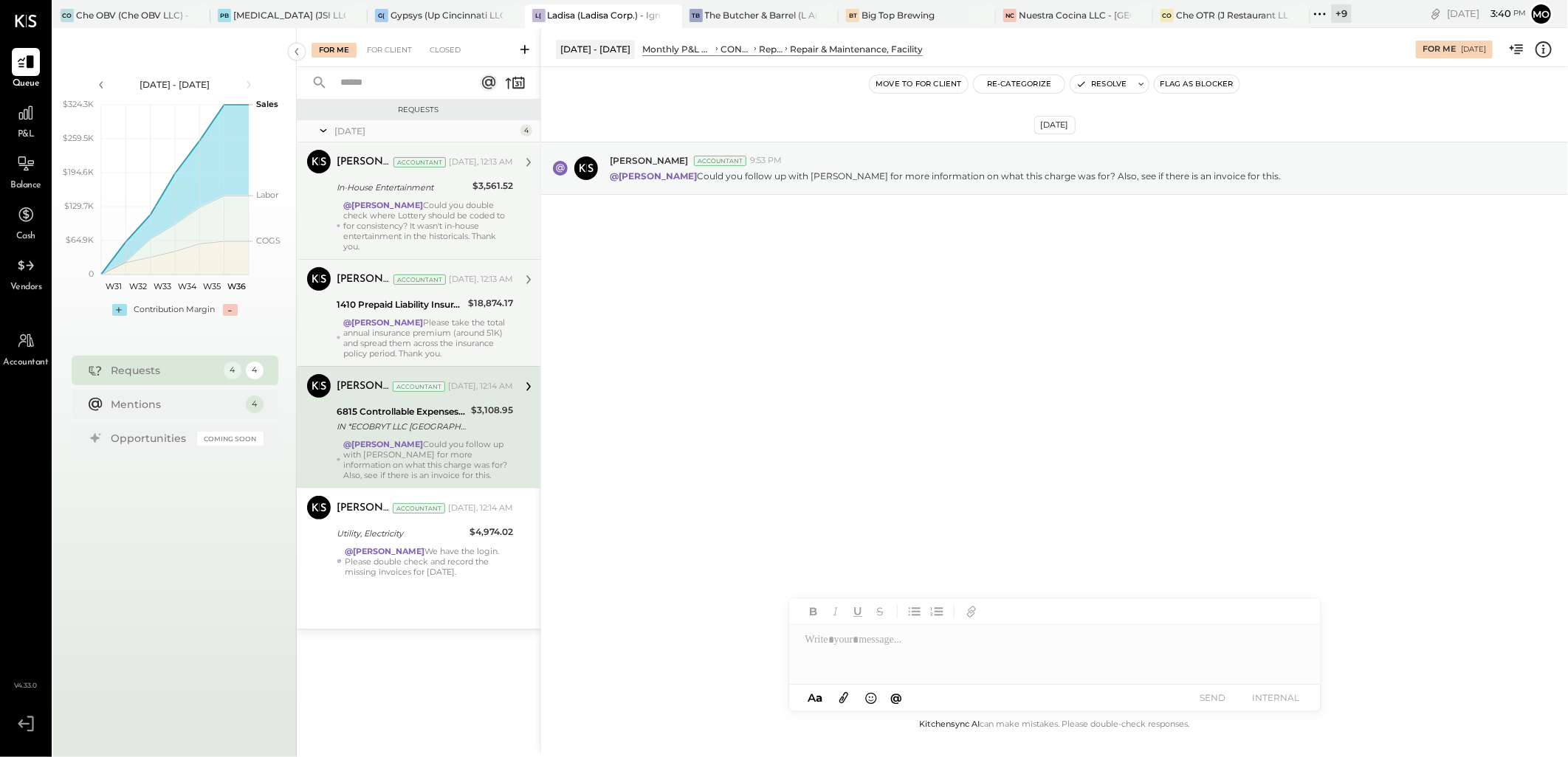
click at [430, 329] on div "@Mohammadsalkin Ansari Please take the total annual insurance premium (around 5…" at bounding box center [427, 338] width 169 height 42
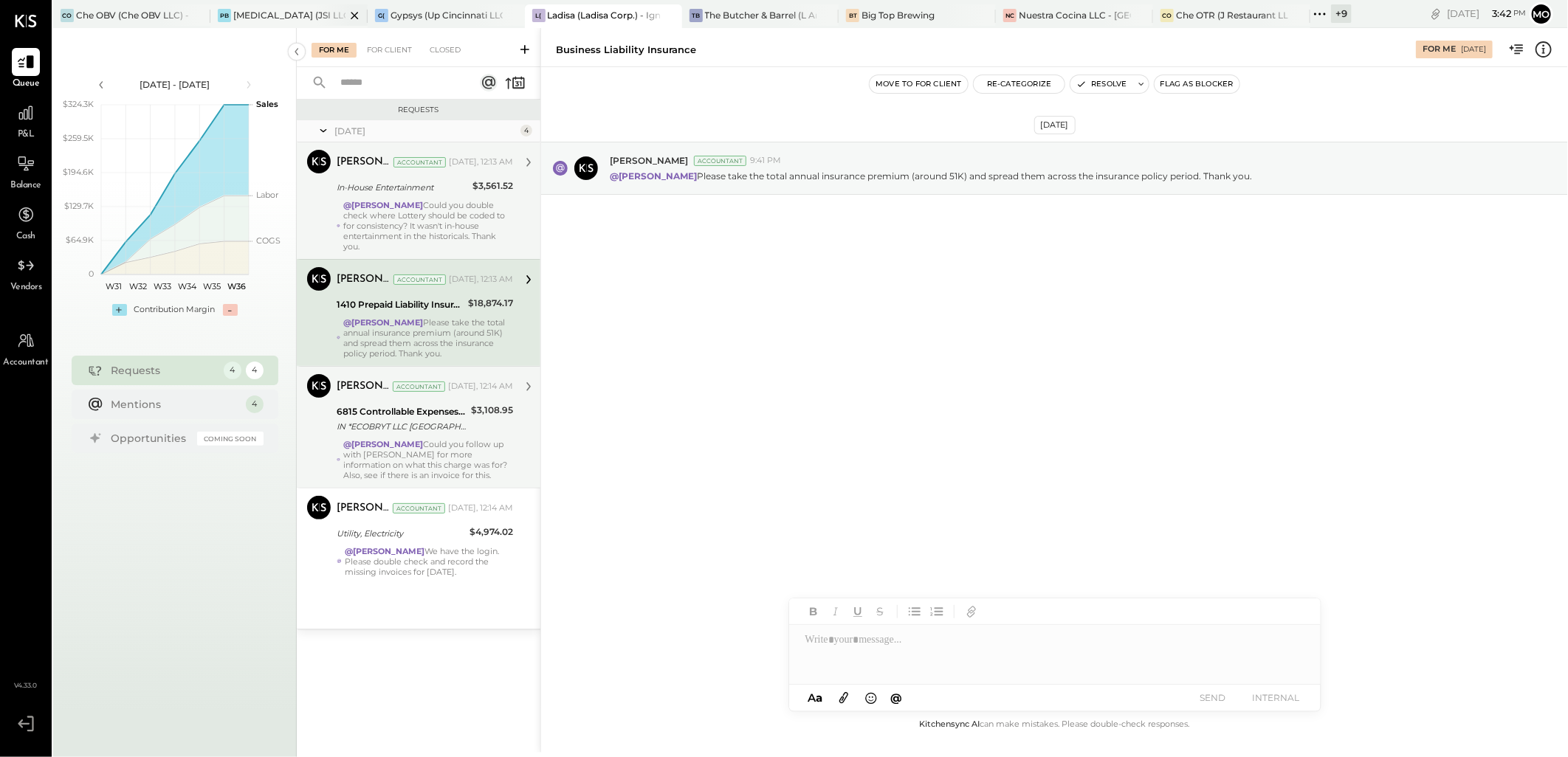
click at [259, 23] on div "PB [MEDICAL_DATA] (JSI LLC) - Ignite" at bounding box center [289, 16] width 157 height 23
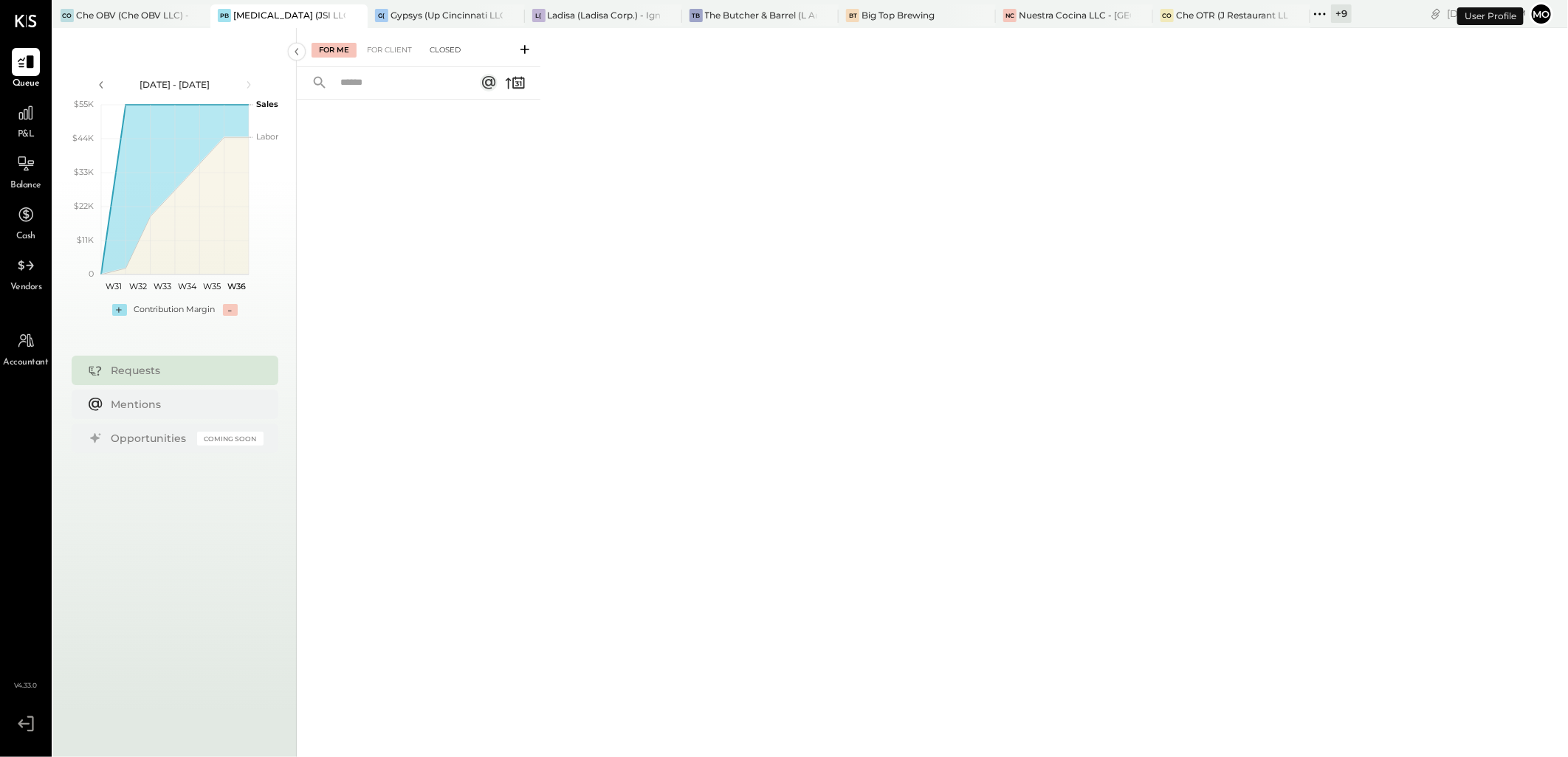
click at [445, 48] on div "Closed" at bounding box center [445, 50] width 46 height 15
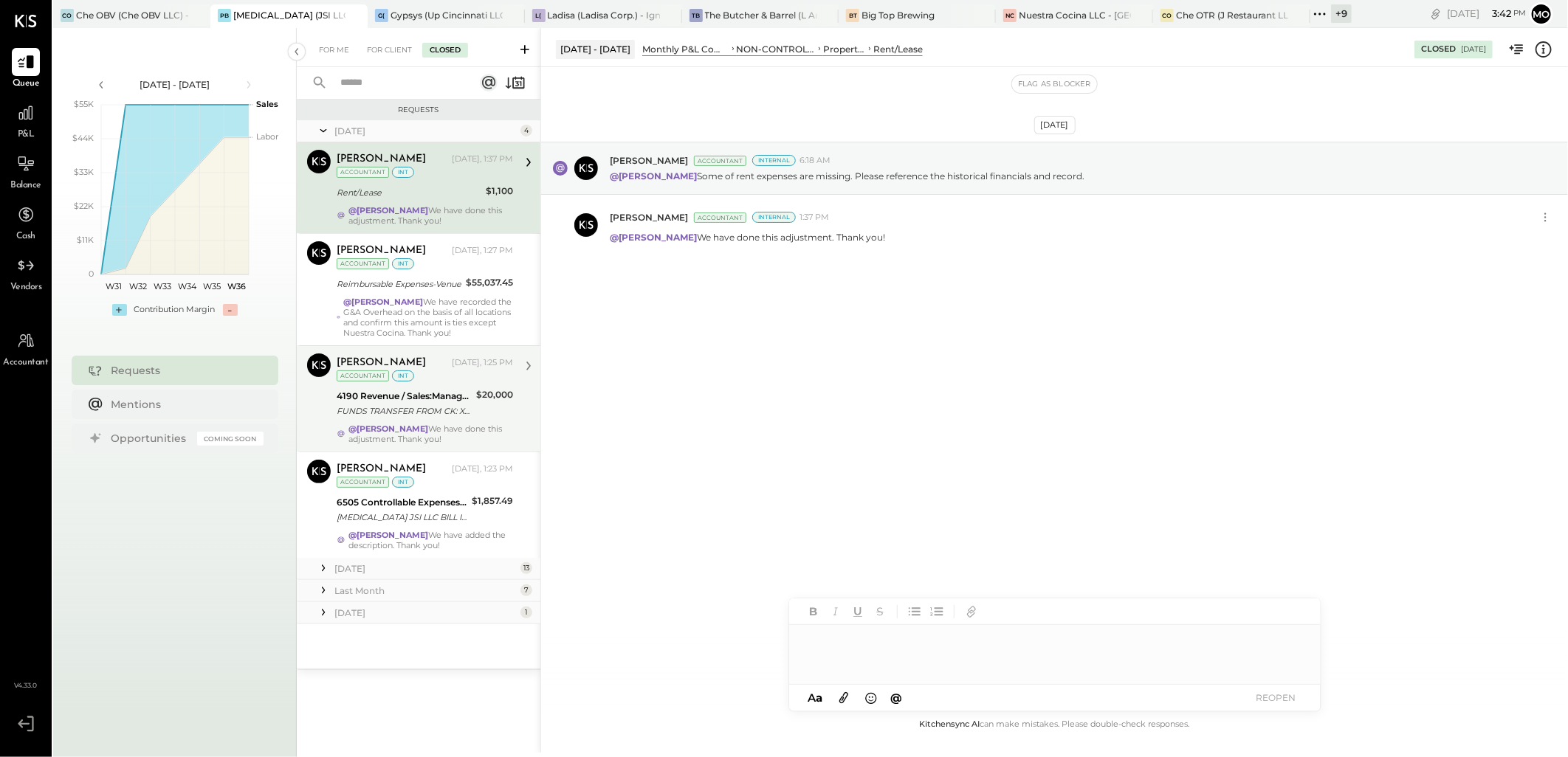
click at [431, 416] on div "FUNDS TRANSFER FROM CK: XXXXXX7993 REF # XXXXXXX9973" at bounding box center [404, 411] width 135 height 15
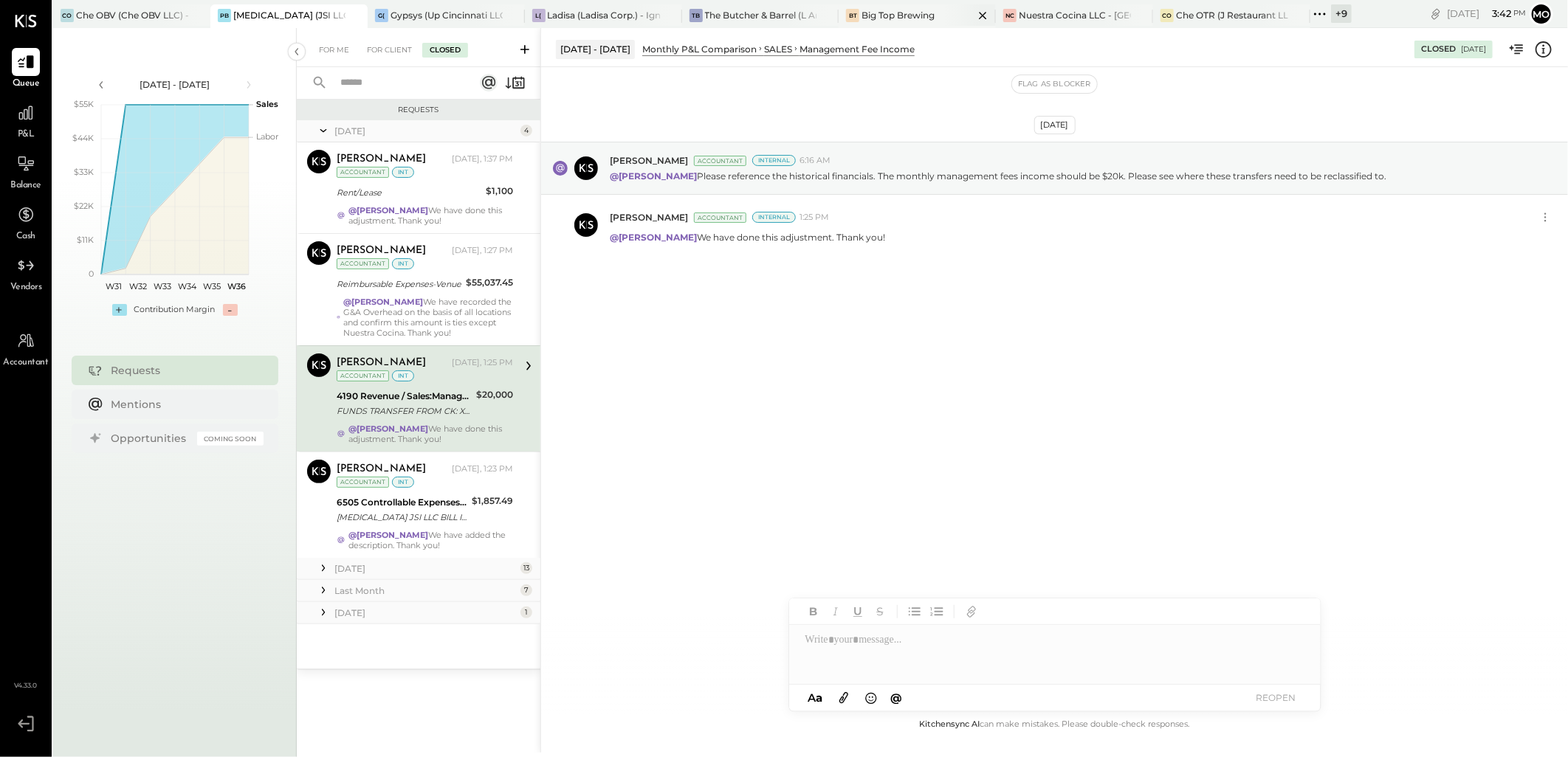
click at [898, 18] on div "Big Top Brewing" at bounding box center [898, 15] width 73 height 13
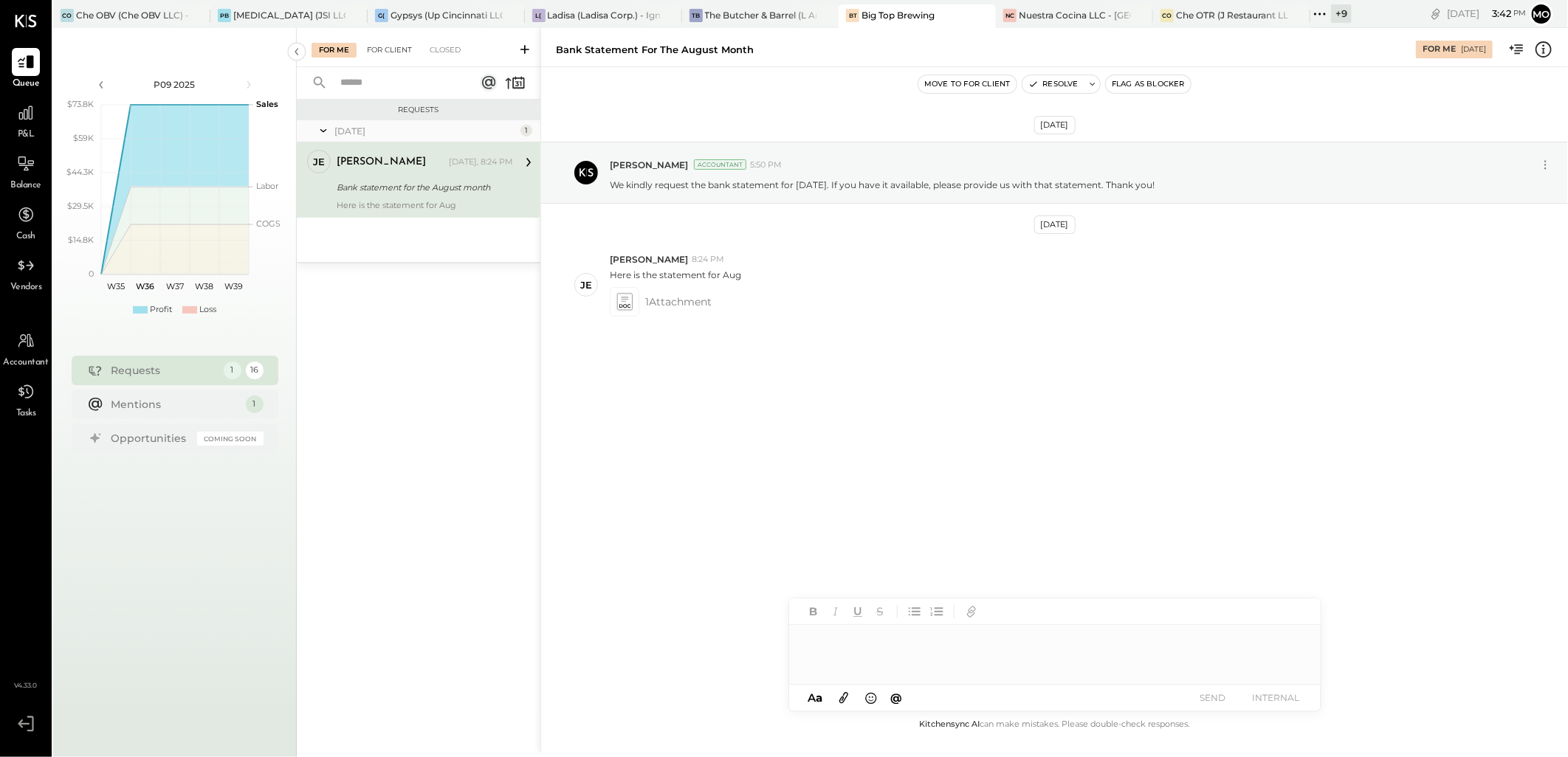
click at [389, 49] on div "For Client" at bounding box center [390, 50] width 60 height 15
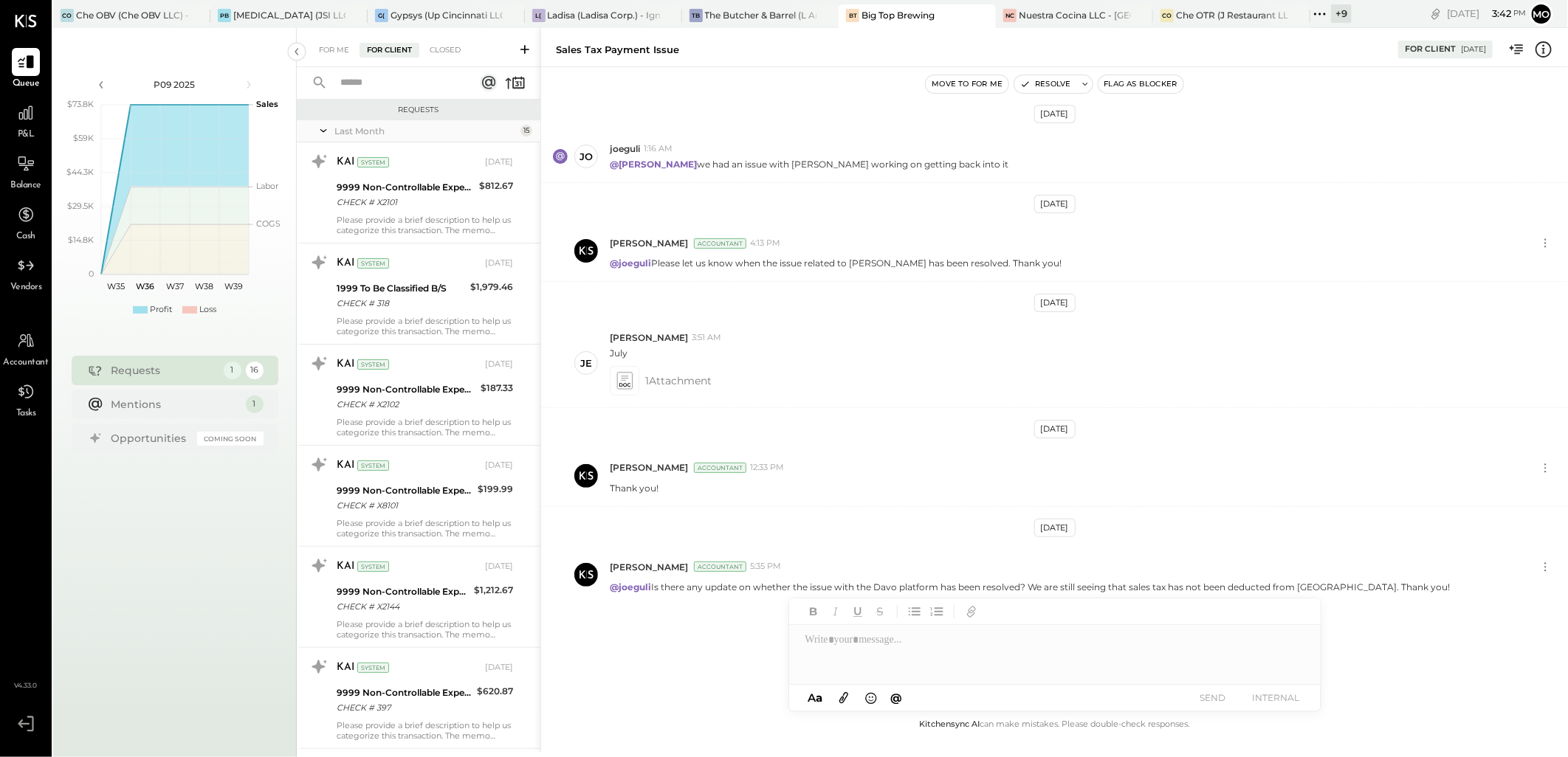
scroll to position [1089, 0]
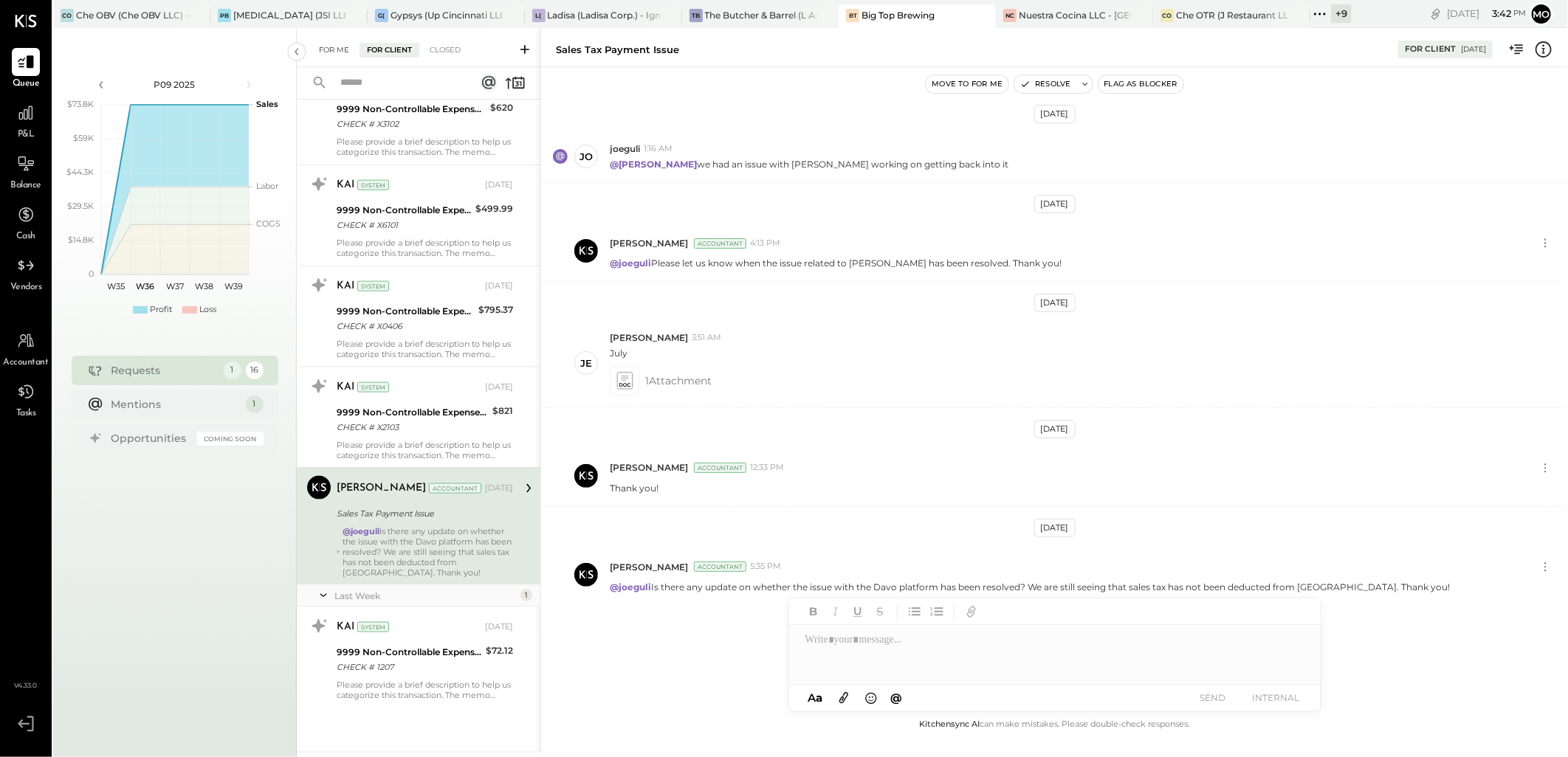
click at [337, 43] on div "For Me" at bounding box center [334, 50] width 45 height 15
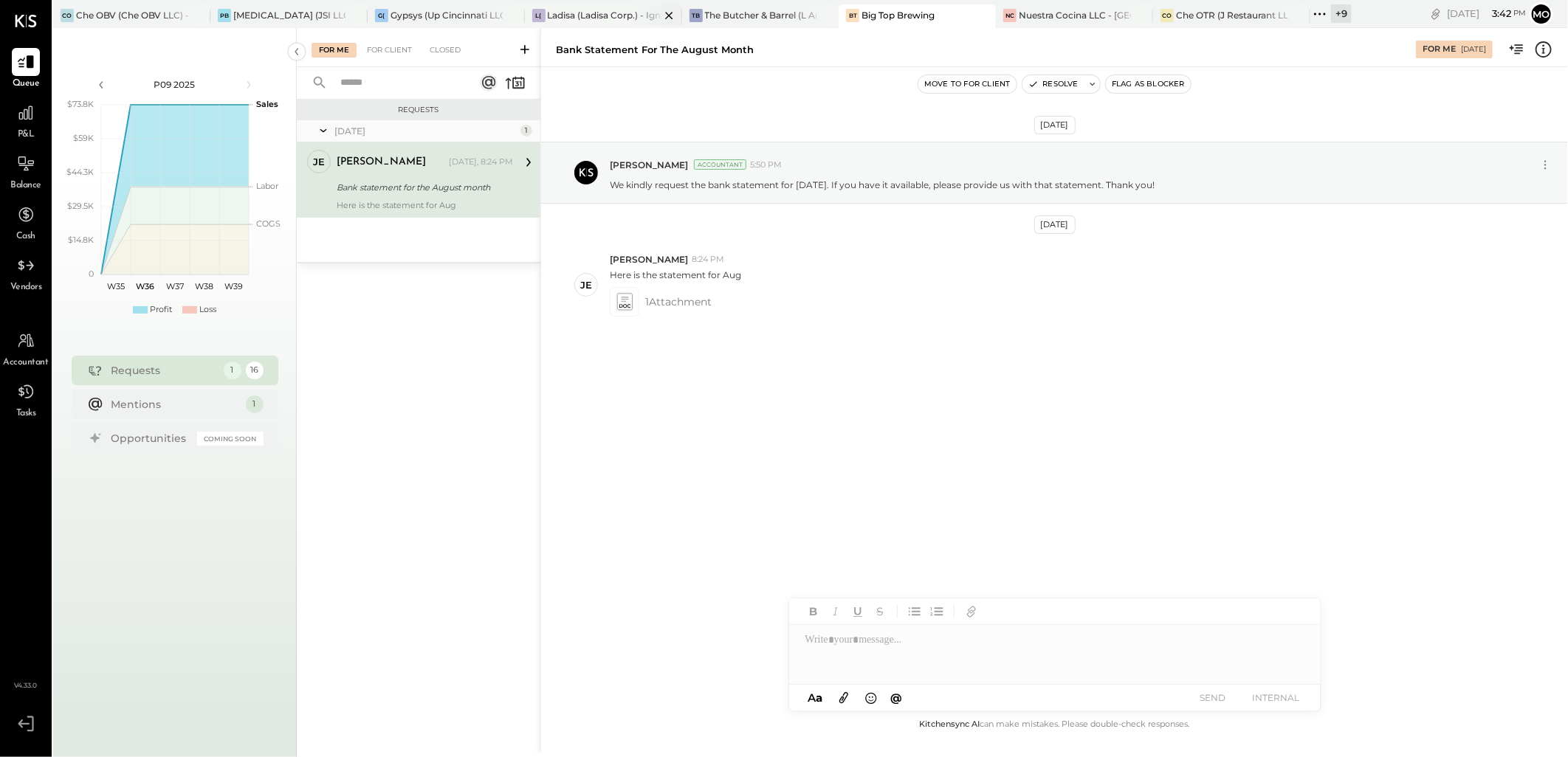
click at [565, 18] on div "Ladisa (Ladisa Corp.) - Ignite" at bounding box center [604, 15] width 112 height 13
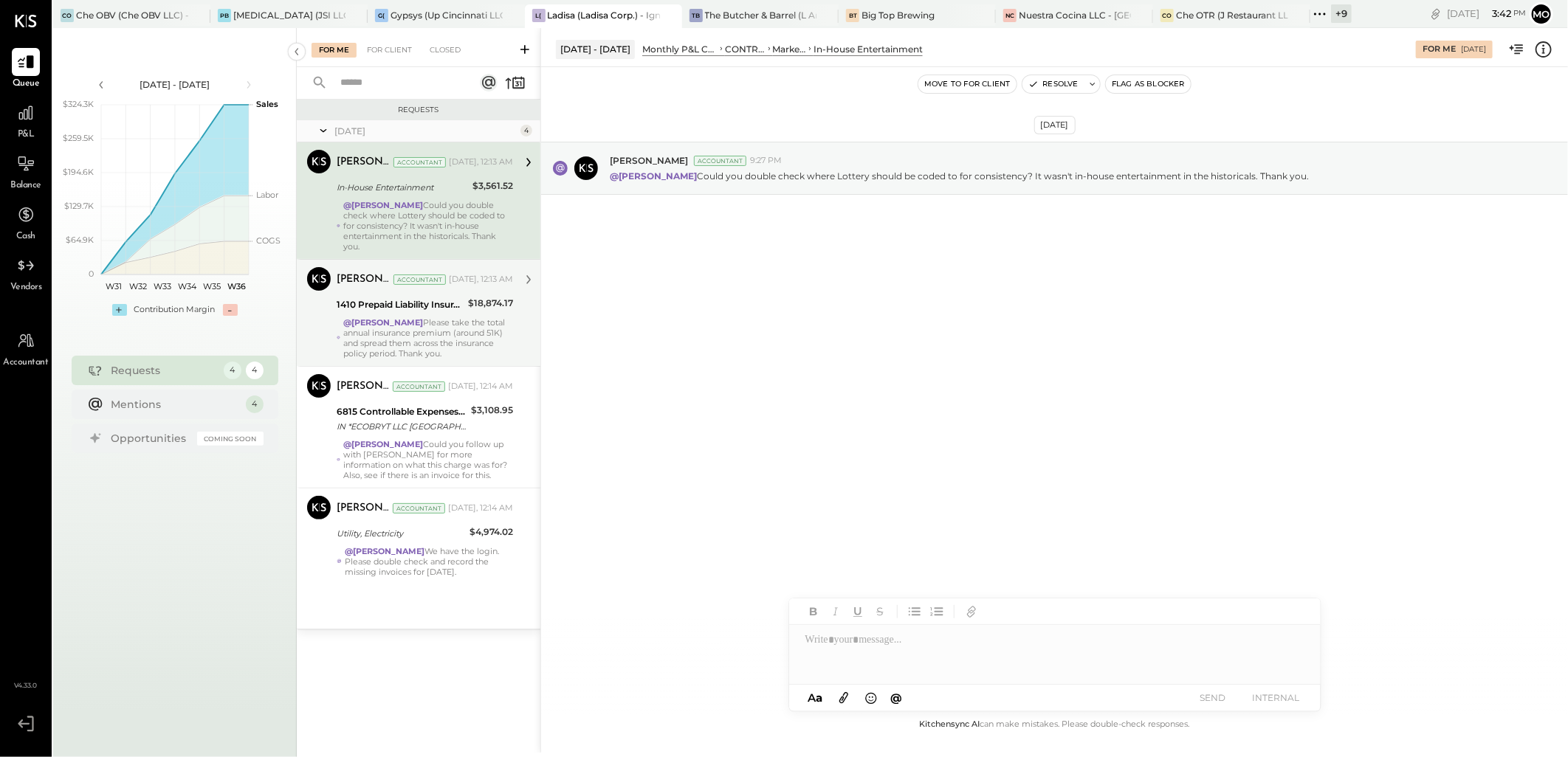
click at [451, 312] on div "1410 Prepaid Liability Insurance" at bounding box center [400, 305] width 127 height 18
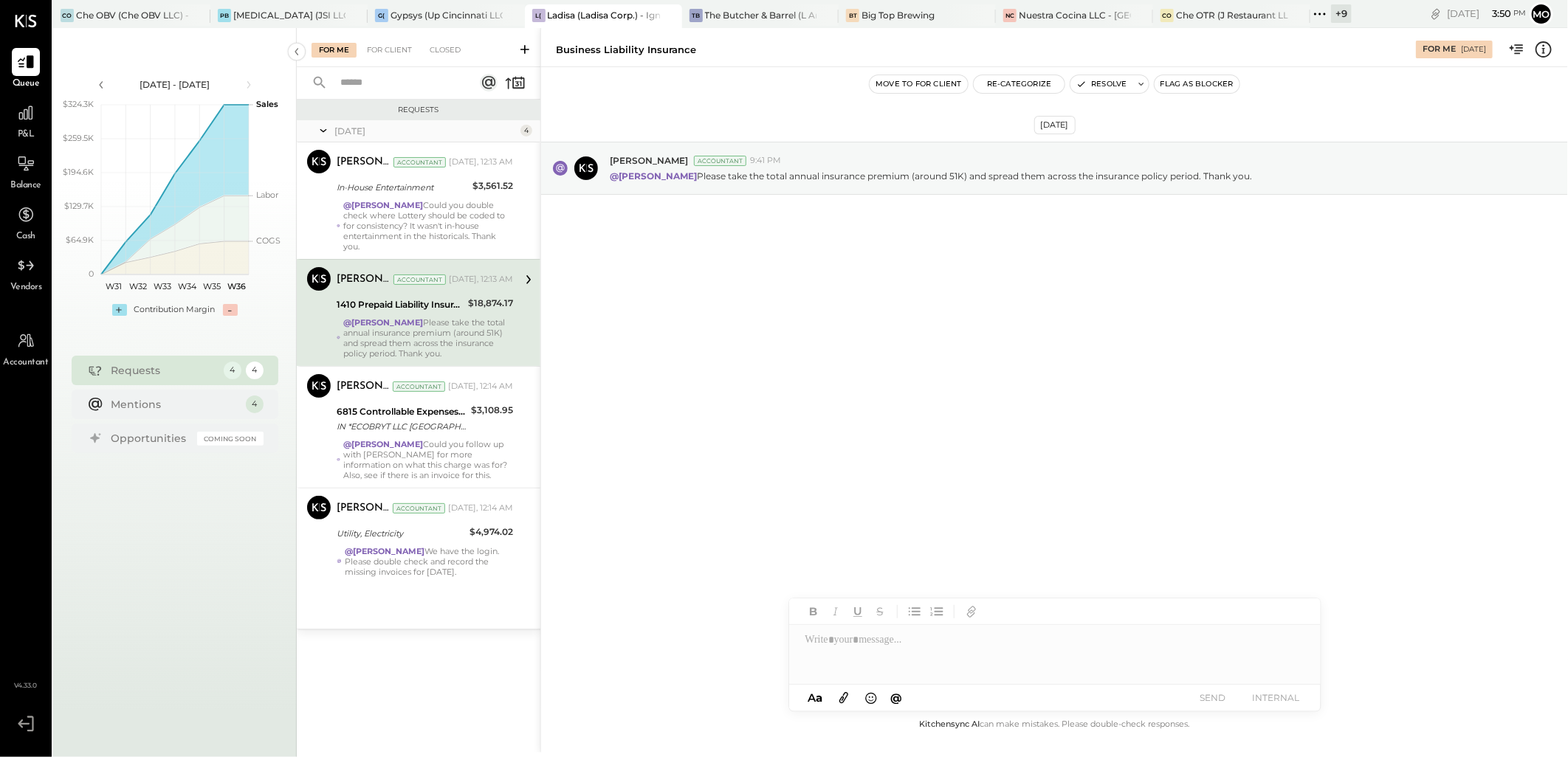
click at [445, 341] on div "@Mohammadsalkin Ansari Please take the total annual insurance premium (around 5…" at bounding box center [427, 338] width 169 height 42
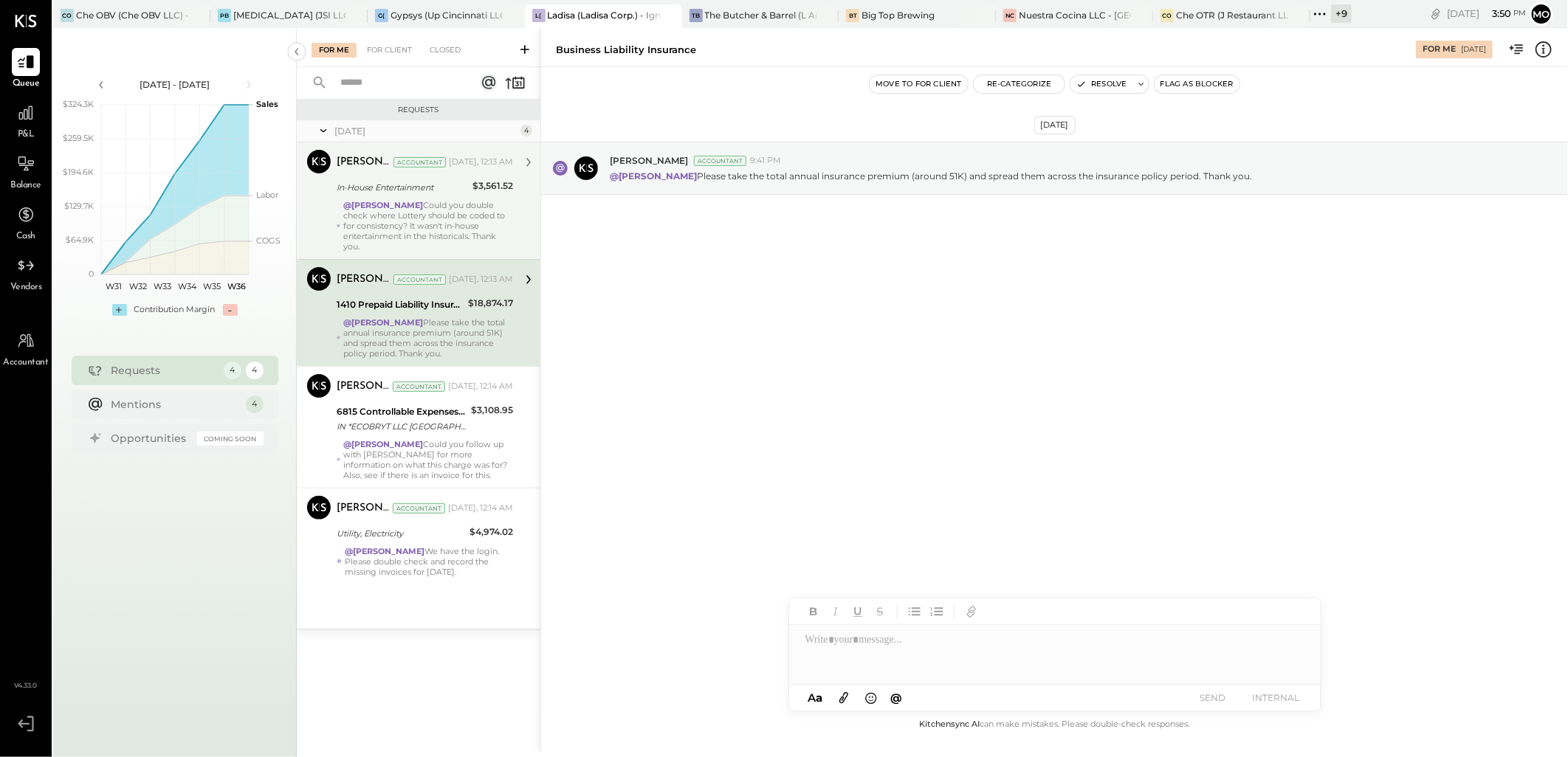
click at [476, 194] on div "$3,561.52" at bounding box center [493, 187] width 41 height 18
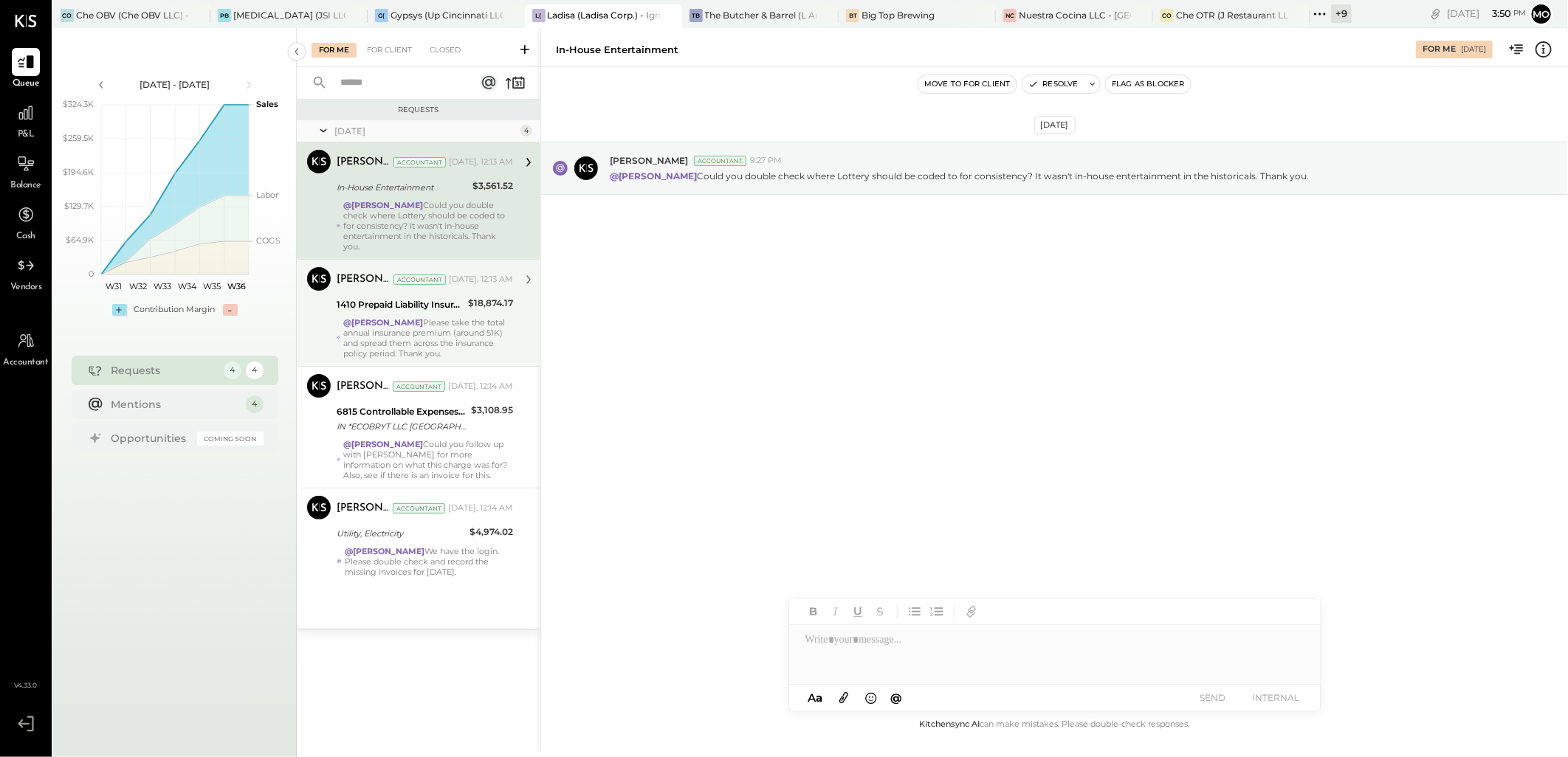
click at [413, 319] on strong "@[PERSON_NAME]" at bounding box center [383, 322] width 80 height 10
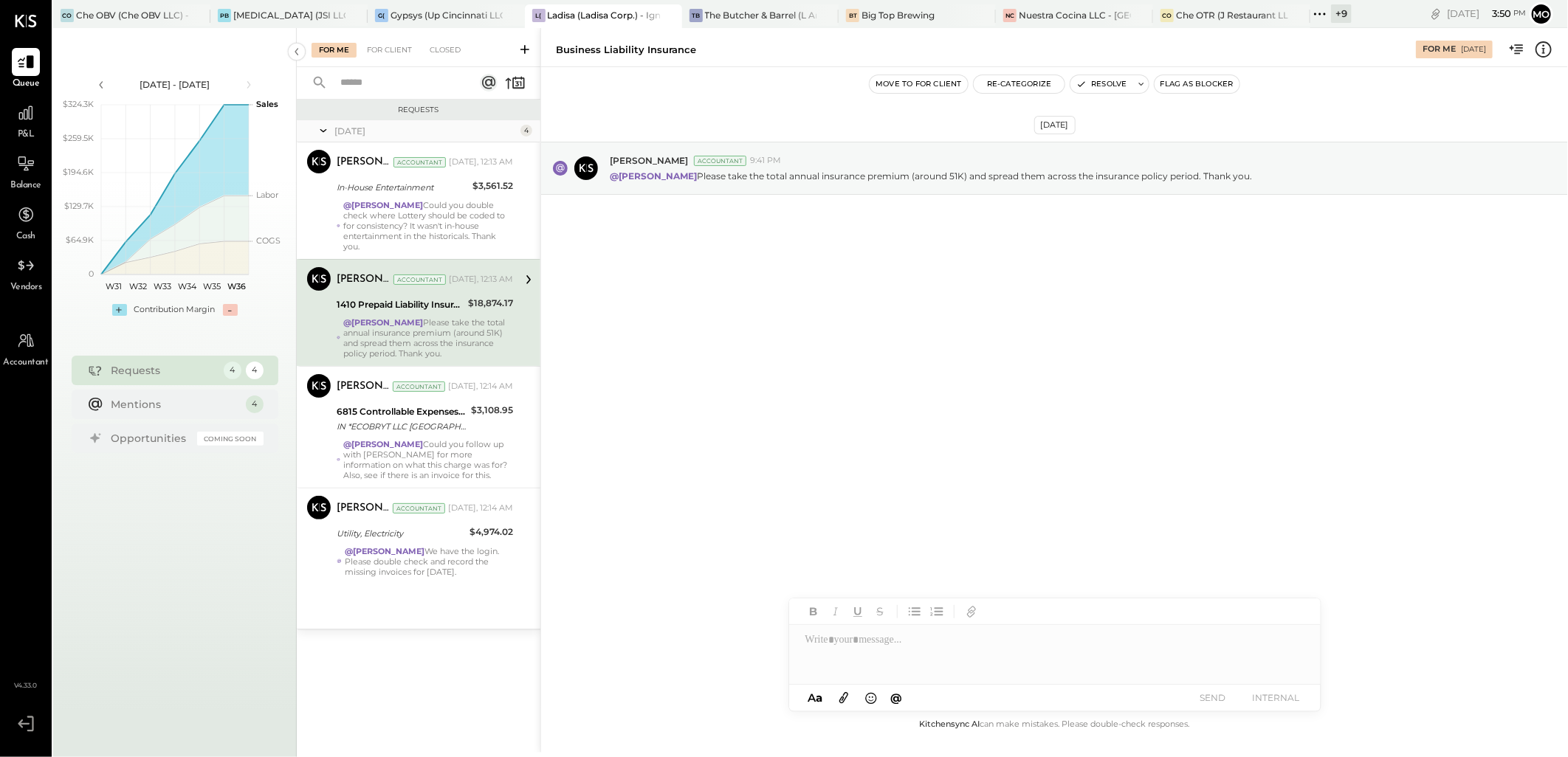
click at [849, 648] on div at bounding box center [1055, 654] width 532 height 59
click at [930, 609] on div "JS [PERSON_NAME]" at bounding box center [911, 623] width 169 height 29
click at [1201, 689] on button "SEND" at bounding box center [1213, 698] width 59 height 20
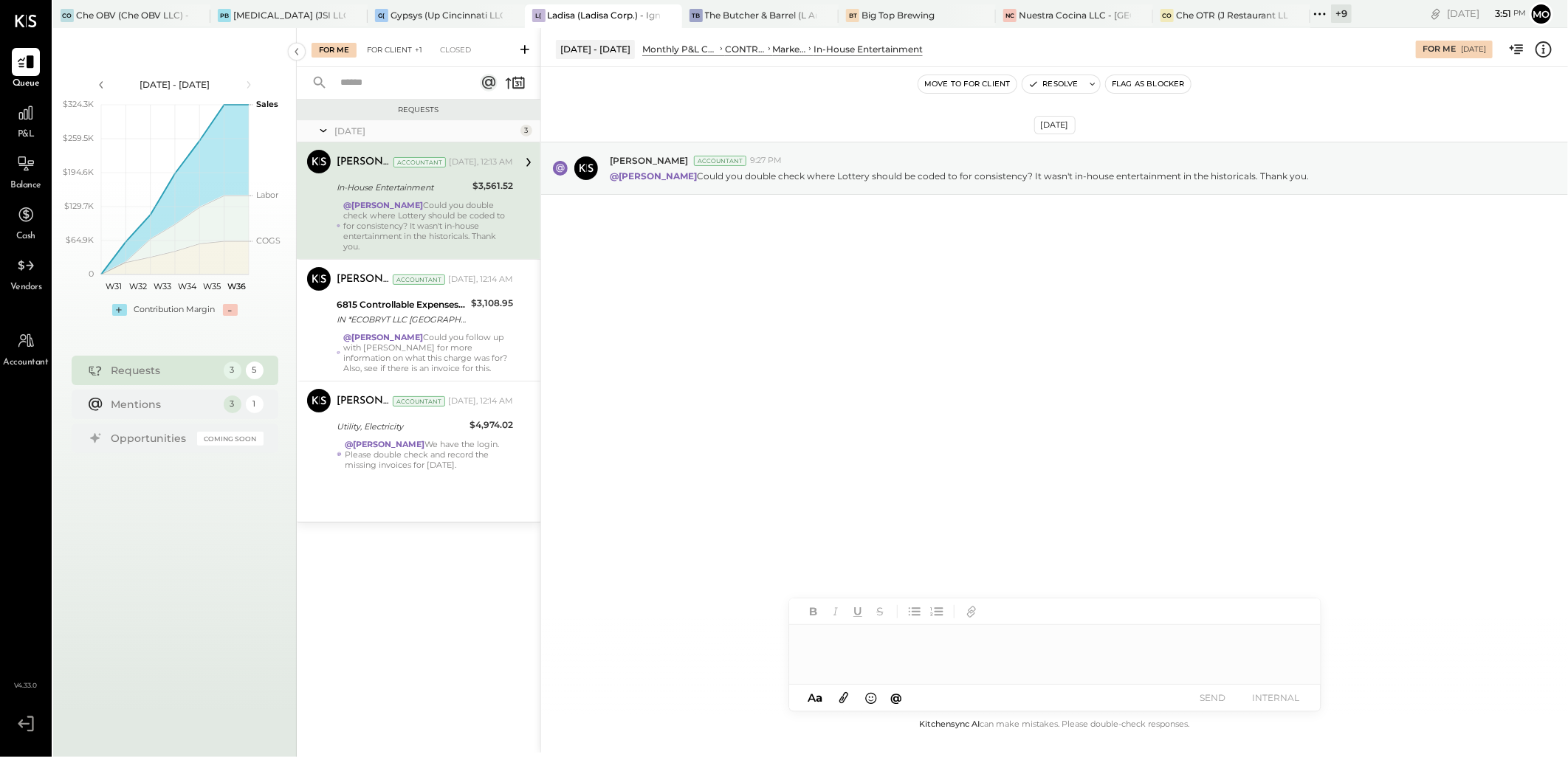
click at [406, 40] on div "For Me For Client +1 Closed" at bounding box center [419, 48] width 244 height 39
click at [399, 48] on div "For Client +1" at bounding box center [395, 50] width 70 height 15
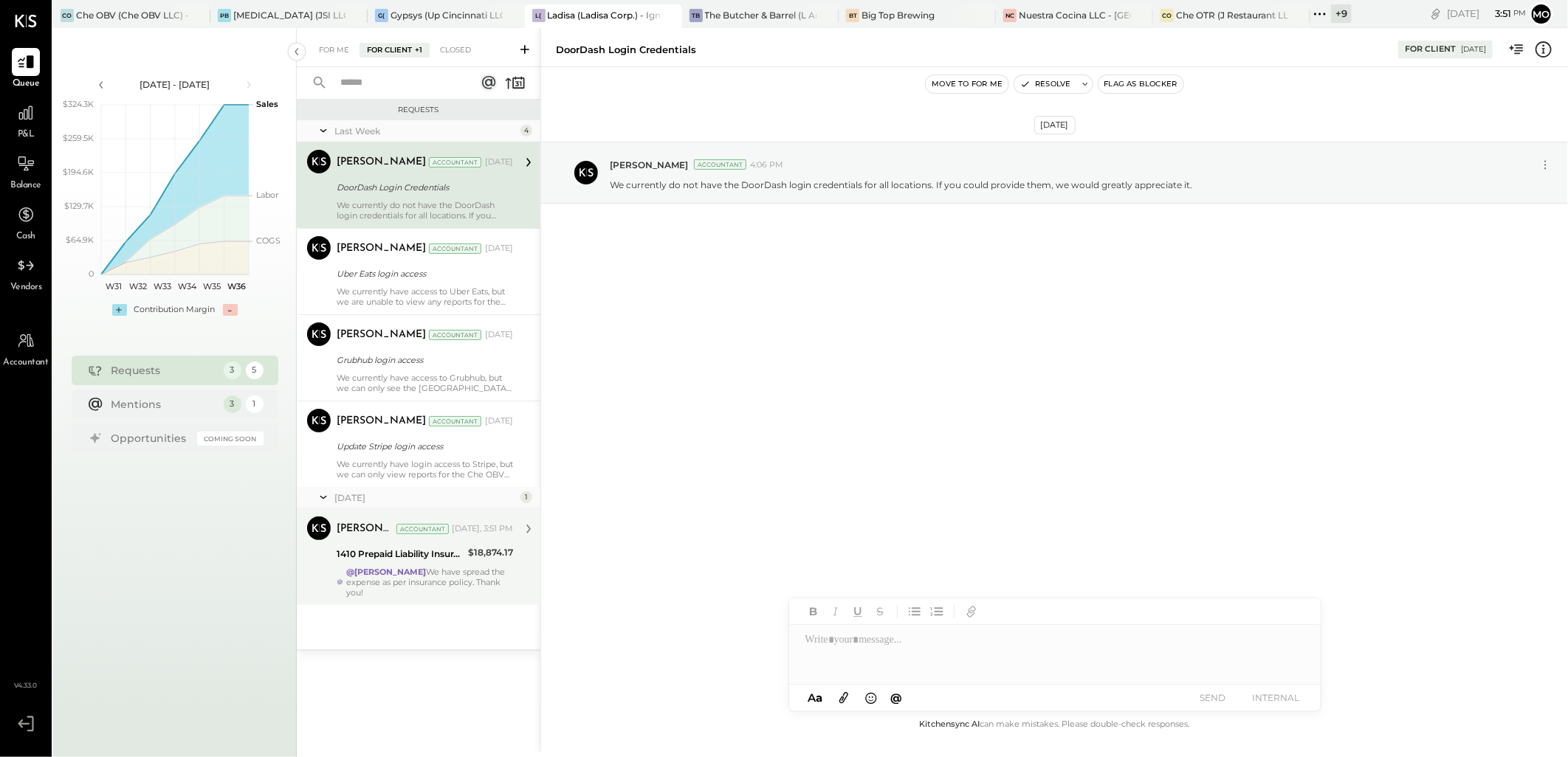
click at [428, 564] on div "Mohammadsalkin Ansari Accountant [DATE], 3:51 PM 1410 Prepaid Liability Insuran…" at bounding box center [424, 557] width 176 height 81
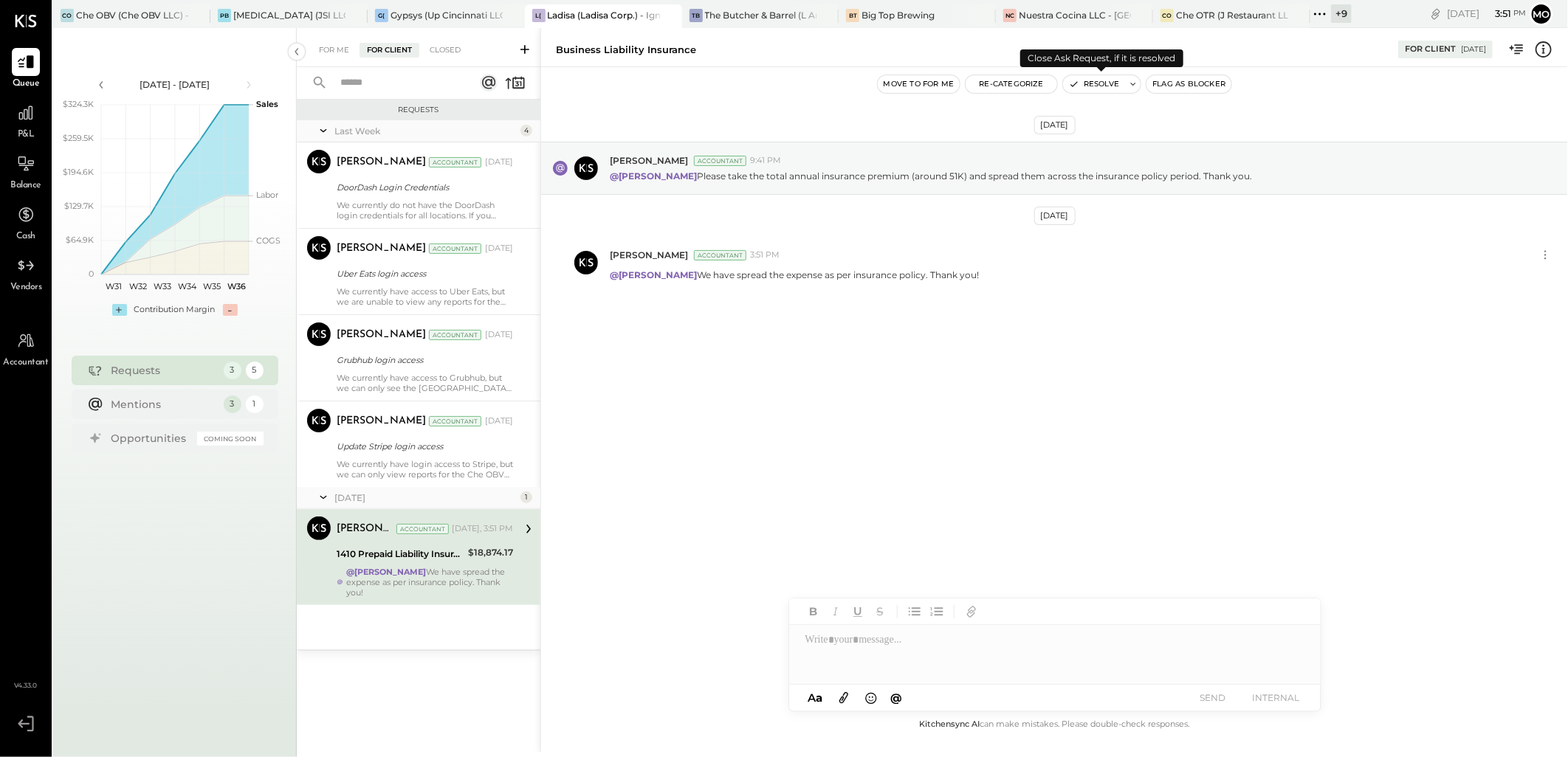
click at [1120, 85] on button "Resolve" at bounding box center [1094, 83] width 62 height 18
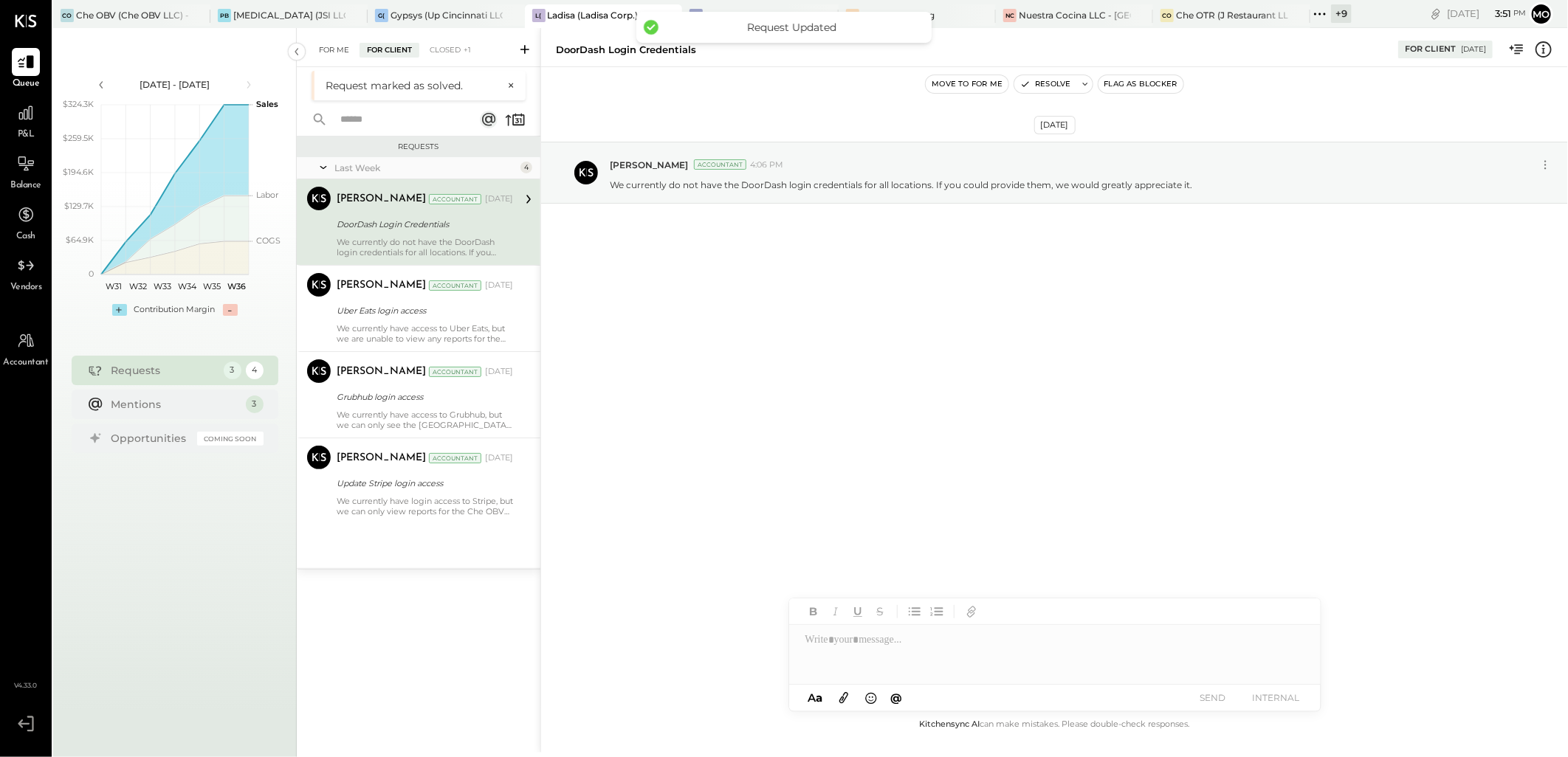
click at [330, 50] on div "For Me" at bounding box center [334, 50] width 45 height 15
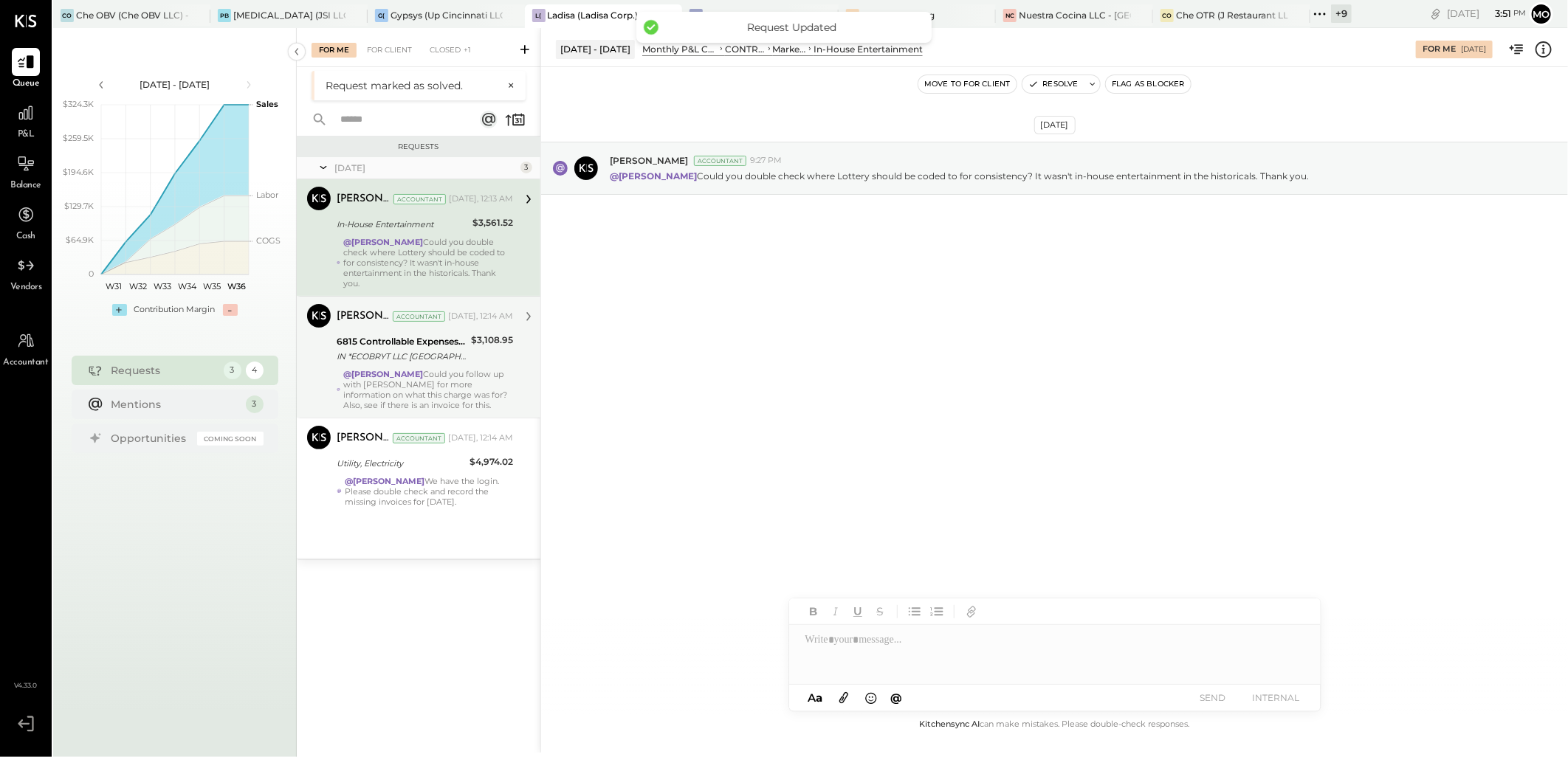
click at [444, 362] on div "IN *ECOBRYT LLC [GEOGRAPHIC_DATA]" at bounding box center [402, 356] width 130 height 15
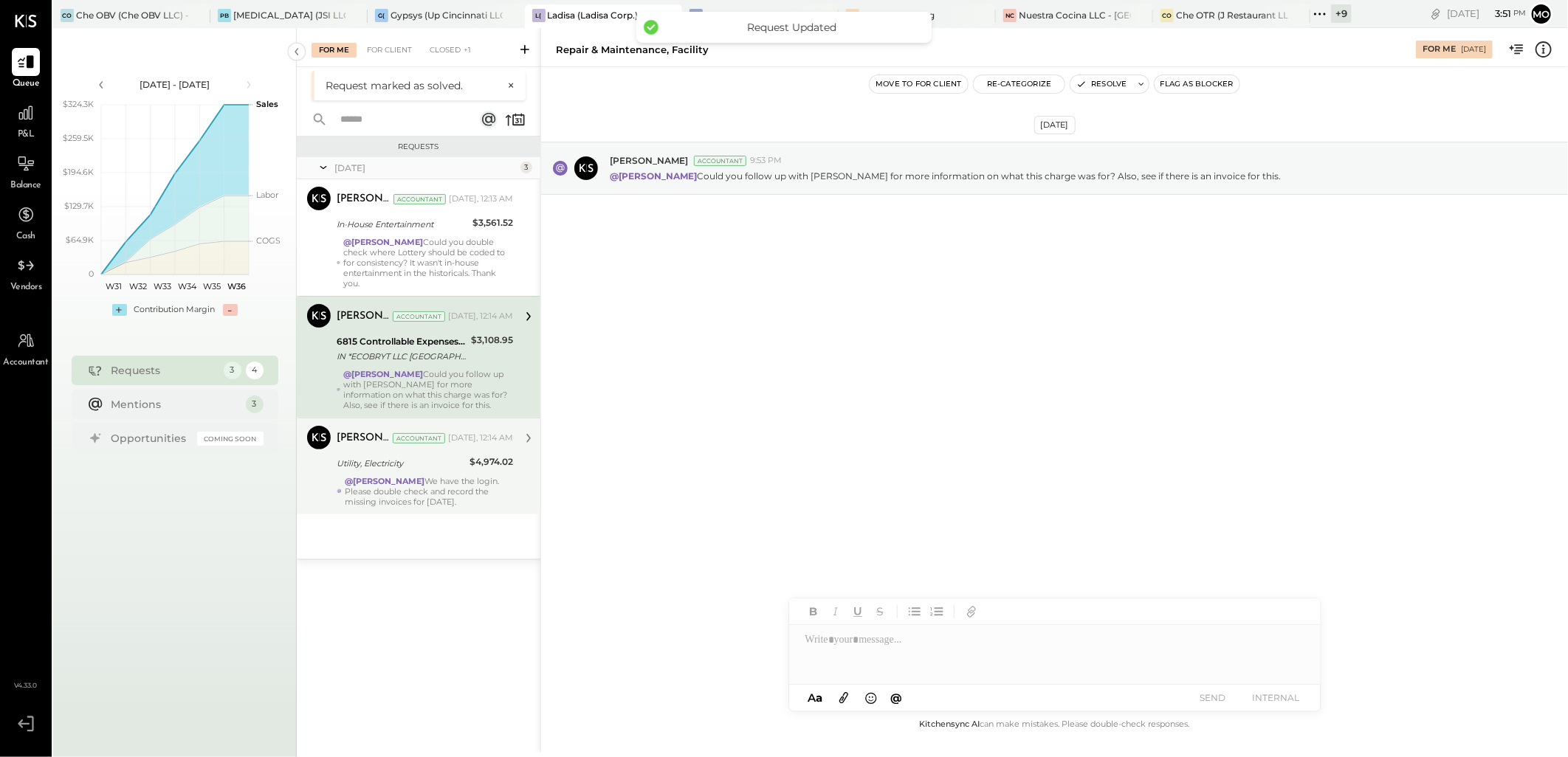
click at [425, 476] on strong "@[PERSON_NAME]" at bounding box center [385, 481] width 80 height 10
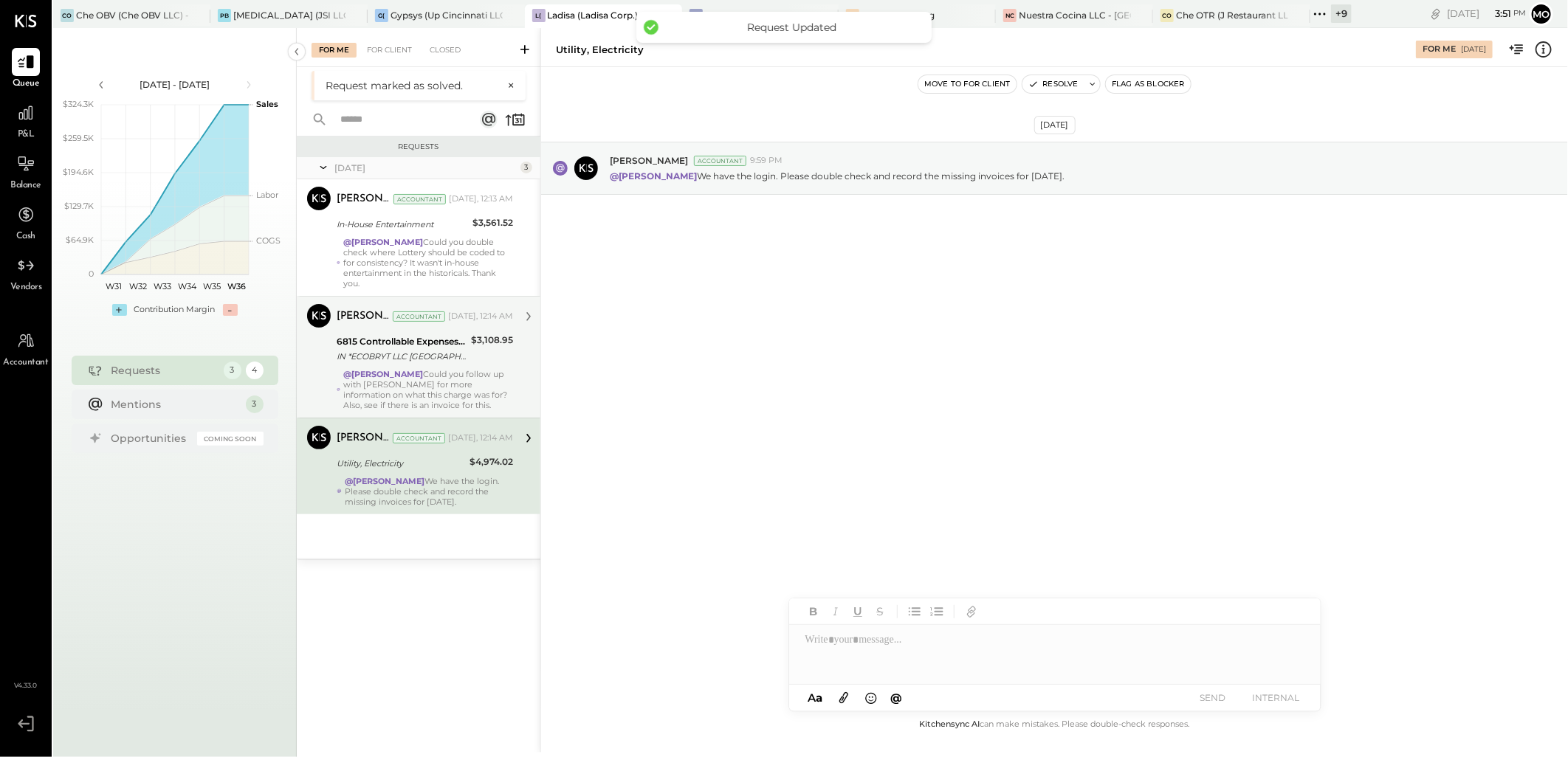
click at [380, 331] on div "[PERSON_NAME] Accountant [DATE], 12:14 AM 6815 Controllable Expenses:Repairs & …" at bounding box center [424, 356] width 176 height 106
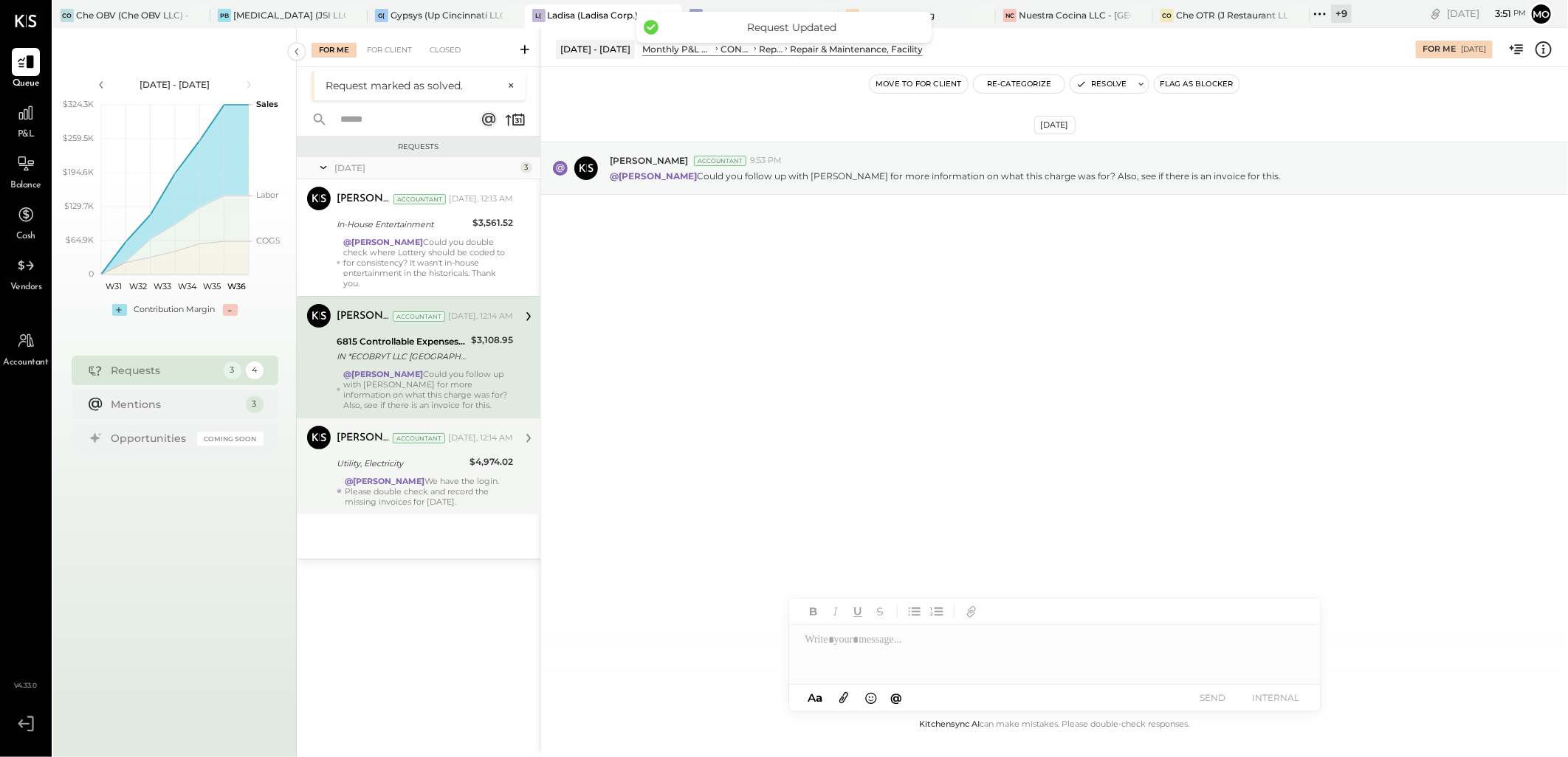
click at [460, 488] on div "@[PERSON_NAME] We have the login. Please double check and record the missing in…" at bounding box center [429, 491] width 169 height 31
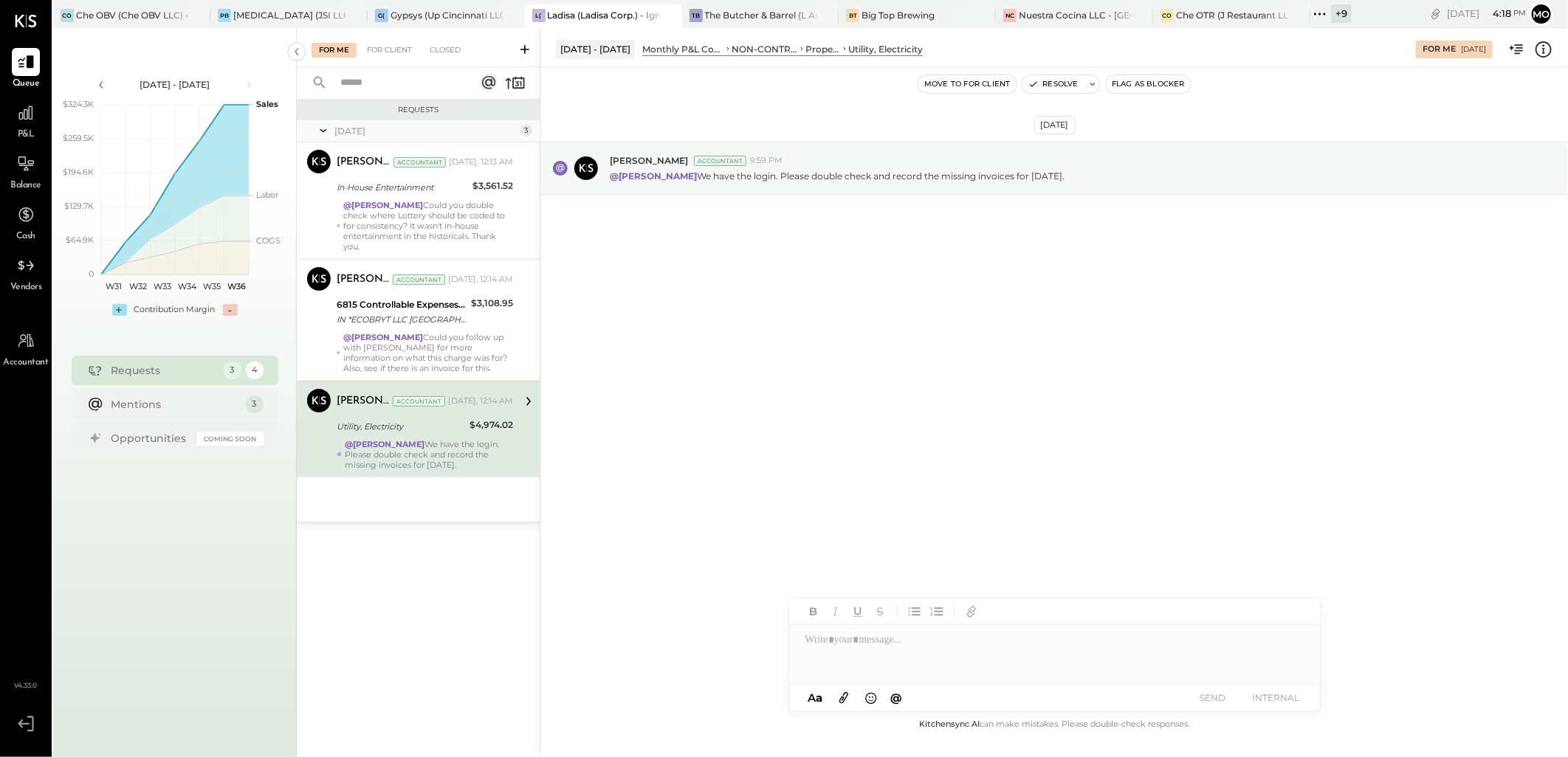
click at [851, 647] on div at bounding box center [1055, 654] width 532 height 59
click at [960, 631] on div "JS [PERSON_NAME]" at bounding box center [911, 623] width 169 height 29
click at [1214, 694] on button "SEND" at bounding box center [1213, 698] width 59 height 20
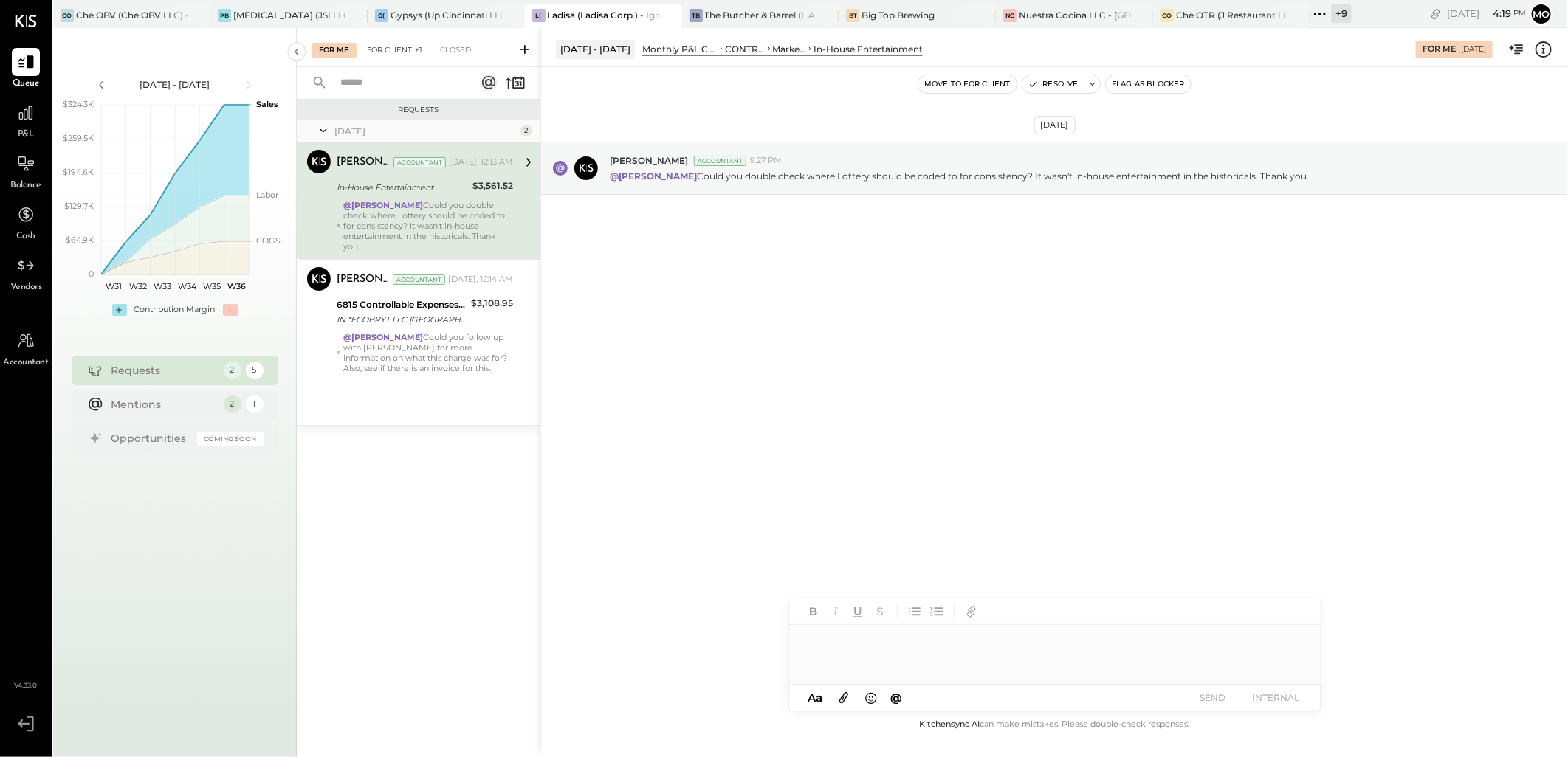
click at [388, 55] on div "For Client +1" at bounding box center [395, 50] width 70 height 15
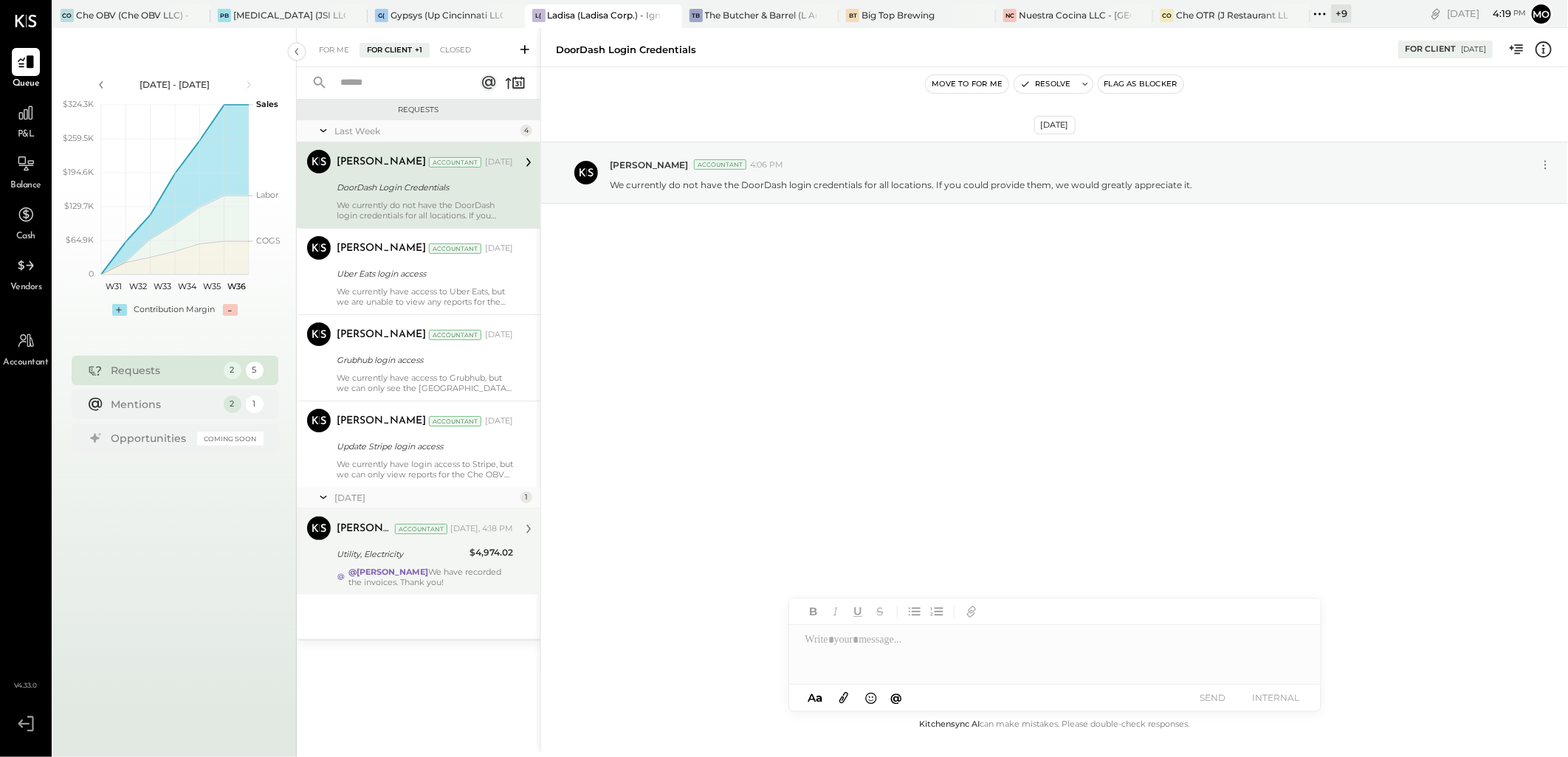
click at [406, 558] on div "Utility, Electricity" at bounding box center [401, 554] width 129 height 15
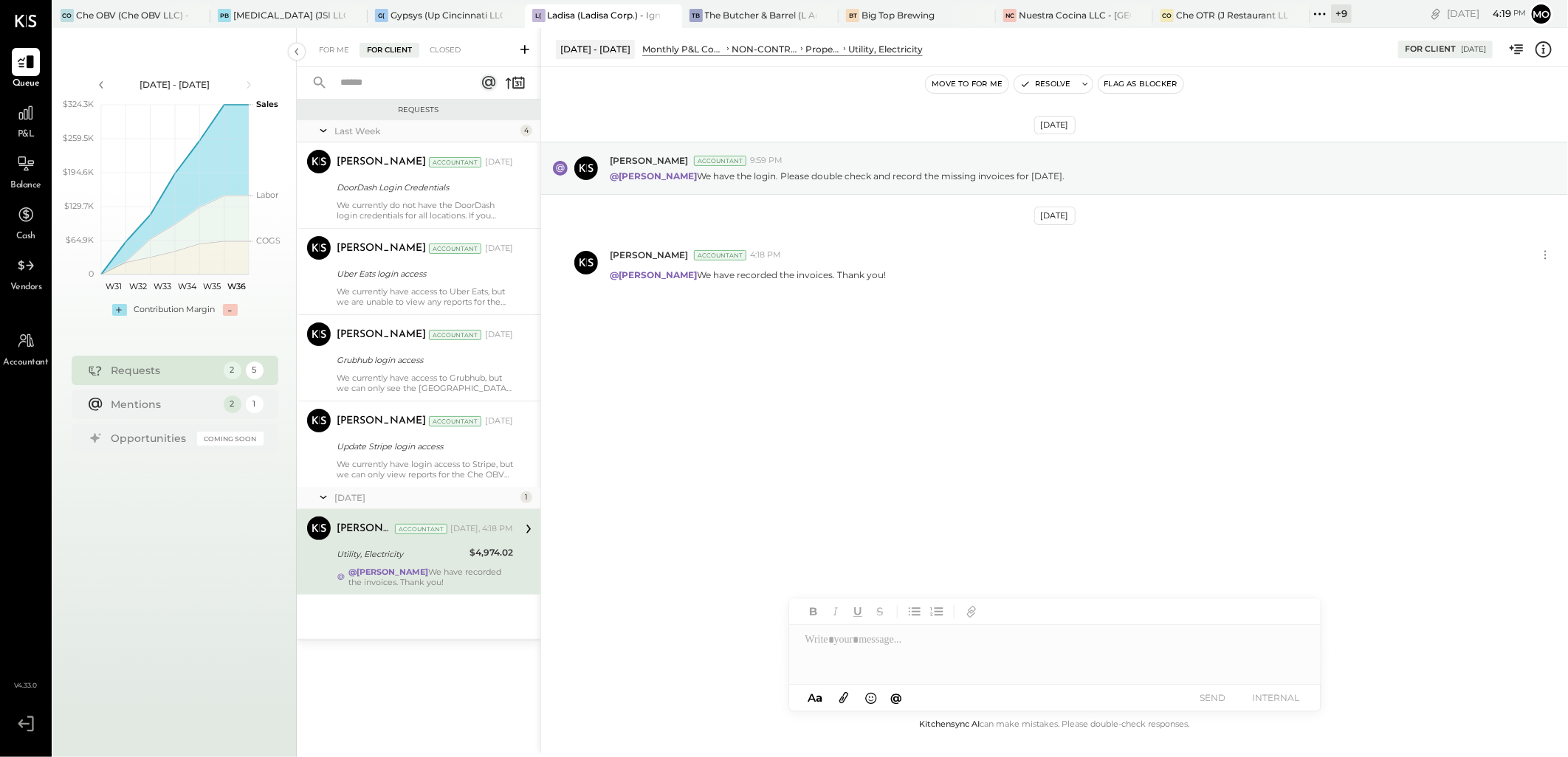
click at [1050, 81] on button "Resolve" at bounding box center [1045, 83] width 62 height 18
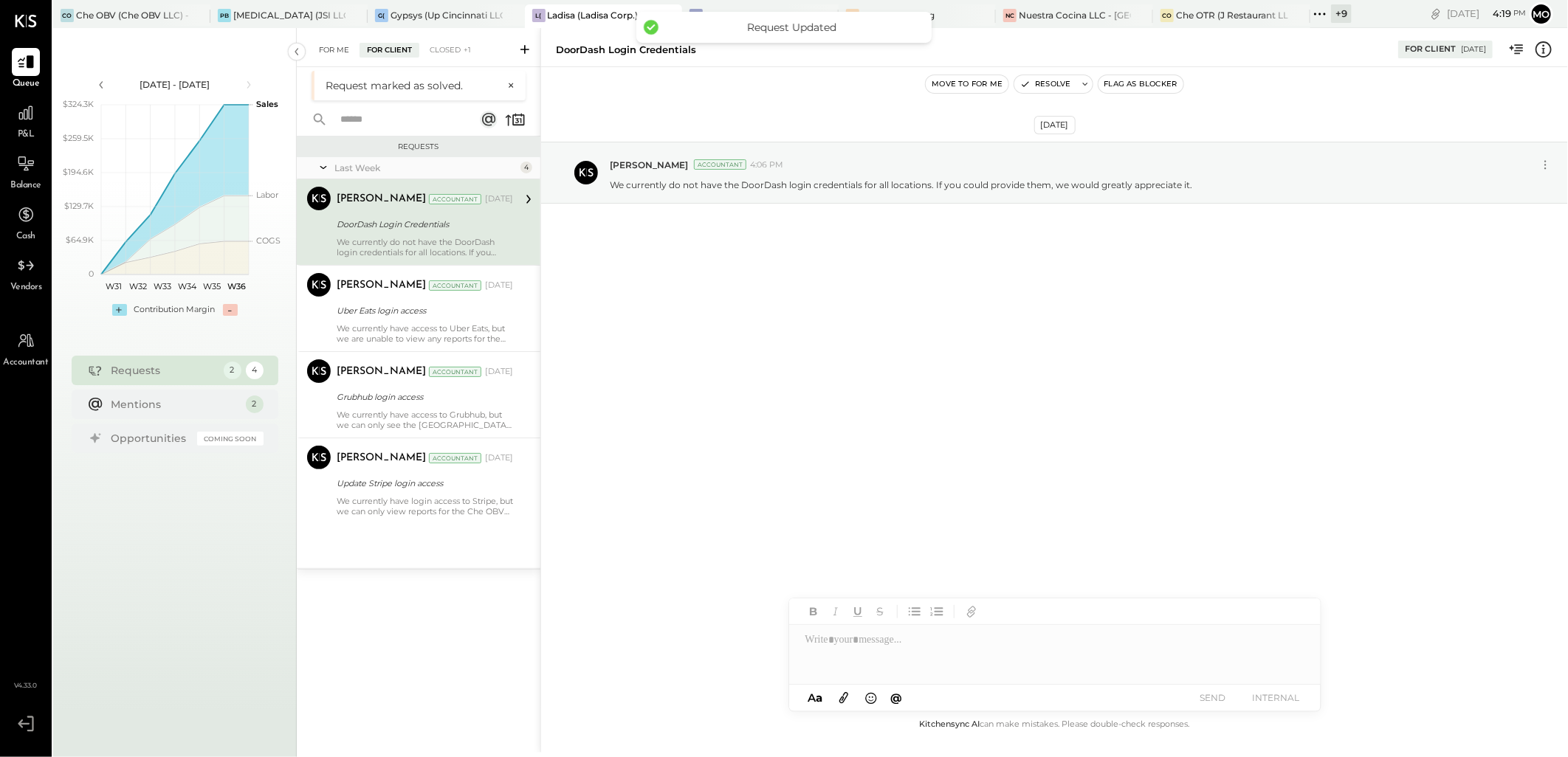
click at [344, 43] on div "For Me" at bounding box center [334, 50] width 45 height 15
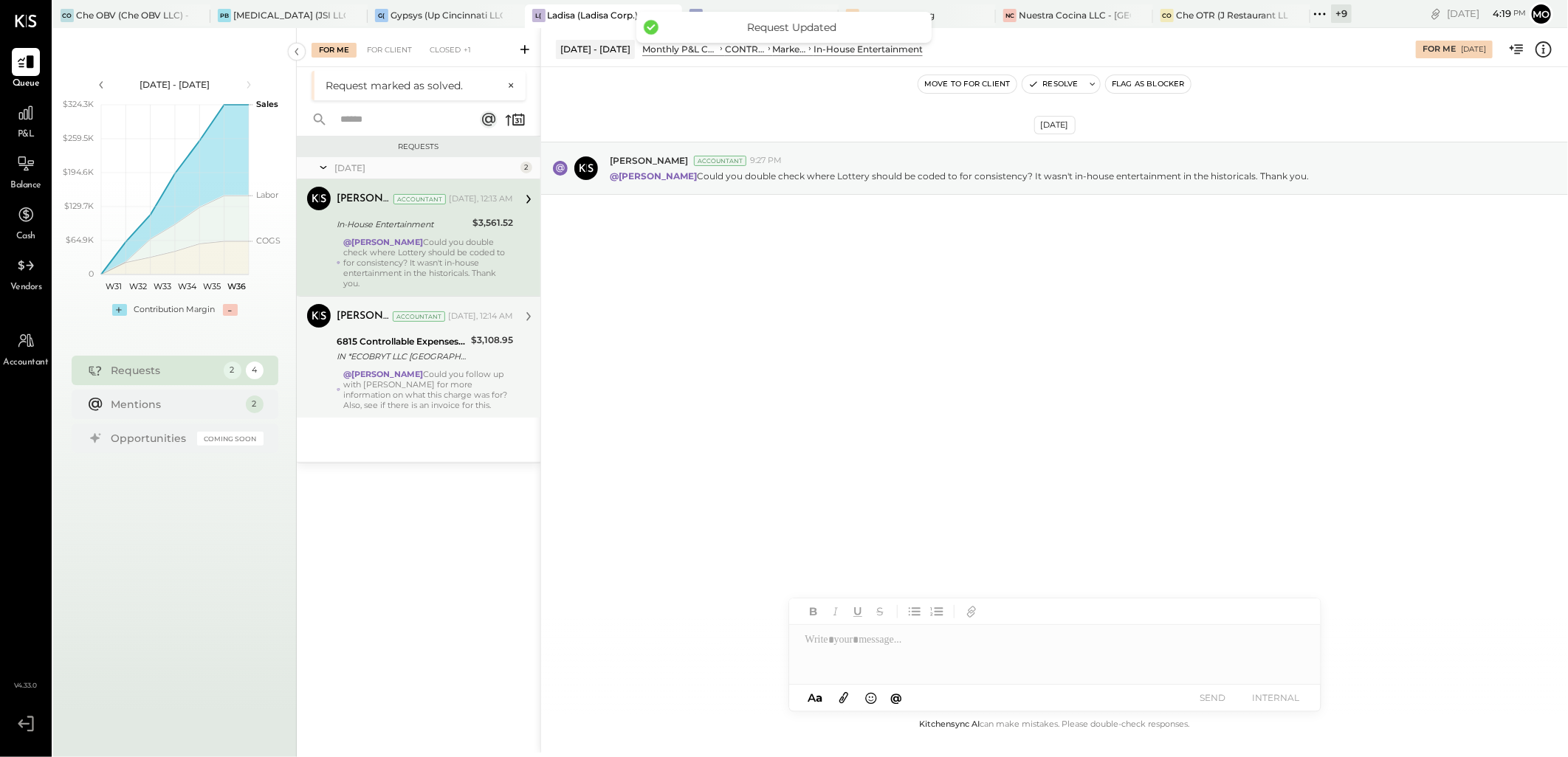
click at [452, 366] on div "[PERSON_NAME] Accountant [DATE], 12:14 AM 6815 Controllable Expenses:Repairs & …" at bounding box center [424, 356] width 176 height 106
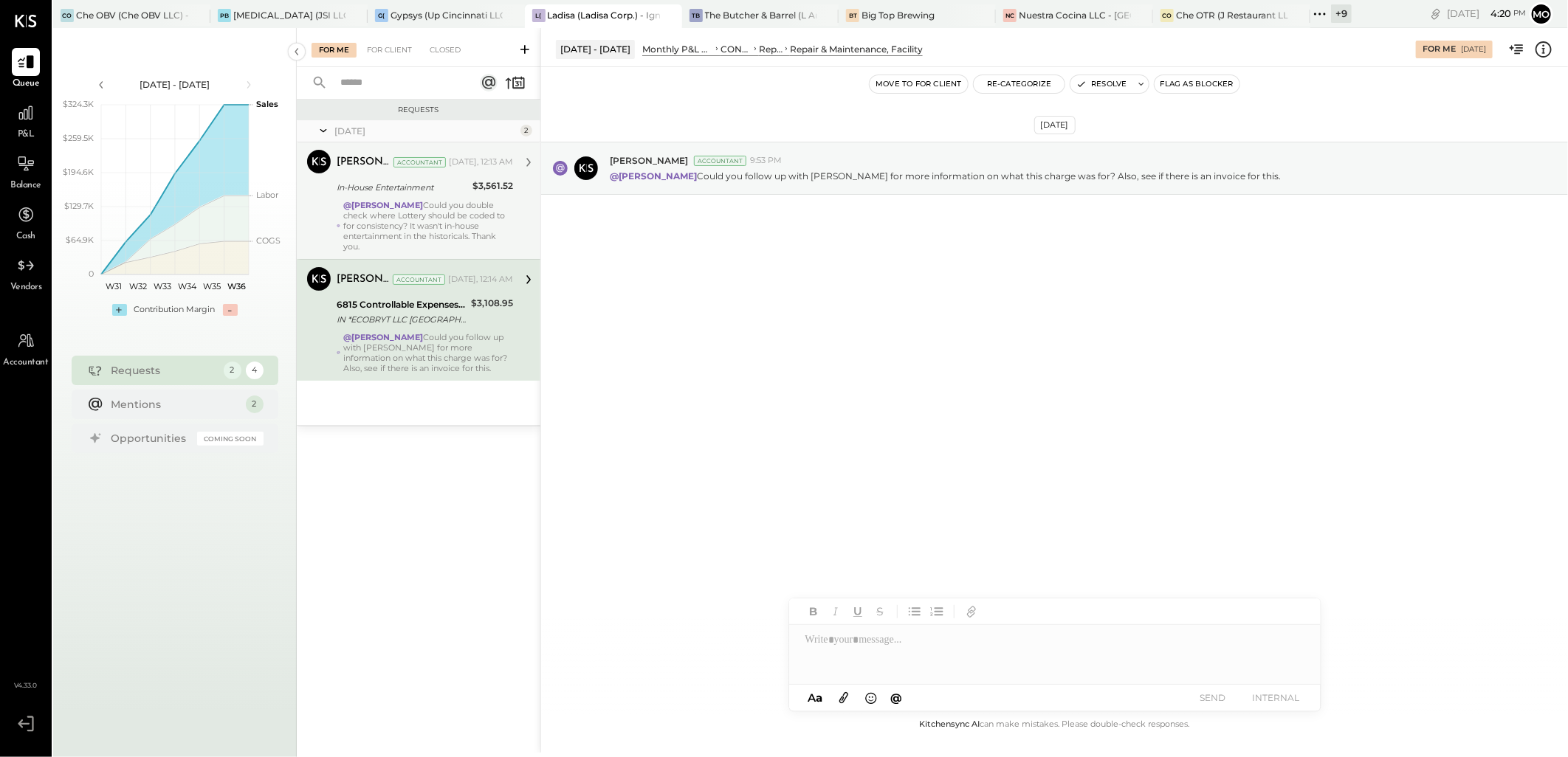
click at [522, 240] on div "[PERSON_NAME] Accountant [PERSON_NAME] Accountant [DATE], 12:13 AM In-House Ent…" at bounding box center [419, 201] width 244 height 117
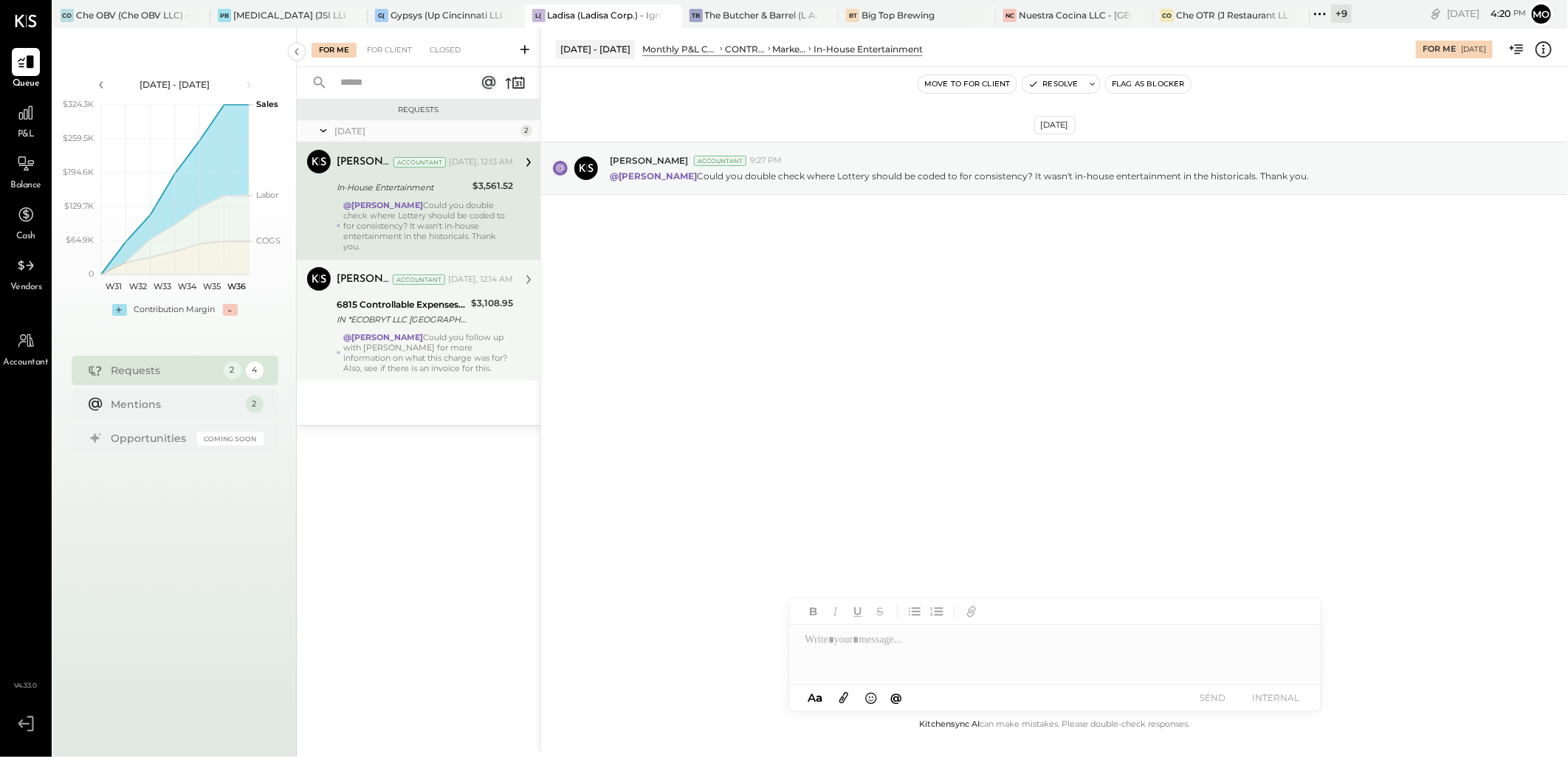
click at [453, 304] on div "6815 Controllable Expenses:Repairs & Maintenance:Repair & Maintenance, Facility" at bounding box center [402, 305] width 130 height 15
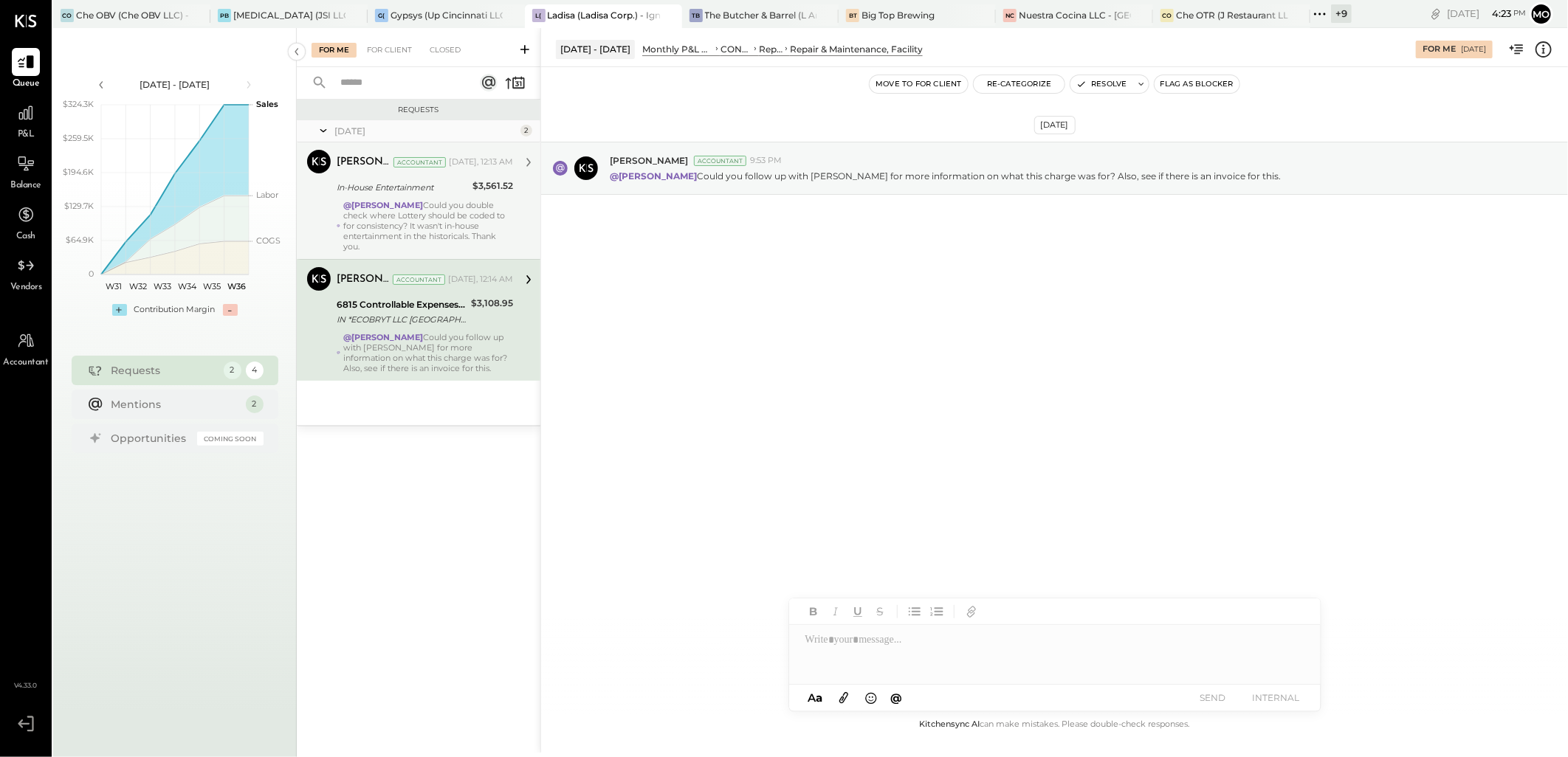
click at [511, 208] on div "@[PERSON_NAME] Could you double check where Lottery should be coded to for cons…" at bounding box center [427, 226] width 169 height 52
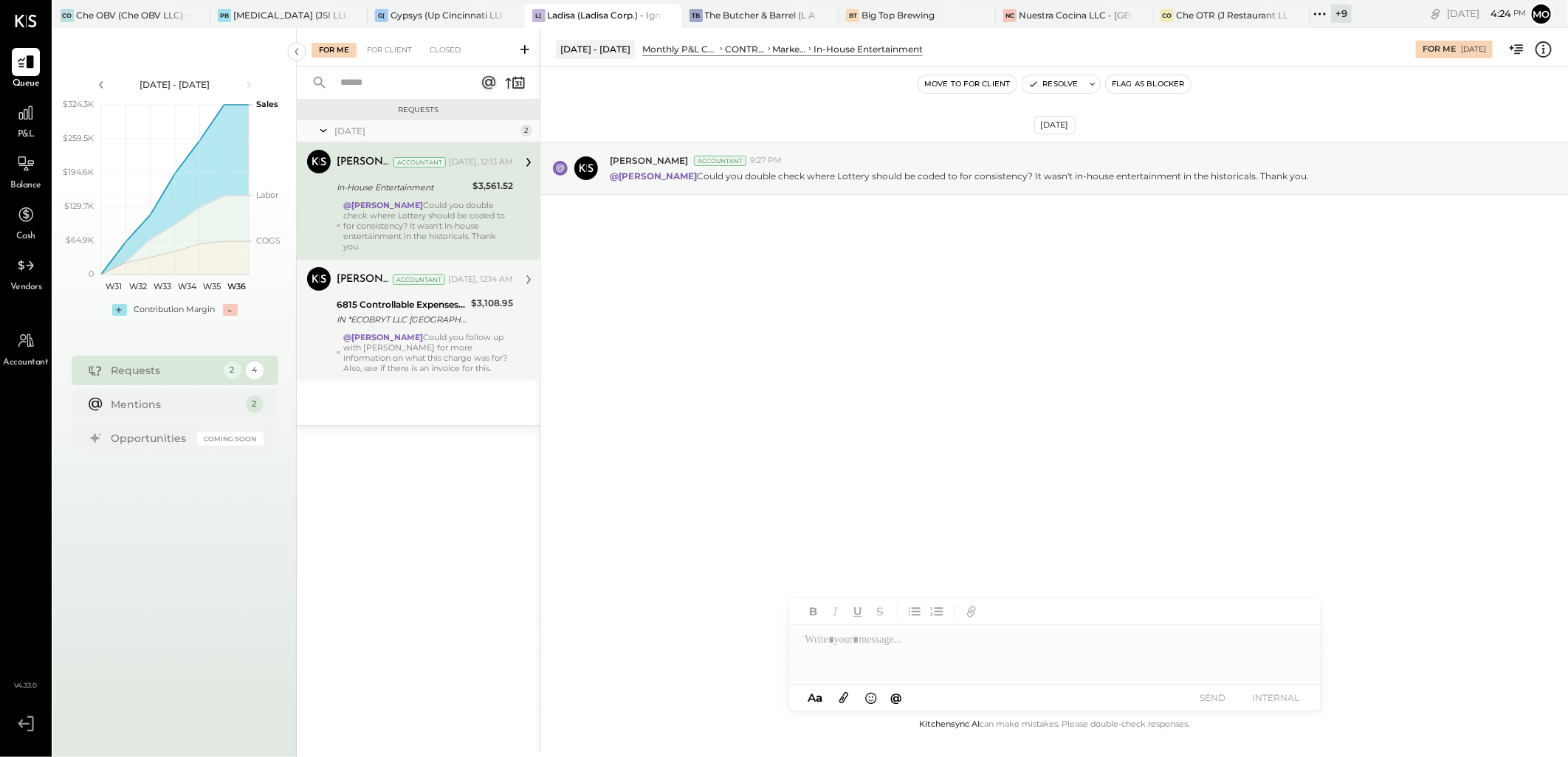
click at [384, 335] on strong "@[PERSON_NAME]" at bounding box center [383, 337] width 80 height 10
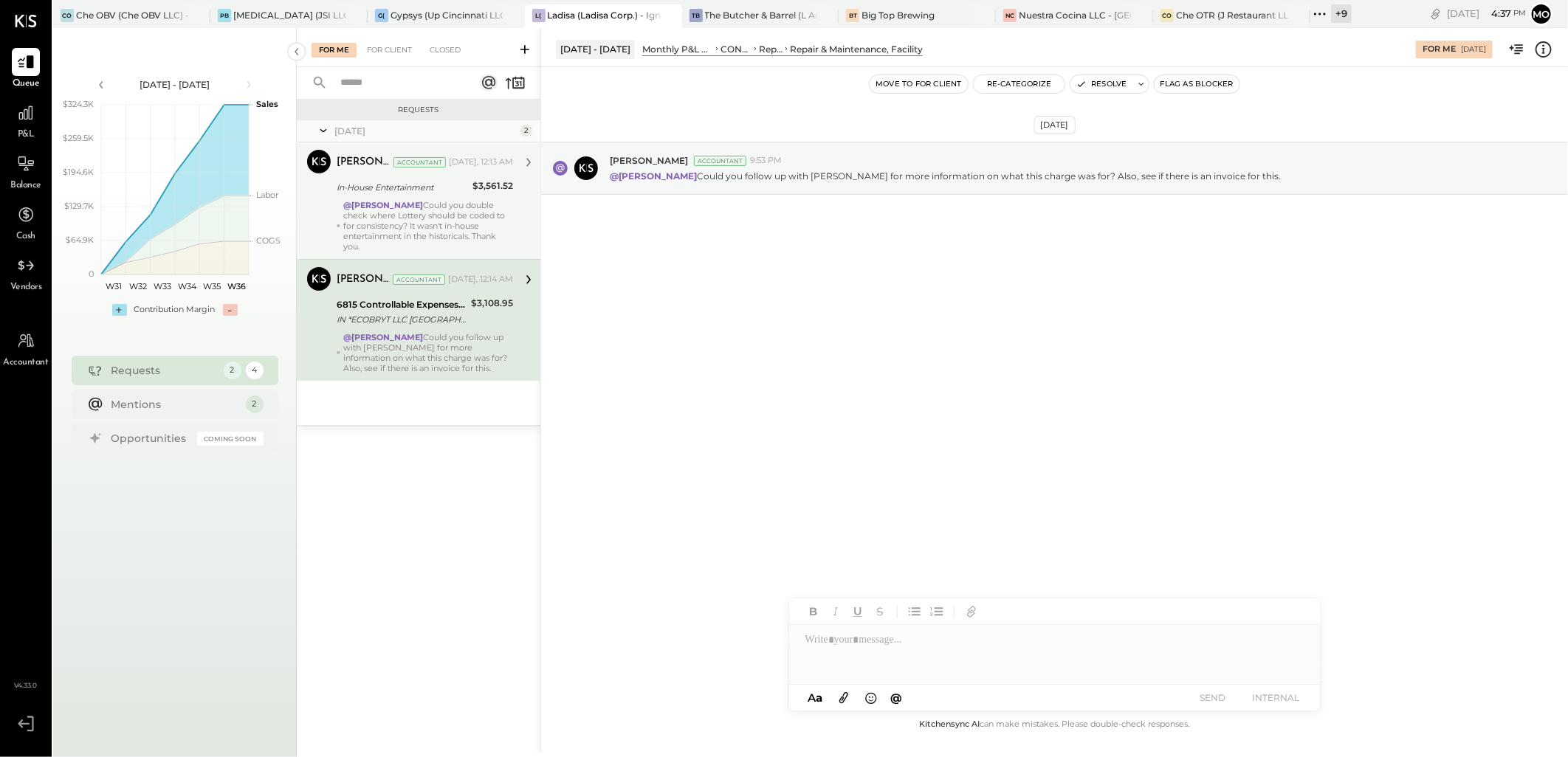
click at [423, 202] on strong "@[PERSON_NAME]" at bounding box center [383, 205] width 80 height 10
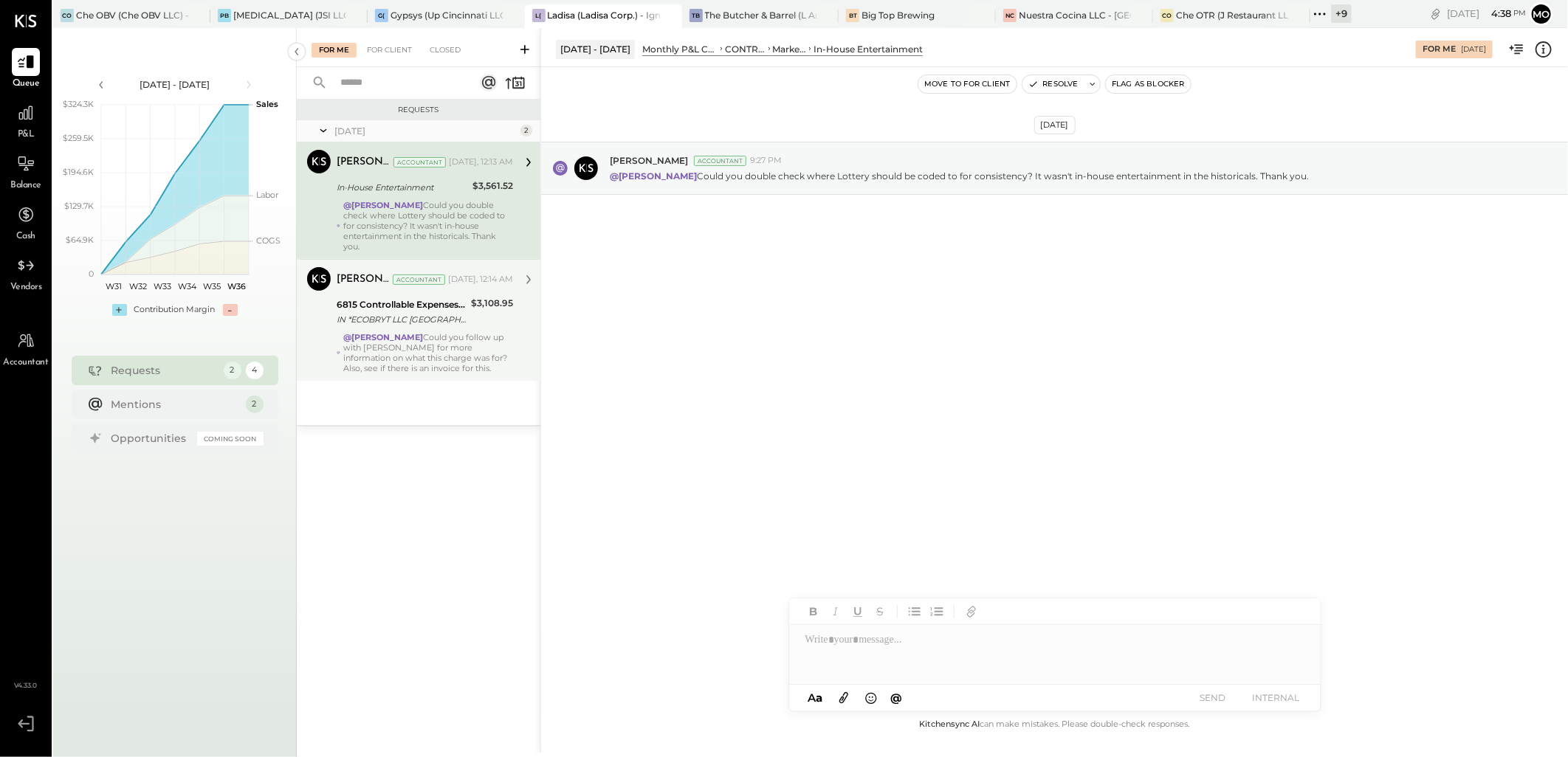
click at [373, 336] on strong "@[PERSON_NAME]" at bounding box center [383, 337] width 80 height 10
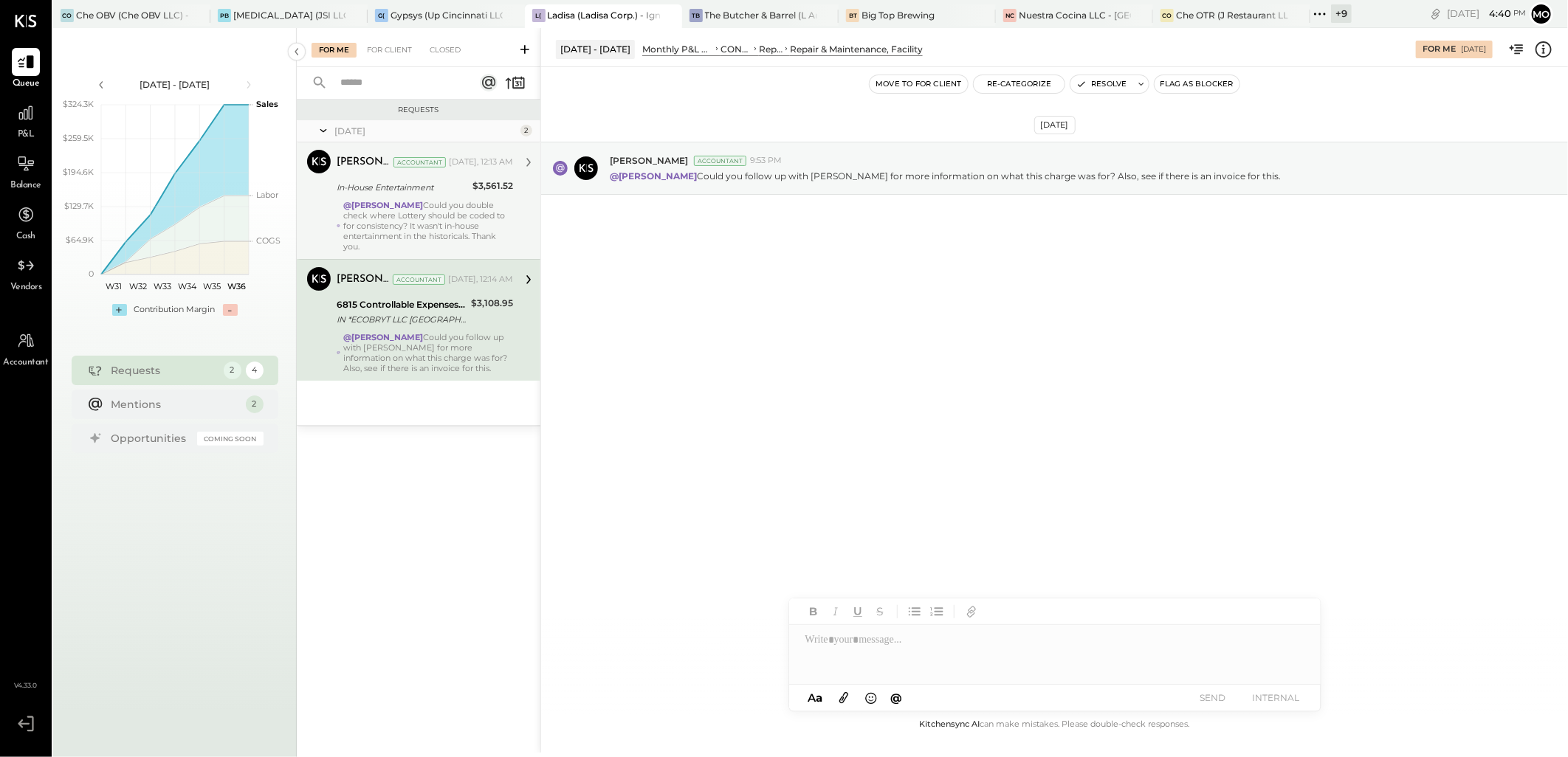
click at [457, 222] on div "@[PERSON_NAME] Could you double check where Lottery should be coded to for cons…" at bounding box center [427, 226] width 169 height 52
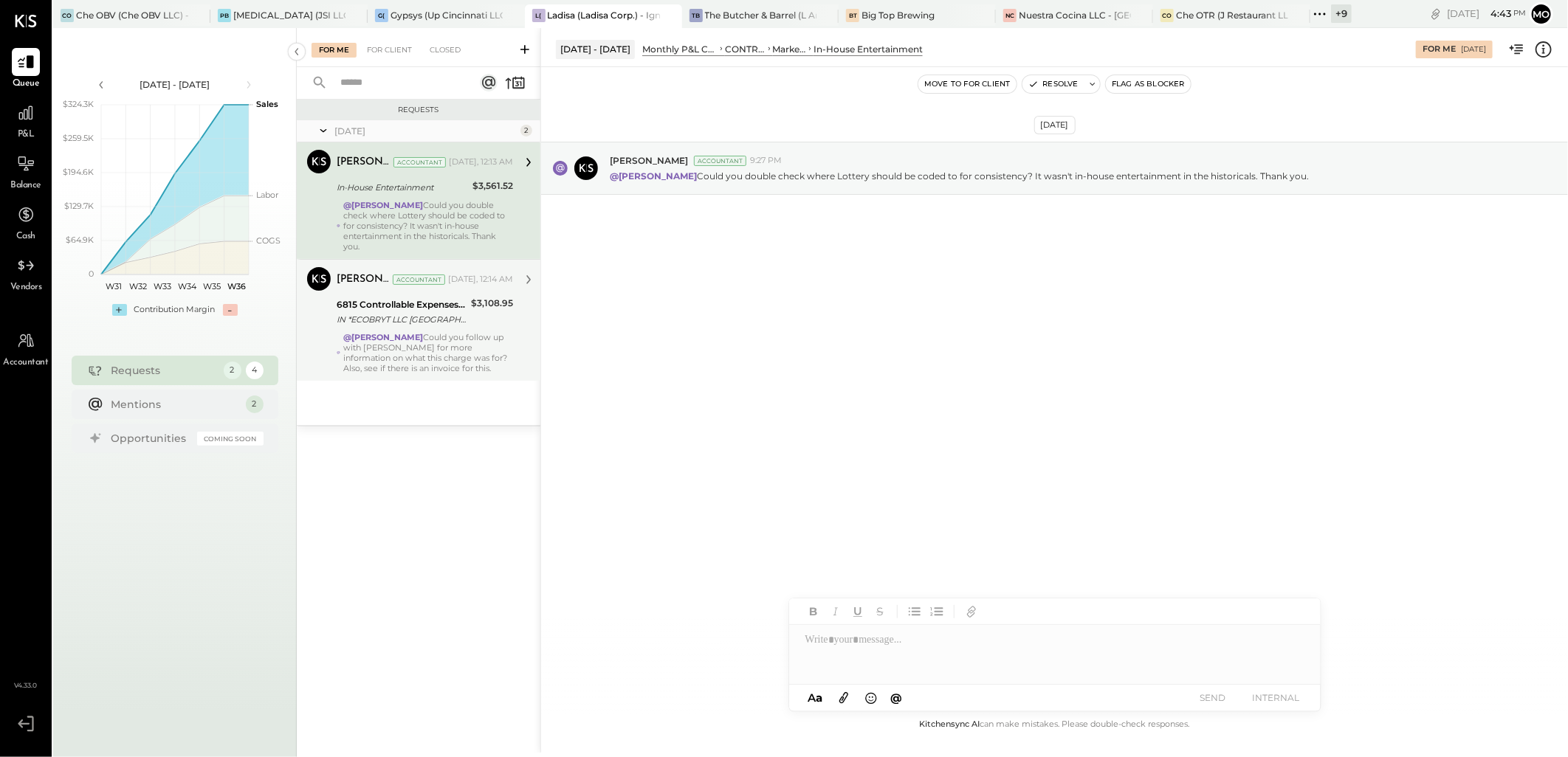
click at [842, 645] on div at bounding box center [1055, 654] width 532 height 59
click at [916, 623] on span "[PERSON_NAME]" at bounding box center [931, 623] width 116 height 14
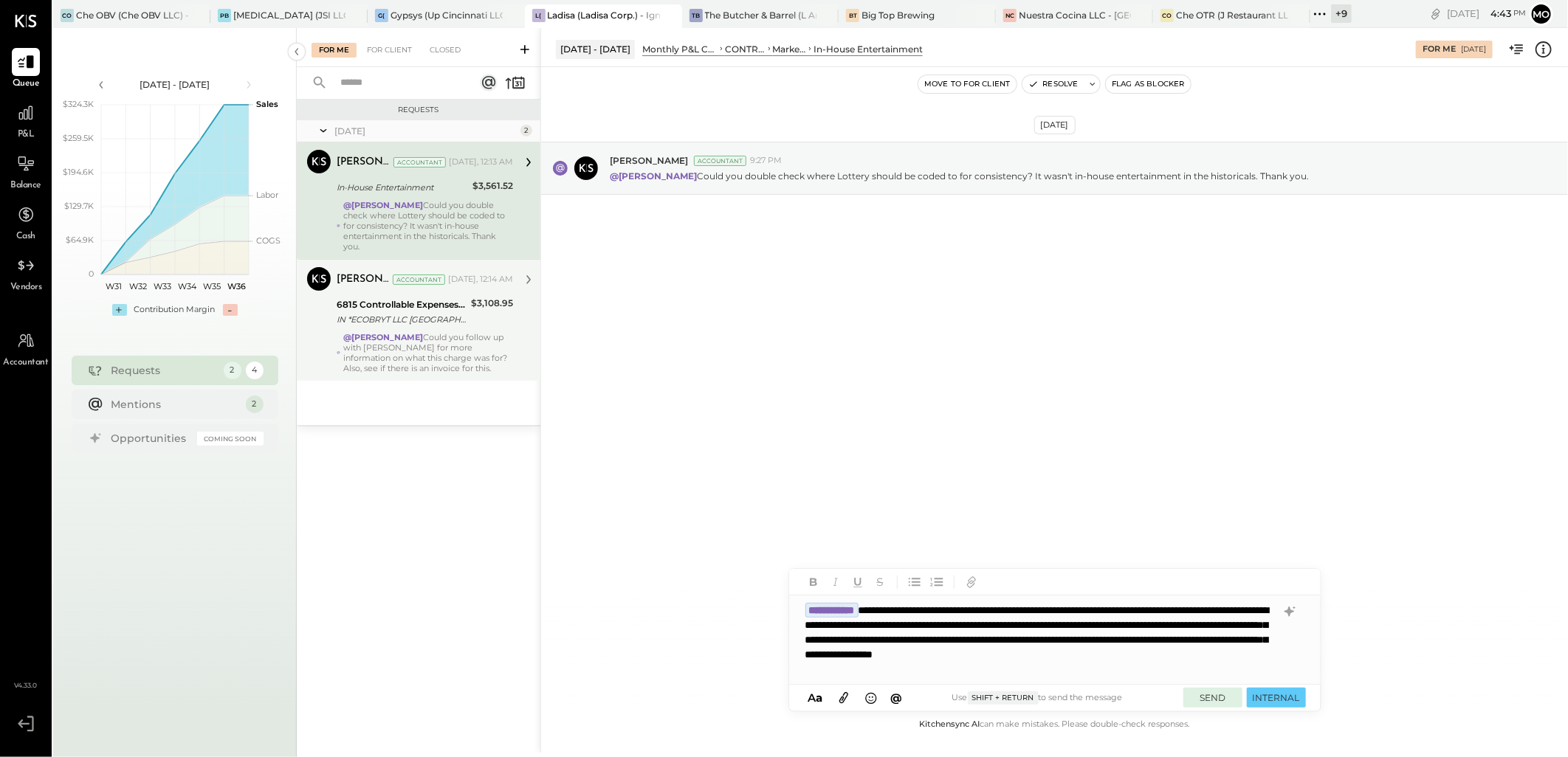
click at [1202, 694] on button "SEND" at bounding box center [1213, 698] width 59 height 20
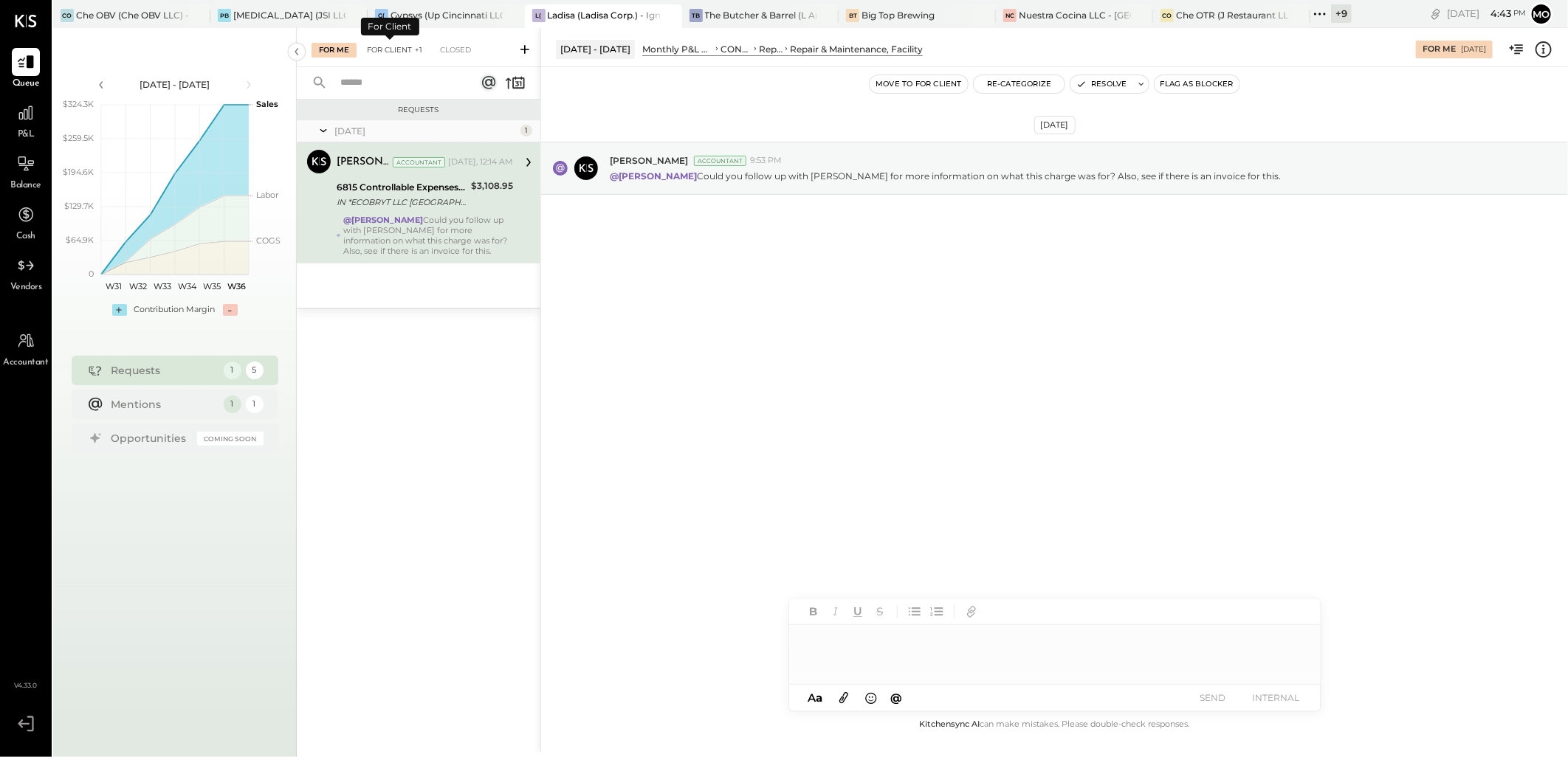
click at [392, 46] on div "For Client +1" at bounding box center [395, 50] width 70 height 15
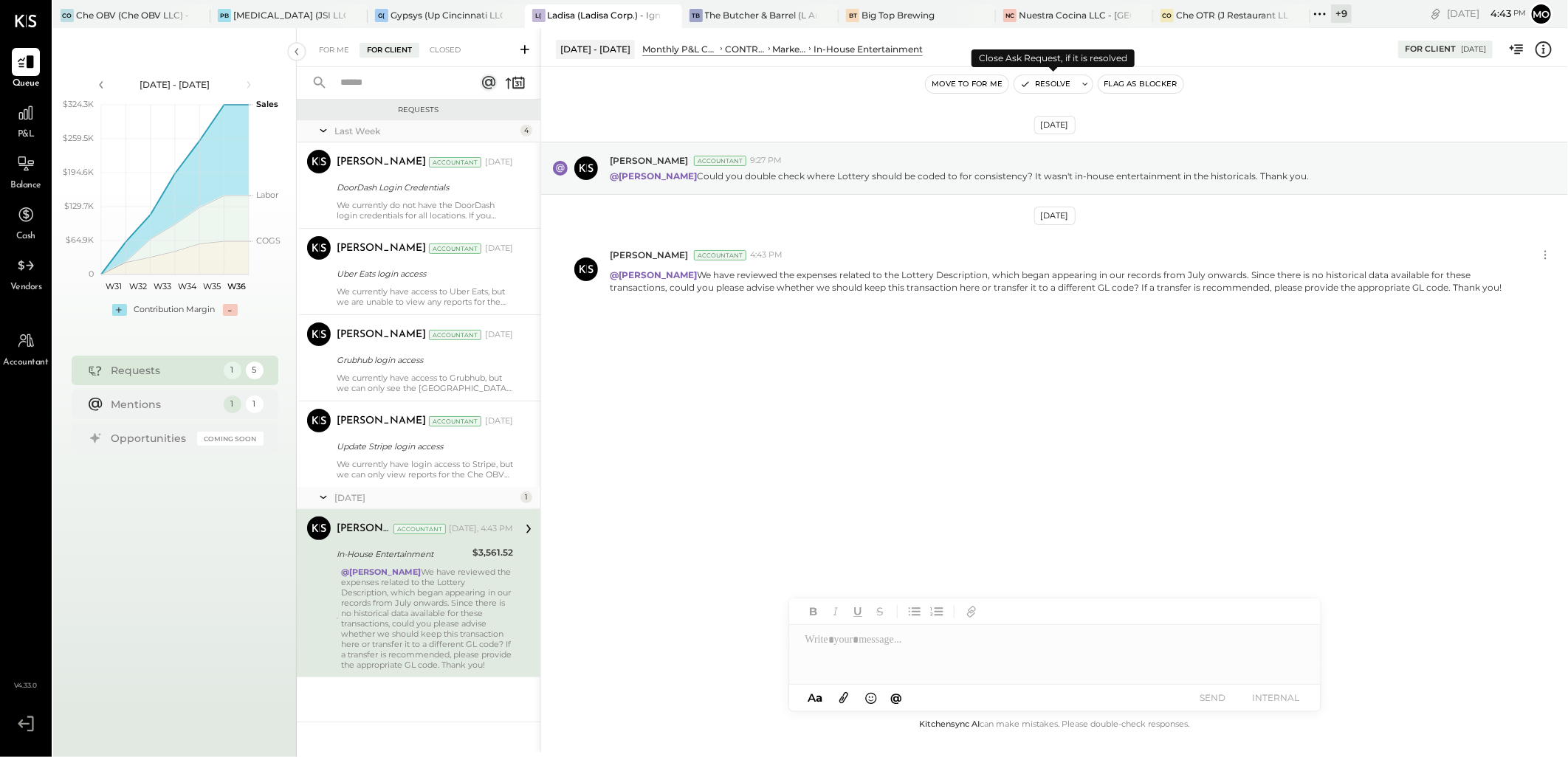
click at [1057, 76] on button "Resolve" at bounding box center [1045, 83] width 62 height 18
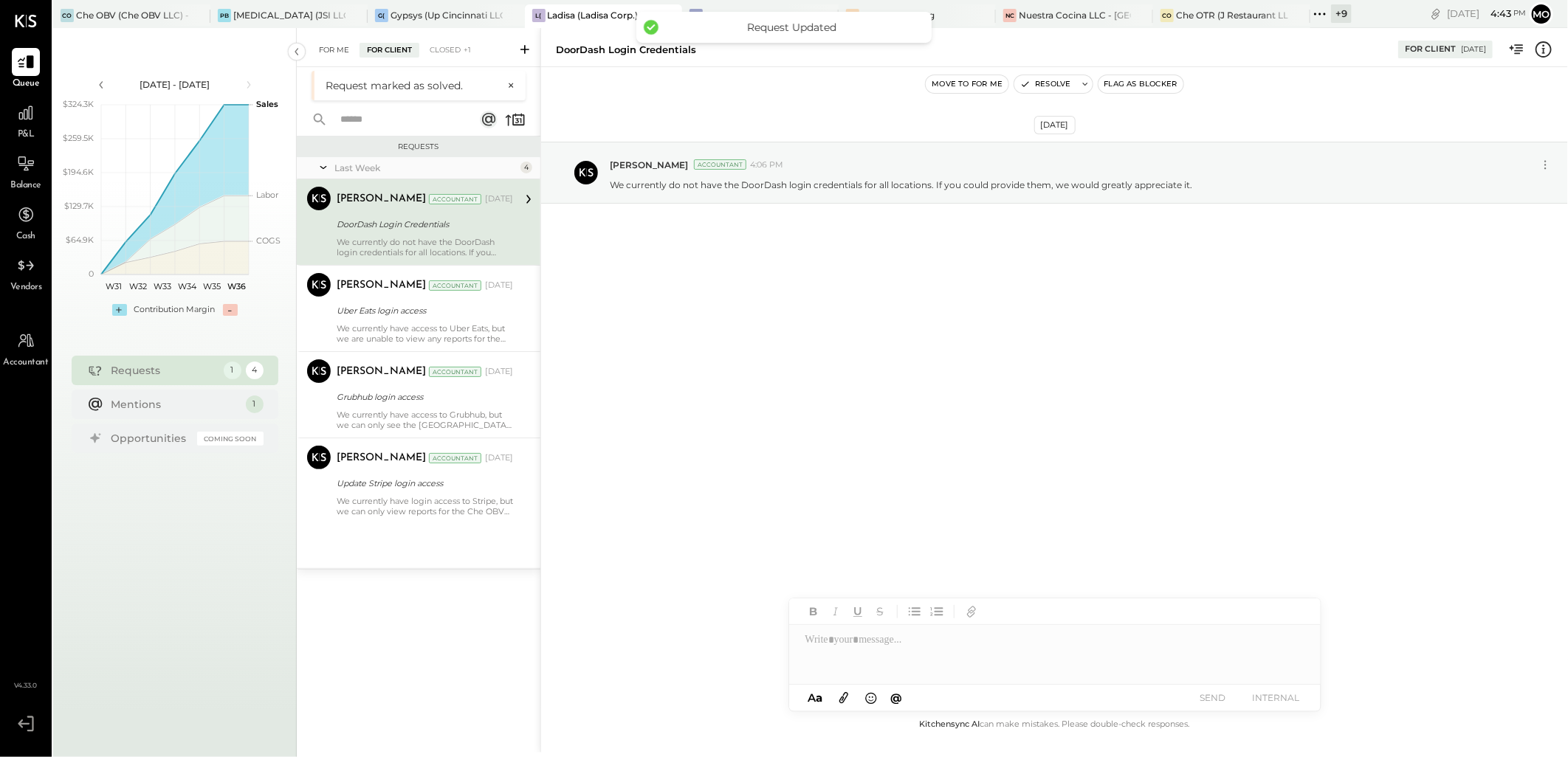
click at [326, 53] on div "For Me" at bounding box center [334, 50] width 45 height 15
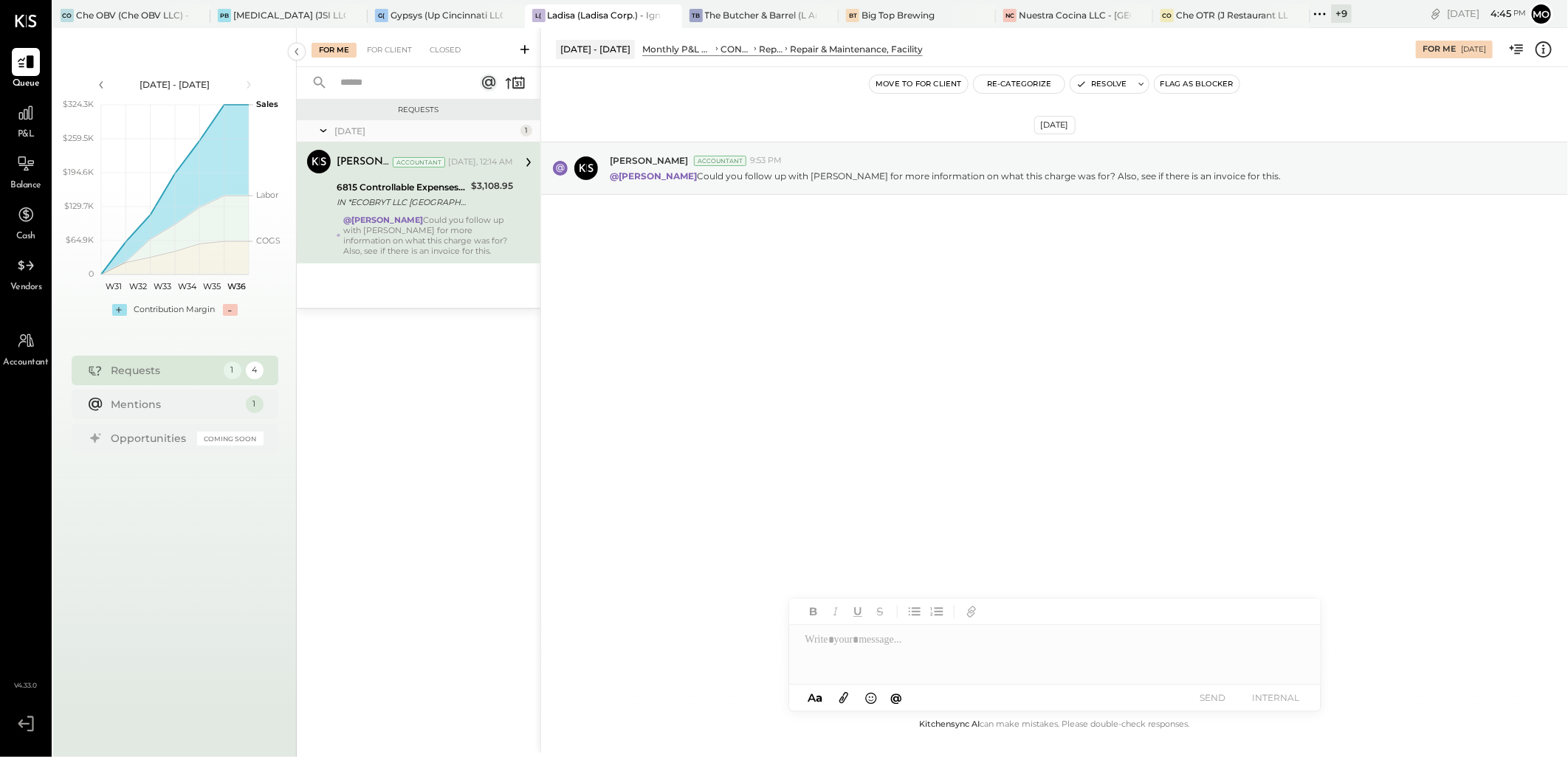
click at [904, 653] on div at bounding box center [1055, 654] width 532 height 59
type input "*****"
click at [923, 630] on div "JS [PERSON_NAME]" at bounding box center [911, 623] width 169 height 29
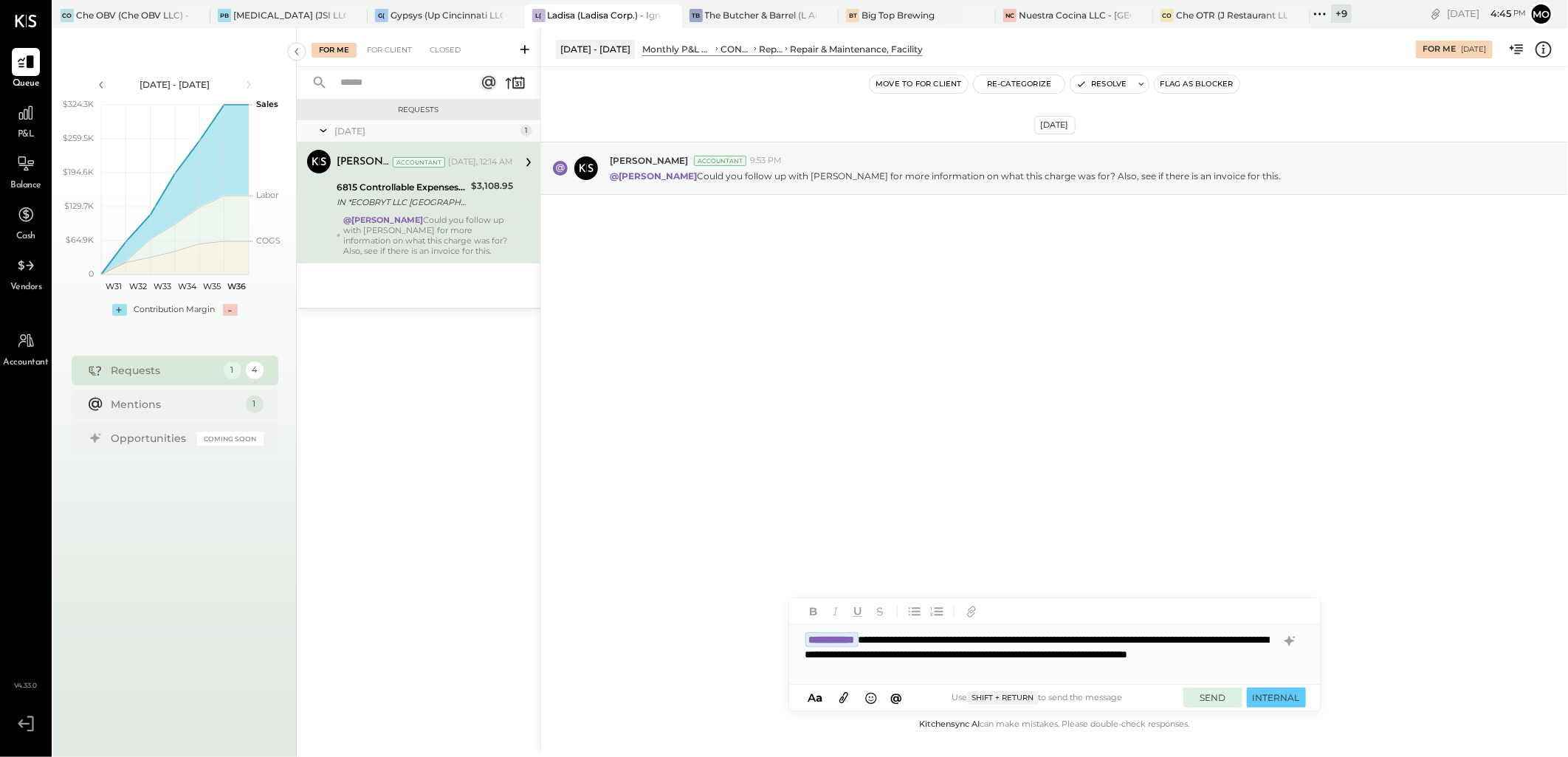
click at [1221, 699] on button "SEND" at bounding box center [1213, 698] width 59 height 20
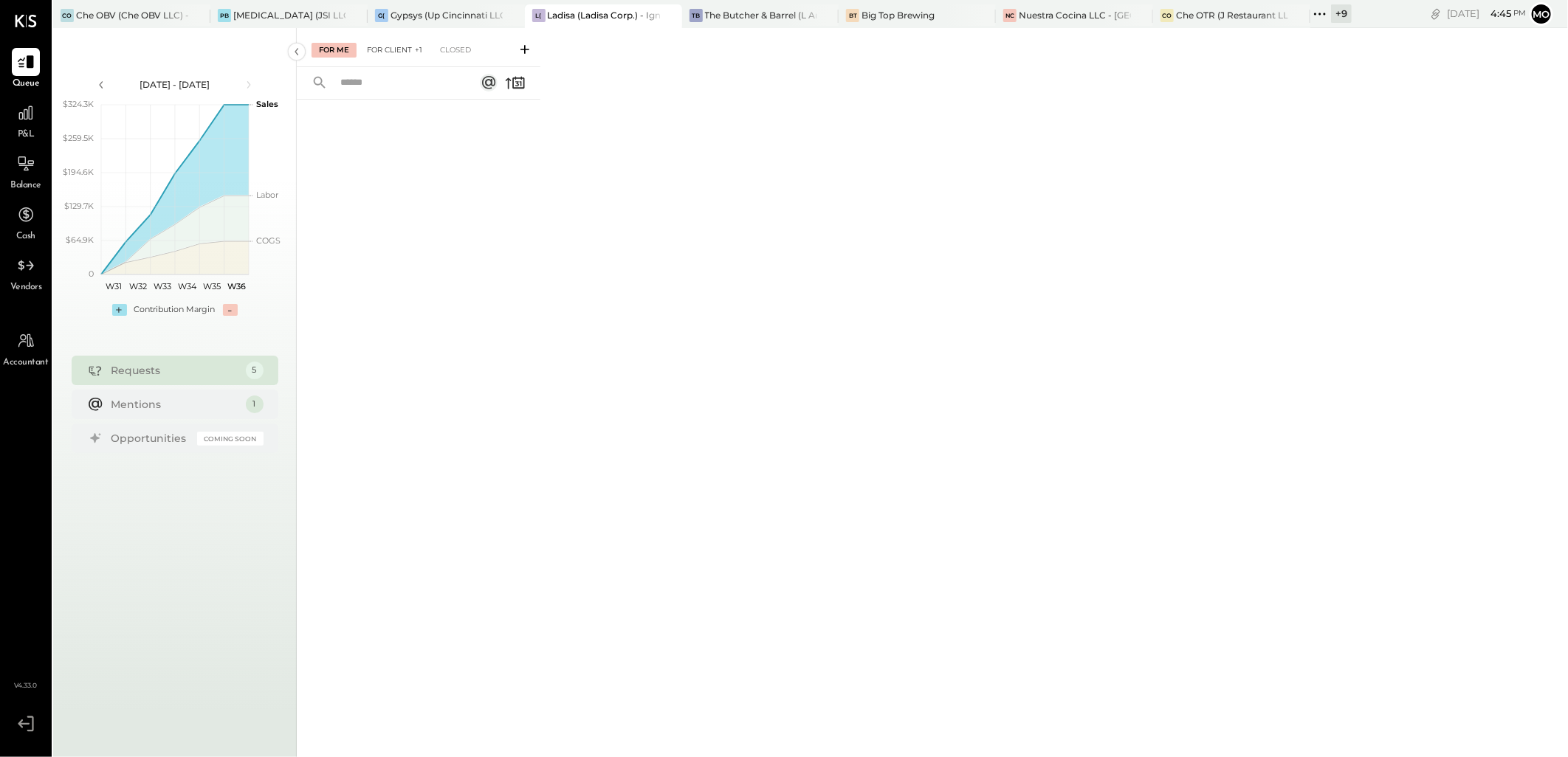
click at [397, 45] on div "For Client +1" at bounding box center [395, 50] width 70 height 15
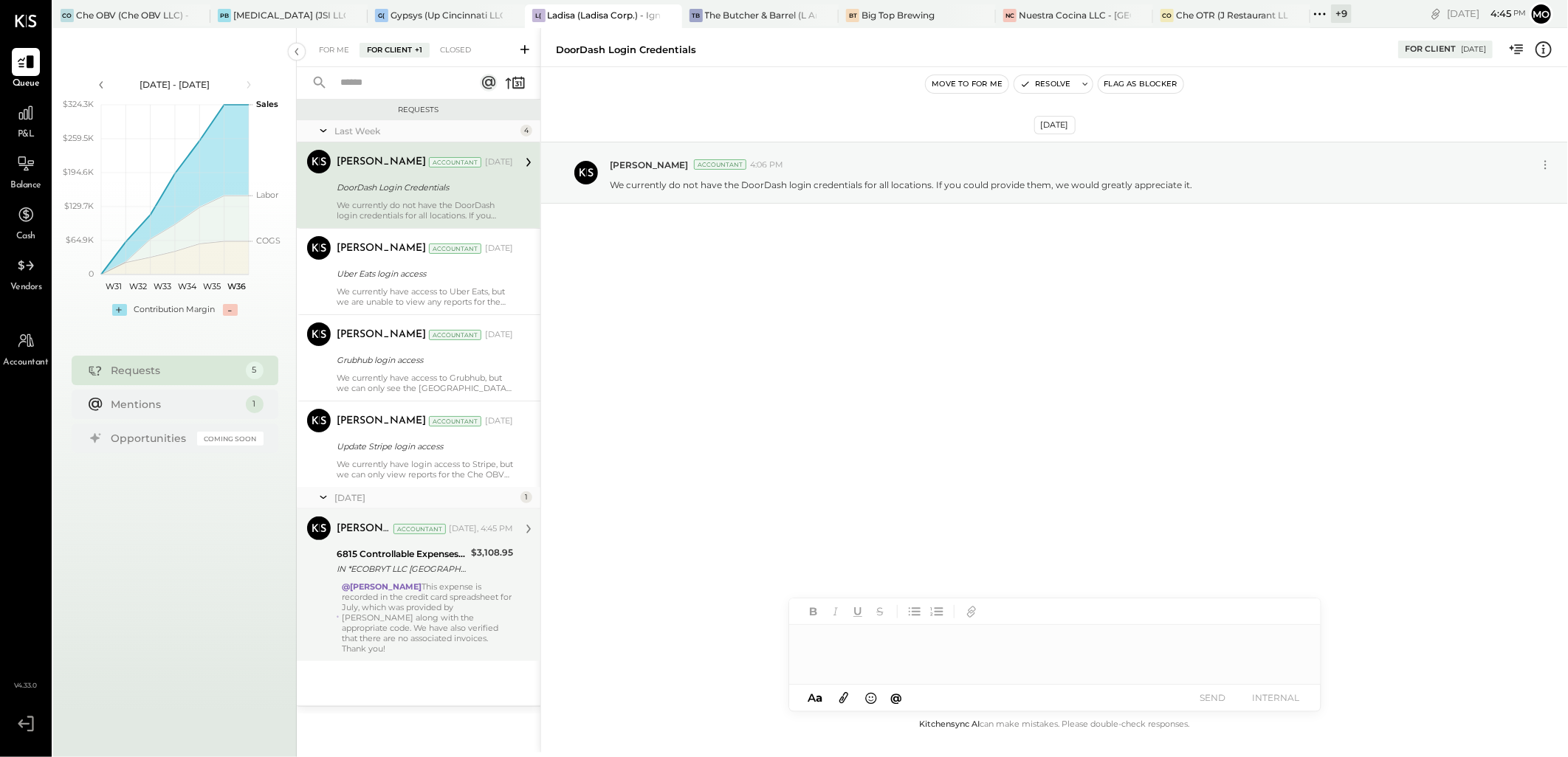
click at [415, 620] on div "@[PERSON_NAME] This expense is recorded in the credit card spreadsheet for July…" at bounding box center [427, 618] width 171 height 73
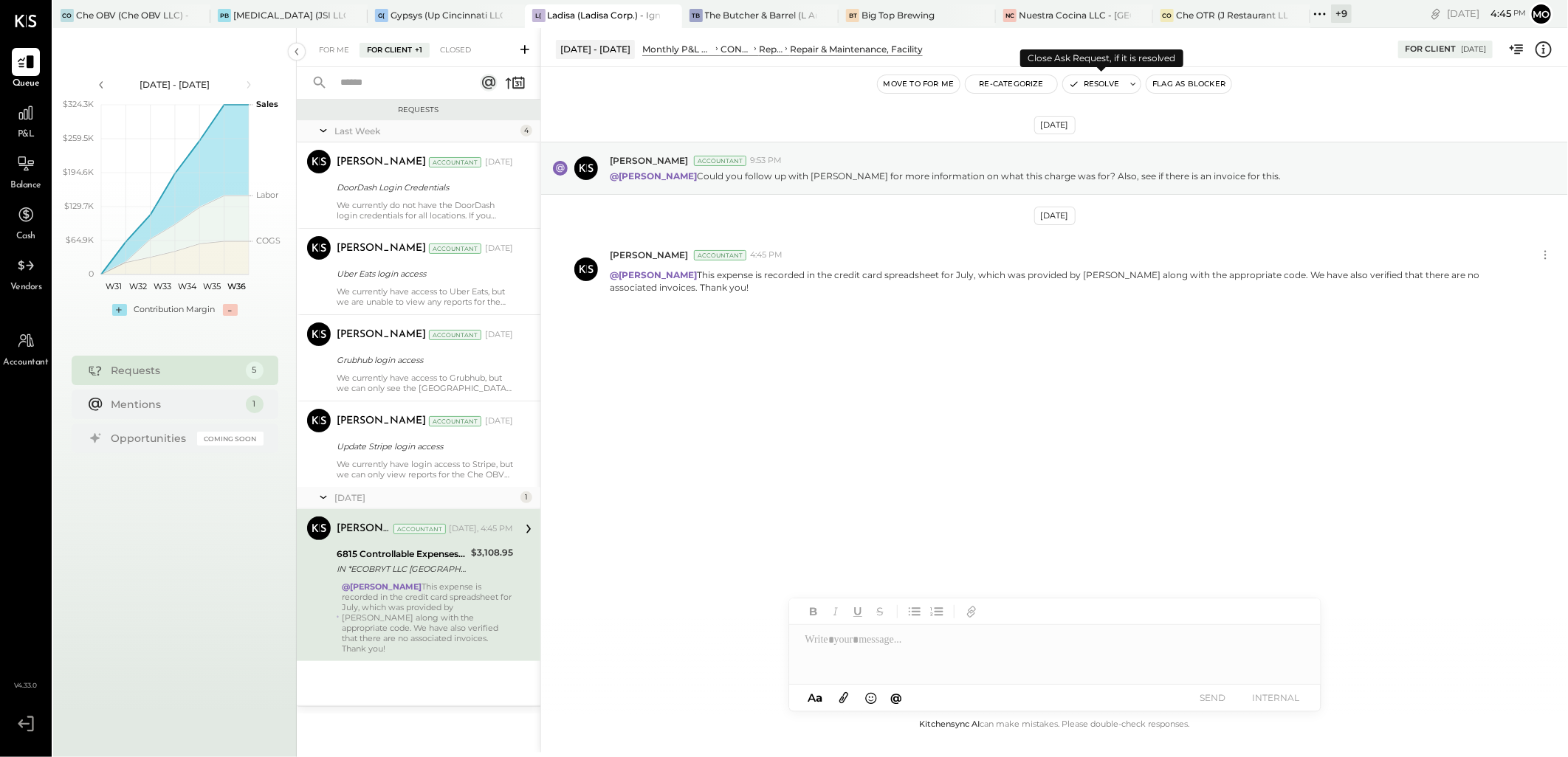
click at [1112, 83] on button "Resolve" at bounding box center [1094, 83] width 62 height 18
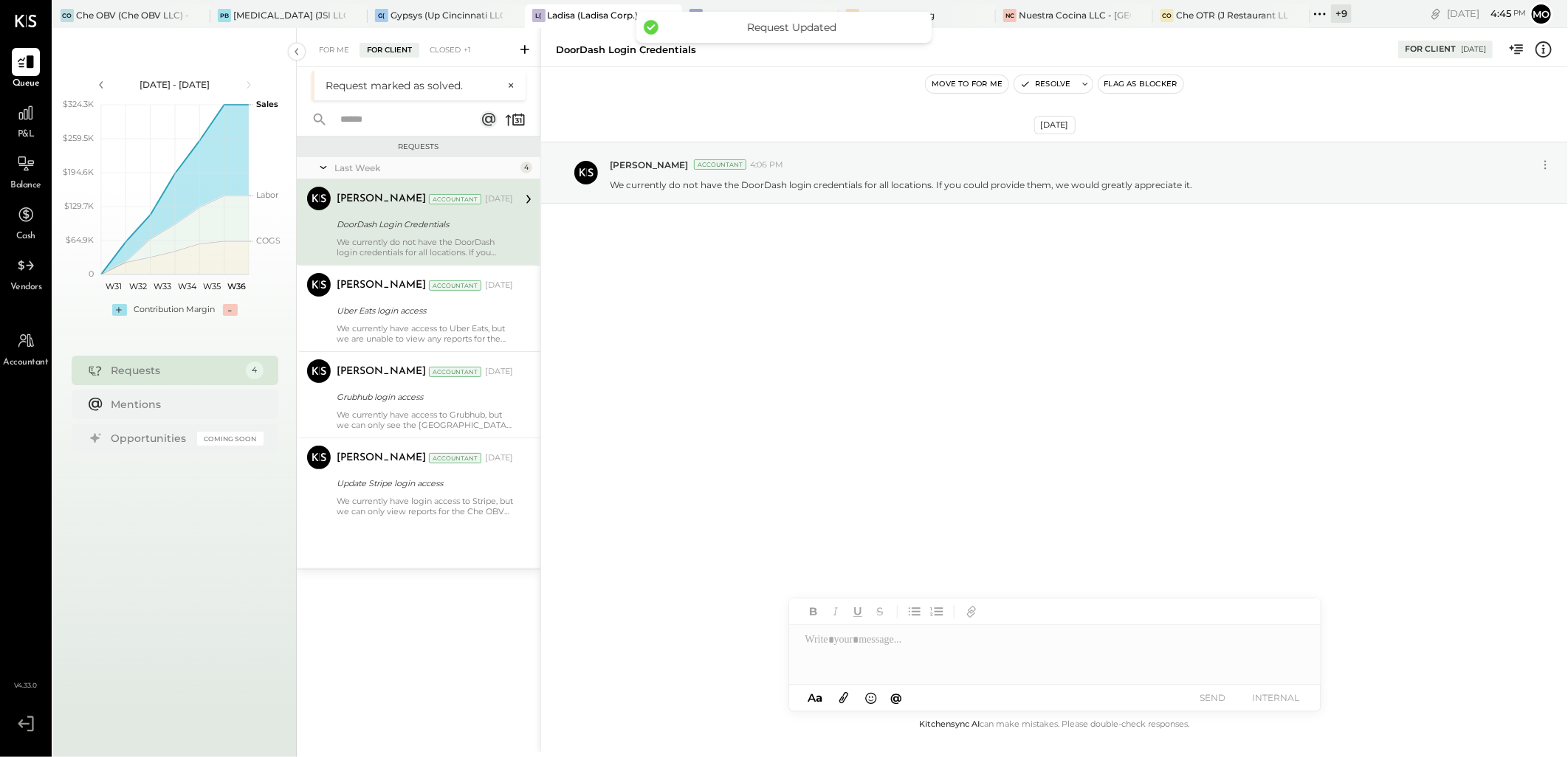
click at [332, 54] on div "For Me" at bounding box center [334, 50] width 45 height 15
